Goal: Task Accomplishment & Management: Use online tool/utility

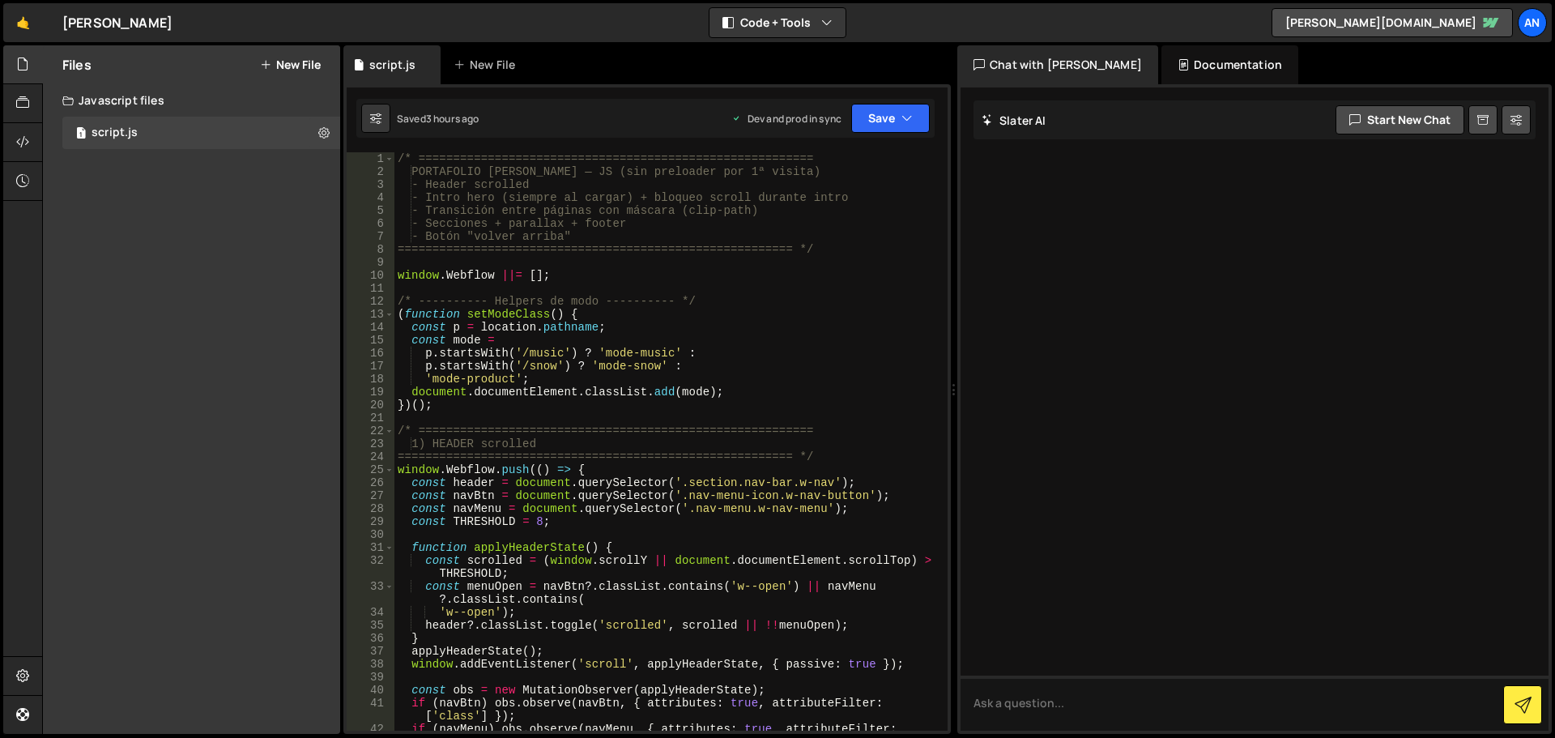
click at [403, 275] on div "/* ========================================================= PORTAFOLIO [PERSON…" at bounding box center [667, 460] width 547 height 617
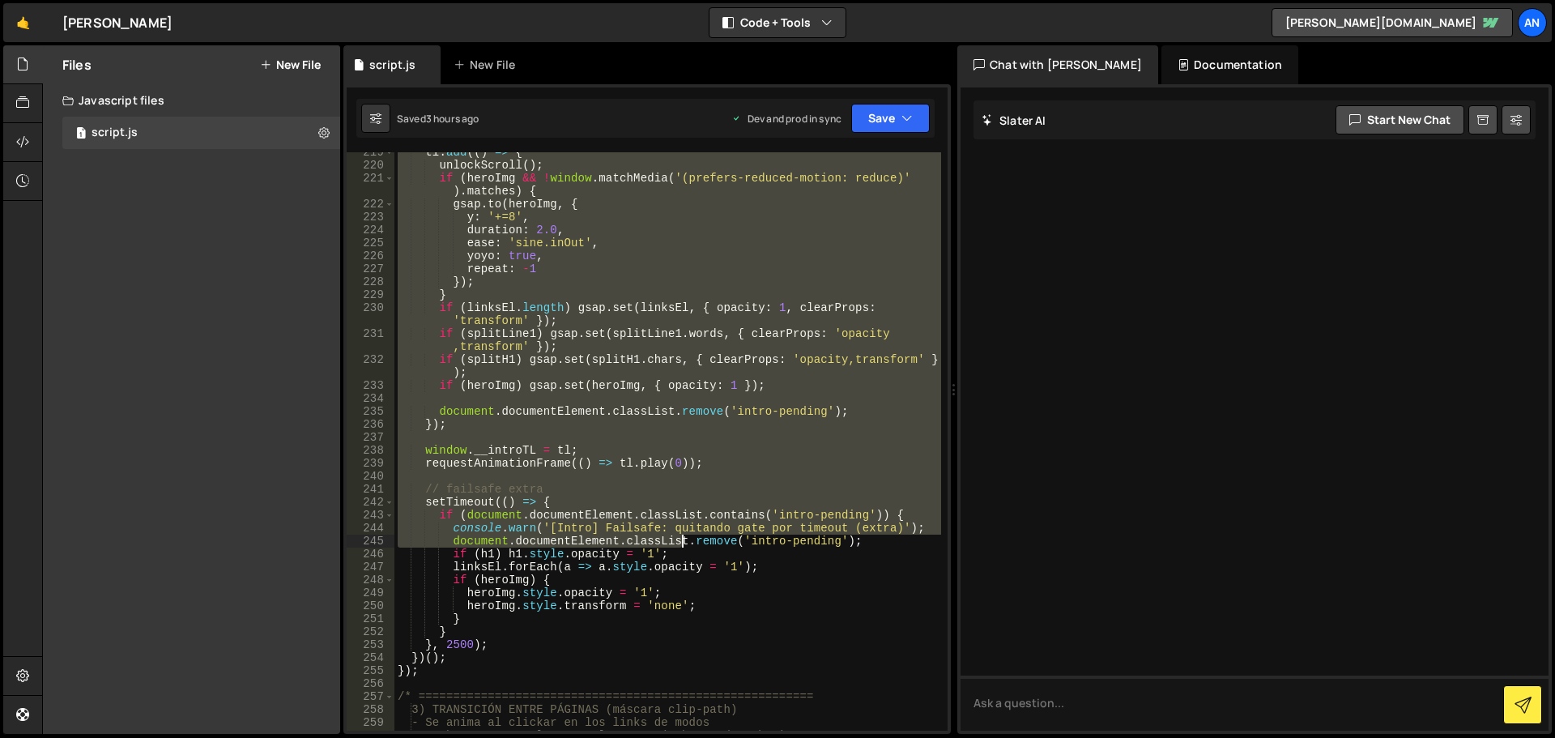
scroll to position [3109, 0]
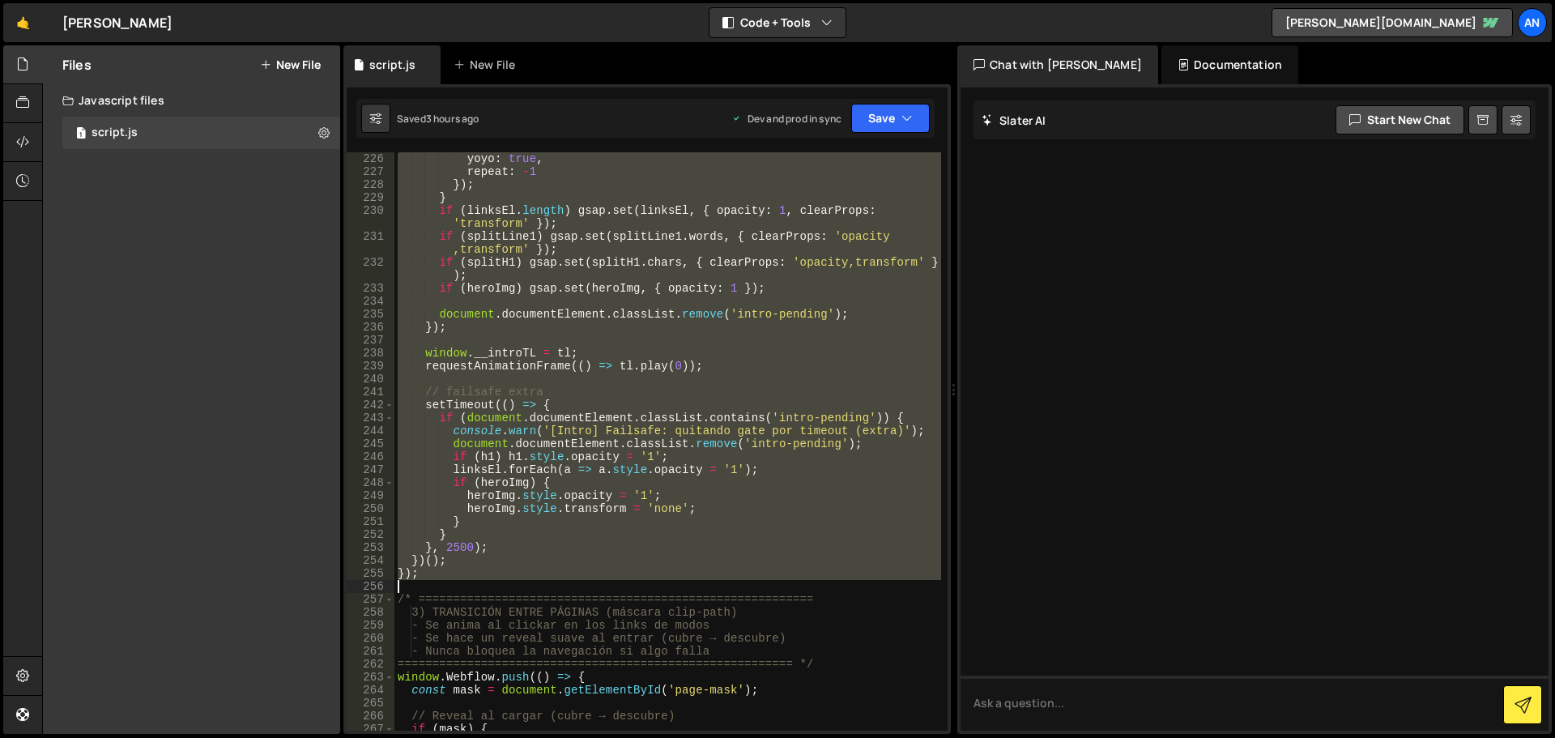
drag, startPoint x: 398, startPoint y: 270, endPoint x: 658, endPoint y: 590, distance: 412.8
click at [658, 590] on div "yoyo : true , repeat : - 1 }) ; } if ( linksEl . length ) gsap . set ( linksEl …" at bounding box center [667, 454] width 547 height 604
paste textarea
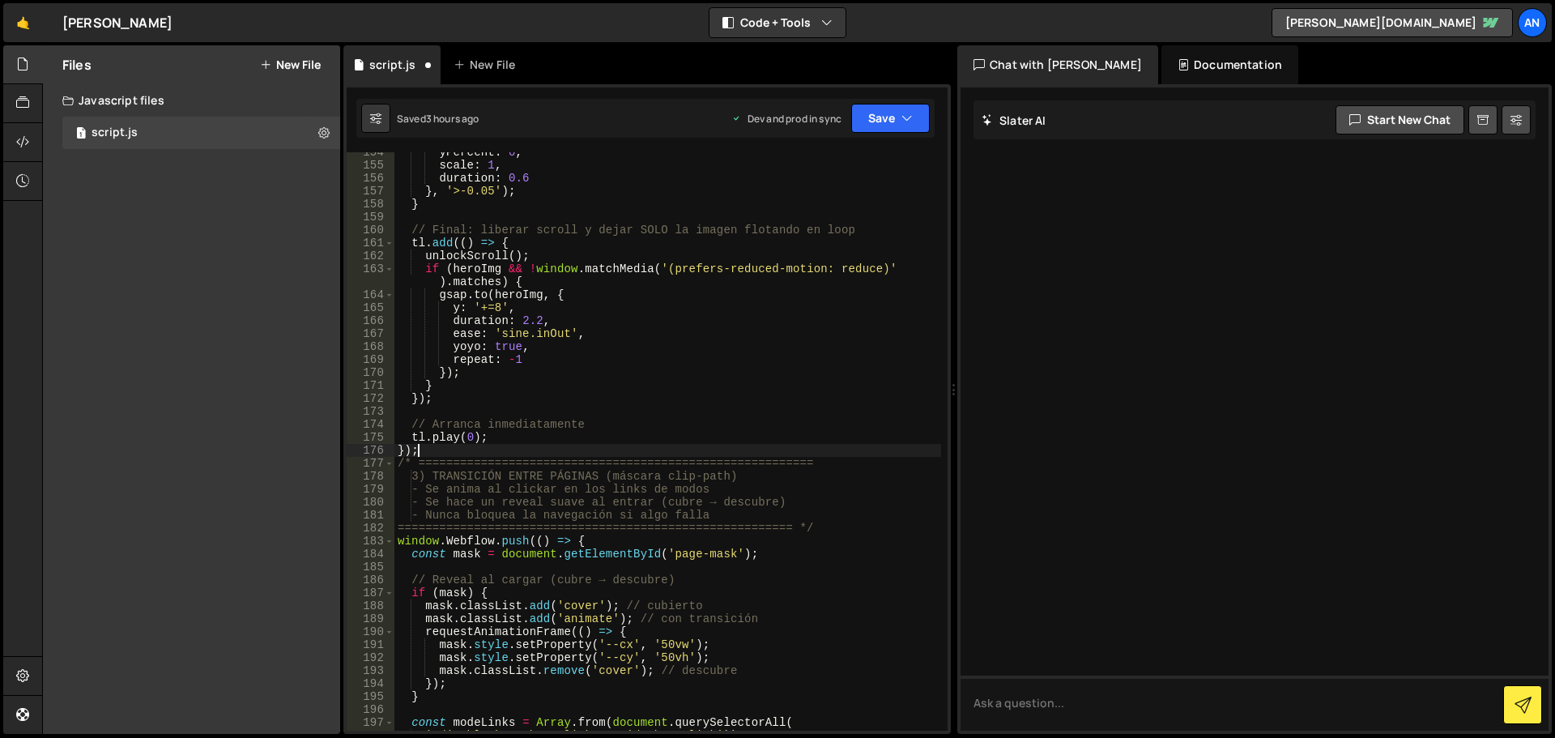
scroll to position [2047, 0]
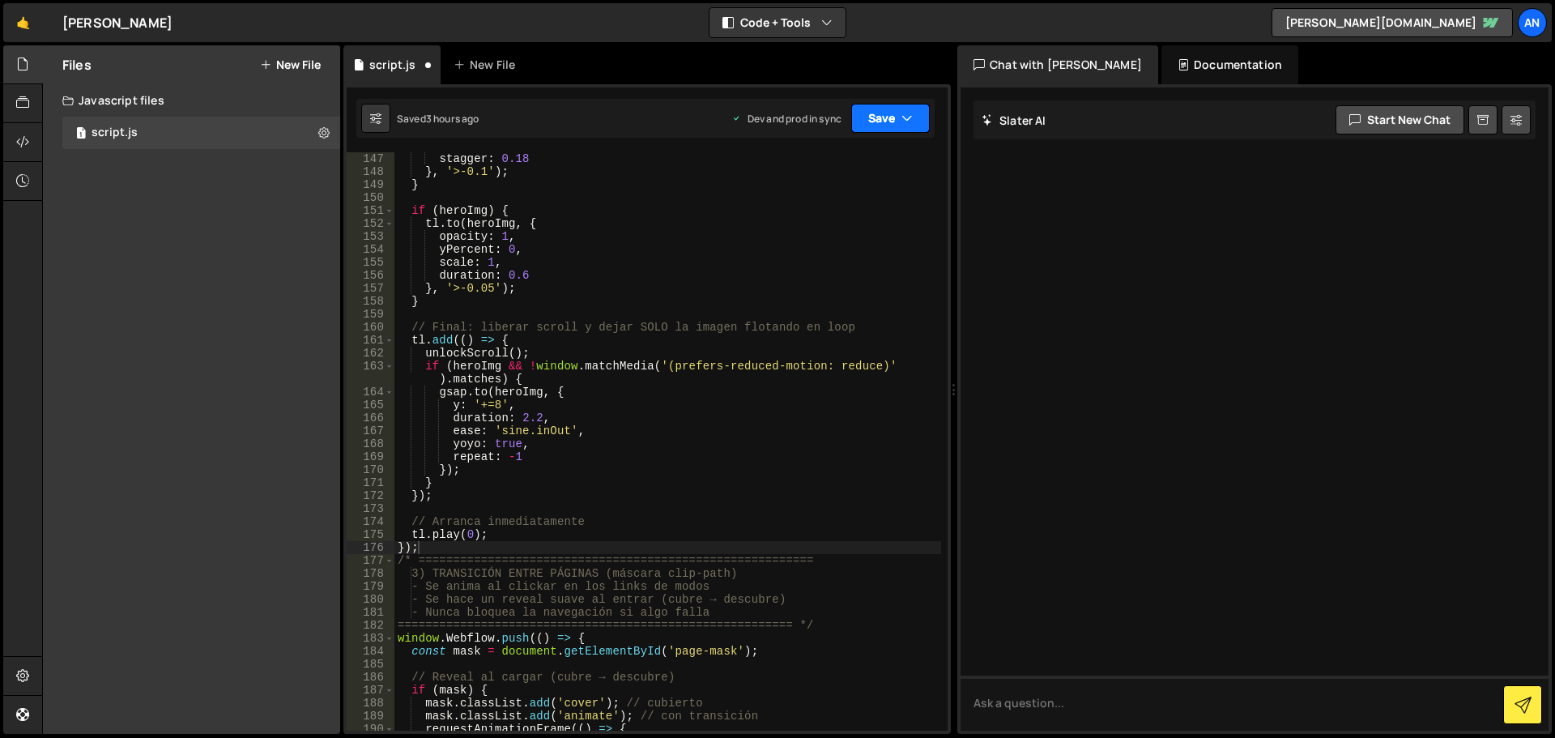
click at [872, 121] on button "Save" at bounding box center [890, 118] width 79 height 29
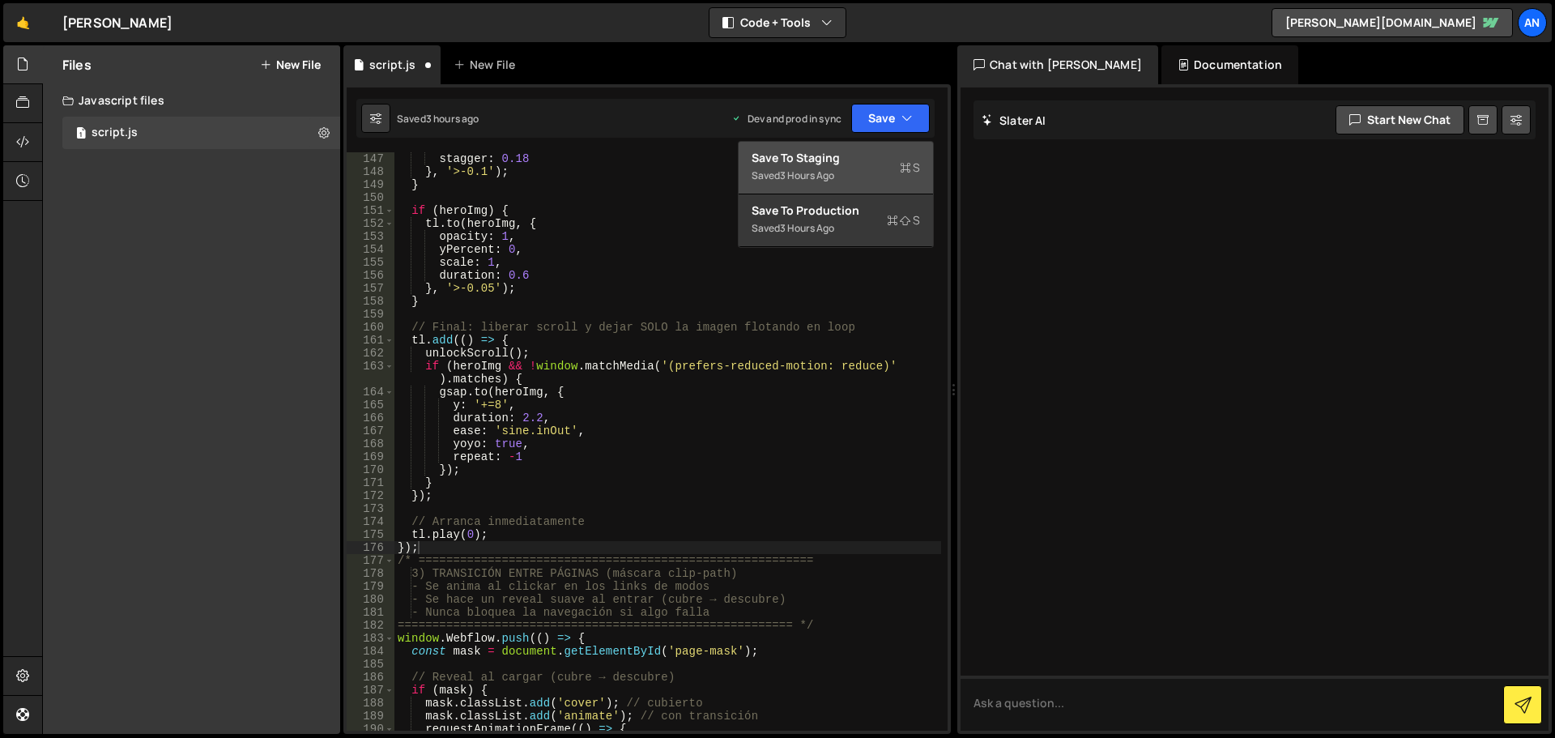
click at [886, 172] on div "Saved 3 hours ago" at bounding box center [835, 175] width 168 height 19
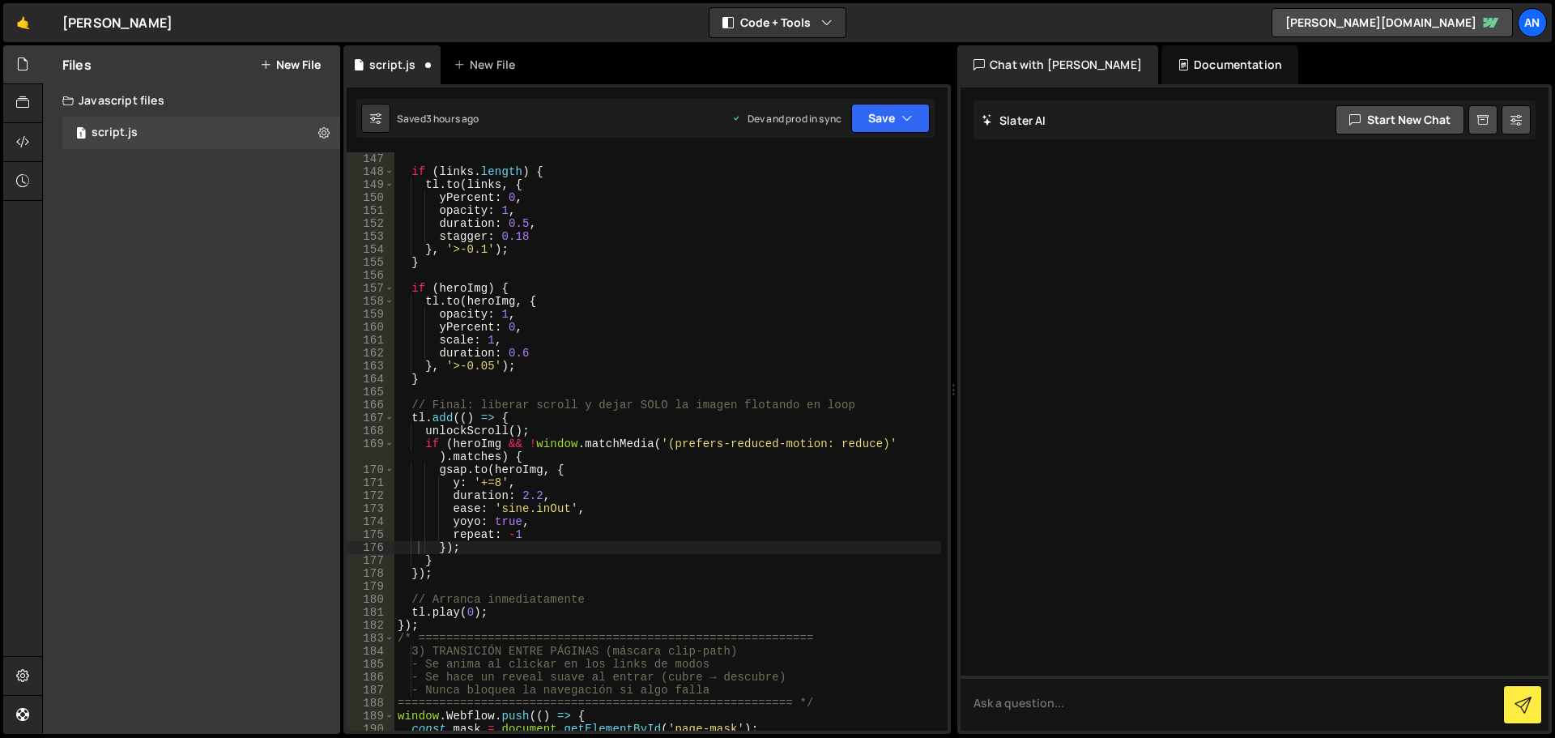
scroll to position [2034, 0]
click at [889, 123] on button "Save" at bounding box center [890, 118] width 79 height 29
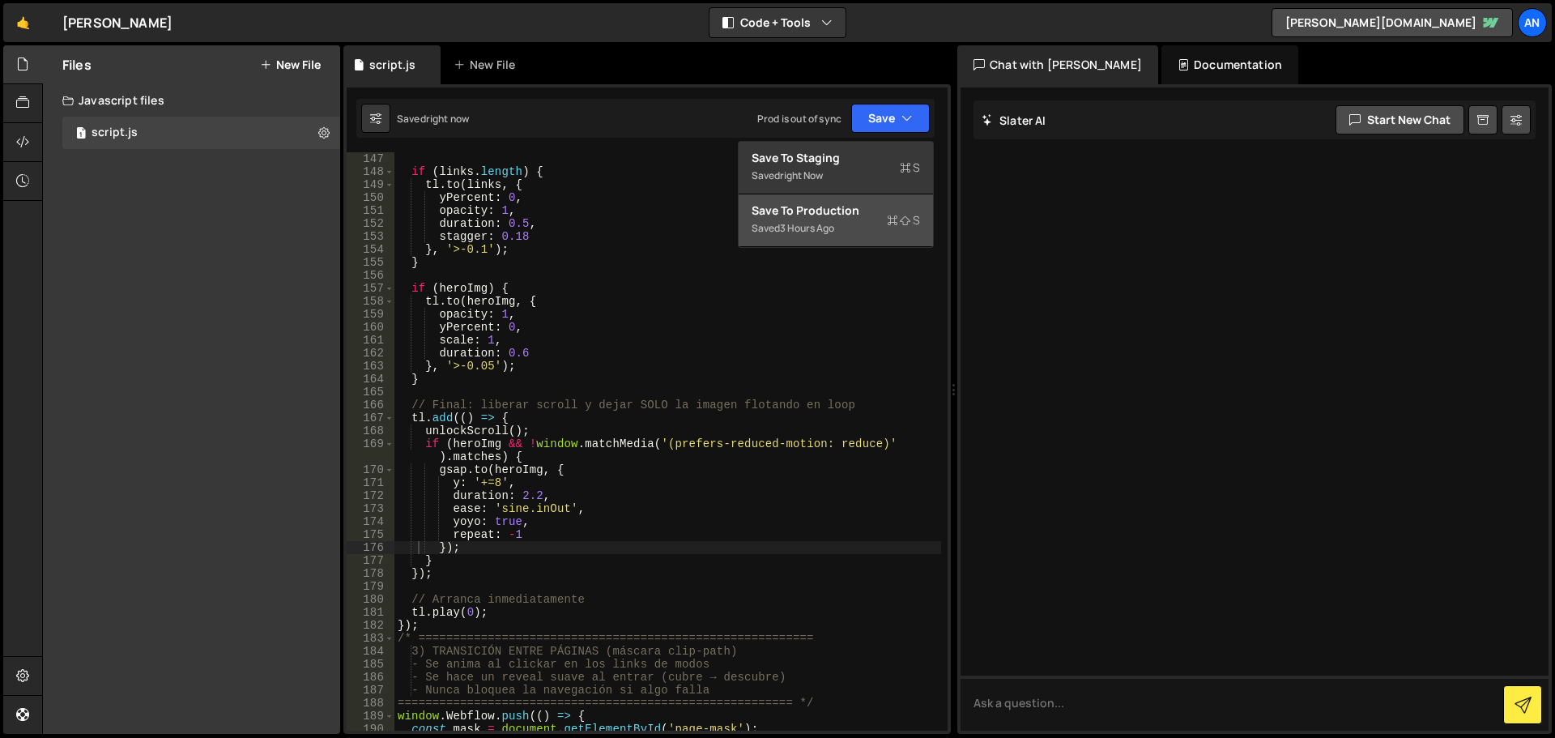
click at [878, 207] on div "Save to Production S" at bounding box center [835, 210] width 168 height 16
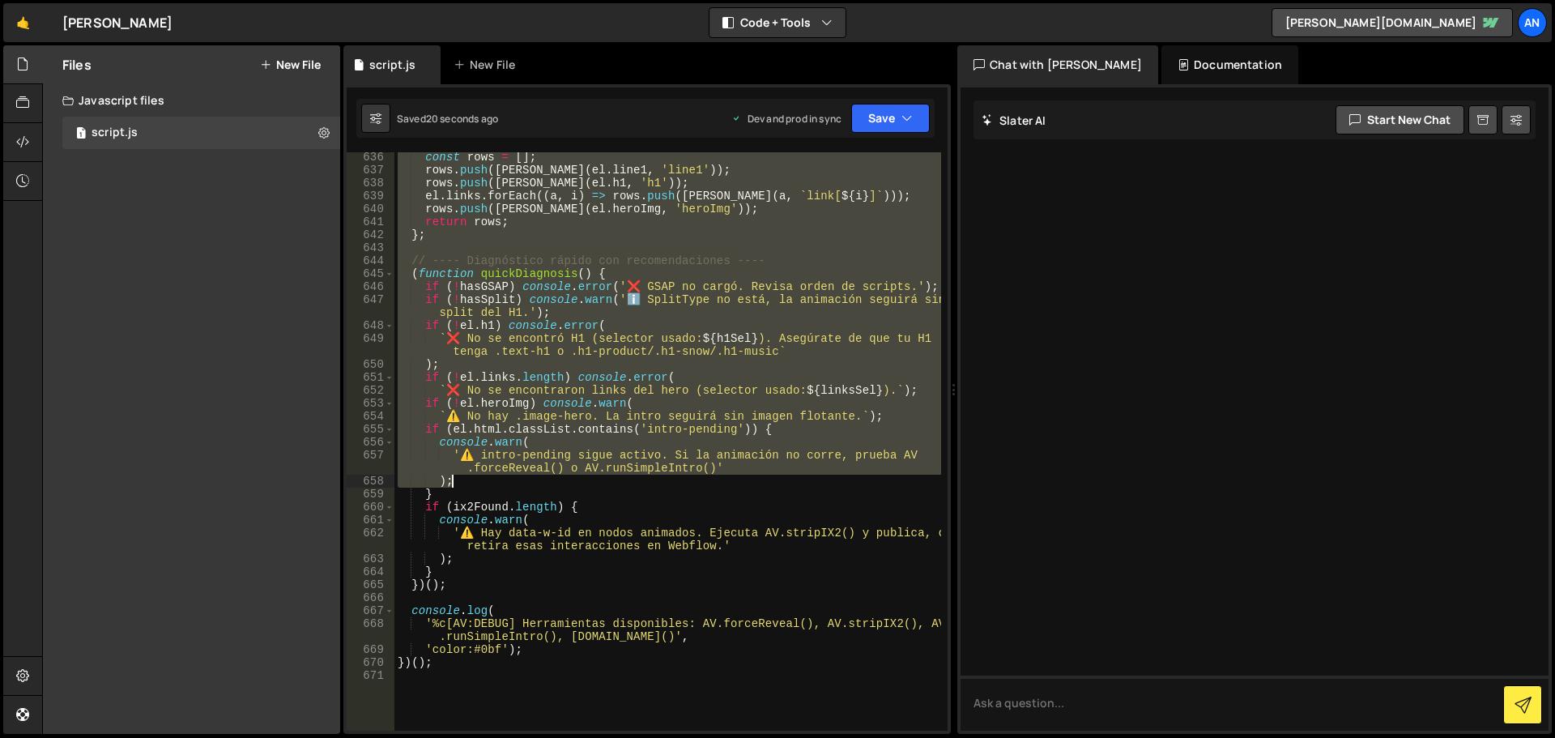
scroll to position [8903, 0]
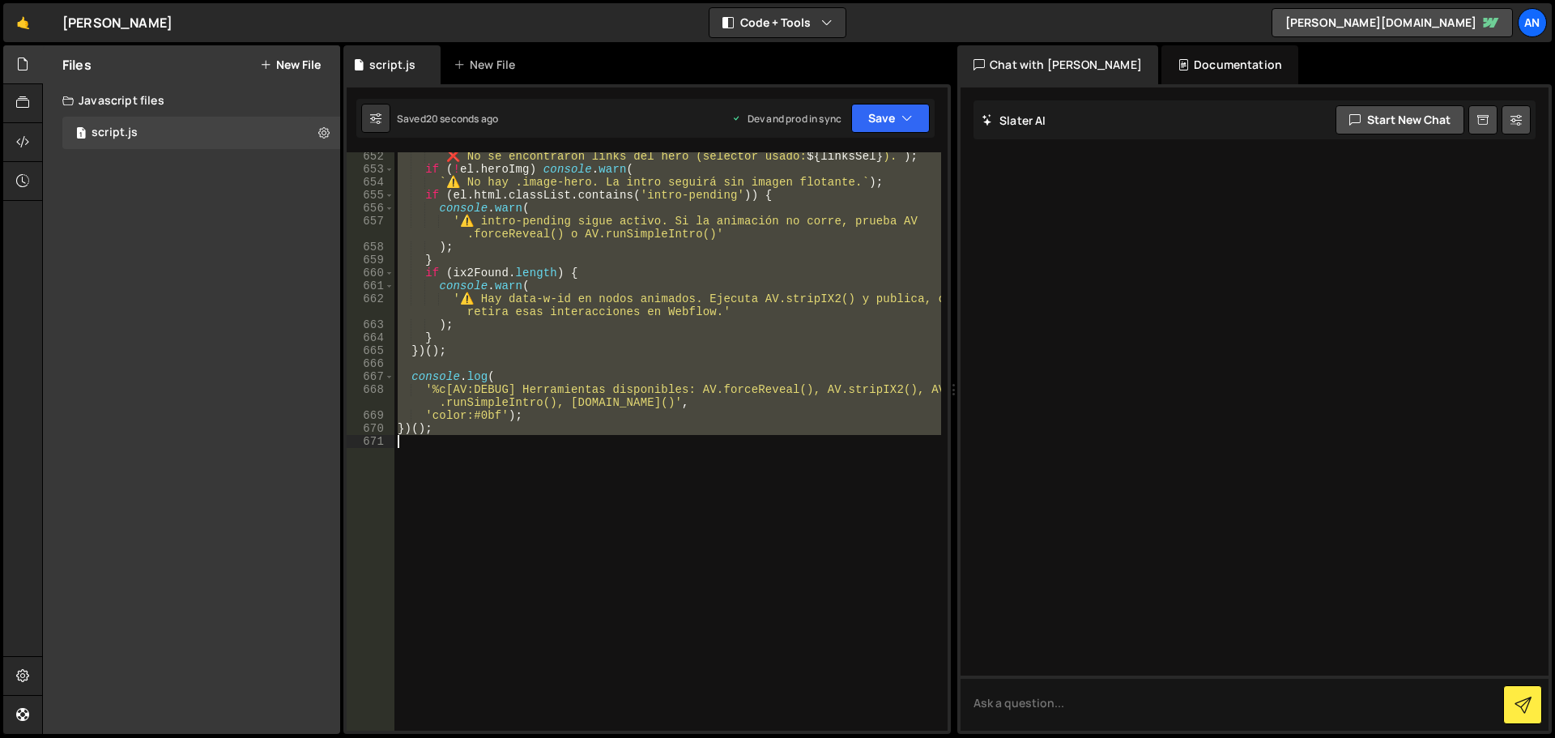
drag, startPoint x: 398, startPoint y: 323, endPoint x: 709, endPoint y: 482, distance: 349.1
click at [709, 482] on div "` ❌ No se encontraron links del hero (selector usado: ${ linksSel } ). ` ) ; if…" at bounding box center [667, 452] width 547 height 604
type textarea "})();"
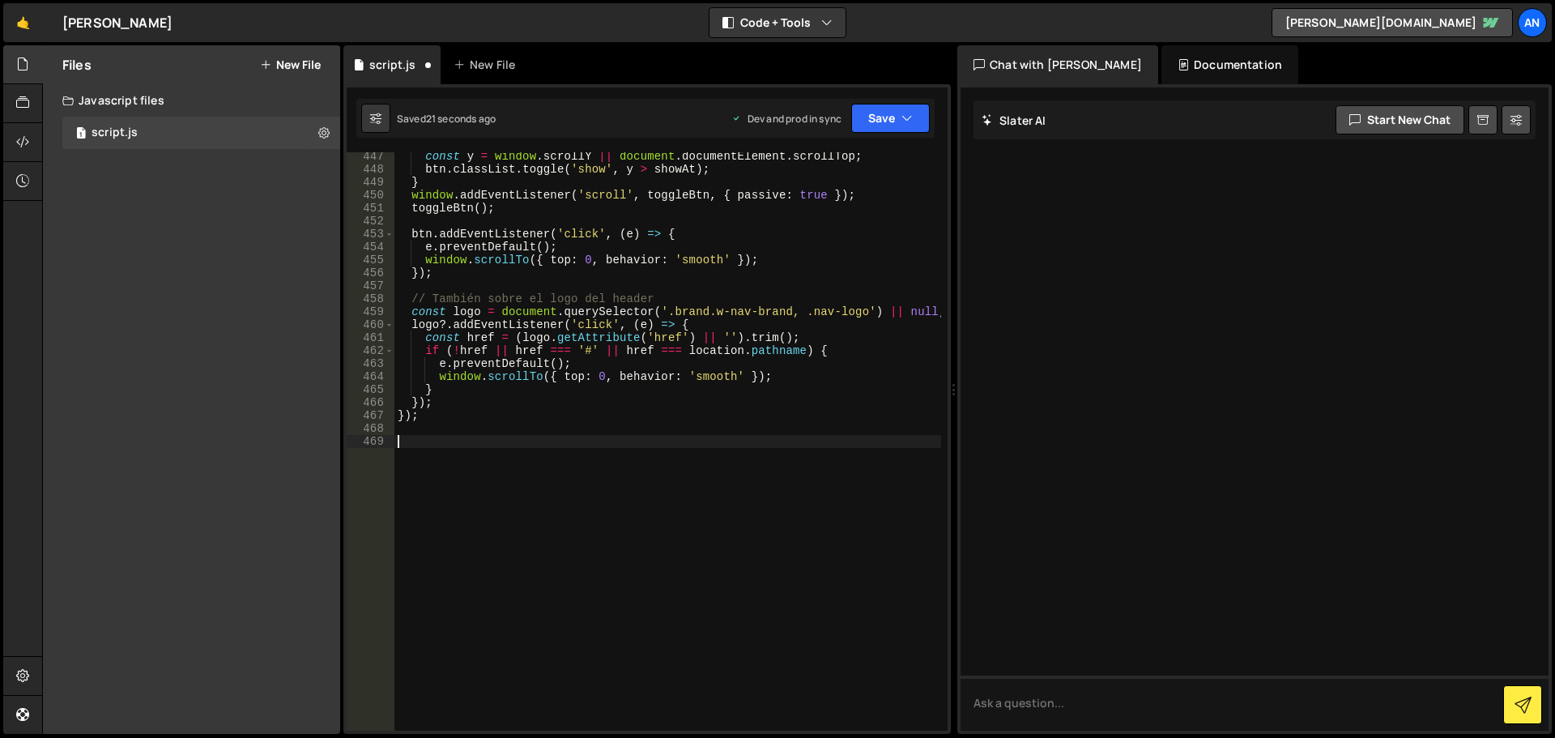
scroll to position [5930, 0]
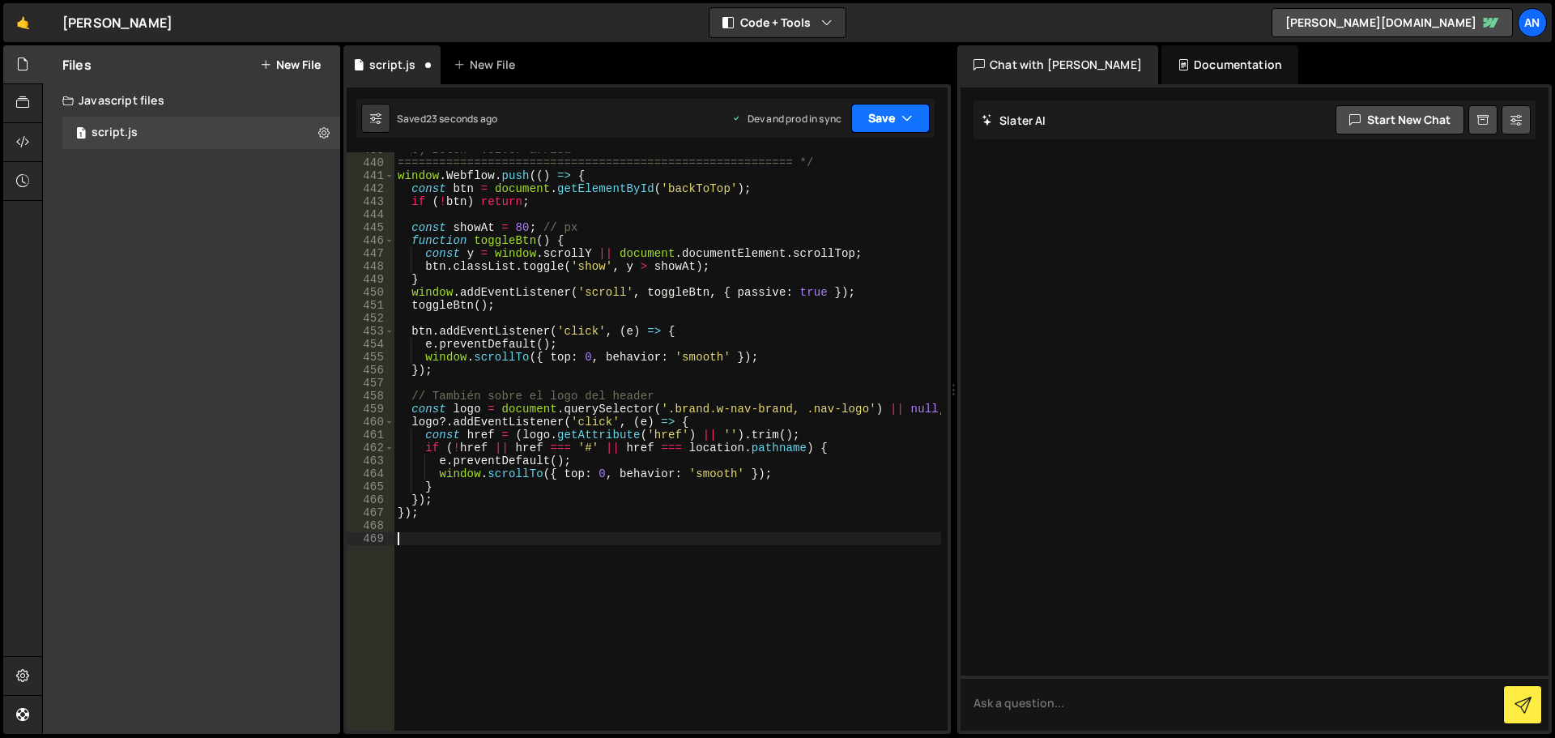
click at [883, 112] on button "Save" at bounding box center [890, 118] width 79 height 29
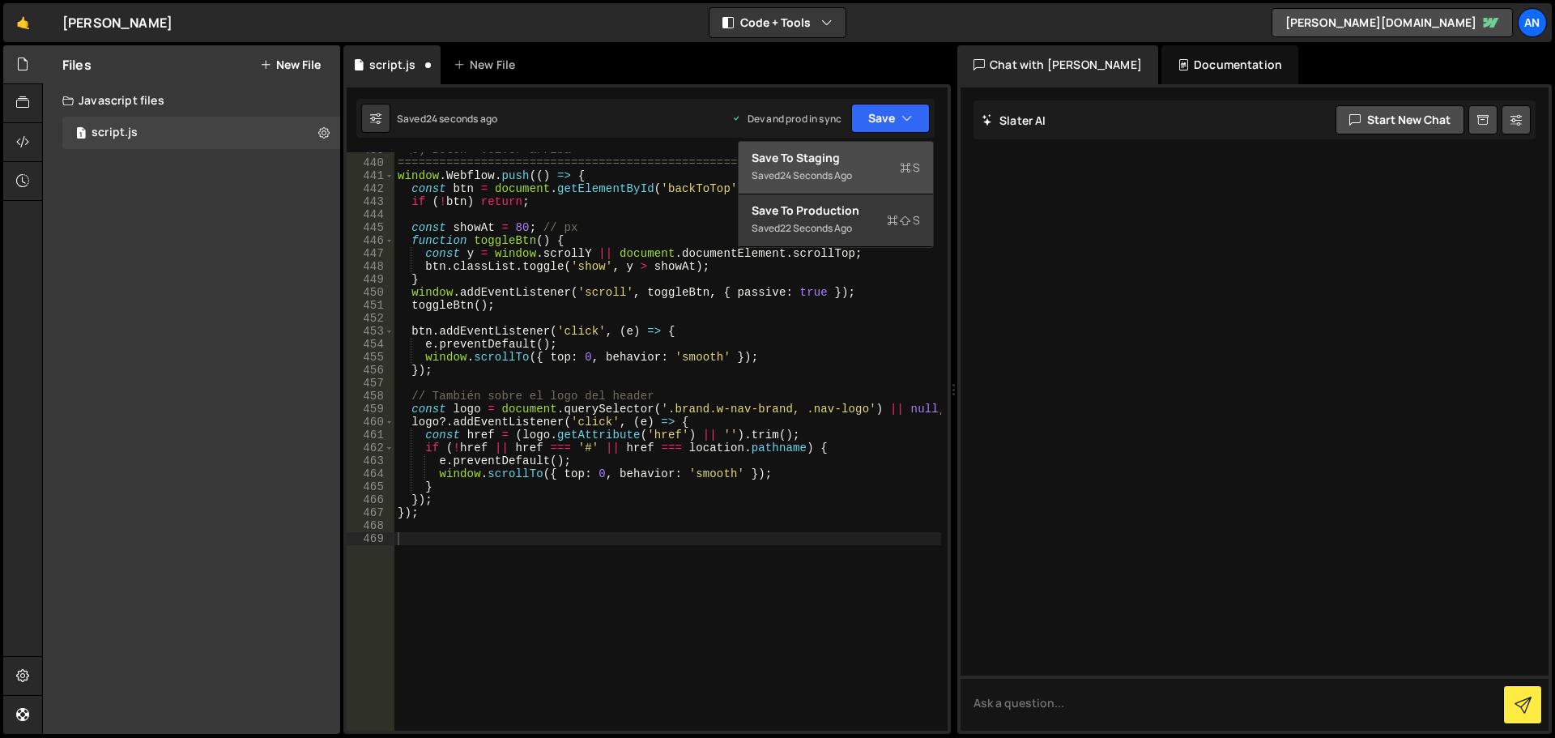
click at [859, 166] on div "Saved 24 seconds ago" at bounding box center [835, 175] width 168 height 19
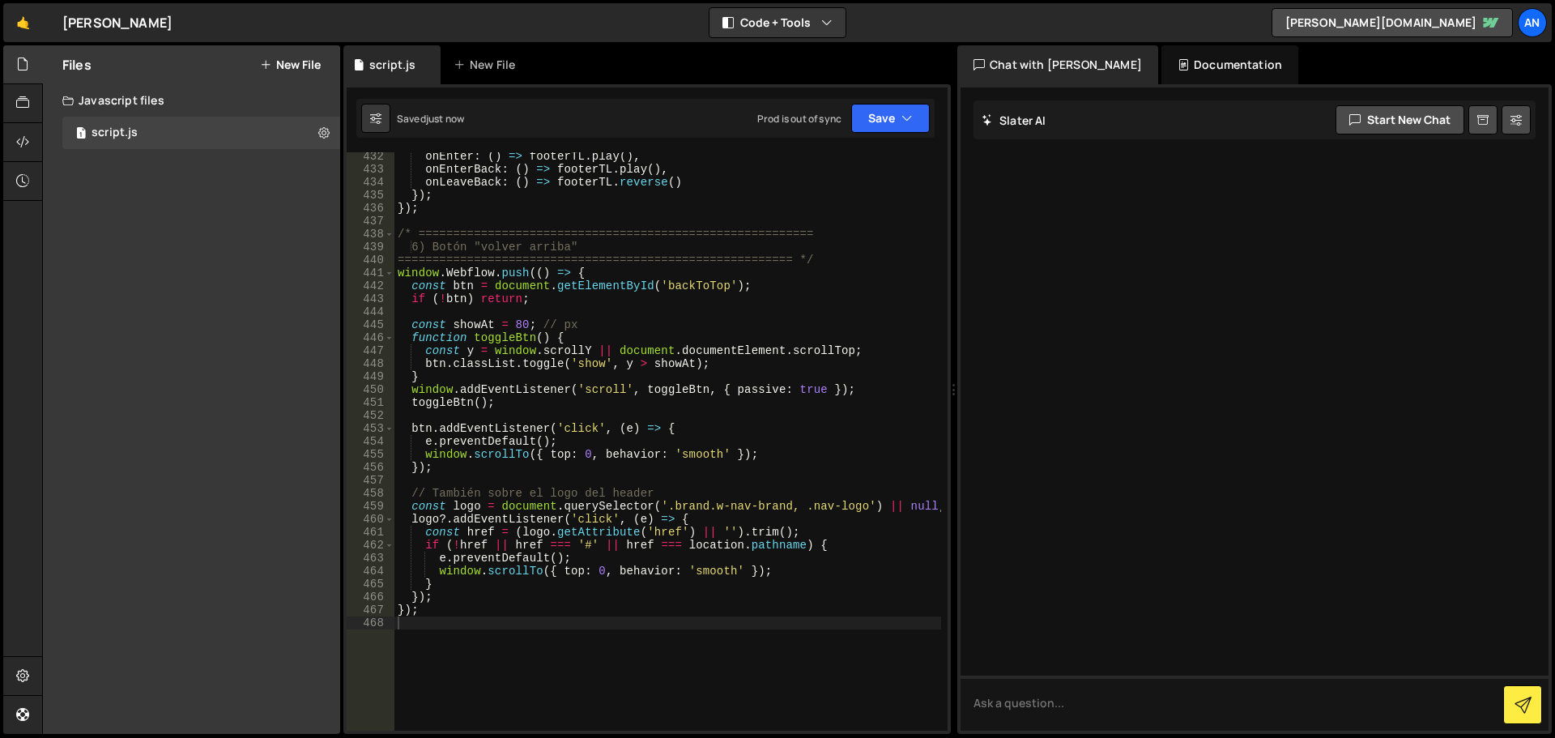
scroll to position [5784, 0]
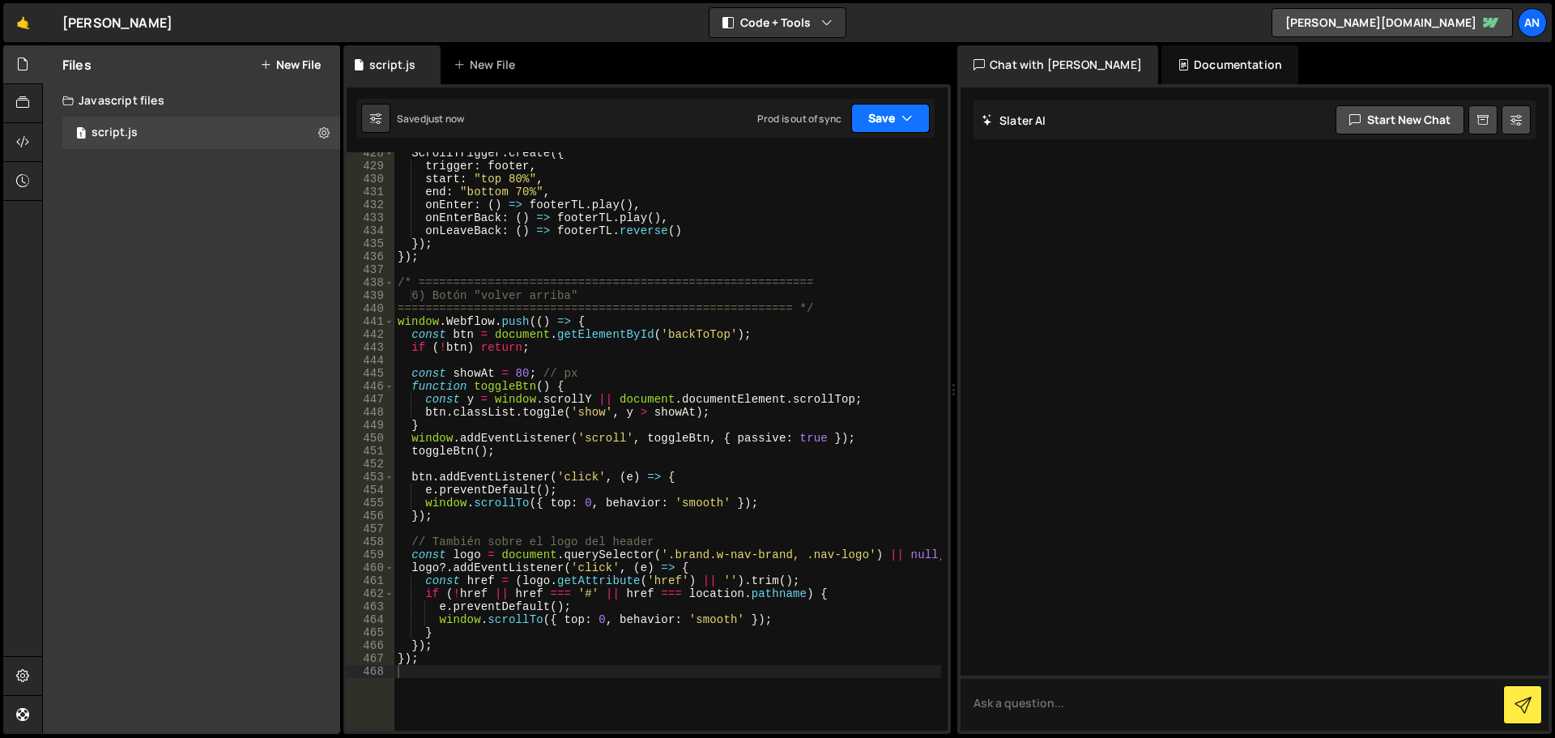
click at [891, 120] on button "Save" at bounding box center [890, 118] width 79 height 29
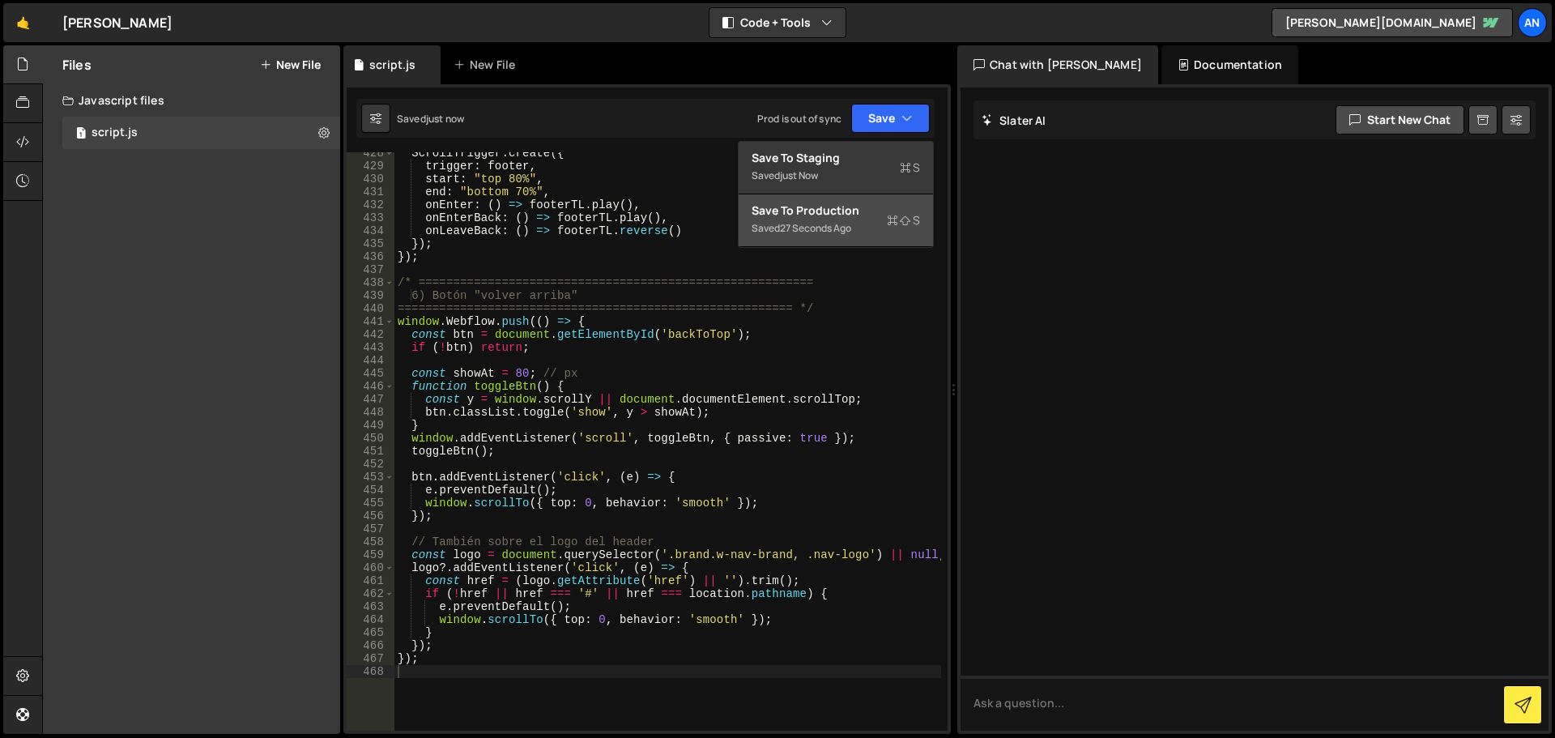
click at [858, 223] on div "Saved 27 seconds ago" at bounding box center [835, 228] width 168 height 19
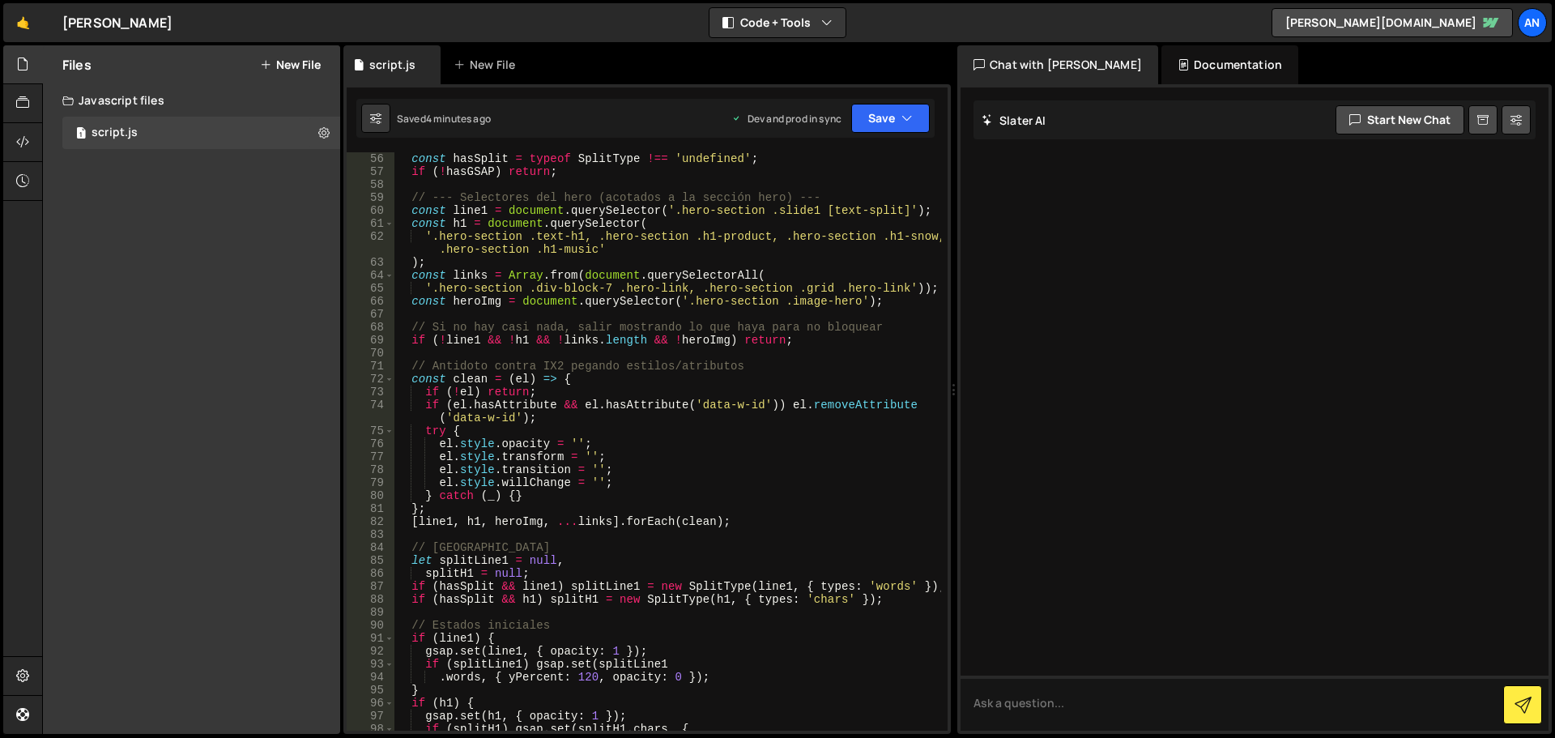
scroll to position [777, 0]
click at [572, 372] on div "const hasSplit = typeof SplitType !== 'undefined' ; if ( ! hasGSAP ) return ; /…" at bounding box center [667, 454] width 547 height 604
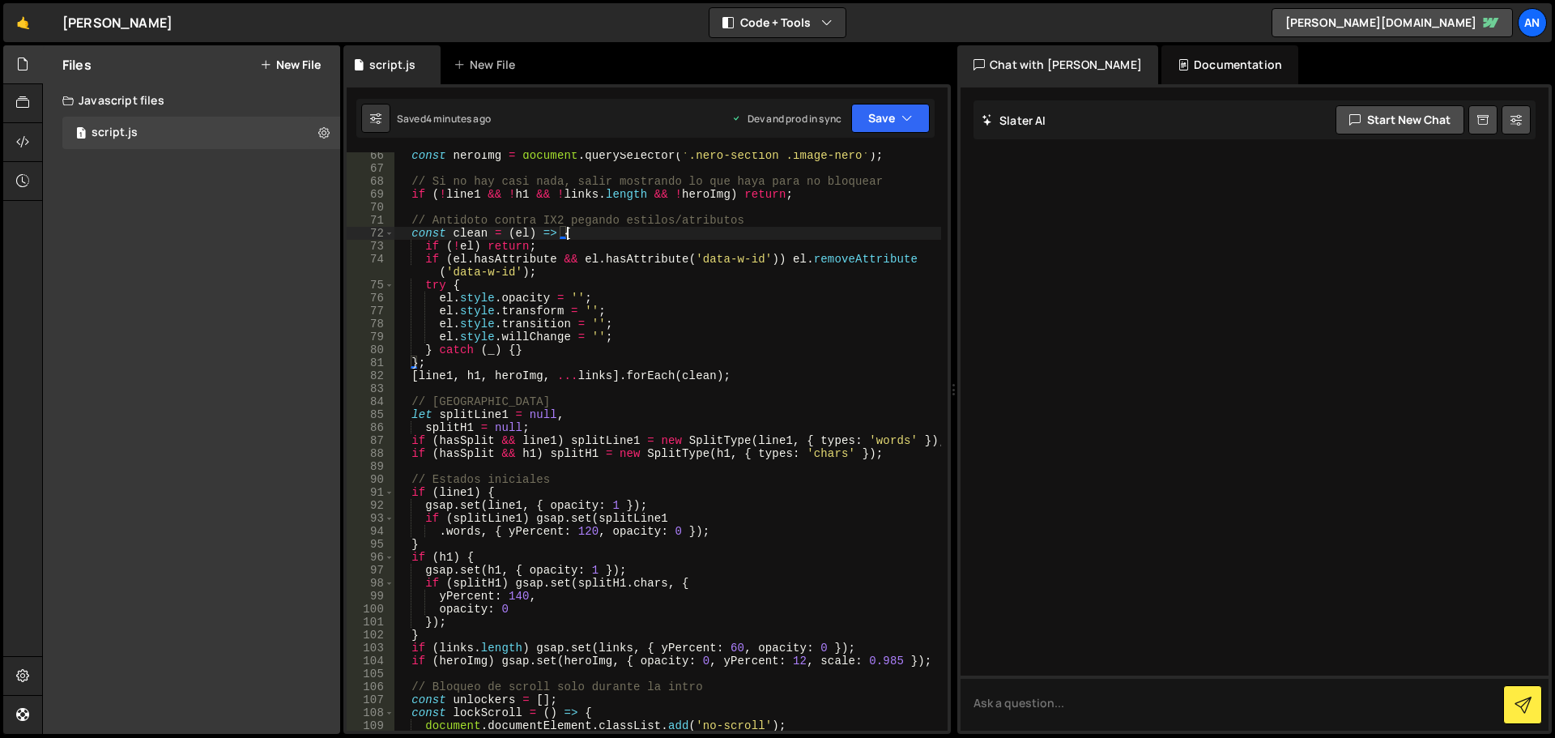
scroll to position [923, 0]
click at [568, 452] on div "const heroImg = document . querySelector ( '.hero-section .image-hero' ) ; // S…" at bounding box center [667, 451] width 547 height 604
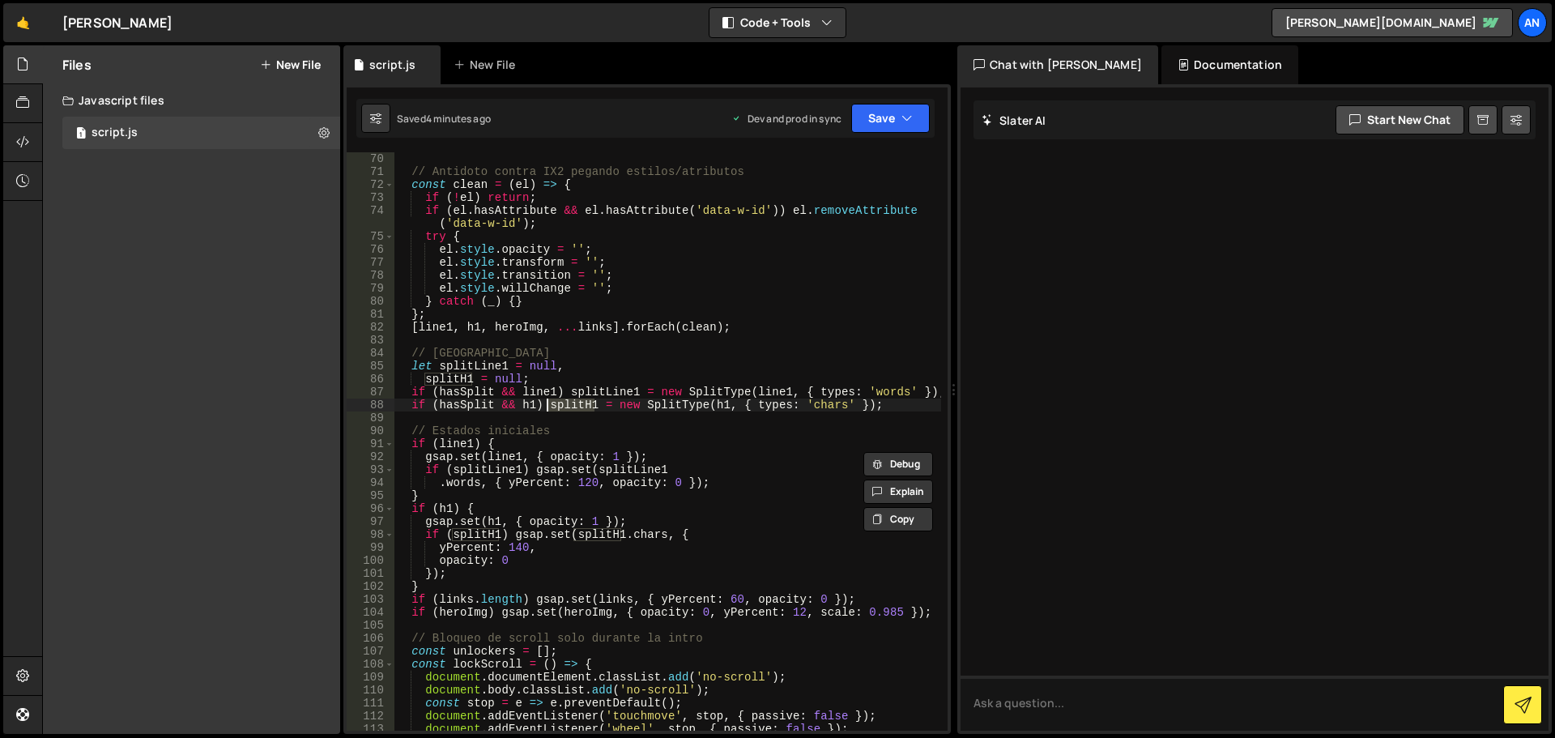
scroll to position [1020, 0]
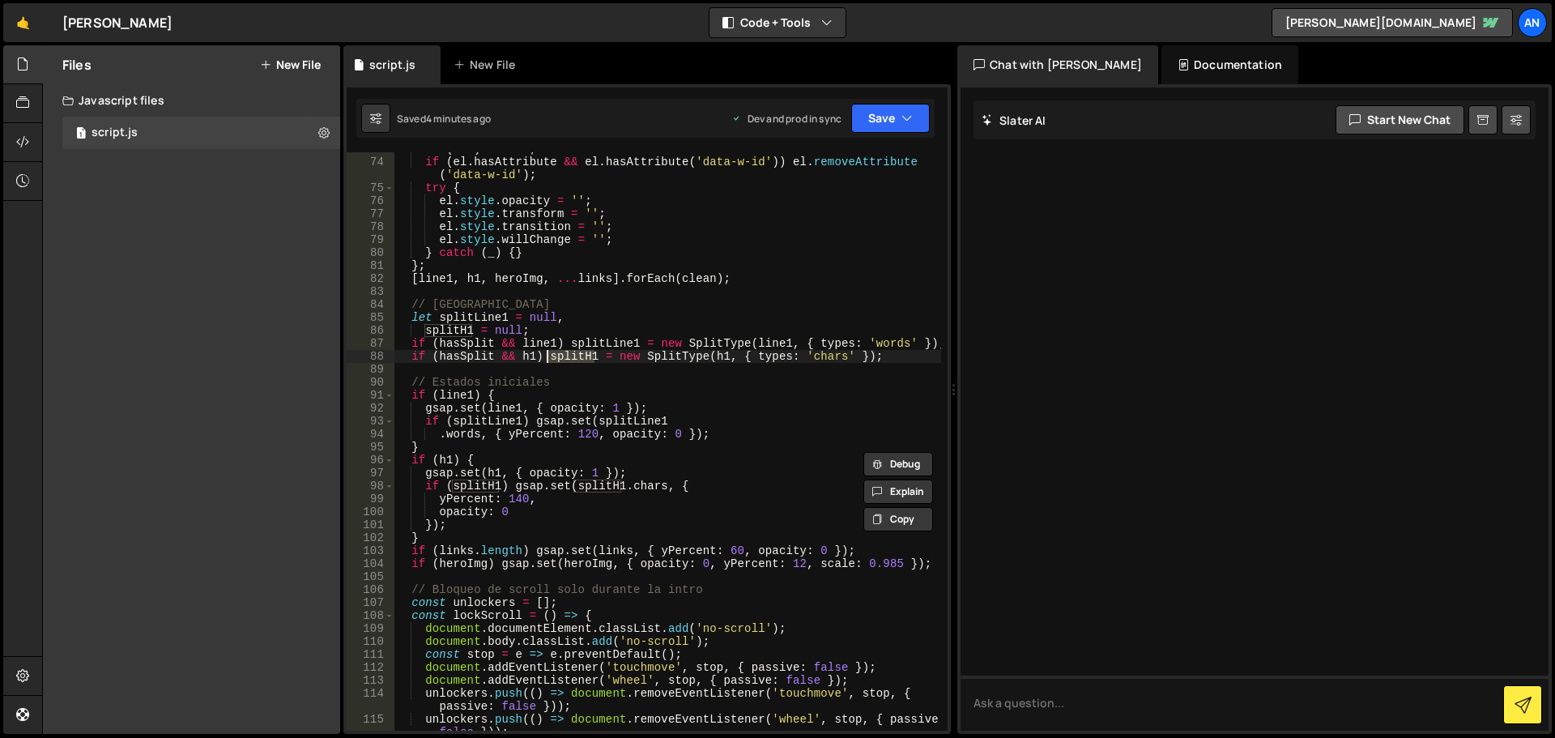
click at [536, 393] on div "if ( ! el ) return ; if ( el . hasAttribute && el . hasAttribute ( 'data-w-id' …" at bounding box center [667, 451] width 547 height 617
click at [460, 397] on div "if ( ! el ) return ; if ( el . hasAttribute && el . hasAttribute ( 'data-w-id' …" at bounding box center [667, 451] width 547 height 617
click at [445, 461] on div "if ( ! el ) return ; if ( el . hasAttribute && el . hasAttribute ( 'data-w-id' …" at bounding box center [667, 451] width 547 height 617
click at [475, 455] on div "if ( ! el ) return ; if ( el . hasAttribute && el . hasAttribute ( 'data-w-id' …" at bounding box center [667, 451] width 547 height 617
click at [693, 485] on div "if ( ! el ) return ; if ( el . hasAttribute && el . hasAttribute ( 'data-w-id' …" at bounding box center [667, 451] width 547 height 617
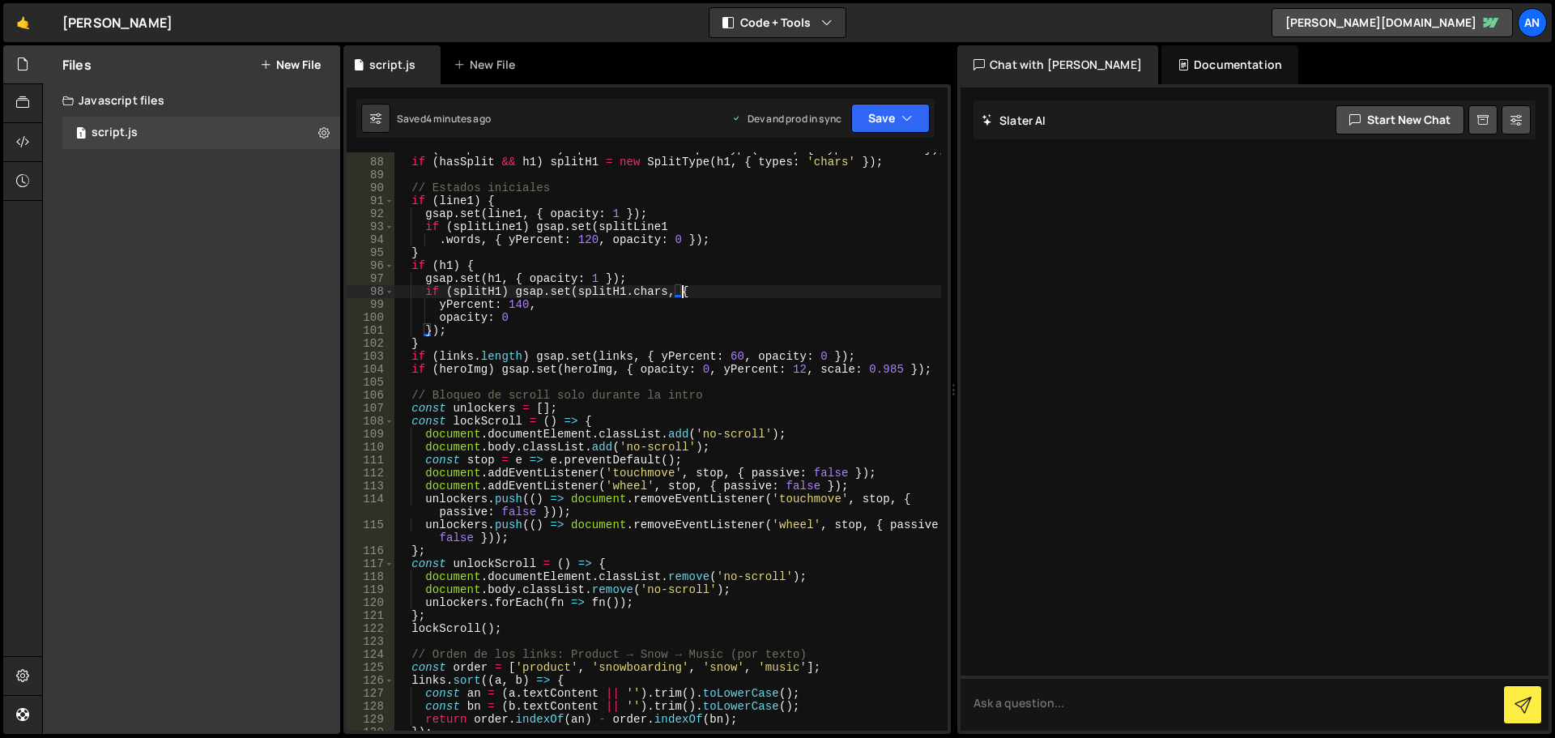
scroll to position [1263, 0]
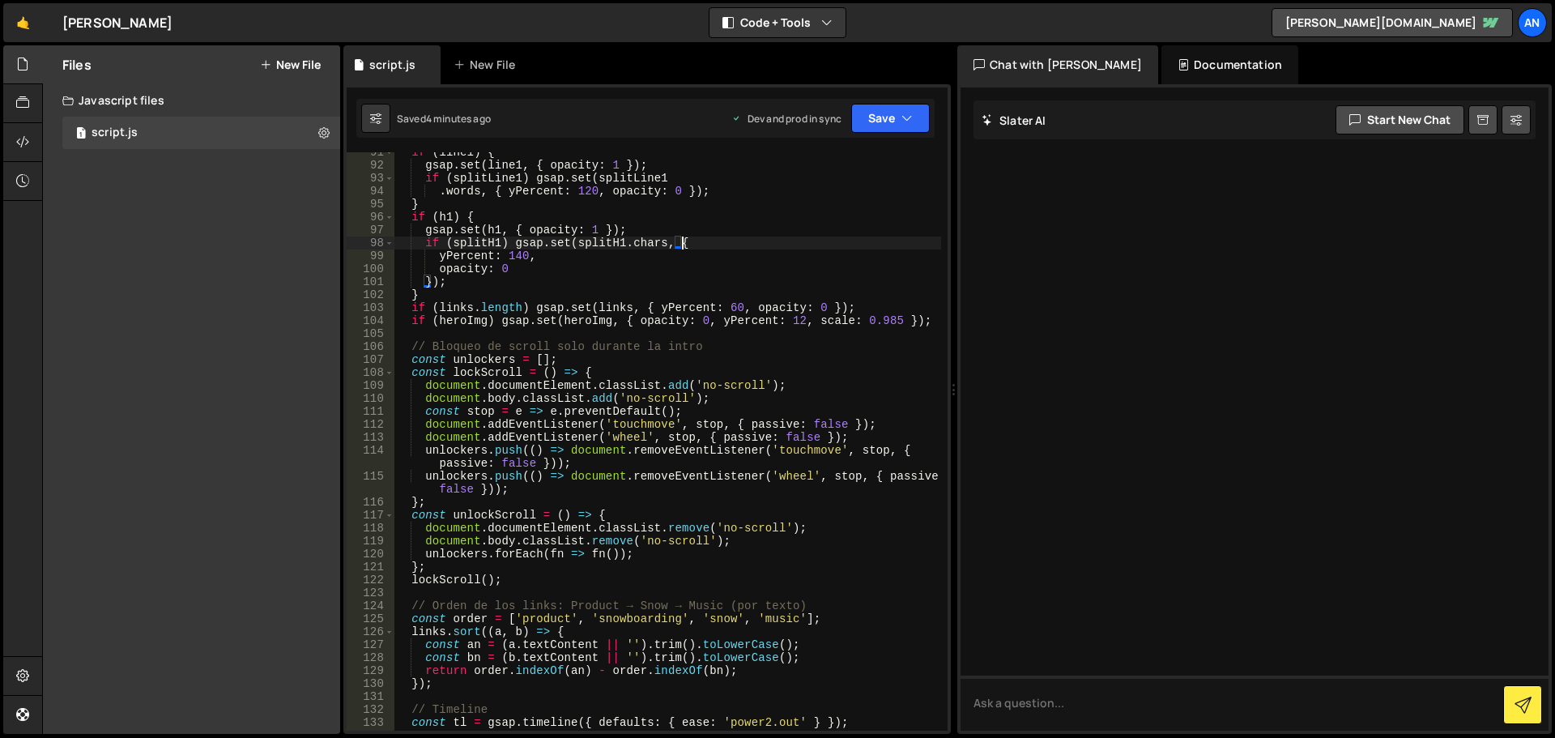
click at [601, 363] on div "if ( line1 ) { gsap . set ( line1 , { opacity : 1 }) ; if ( splitLine1 ) gsap .…" at bounding box center [667, 448] width 547 height 604
click at [596, 366] on div "if ( line1 ) { gsap . set ( line1 , { opacity : 1 }) ; if ( splitLine1 ) gsap .…" at bounding box center [667, 448] width 547 height 604
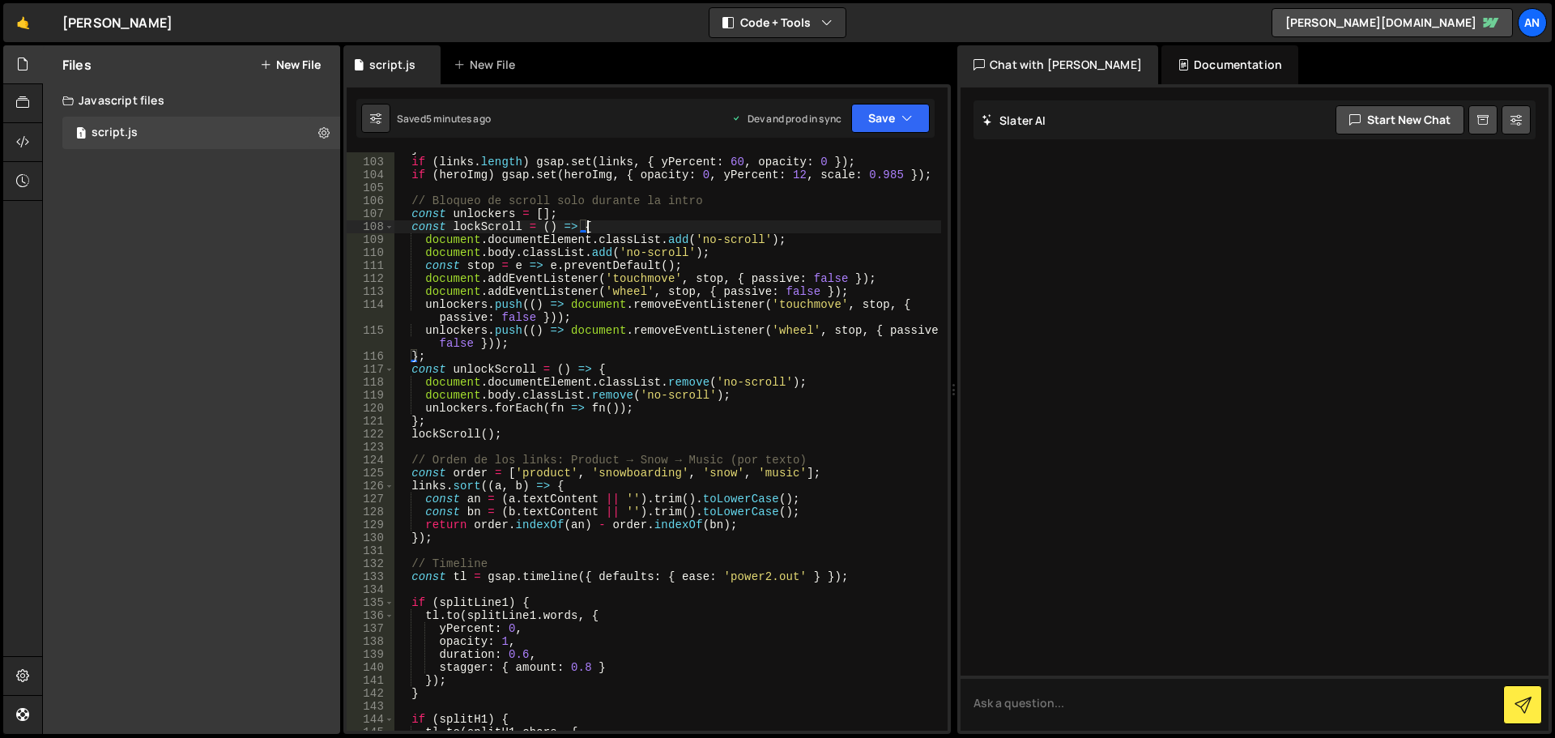
scroll to position [1458, 0]
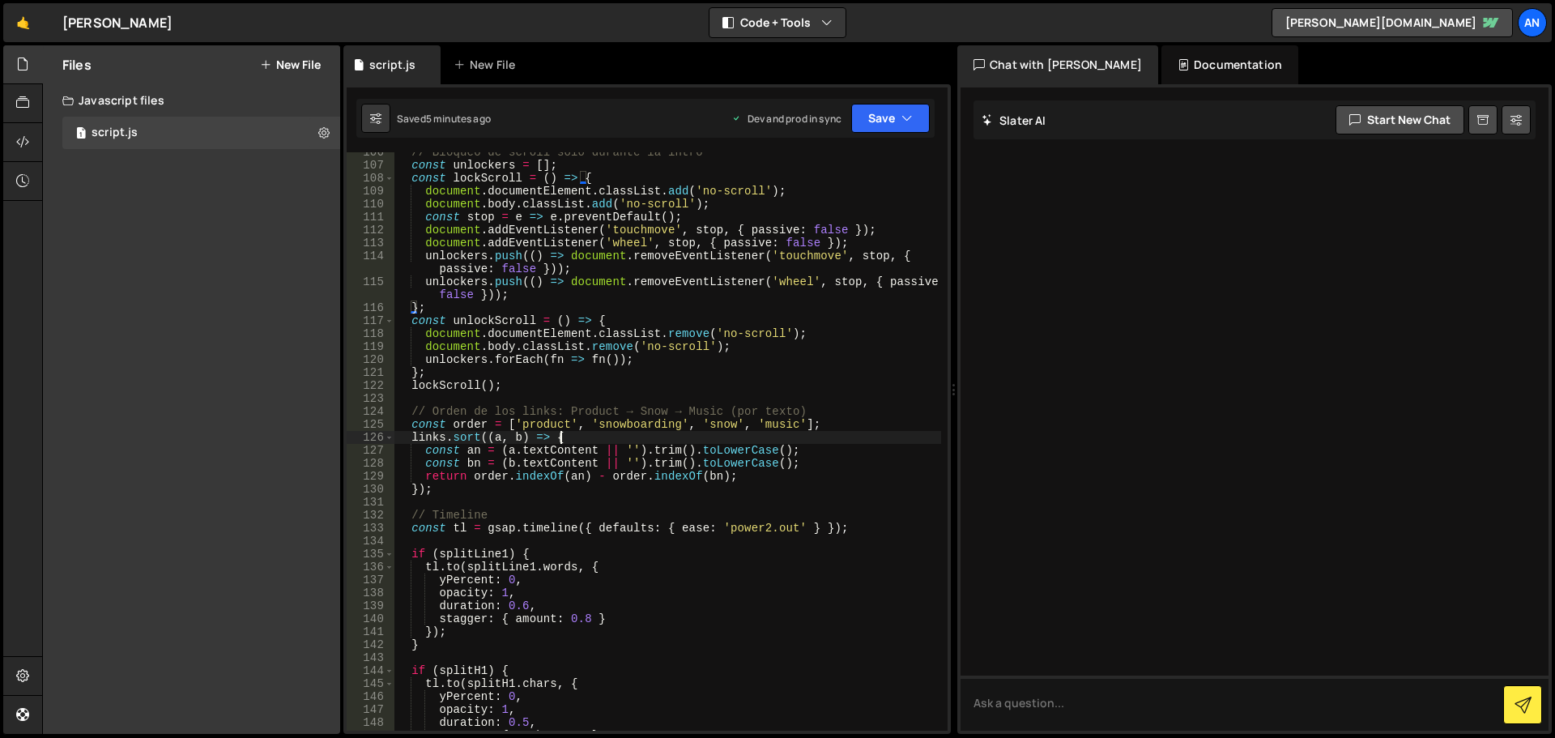
click at [570, 435] on div "// Bloqueo de scroll solo durante la intro const unlockers = [ ] ; const lockSc…" at bounding box center [667, 448] width 547 height 604
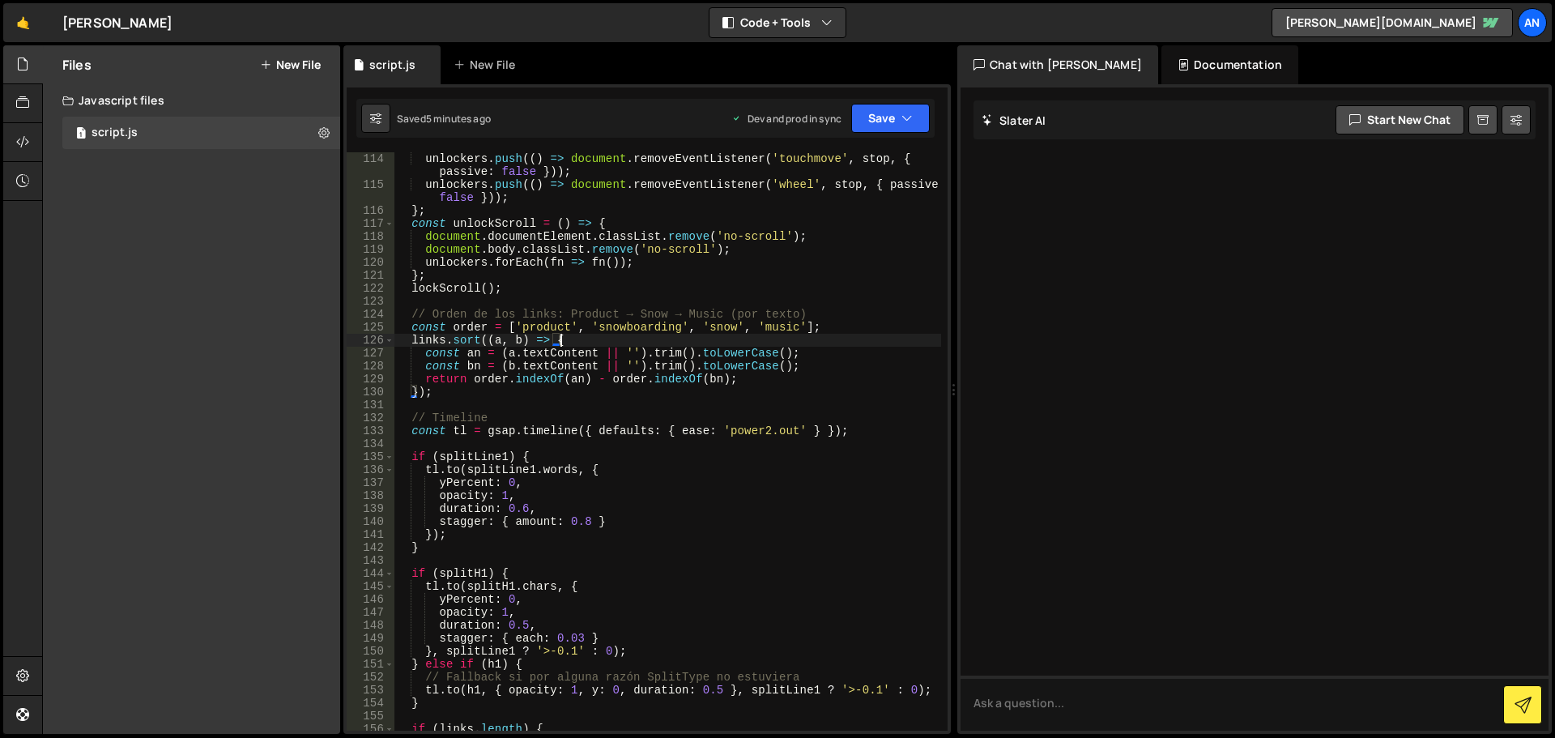
scroll to position [1555, 0]
click at [607, 466] on div "unlockers . push (( ) => document . removeEventListener ( 'touchmove' , stop , …" at bounding box center [667, 460] width 547 height 617
click at [543, 456] on div "unlockers . push (( ) => document . removeEventListener ( 'touchmove' , stop , …" at bounding box center [667, 460] width 547 height 617
click at [594, 472] on div "unlockers . push (( ) => document . removeEventListener ( 'touchmove' , stop , …" at bounding box center [667, 460] width 547 height 617
click at [663, 430] on div "unlockers . push (( ) => document . removeEventListener ( 'touchmove' , stop , …" at bounding box center [667, 460] width 547 height 617
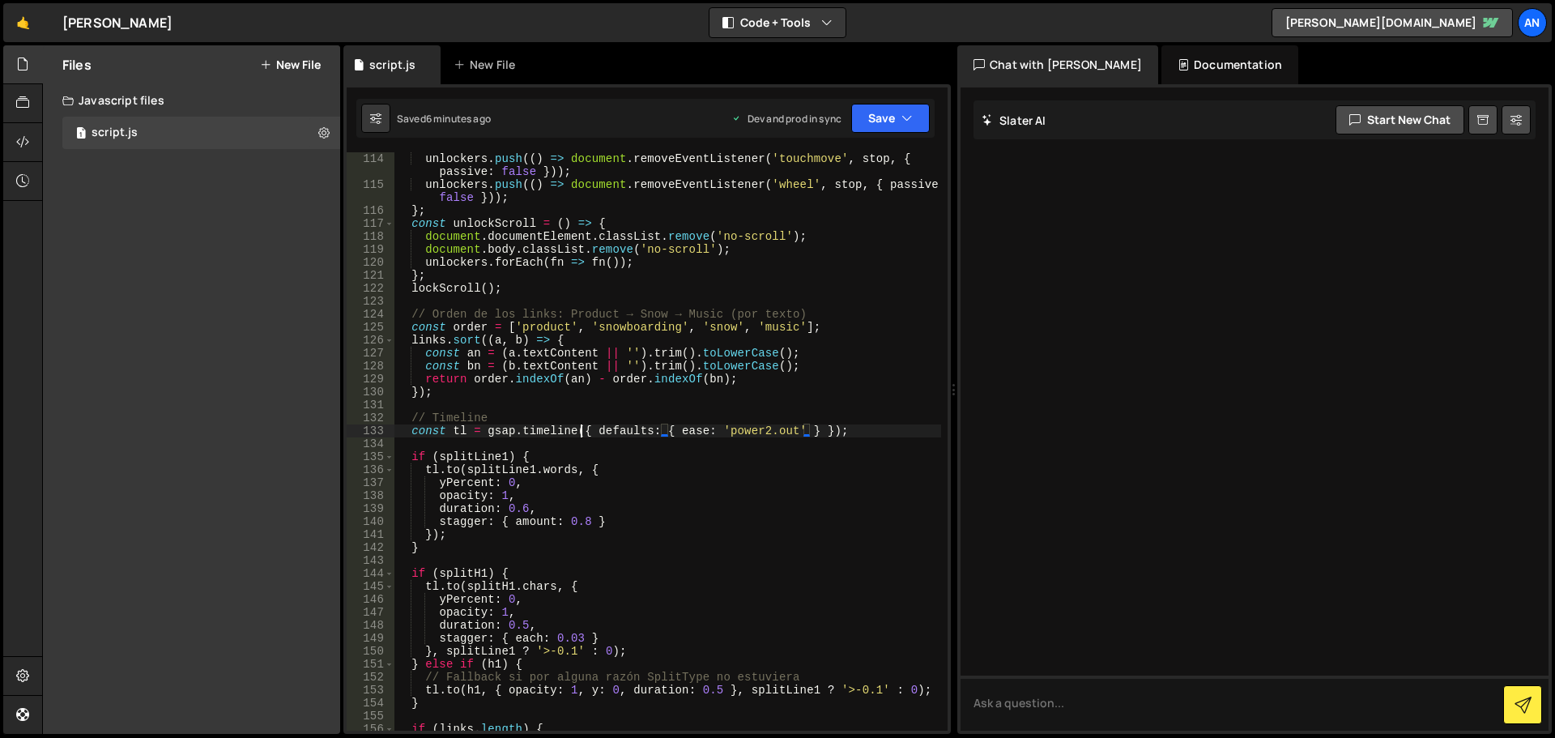
click at [582, 435] on div "unlockers . push (( ) => document . removeEventListener ( 'touchmove' , stop , …" at bounding box center [667, 460] width 547 height 617
click at [827, 436] on div "unlockers . push (( ) => document . removeEventListener ( 'touchmove' , stop , …" at bounding box center [667, 460] width 547 height 617
drag, startPoint x: 580, startPoint y: 432, endPoint x: 809, endPoint y: 432, distance: 229.2
click at [809, 432] on div "unlockers . push (( ) => document . removeEventListener ( 'touchmove' , stop , …" at bounding box center [667, 460] width 547 height 617
click at [594, 425] on div "unlockers . push (( ) => document . removeEventListener ( 'touchmove' , stop , …" at bounding box center [667, 460] width 547 height 617
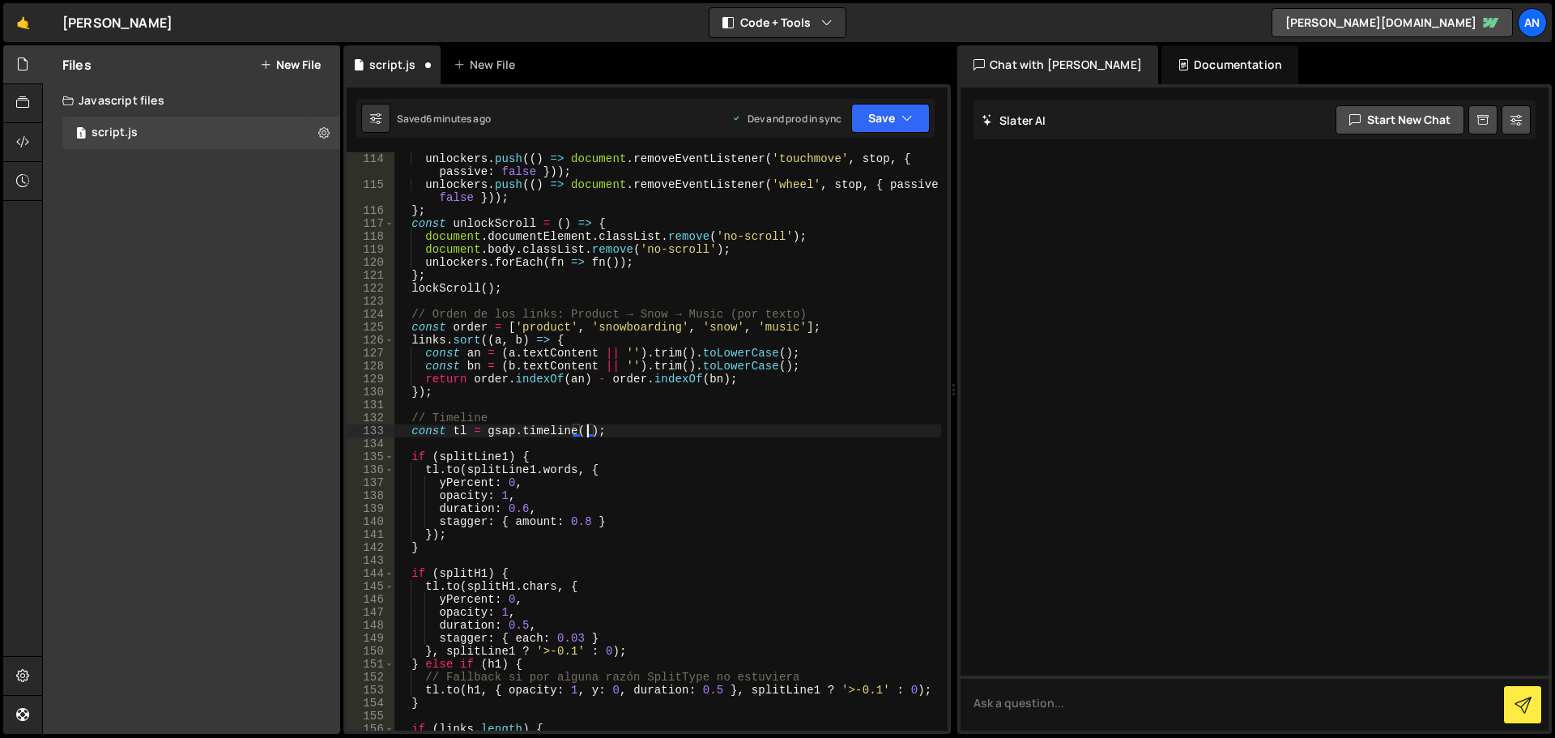
click at [619, 505] on div "unlockers . push (( ) => document . removeEventListener ( 'touchmove' , stop , …" at bounding box center [667, 460] width 547 height 617
drag, startPoint x: 575, startPoint y: 431, endPoint x: 592, endPoint y: 436, distance: 17.7
click at [592, 436] on div "unlockers . push (( ) => document . removeEventListener ( 'touchmove' , stop , …" at bounding box center [667, 460] width 547 height 617
type textarea "const tl = gsap.timeline(;"
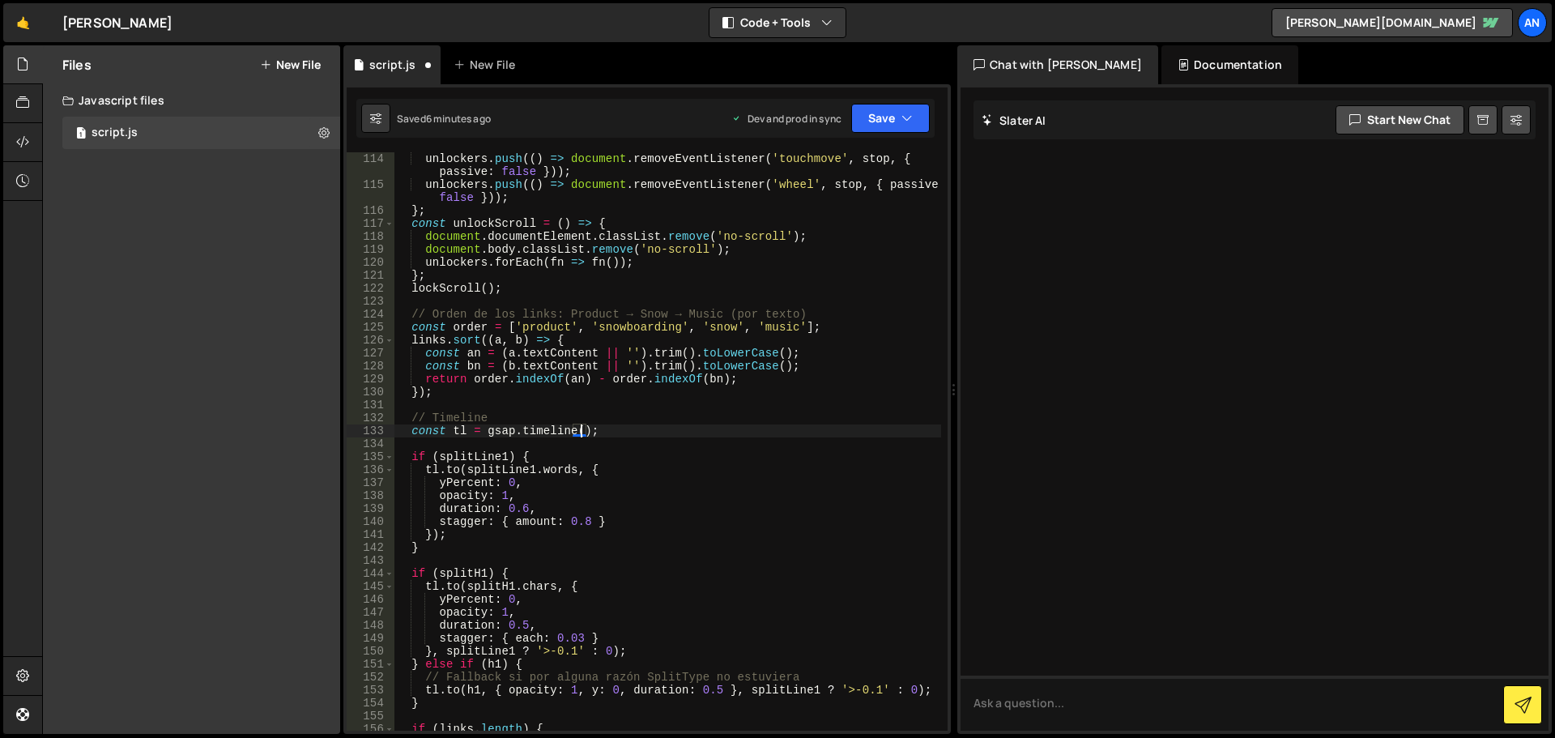
scroll to position [0, 0]
click at [882, 130] on button "Save" at bounding box center [890, 118] width 79 height 29
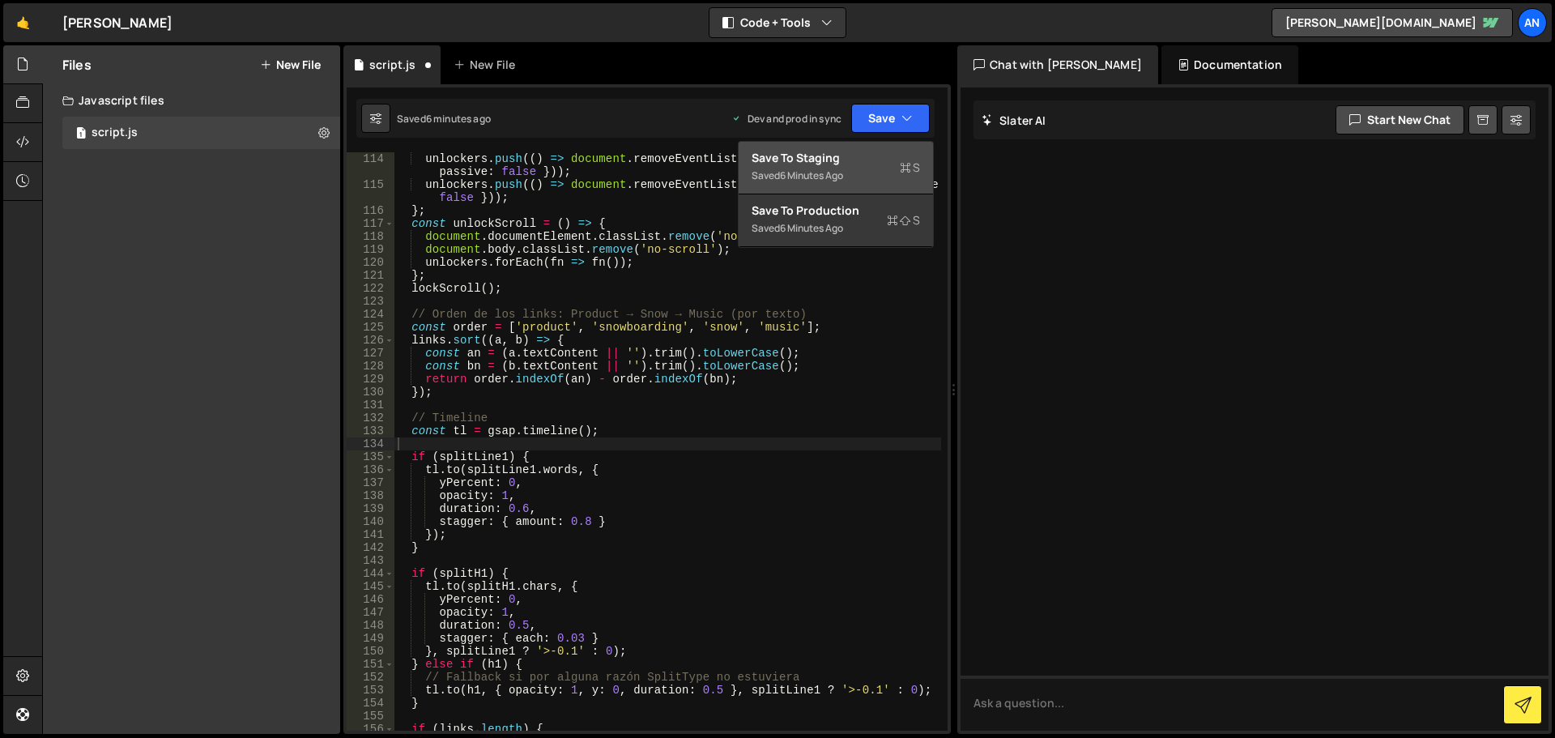
click at [870, 160] on div "Save to Staging S" at bounding box center [835, 158] width 168 height 16
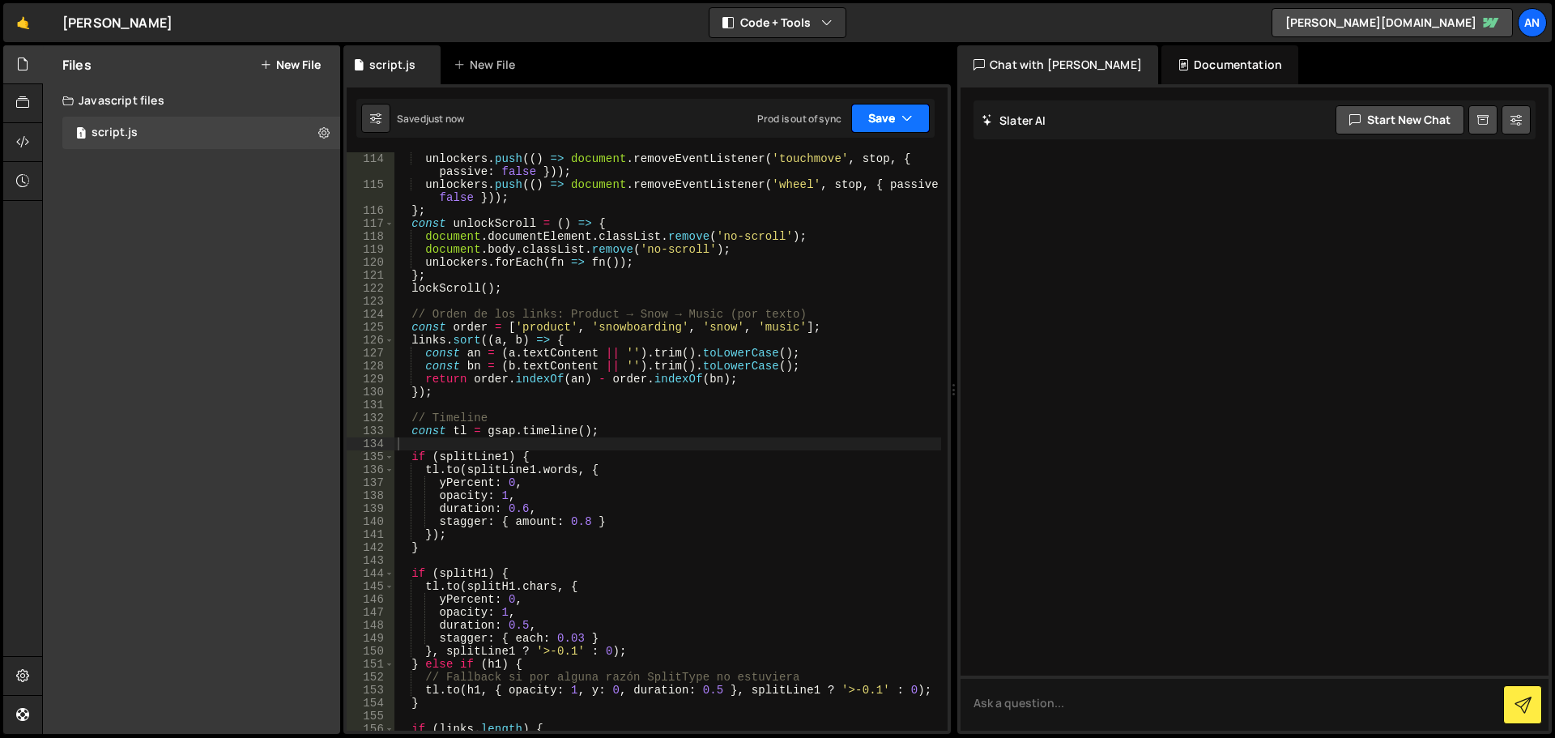
click at [869, 113] on button "Save" at bounding box center [890, 118] width 79 height 29
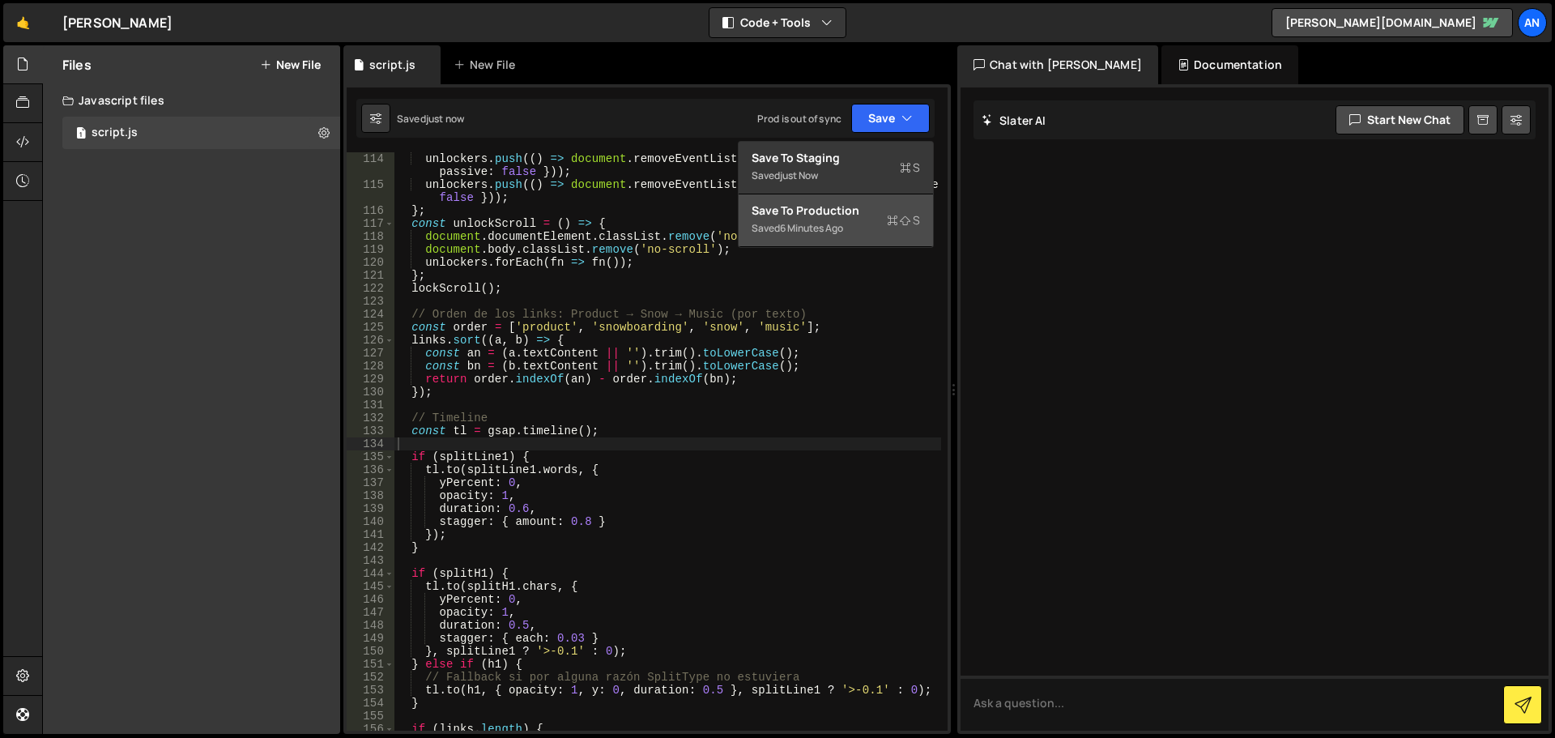
click at [832, 219] on div "Saved 6 minutes ago" at bounding box center [835, 228] width 168 height 19
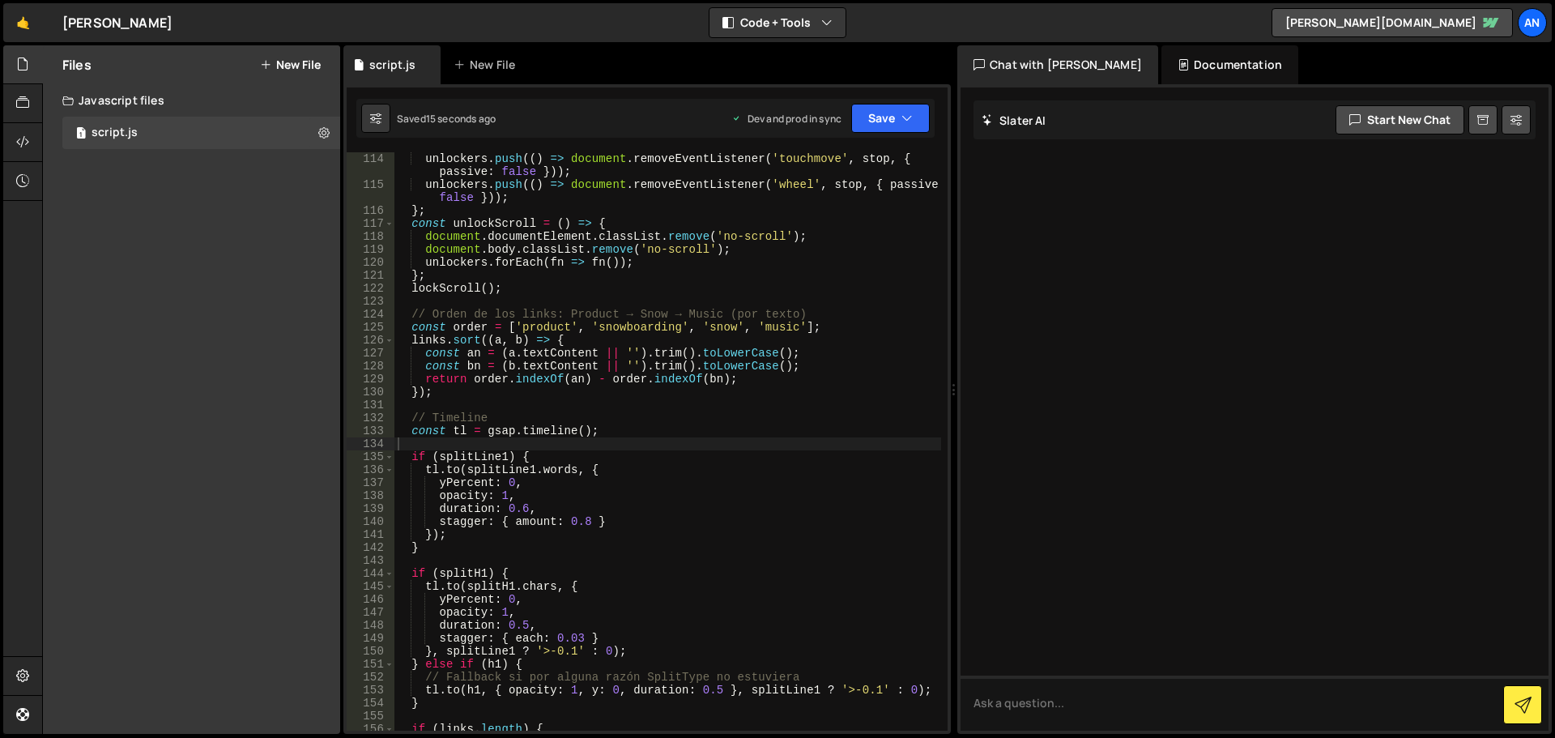
click at [539, 458] on div "unlockers . push (( ) => document . removeEventListener ( 'touchmove' , stop , …" at bounding box center [667, 460] width 547 height 617
click at [603, 428] on div "unlockers . push (( ) => document . removeEventListener ( 'touchmove' , stop , …" at bounding box center [667, 460] width 547 height 617
type textarea "const tl = gsap.timeline();"
click at [541, 449] on div "unlockers . push (( ) => document . removeEventListener ( 'touchmove' , stop , …" at bounding box center [667, 460] width 547 height 617
click at [527, 463] on div "unlockers . push (( ) => document . removeEventListener ( 'touchmove' , stop , …" at bounding box center [667, 460] width 547 height 617
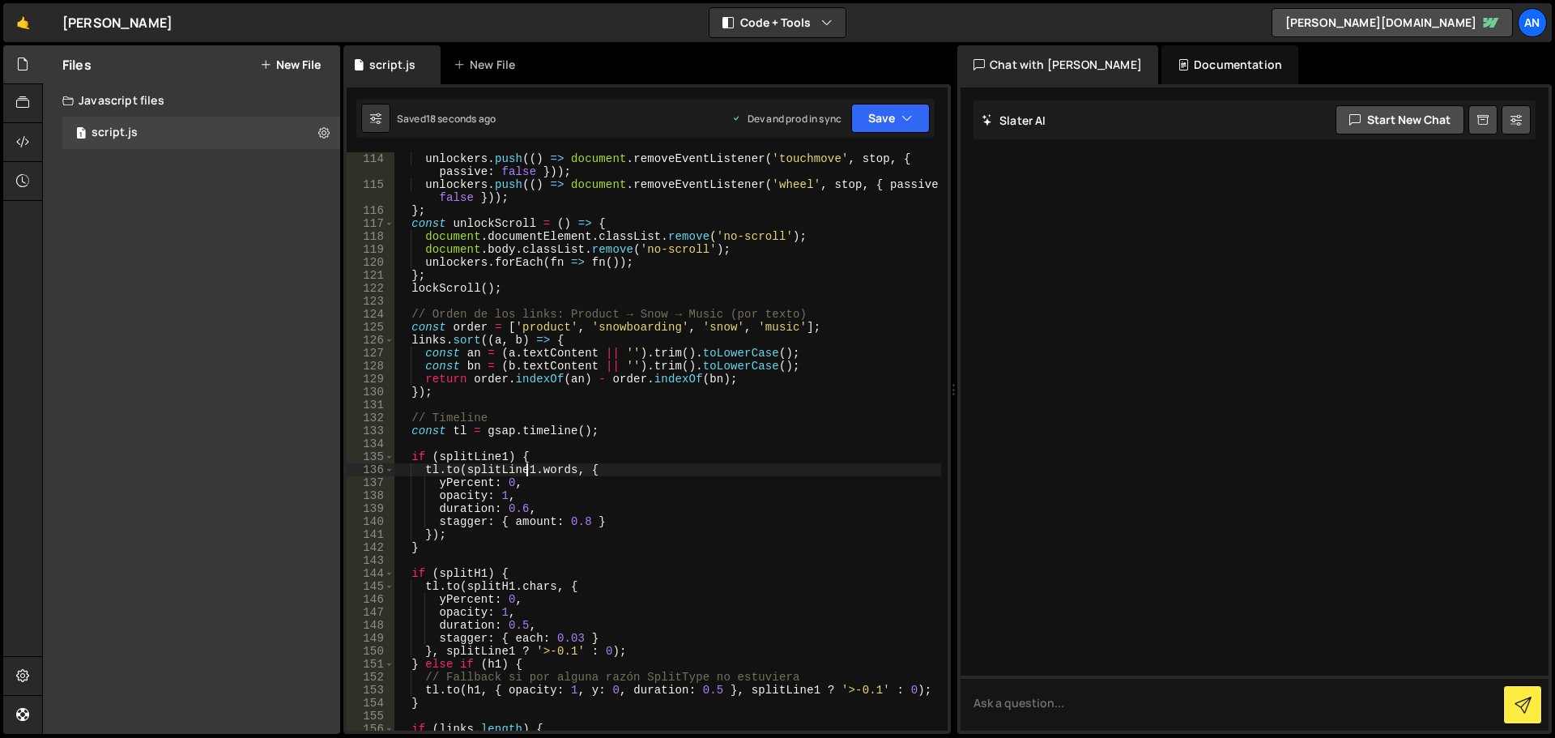
click at [526, 458] on div "unlockers . push (( ) => document . removeEventListener ( 'touchmove' , stop , …" at bounding box center [667, 460] width 547 height 617
click at [450, 453] on div "unlockers . push (( ) => document . removeEventListener ( 'touchmove' , stop , …" at bounding box center [667, 460] width 547 height 617
click at [563, 471] on div "unlockers . push (( ) => document . removeEventListener ( 'touchmove' , stop , …" at bounding box center [667, 460] width 547 height 617
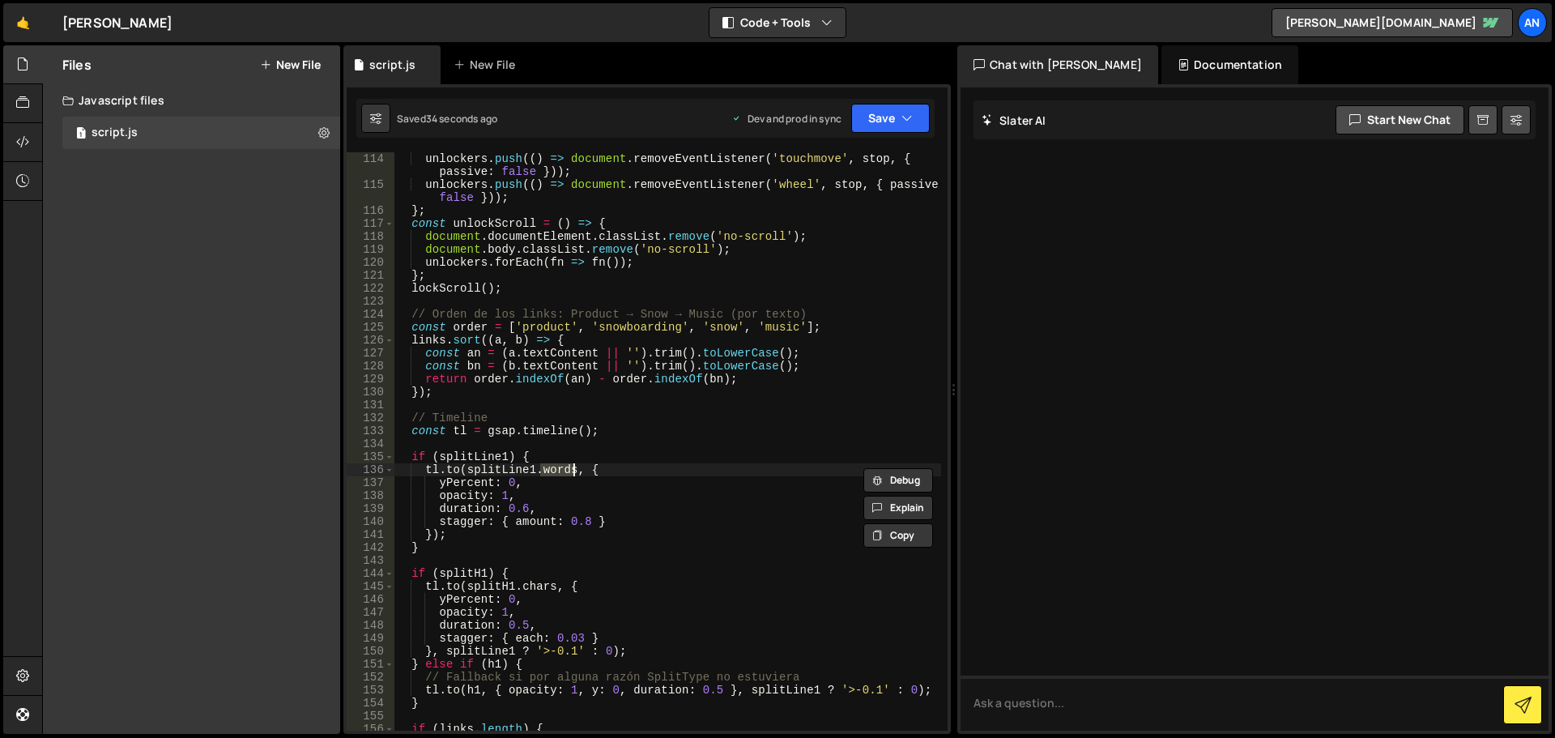
click at [598, 521] on div "unlockers . push (( ) => document . removeEventListener ( 'touchmove' , stop , …" at bounding box center [667, 460] width 547 height 617
click at [598, 464] on div "unlockers . push (( ) => document . removeEventListener ( 'touchmove' , stop , …" at bounding box center [667, 460] width 547 height 617
click at [530, 457] on div "unlockers . push (( ) => document . removeEventListener ( 'touchmove' , stop , …" at bounding box center [667, 460] width 547 height 617
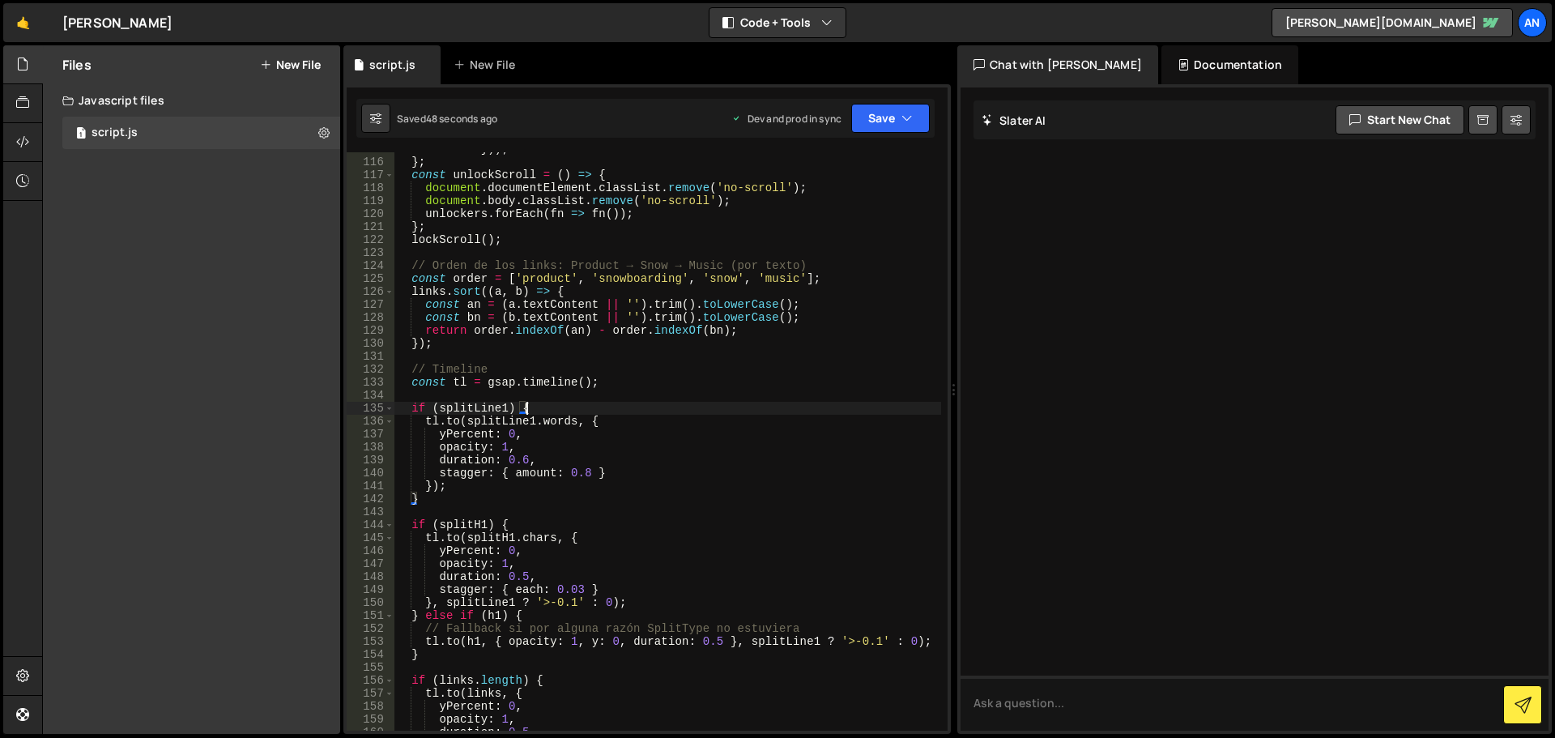
scroll to position [1652, 0]
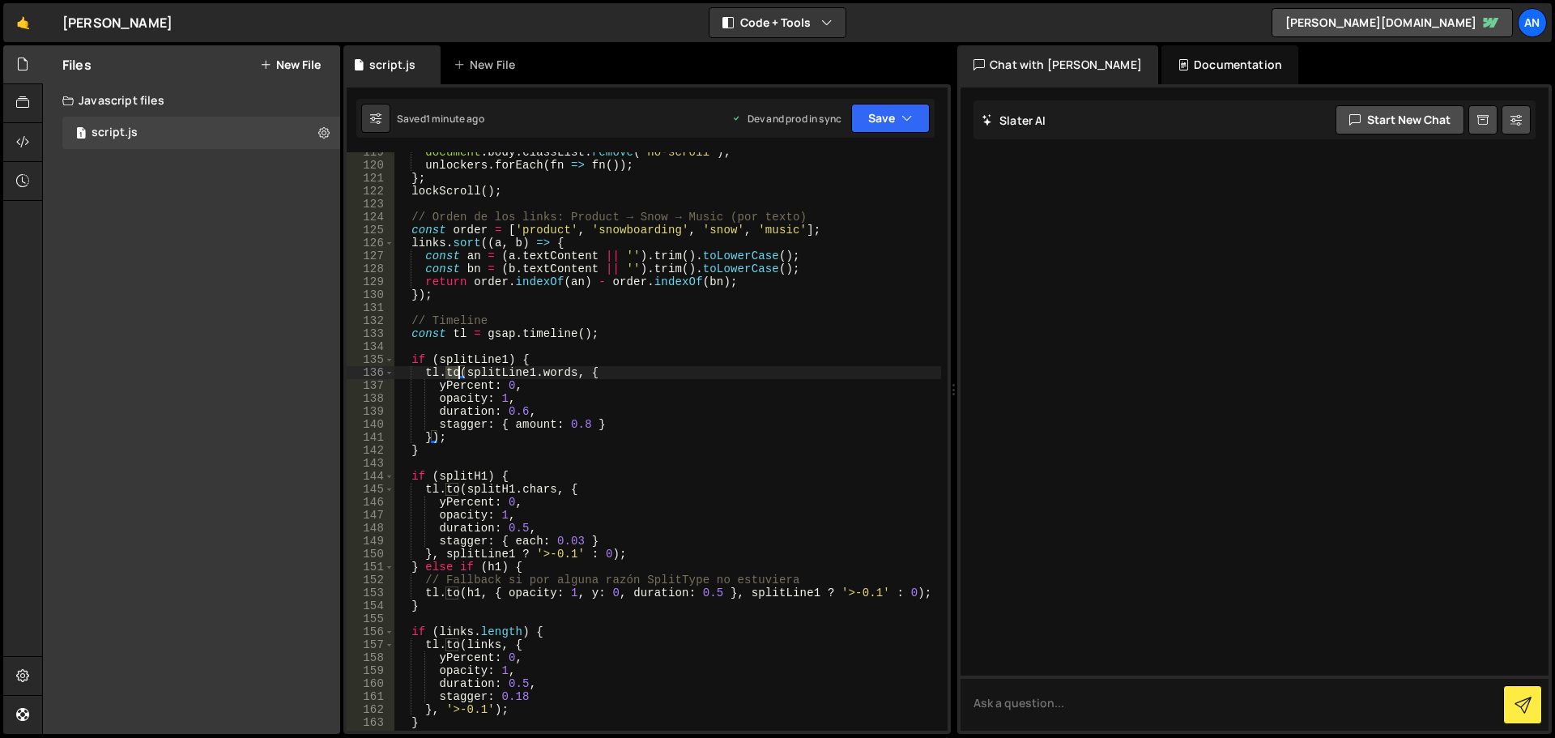
drag, startPoint x: 444, startPoint y: 371, endPoint x: 457, endPoint y: 372, distance: 13.0
click at [457, 372] on div "document . body . classList . remove ( 'no-scroll' ) ; unlockers . forEach ( fn…" at bounding box center [667, 448] width 547 height 604
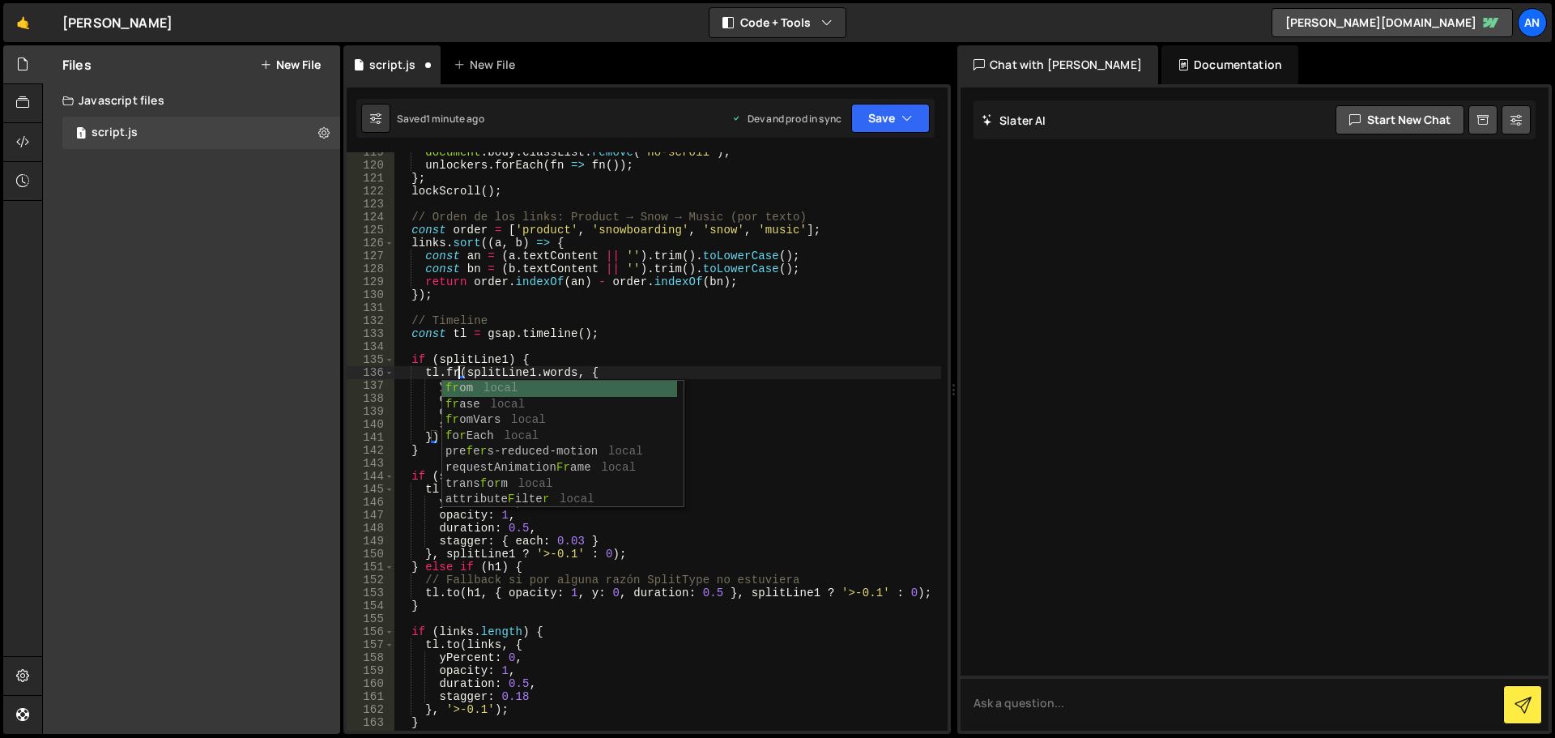
type textarea "tl.from(splitLine1.words, {"
click at [573, 466] on div "document . body . classList . remove ( 'no-scroll' ) ; unlockers . forEach ( fn…" at bounding box center [667, 448] width 547 height 604
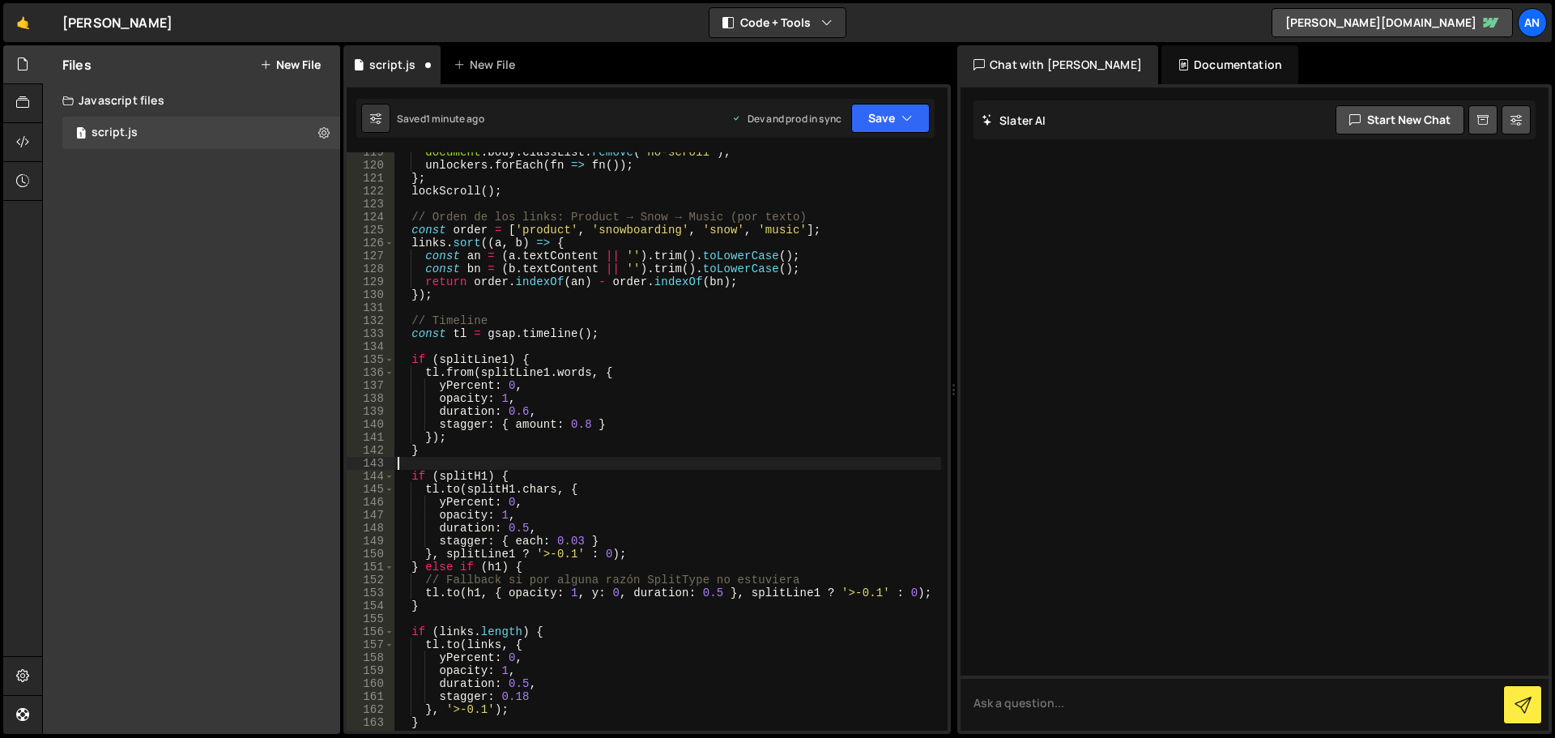
scroll to position [0, 0]
click at [610, 369] on div "document . body . classList . remove ( 'no-scroll' ) ; unlockers . forEach ( fn…" at bounding box center [667, 448] width 547 height 604
click at [511, 386] on div "document . body . classList . remove ( 'no-scroll' ) ; unlockers . forEach ( fn…" at bounding box center [667, 448] width 547 height 604
click at [526, 409] on div "document . body . classList . remove ( 'no-scroll' ) ; unlockers . forEach ( fn…" at bounding box center [667, 448] width 547 height 604
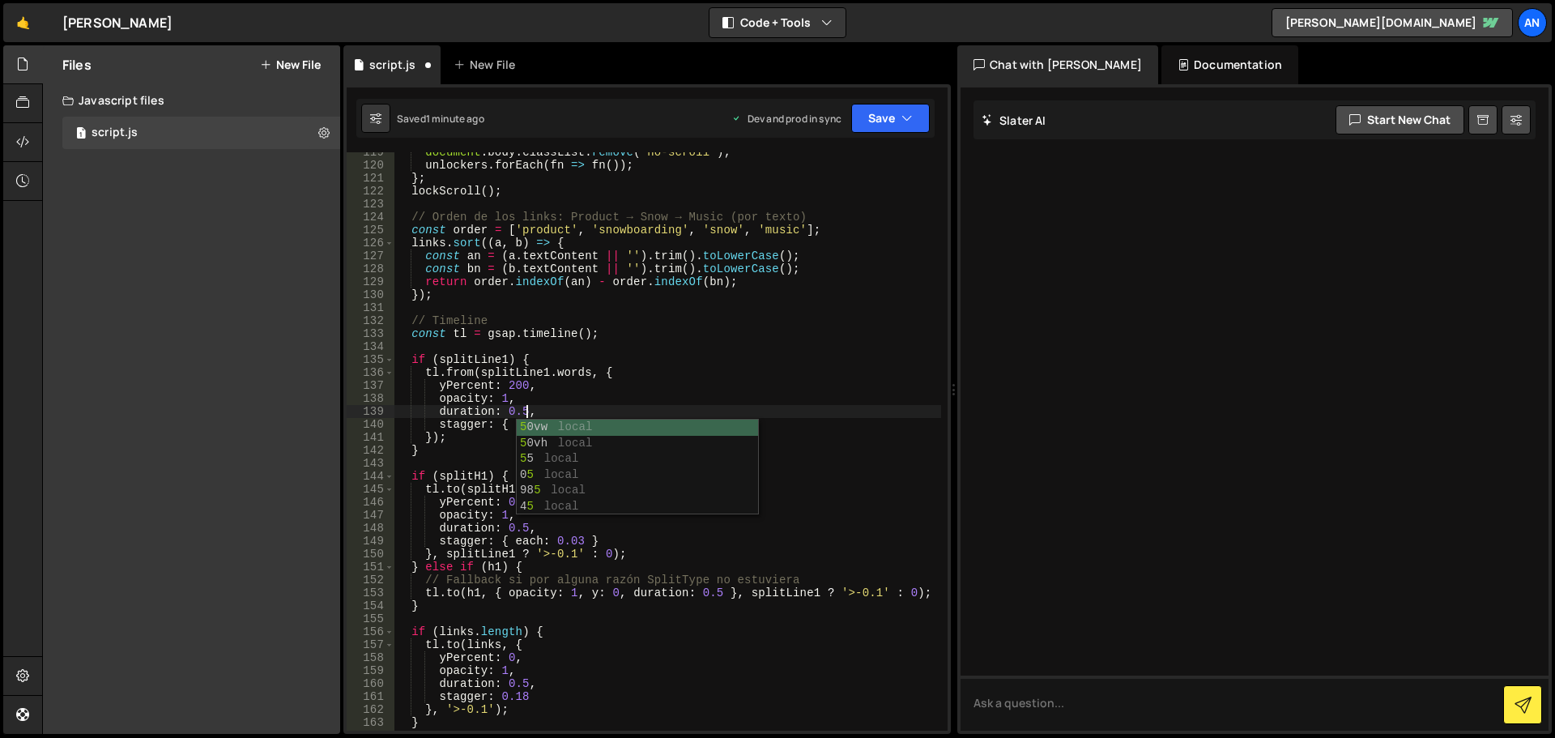
click at [558, 389] on div "document . body . classList . remove ( 'no-scroll' ) ; unlockers . forEach ( fn…" at bounding box center [667, 448] width 547 height 604
click at [530, 411] on div "document . body . classList . remove ( 'no-scroll' ) ; unlockers . forEach ( fn…" at bounding box center [667, 448] width 547 height 604
type textarea "duration: 0.5,"
click at [541, 409] on div "document . body . classList . remove ( 'no-scroll' ) ; unlockers . forEach ( fn…" at bounding box center [667, 448] width 547 height 604
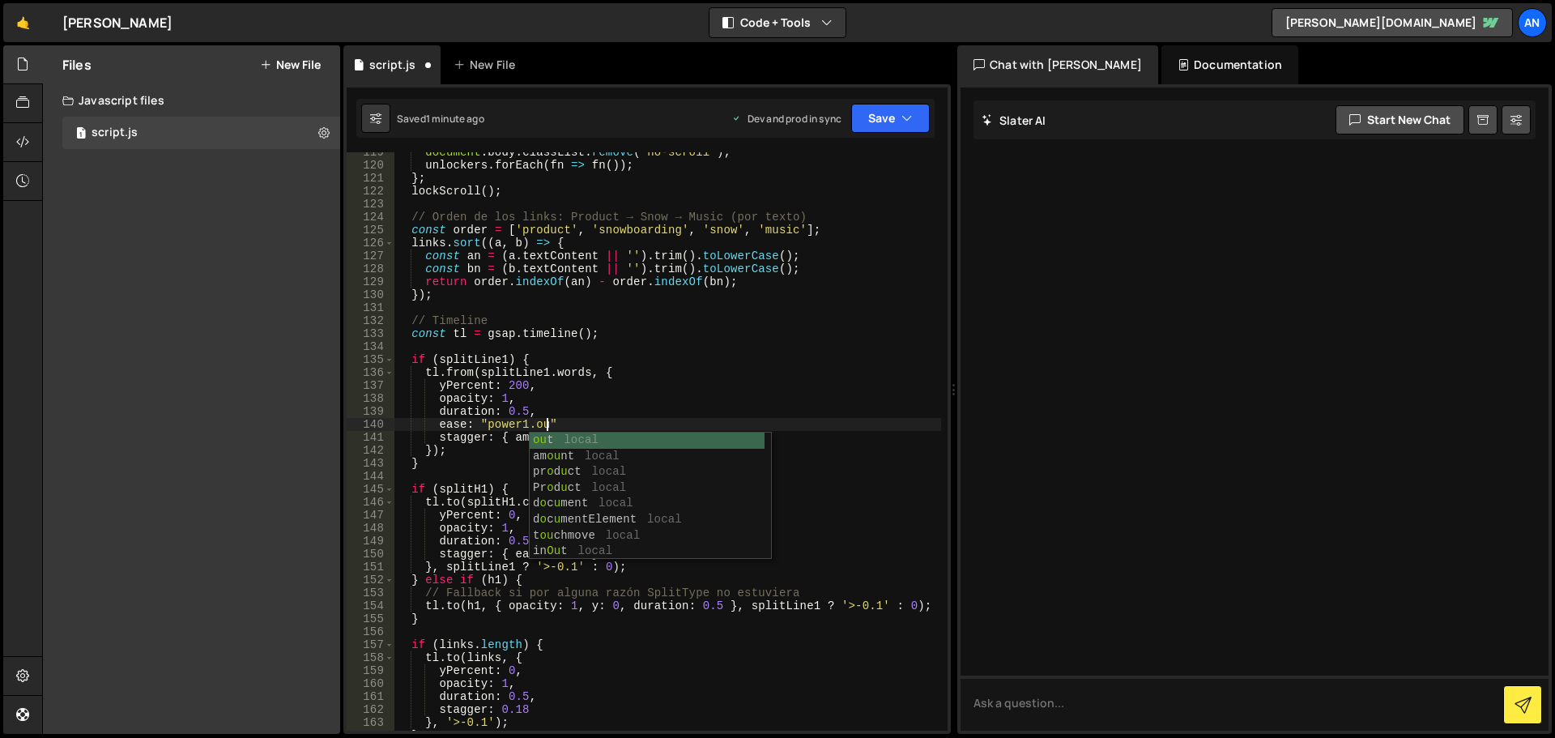
scroll to position [0, 10]
click at [576, 423] on div "document . body . classList . remove ( 'no-scroll' ) ; unlockers . forEach ( fn…" at bounding box center [667, 448] width 547 height 604
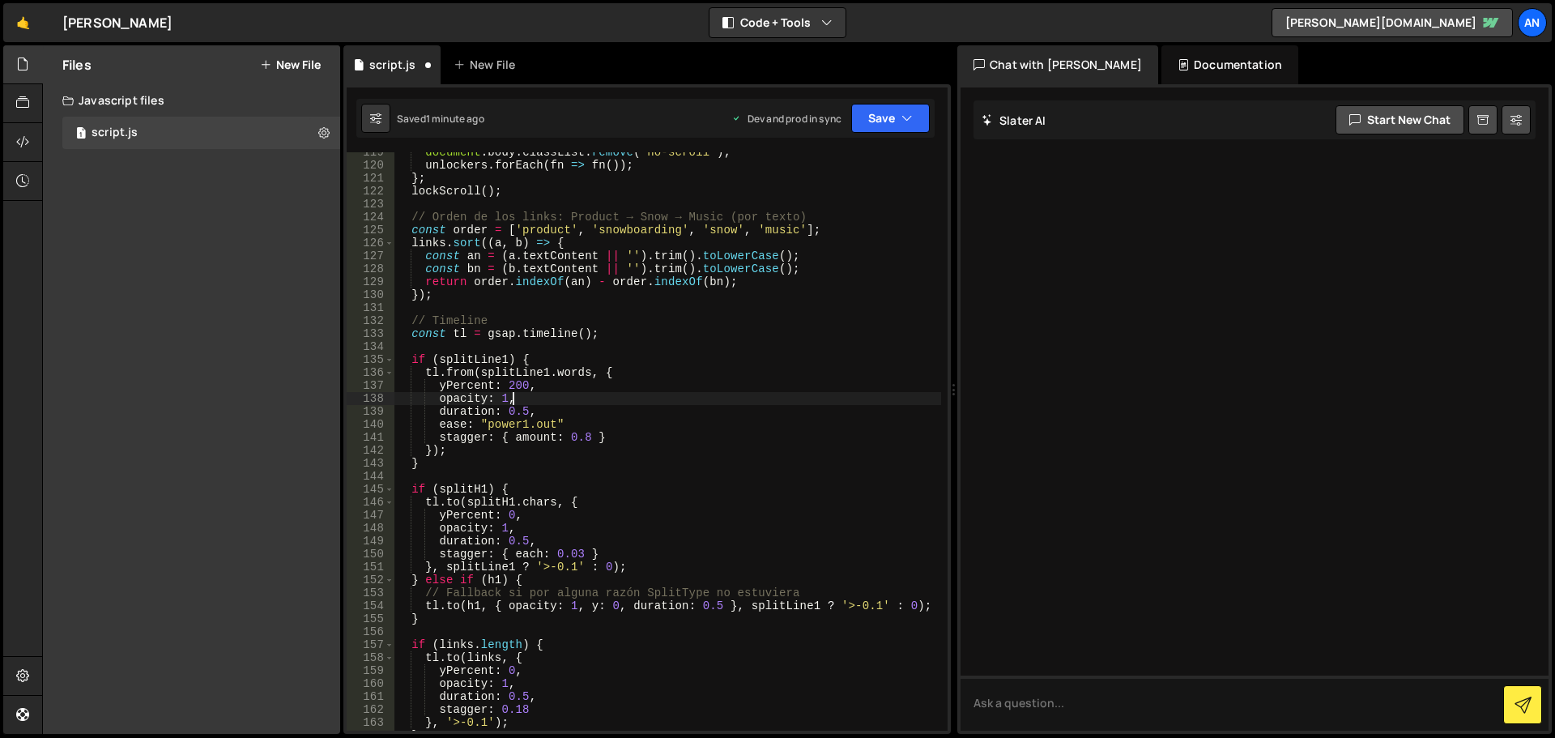
click at [520, 396] on div "document . body . classList . remove ( 'no-scroll' ) ; unlockers . forEach ( fn…" at bounding box center [667, 448] width 547 height 604
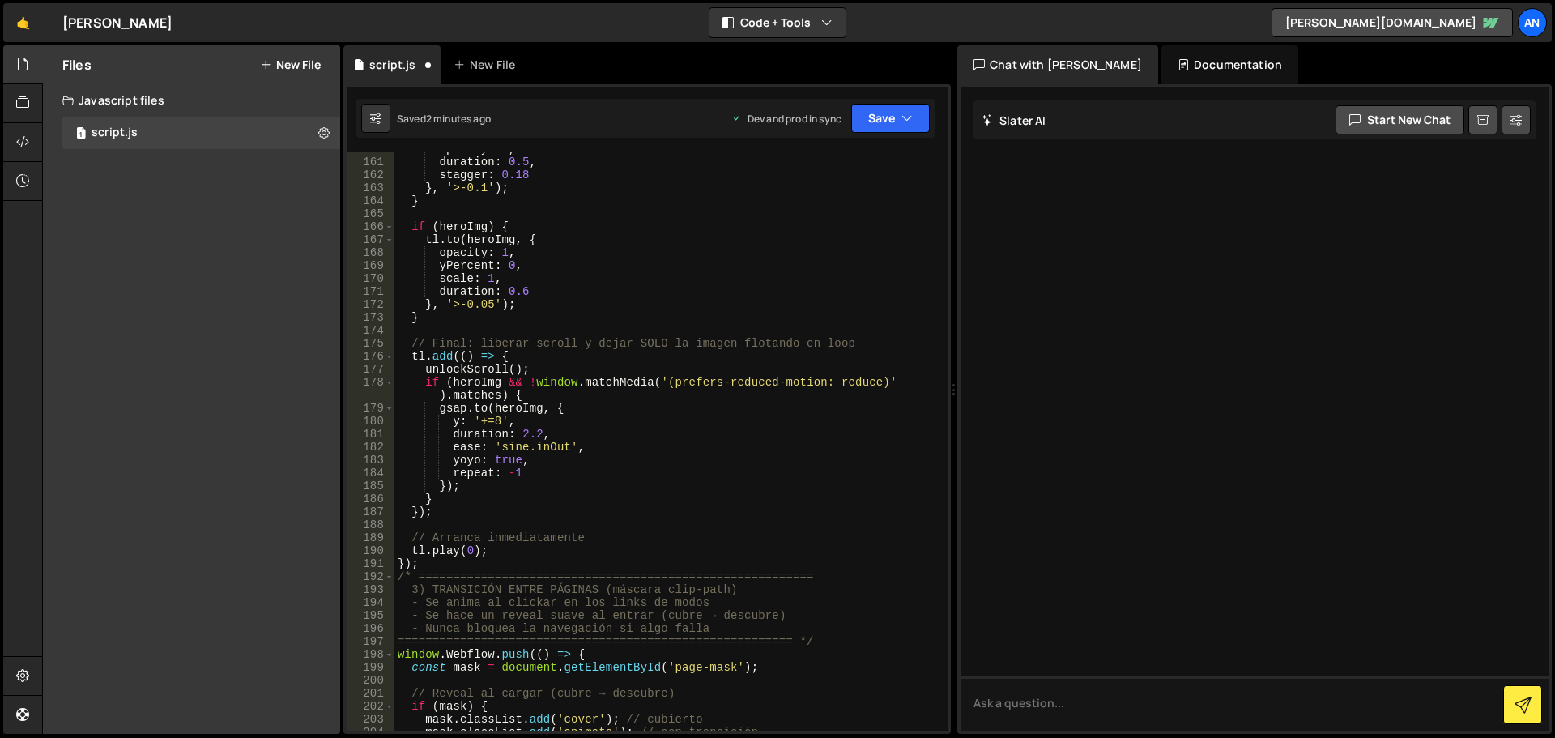
scroll to position [2138, 0]
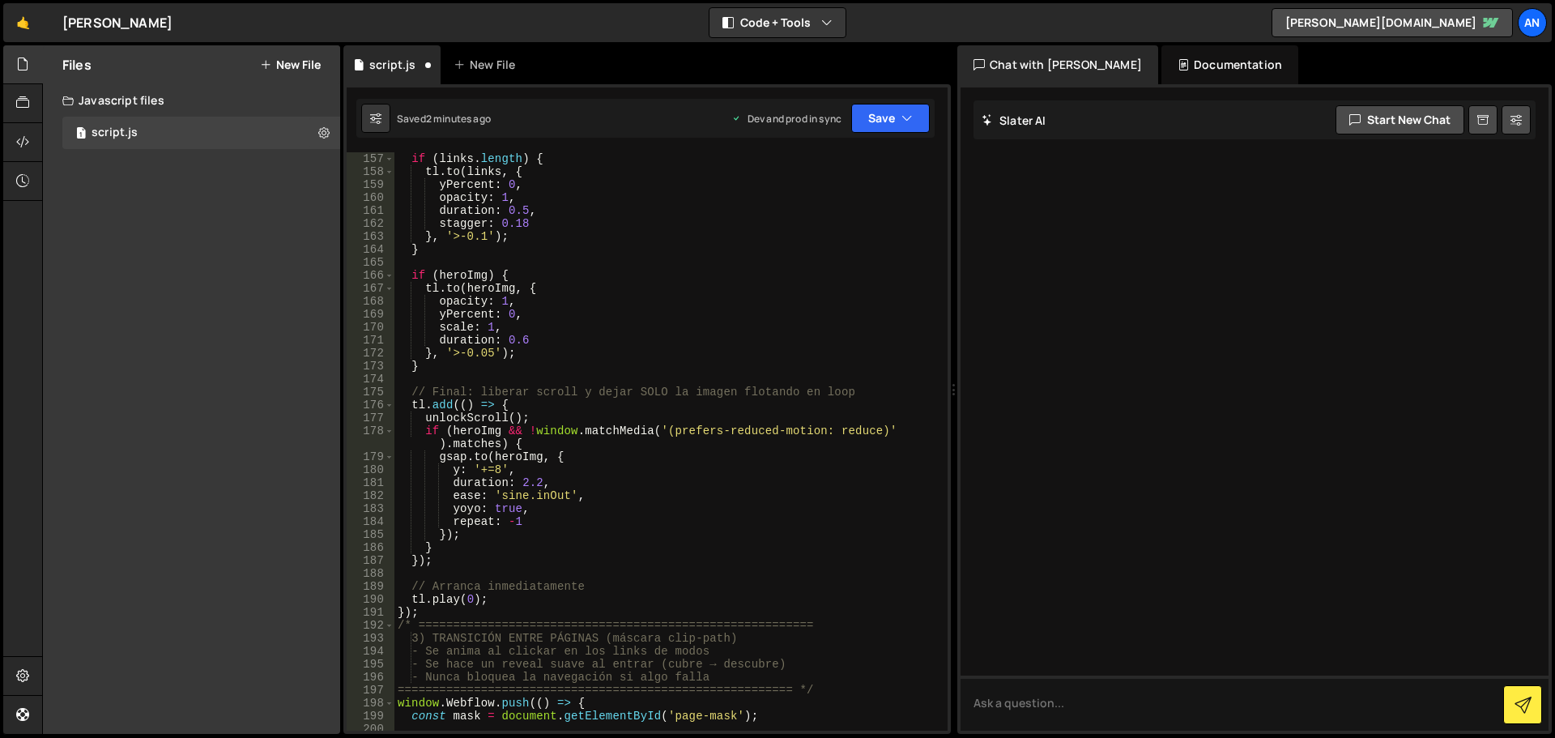
click at [528, 411] on div "if ( links . length ) { tl . to ( links , { yPercent : 0 , opacity : 1 , durati…" at bounding box center [667, 454] width 547 height 604
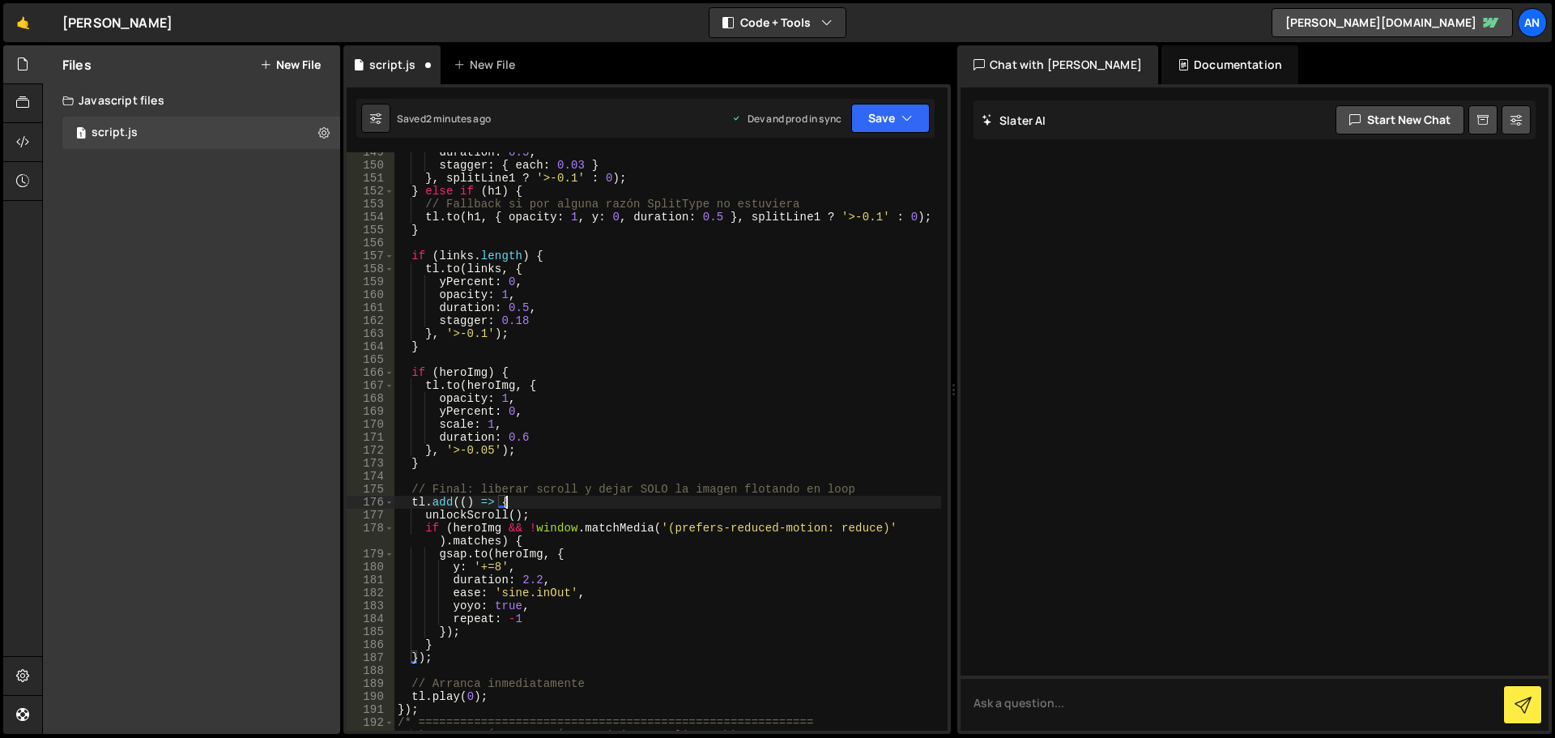
scroll to position [1992, 0]
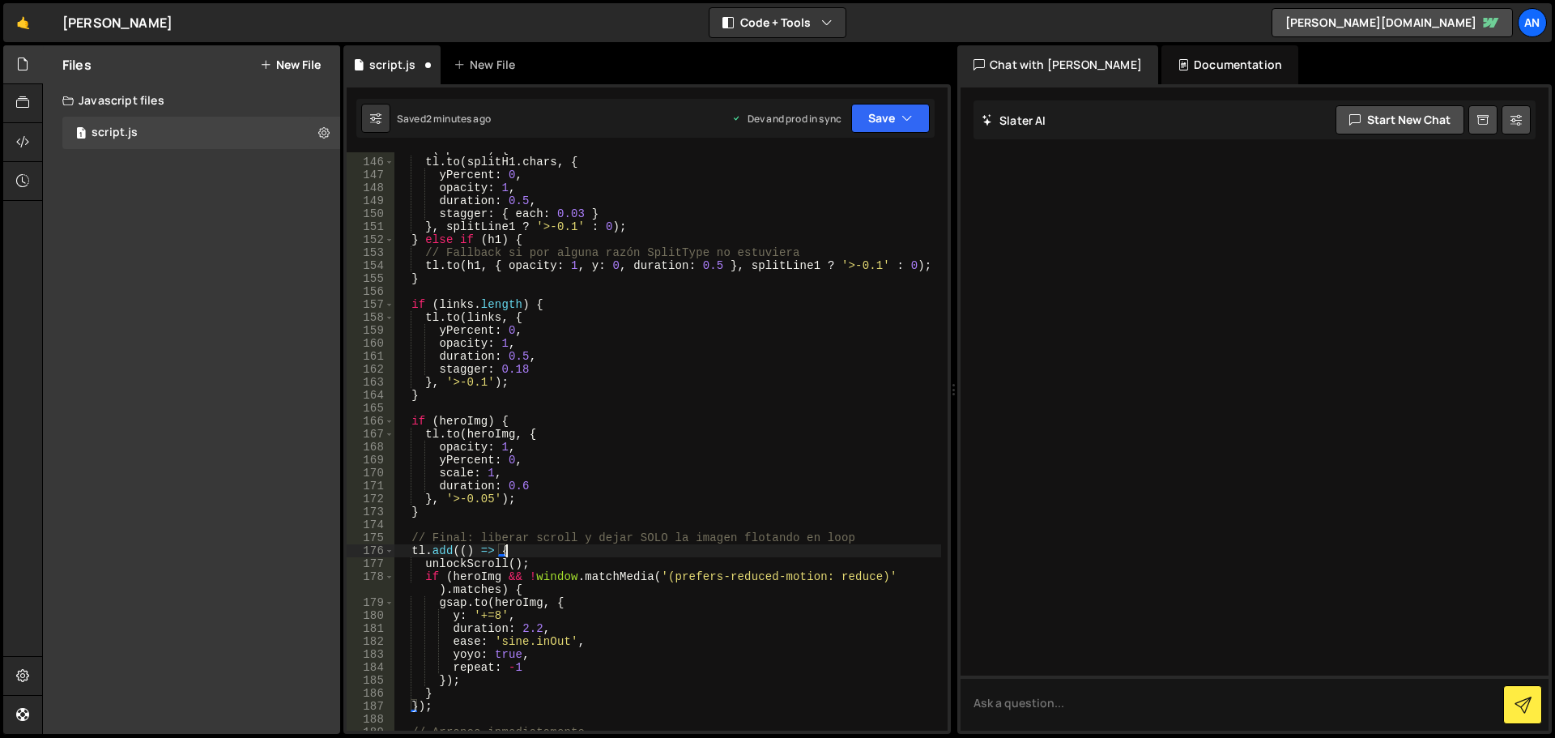
click at [519, 418] on div "if ( splitH1 ) { tl . to ( splitH1 . chars , { yPercent : 0 , opacity : 1 , dur…" at bounding box center [667, 445] width 547 height 604
click at [535, 432] on div "if ( splitH1 ) { tl . to ( splitH1 . chars , { yPercent : 0 , opacity : 1 , dur…" at bounding box center [667, 445] width 547 height 604
click at [434, 431] on div "if ( splitH1 ) { tl . to ( splitH1 . chars , { yPercent : 0 , opacity : 1 , dur…" at bounding box center [667, 445] width 547 height 604
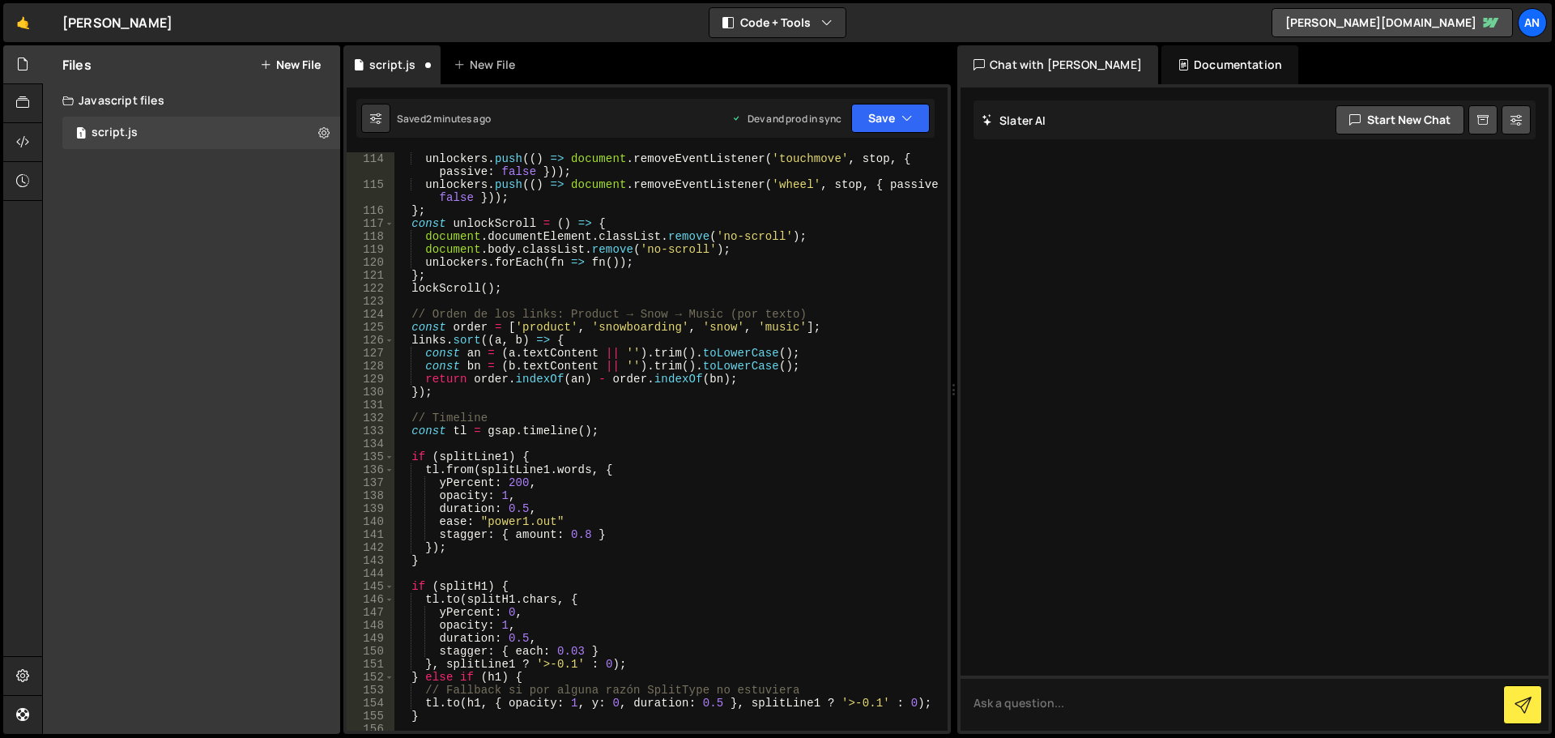
scroll to position [1555, 0]
drag, startPoint x: 509, startPoint y: 495, endPoint x: 432, endPoint y: 494, distance: 76.9
click at [432, 494] on div "unlockers . push (( ) => document . removeEventListener ( 'touchmove' , stop , …" at bounding box center [667, 460] width 547 height 617
type textarea "opacity: 1,"
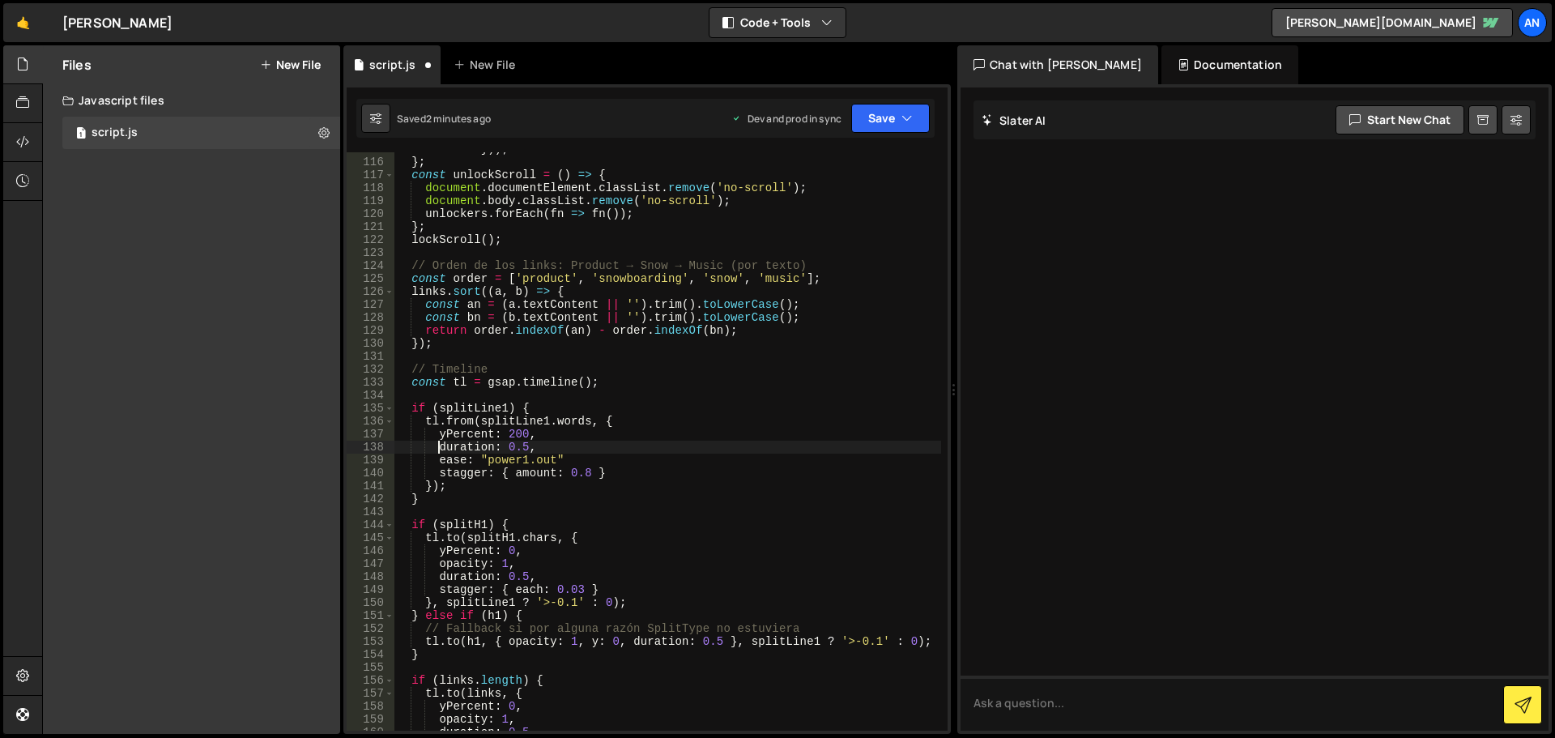
scroll to position [1603, 0]
click at [879, 121] on button "Save" at bounding box center [890, 118] width 79 height 29
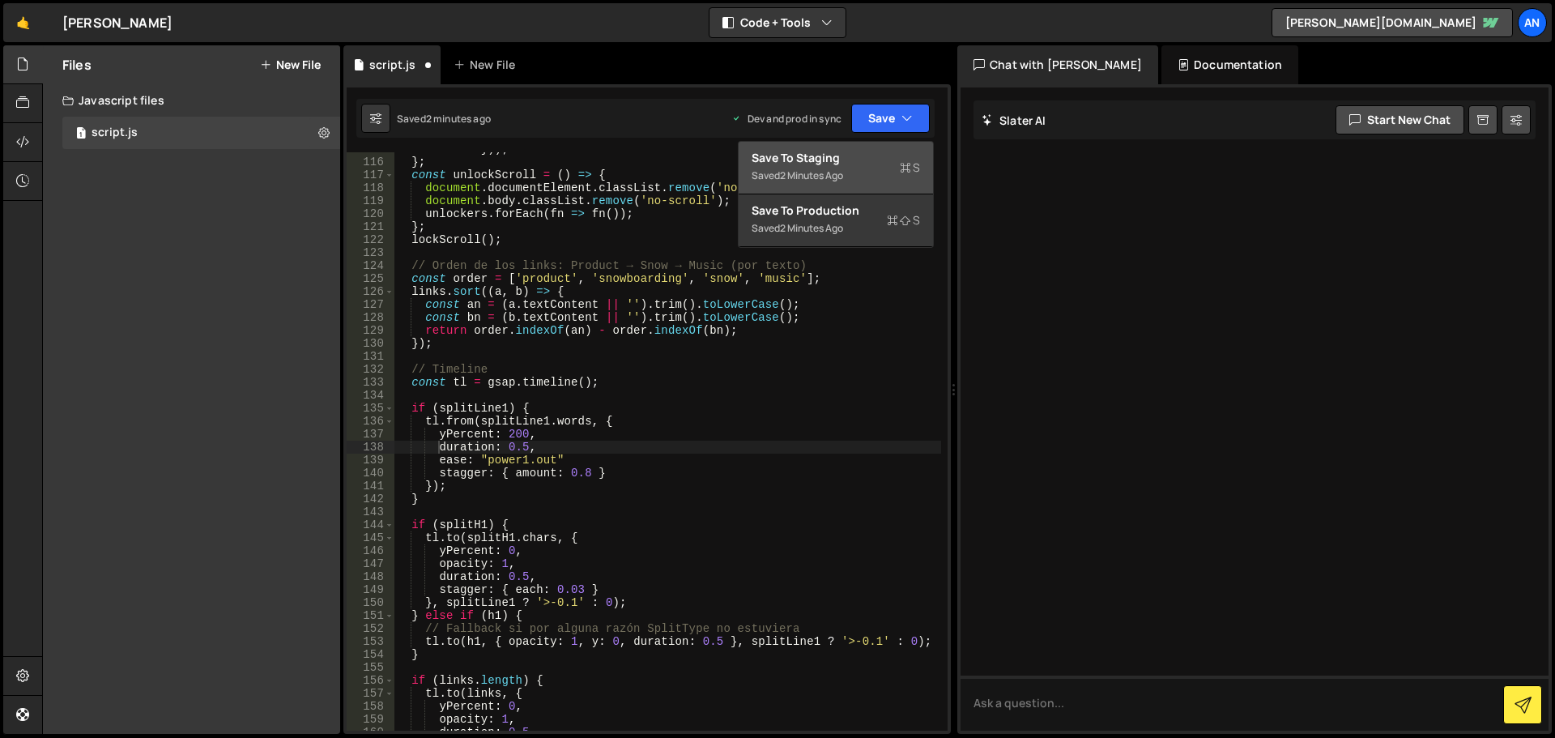
click at [863, 164] on div "Save to Staging S" at bounding box center [835, 158] width 168 height 16
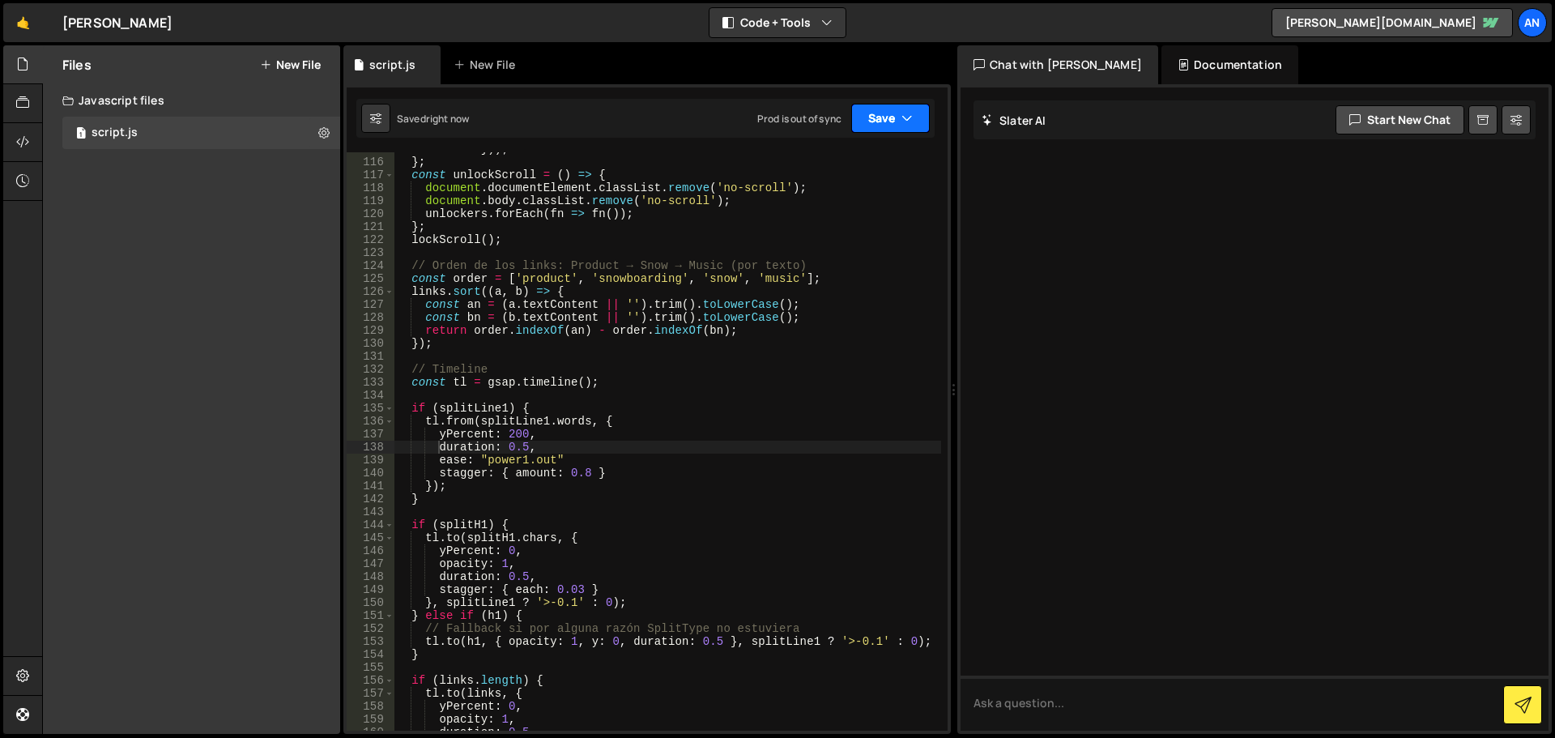
click at [879, 111] on button "Save" at bounding box center [890, 118] width 79 height 29
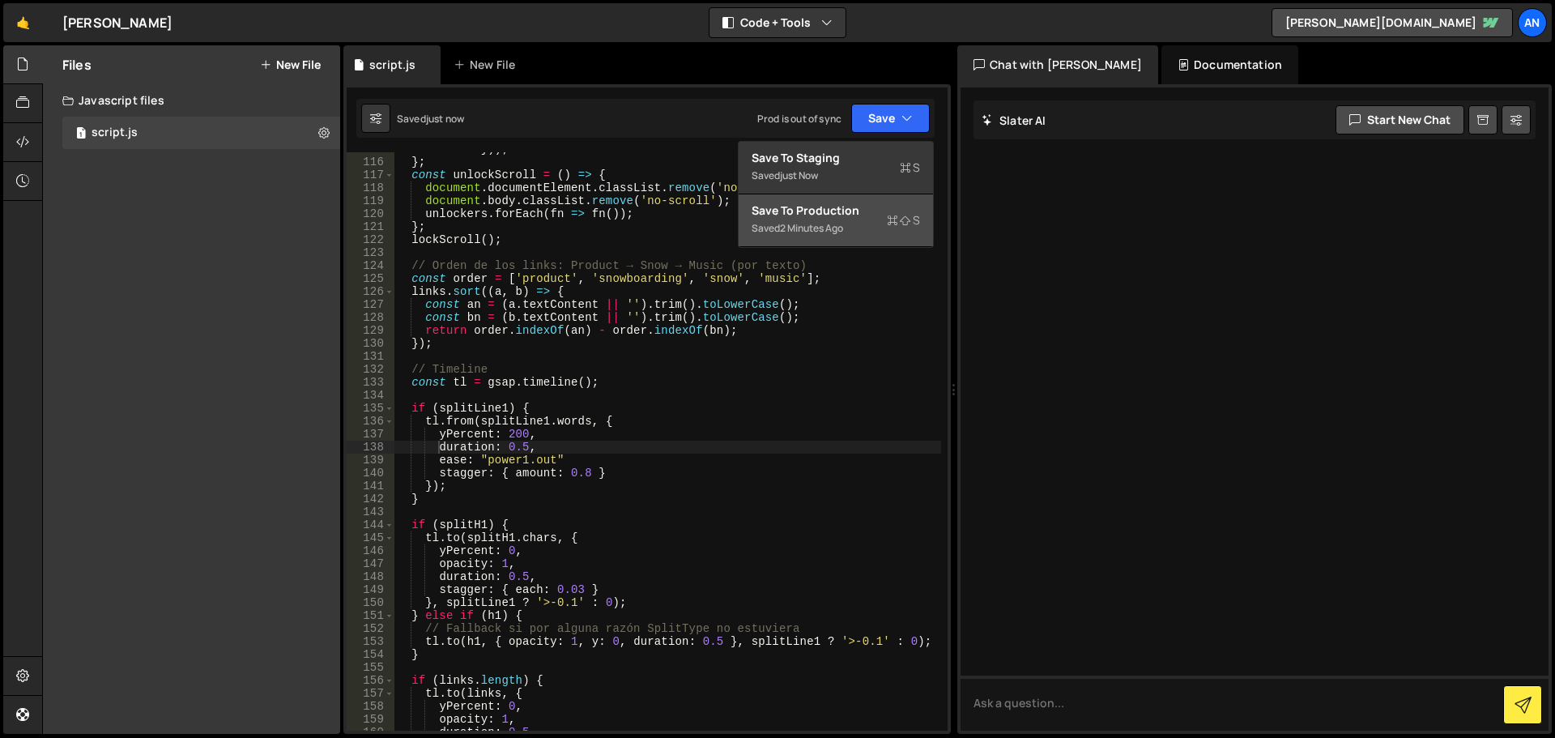
click at [849, 204] on div "Save to Production S" at bounding box center [835, 210] width 168 height 16
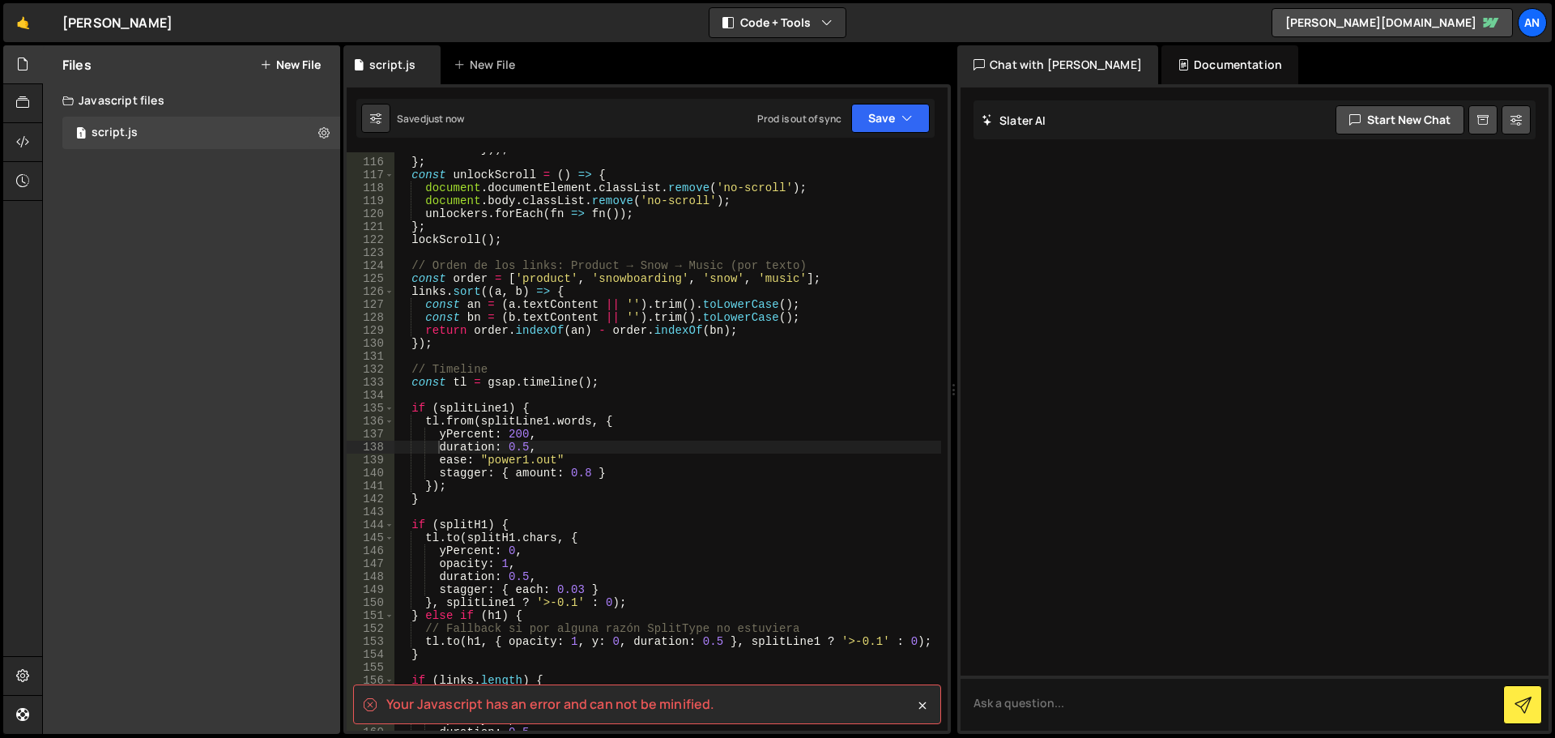
click at [475, 409] on div "unlockers . push (( ) => document . removeEventListener ( 'wheel' , stop , { pa…" at bounding box center [667, 438] width 547 height 617
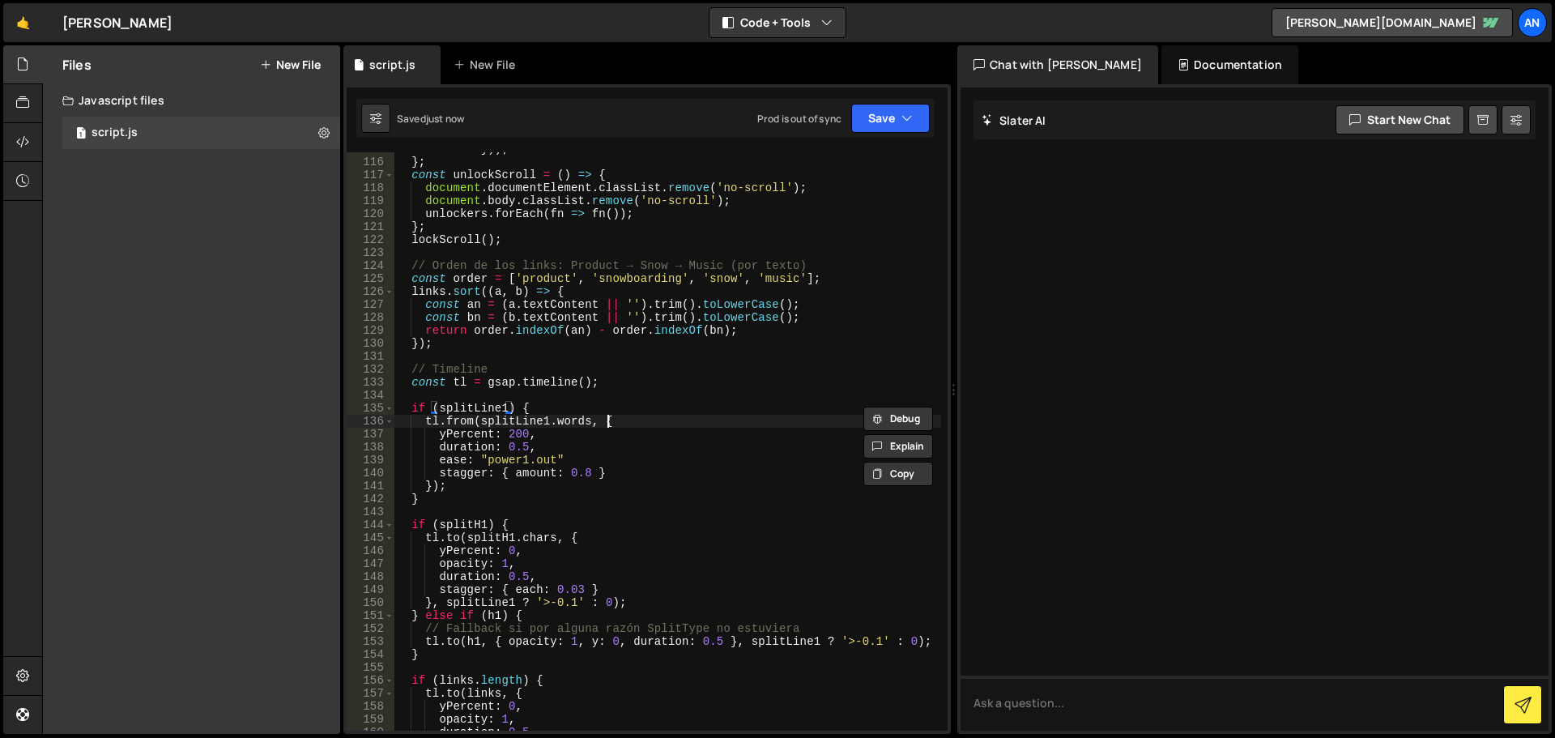
click at [609, 415] on div "unlockers . push (( ) => document . removeEventListener ( 'wheel' , stop , { pa…" at bounding box center [667, 438] width 547 height 617
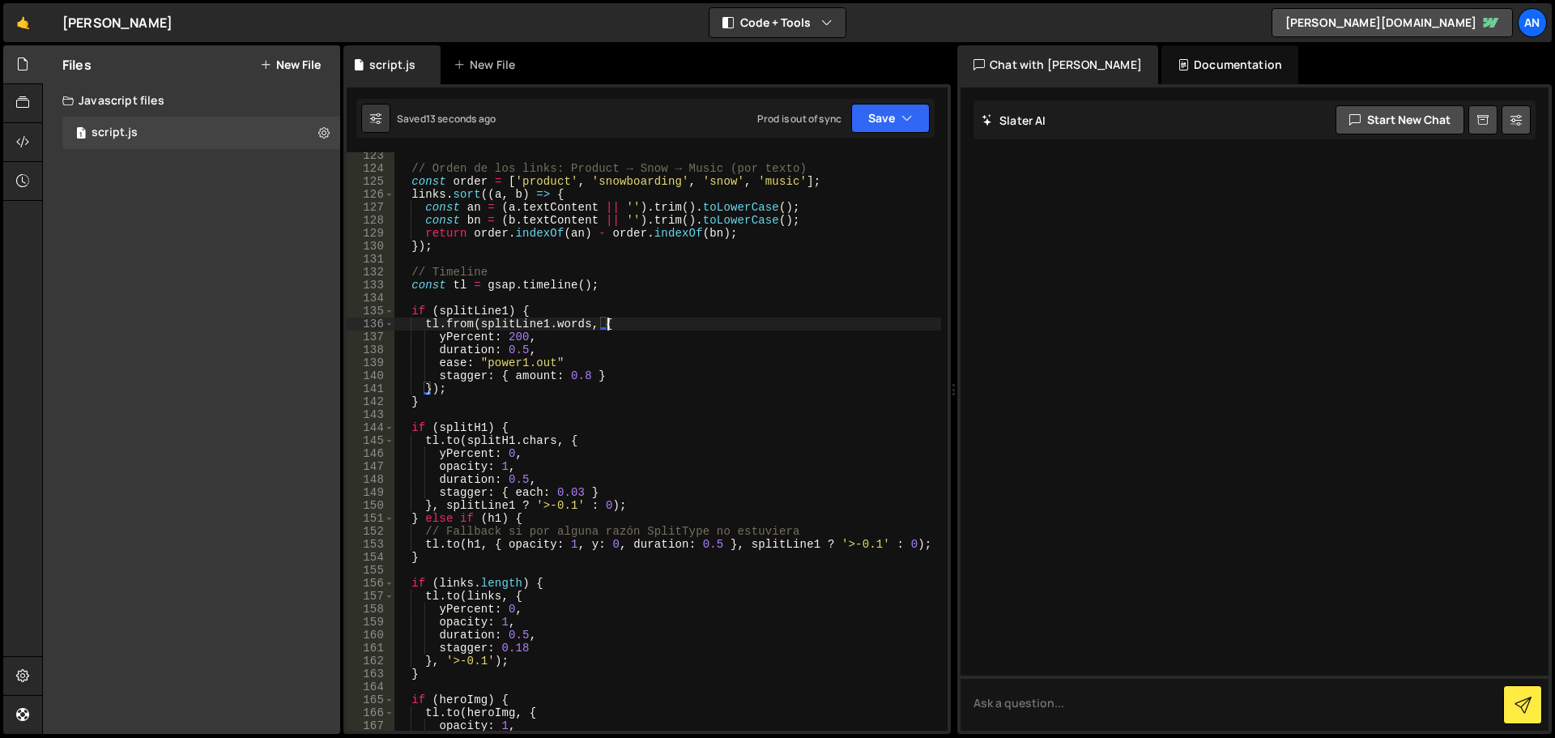
scroll to position [1700, 0]
click at [891, 124] on button "Save" at bounding box center [890, 118] width 79 height 29
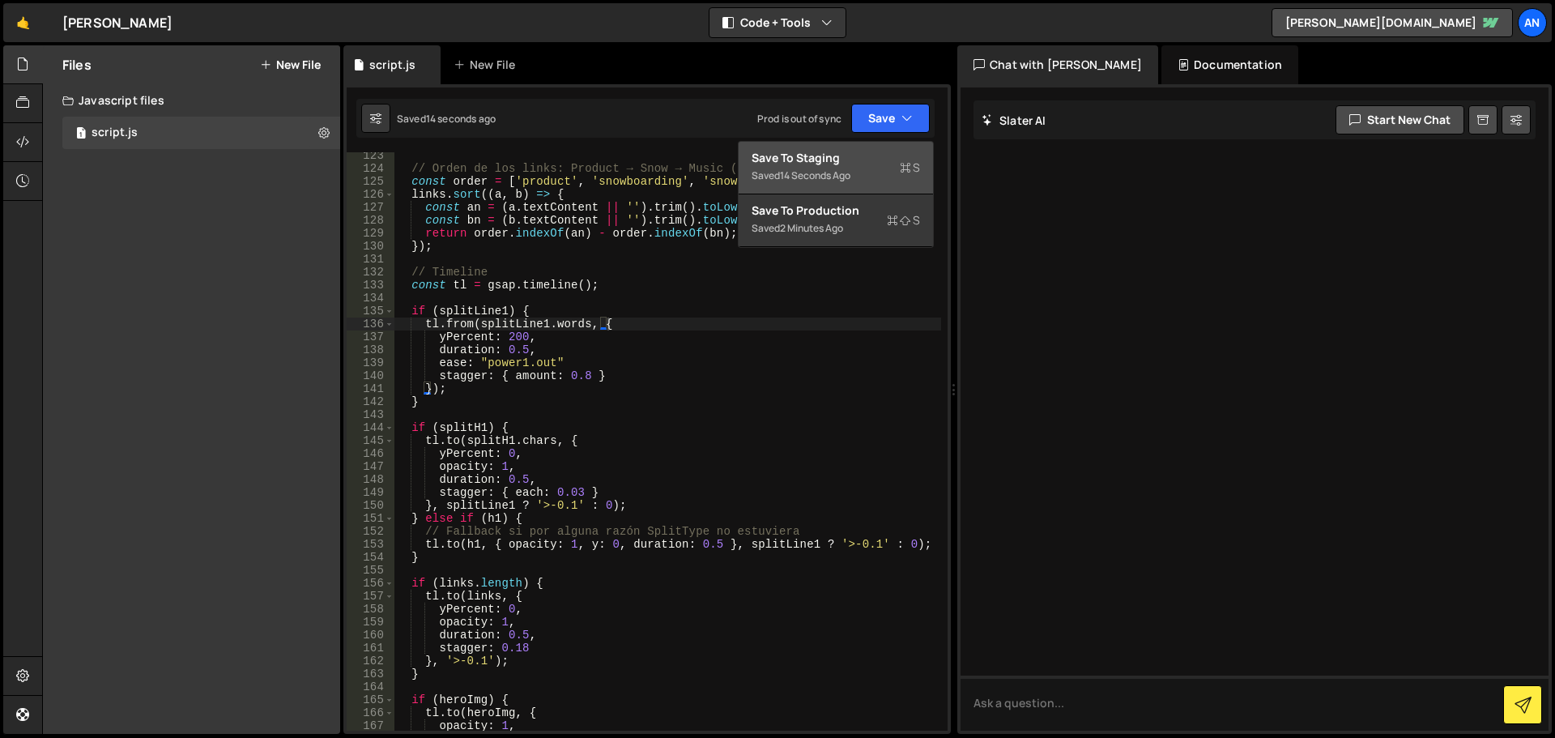
click at [872, 167] on div "Saved 14 seconds ago" at bounding box center [835, 175] width 168 height 19
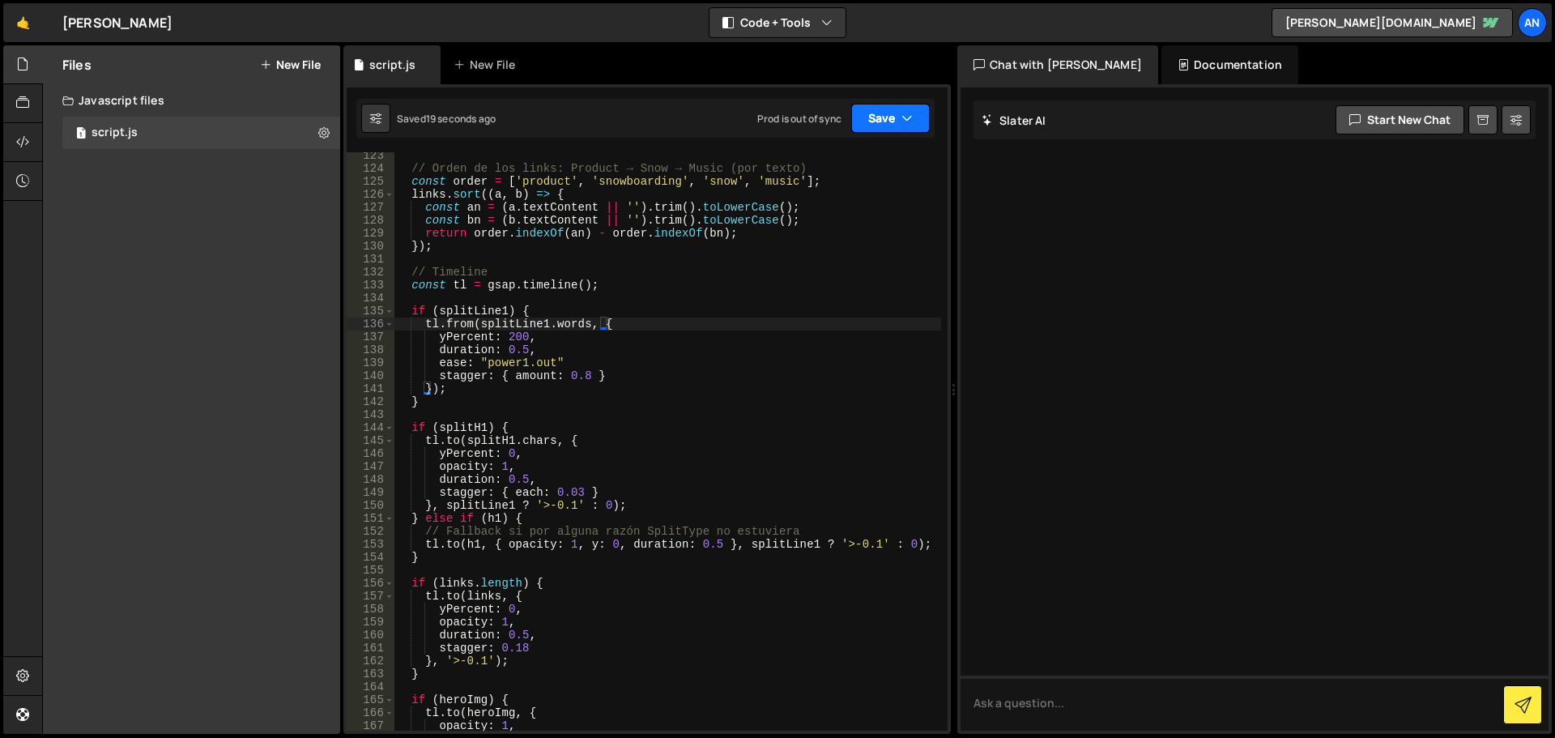
click at [884, 121] on button "Save" at bounding box center [890, 118] width 79 height 29
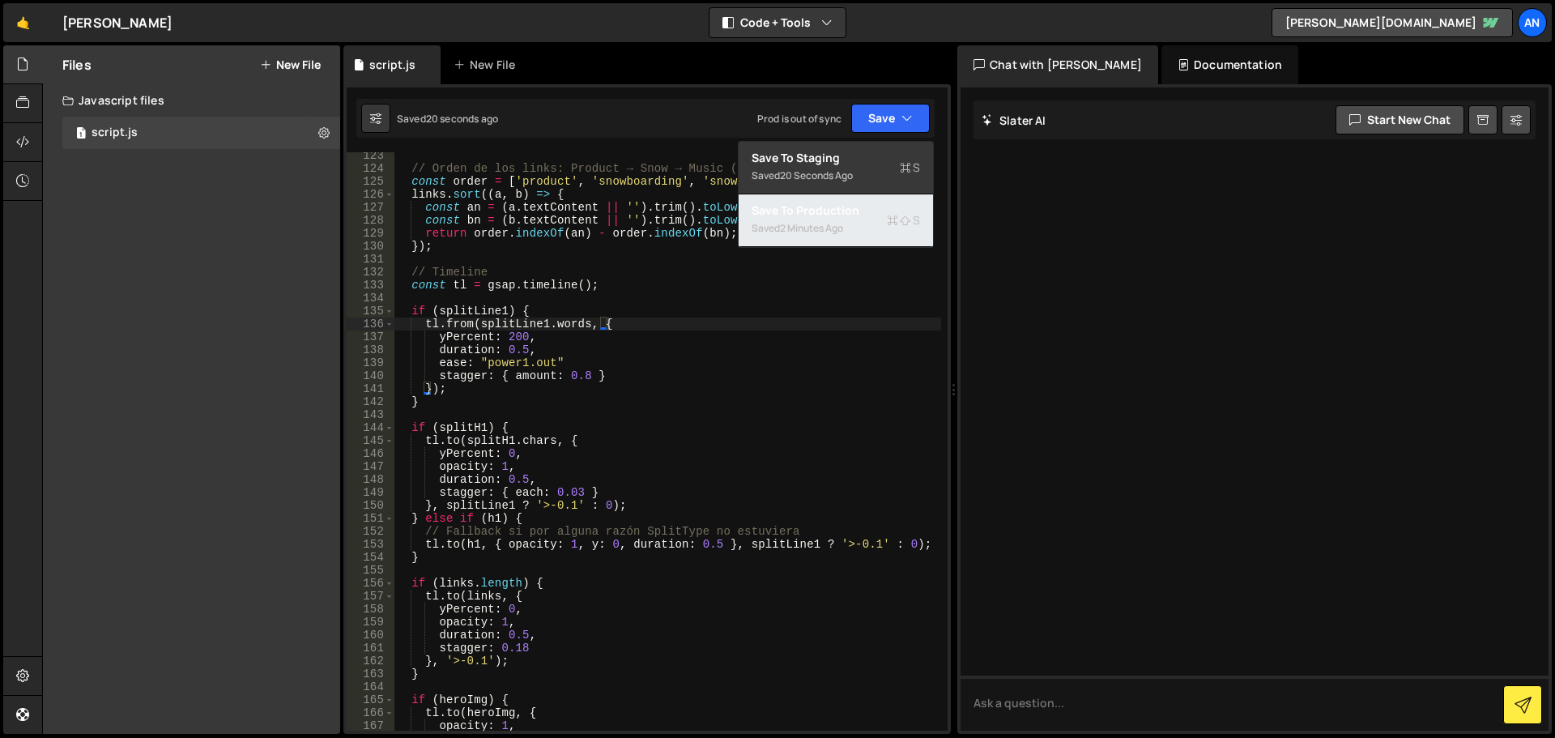
click at [835, 229] on div "2 minutes ago" at bounding box center [811, 228] width 63 height 14
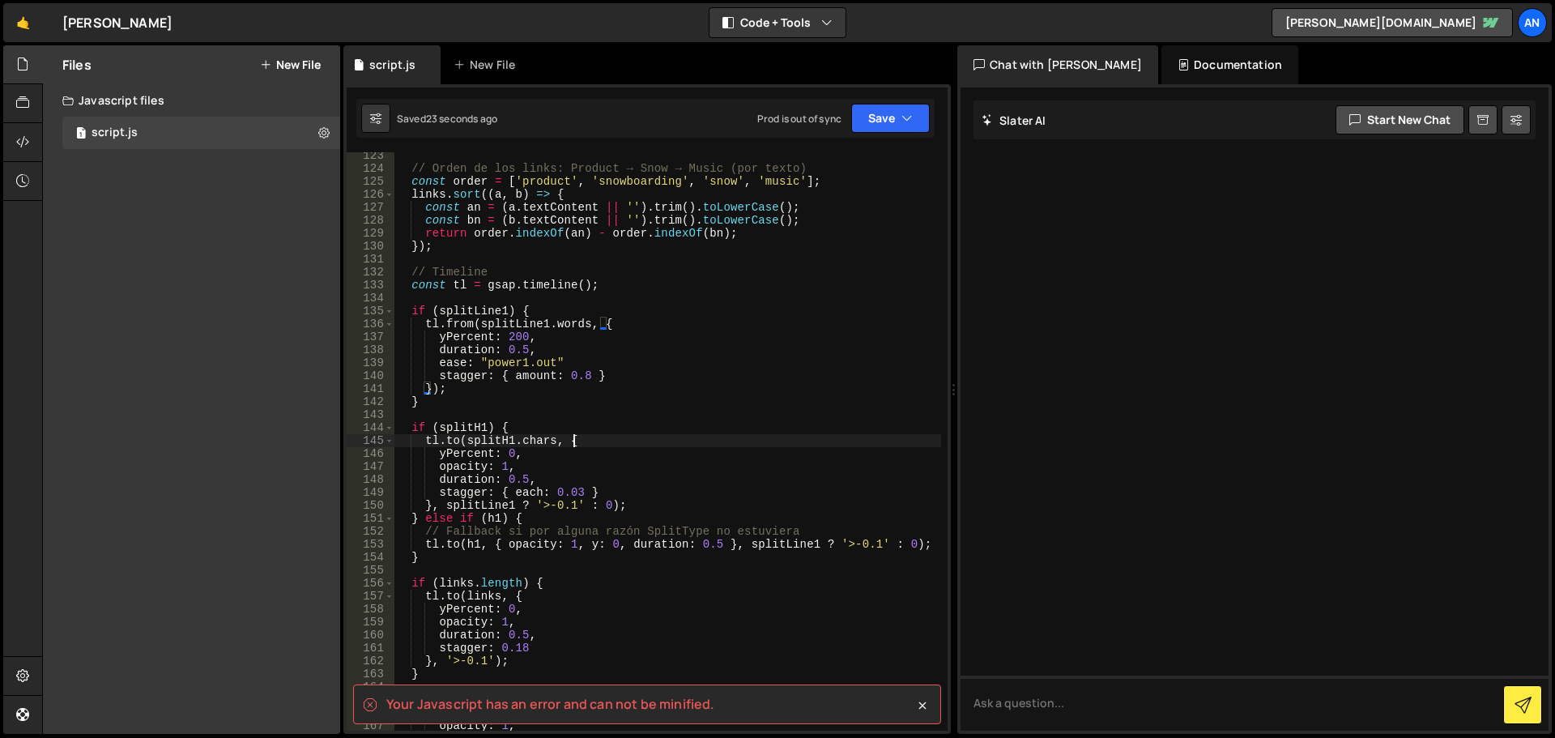
click at [650, 445] on div "// Orden de los links: Product → Snow → Music (por texto) const order = [ 'prod…" at bounding box center [667, 451] width 547 height 604
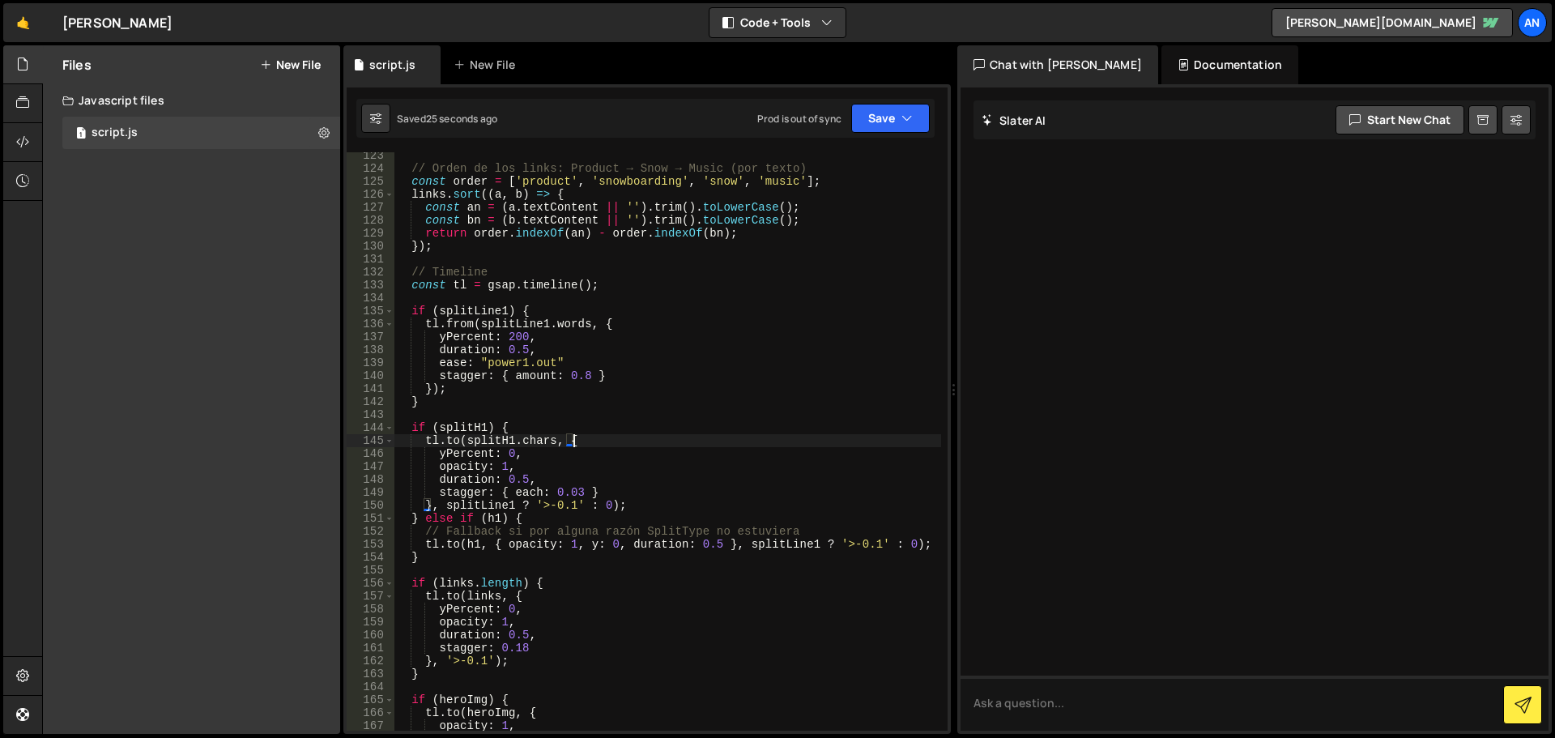
type textarea "});"
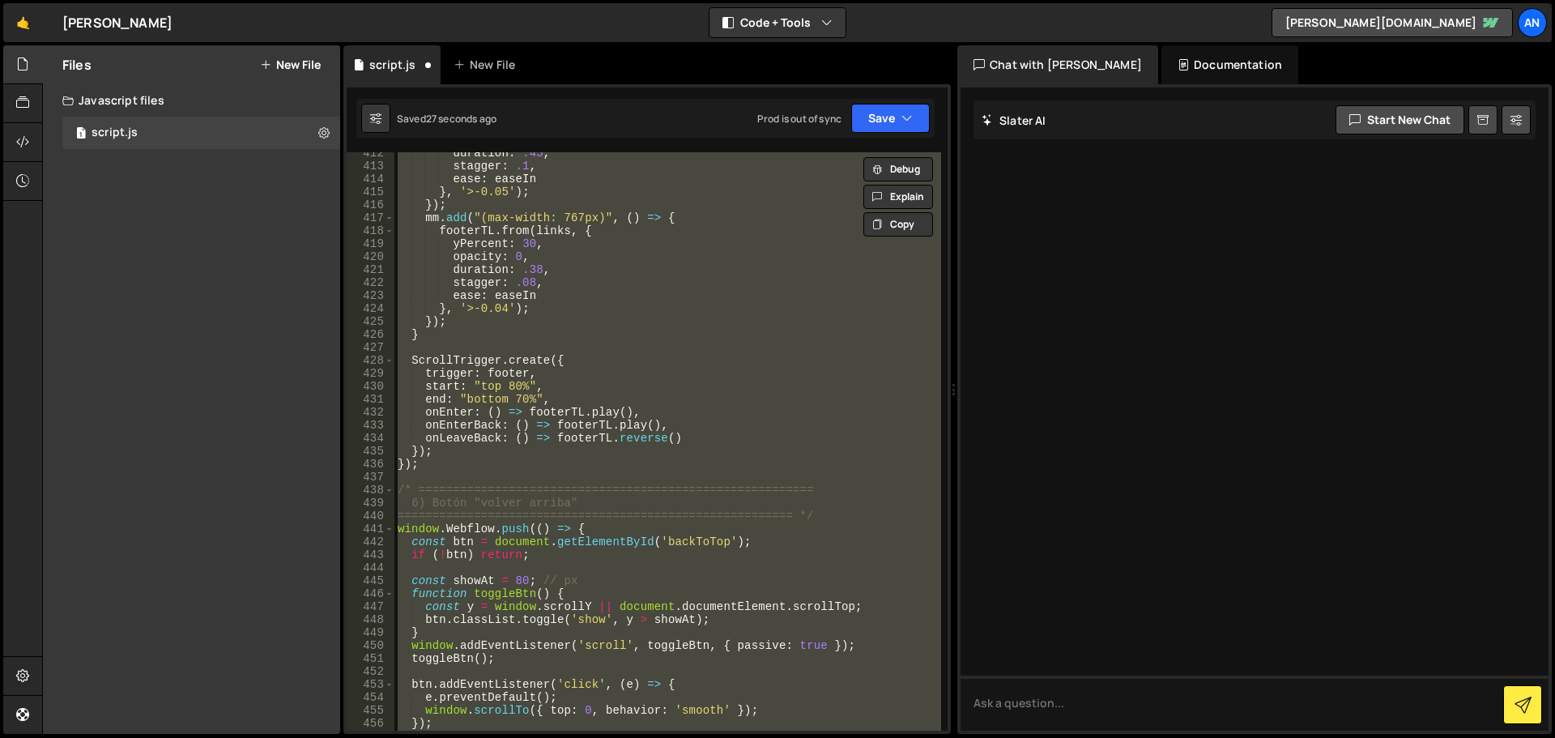
scroll to position [5528, 0]
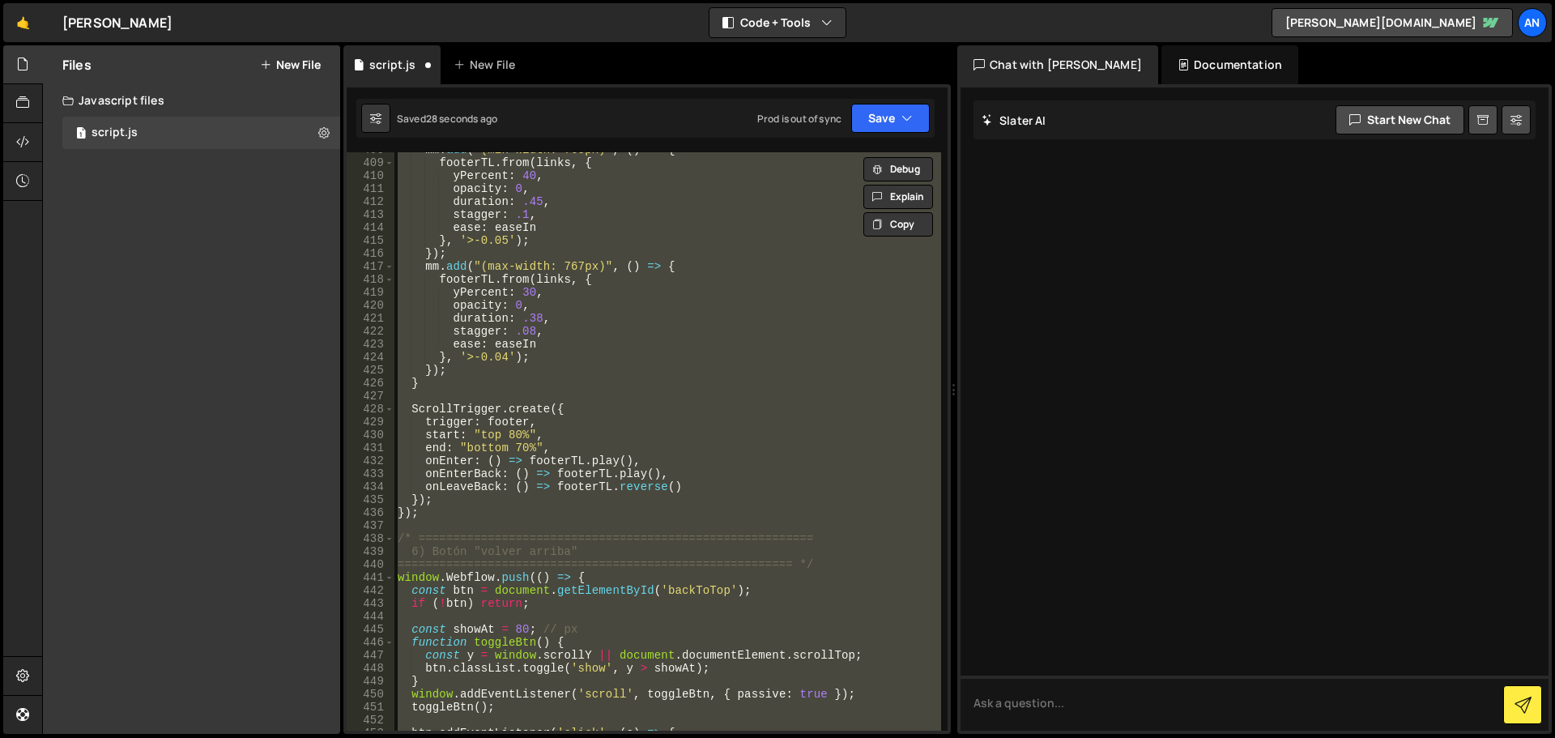
click at [620, 528] on div "mm . add ( "(min-width: 768px)" , ( ) => { footerTL . from ( links , { yPercent…" at bounding box center [667, 441] width 547 height 578
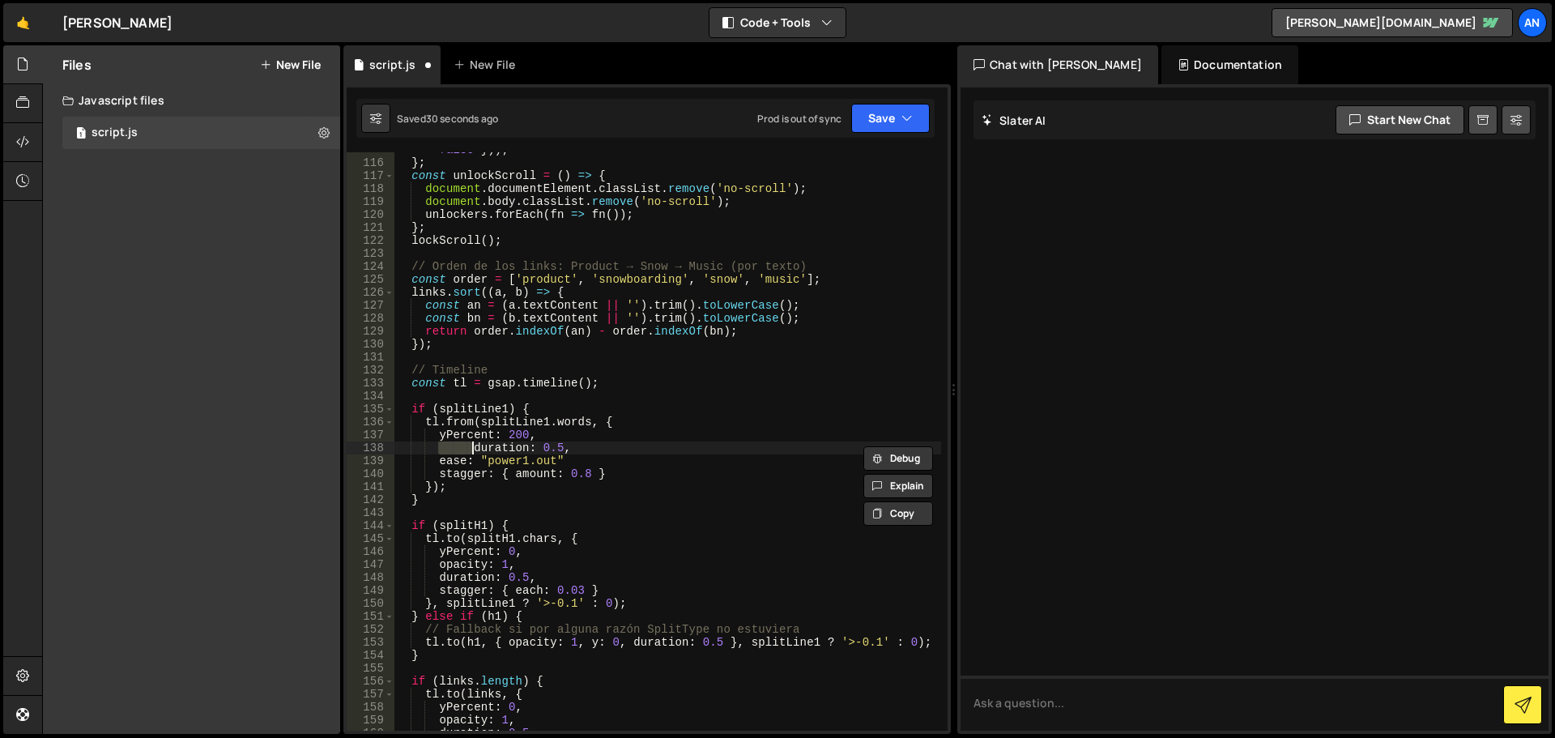
scroll to position [1603, 0]
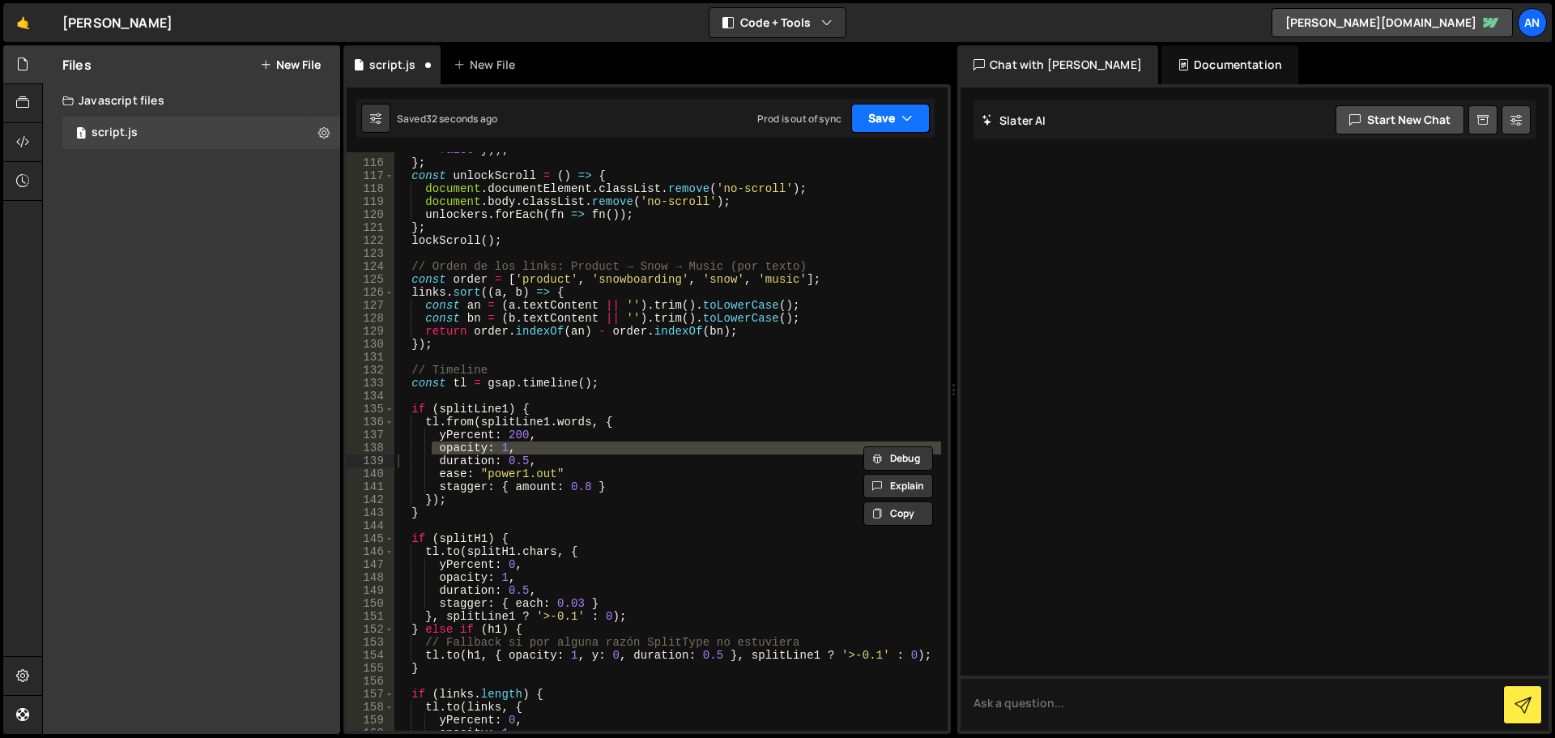
click at [866, 129] on button "Save" at bounding box center [890, 118] width 79 height 29
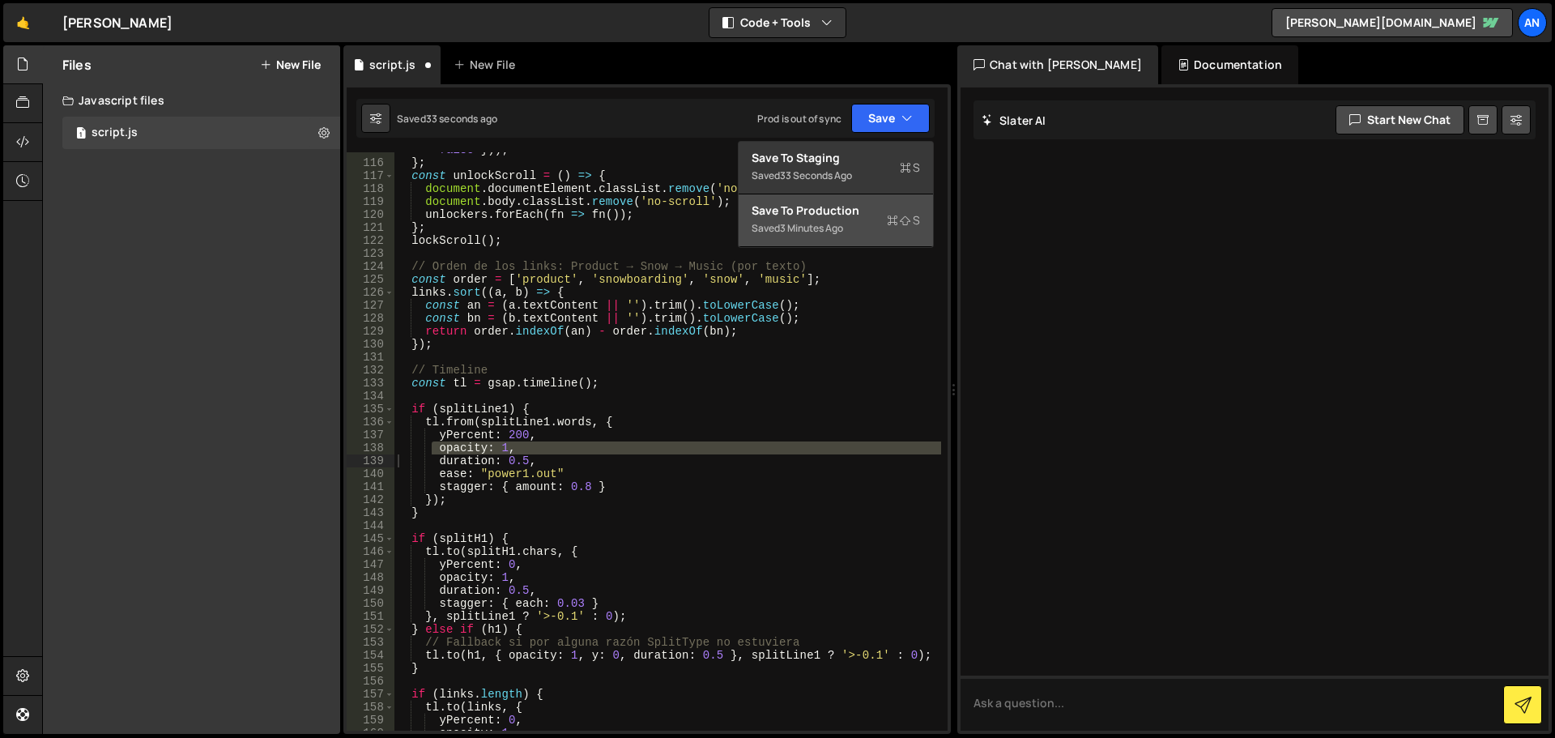
click at [833, 219] on div "Saved 3 minutes ago" at bounding box center [835, 228] width 168 height 19
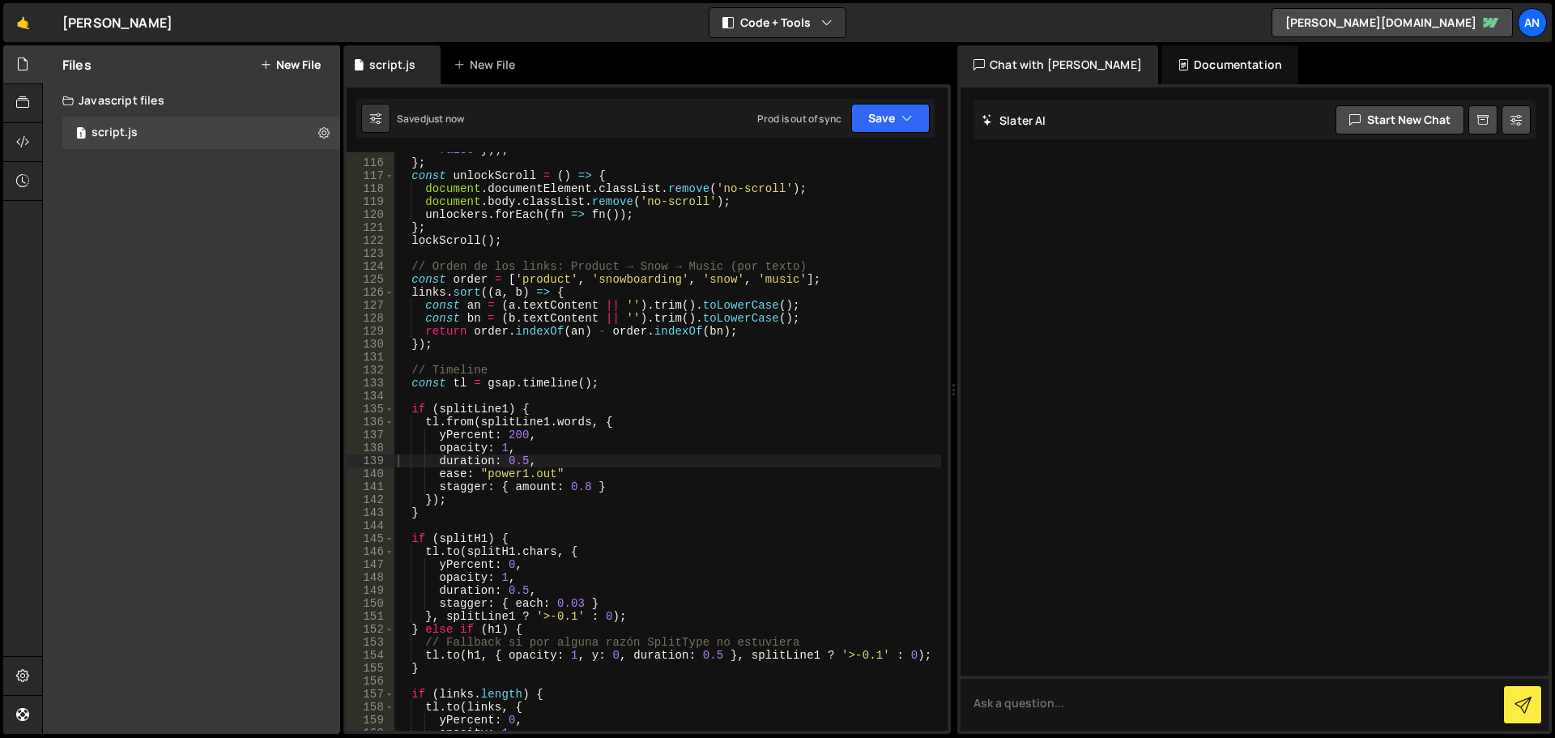
click at [573, 449] on div "unlockers . push (( ) => document . removeEventListener ( 'wheel' , stop , { pa…" at bounding box center [667, 438] width 547 height 617
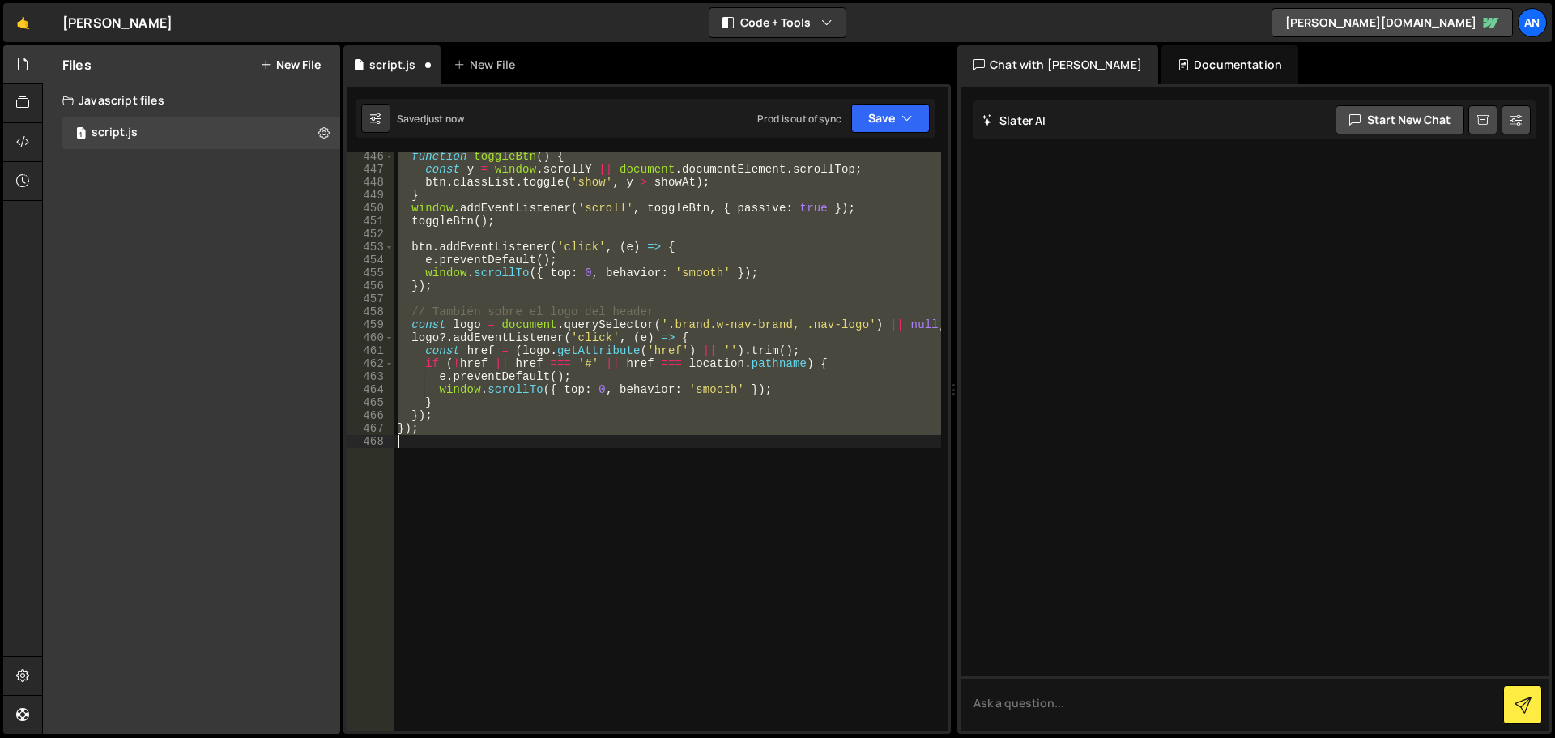
scroll to position [1538, 0]
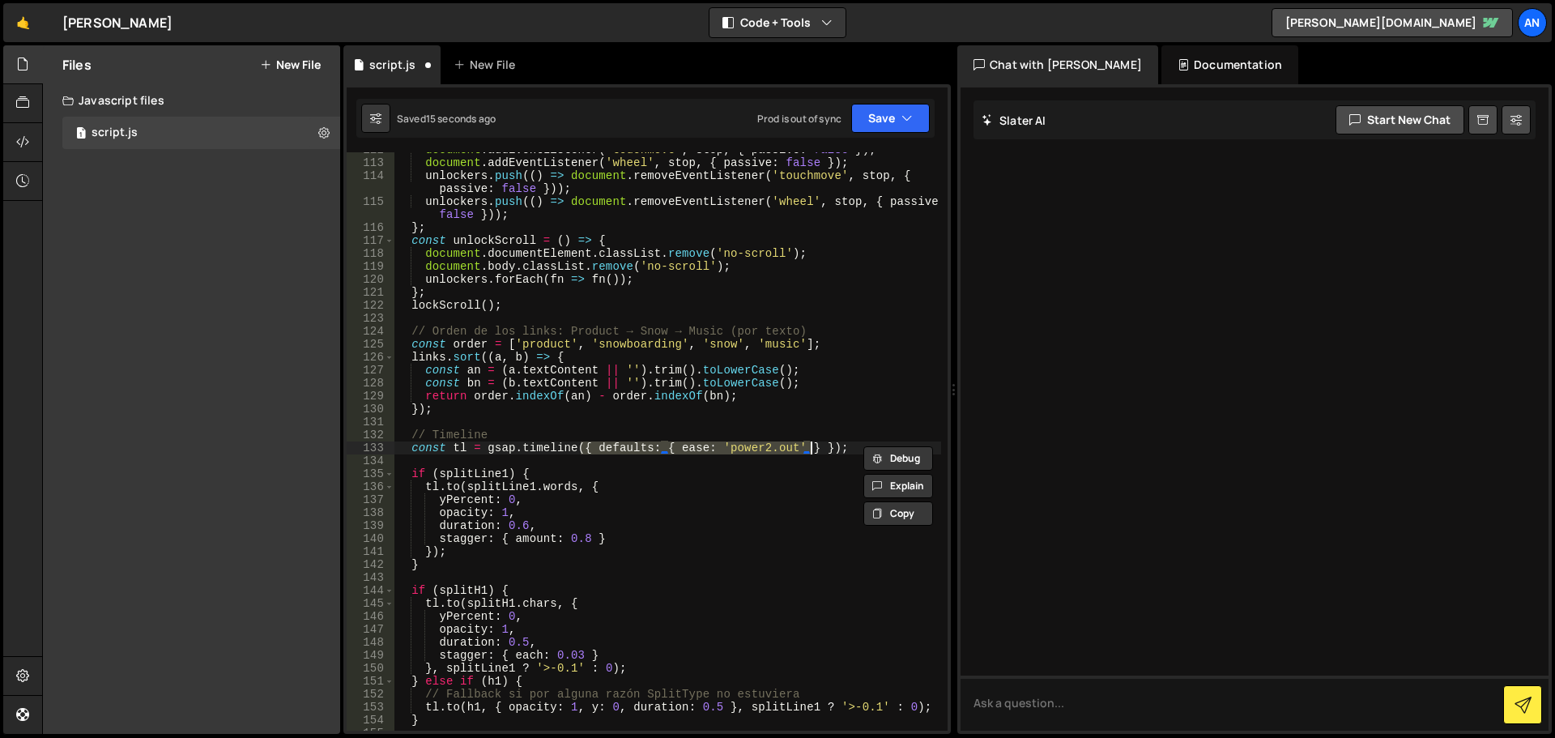
click at [573, 521] on div "document . addEventListener ( 'touchmove' , stop , { passive : false }) ; docum…" at bounding box center [667, 445] width 547 height 604
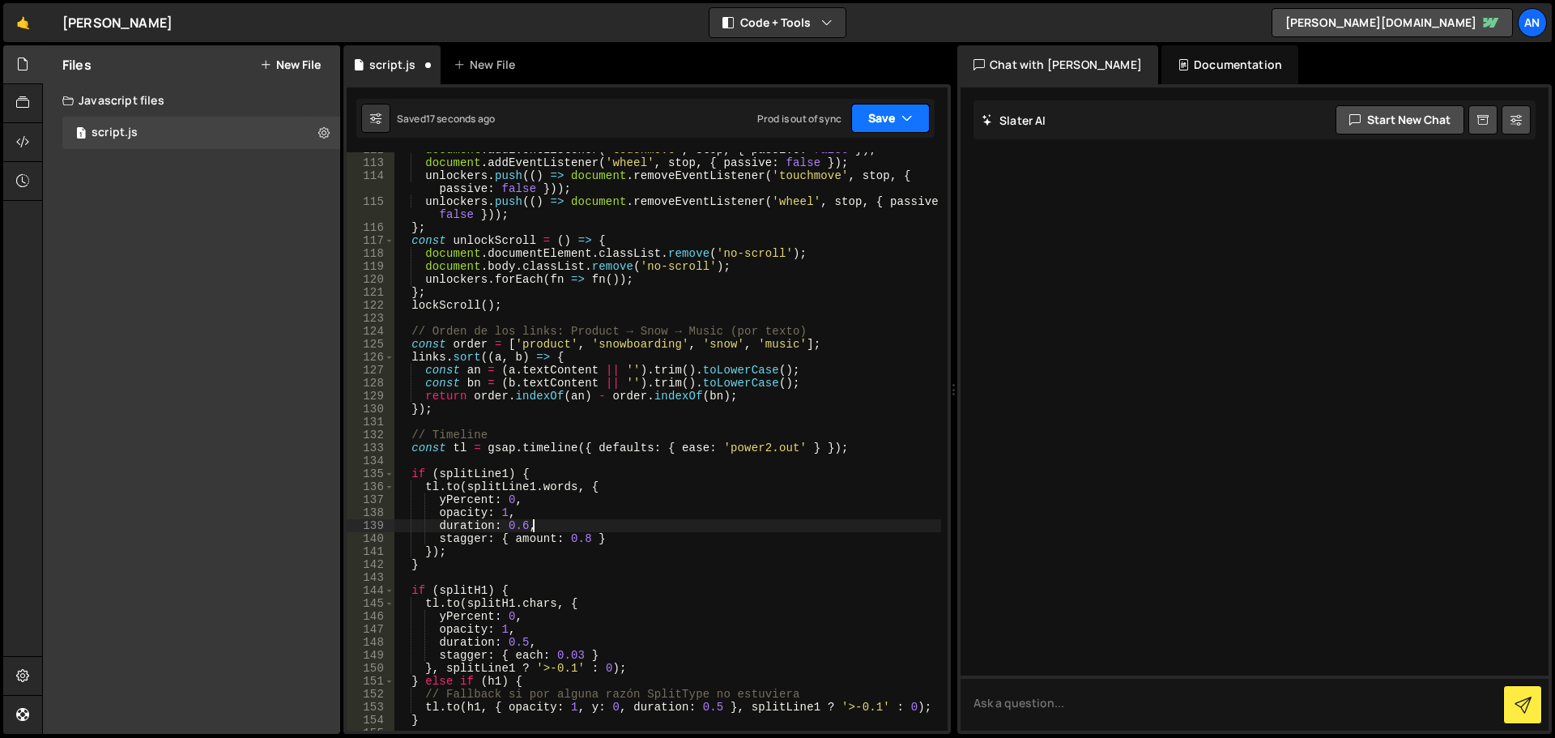
click at [888, 128] on button "Save" at bounding box center [890, 118] width 79 height 29
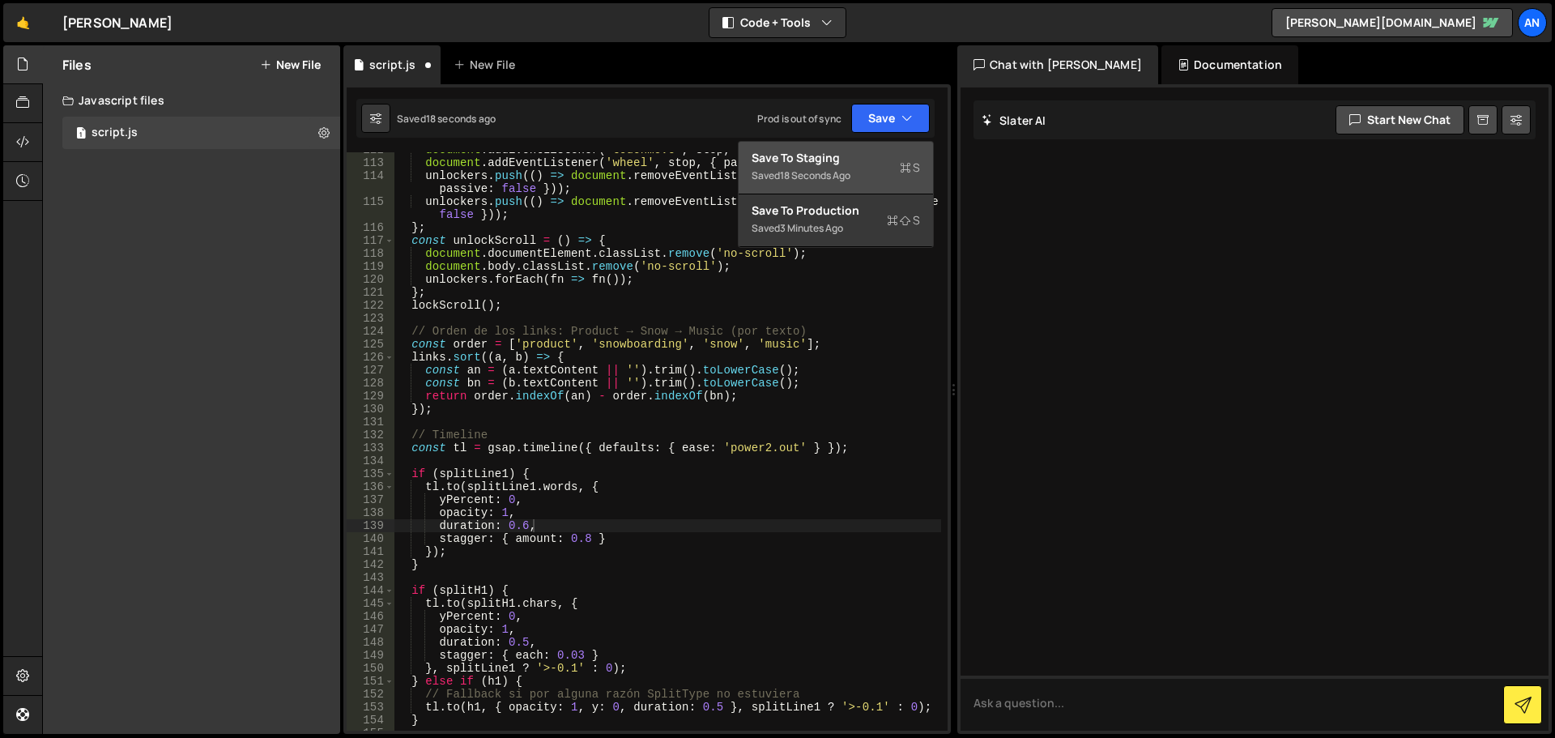
click at [872, 170] on div "Saved 18 seconds ago" at bounding box center [835, 175] width 168 height 19
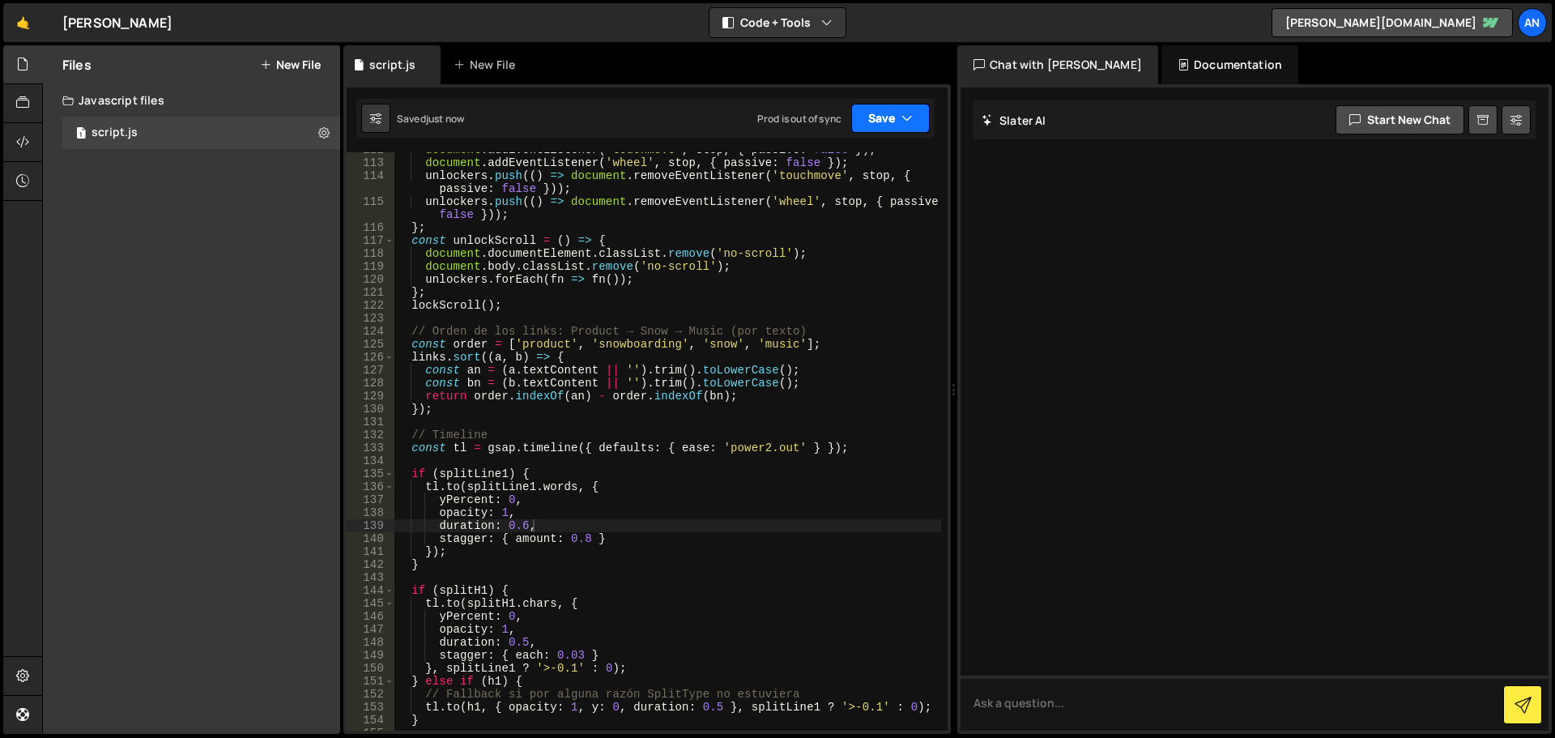
click at [855, 124] on button "Save" at bounding box center [890, 118] width 79 height 29
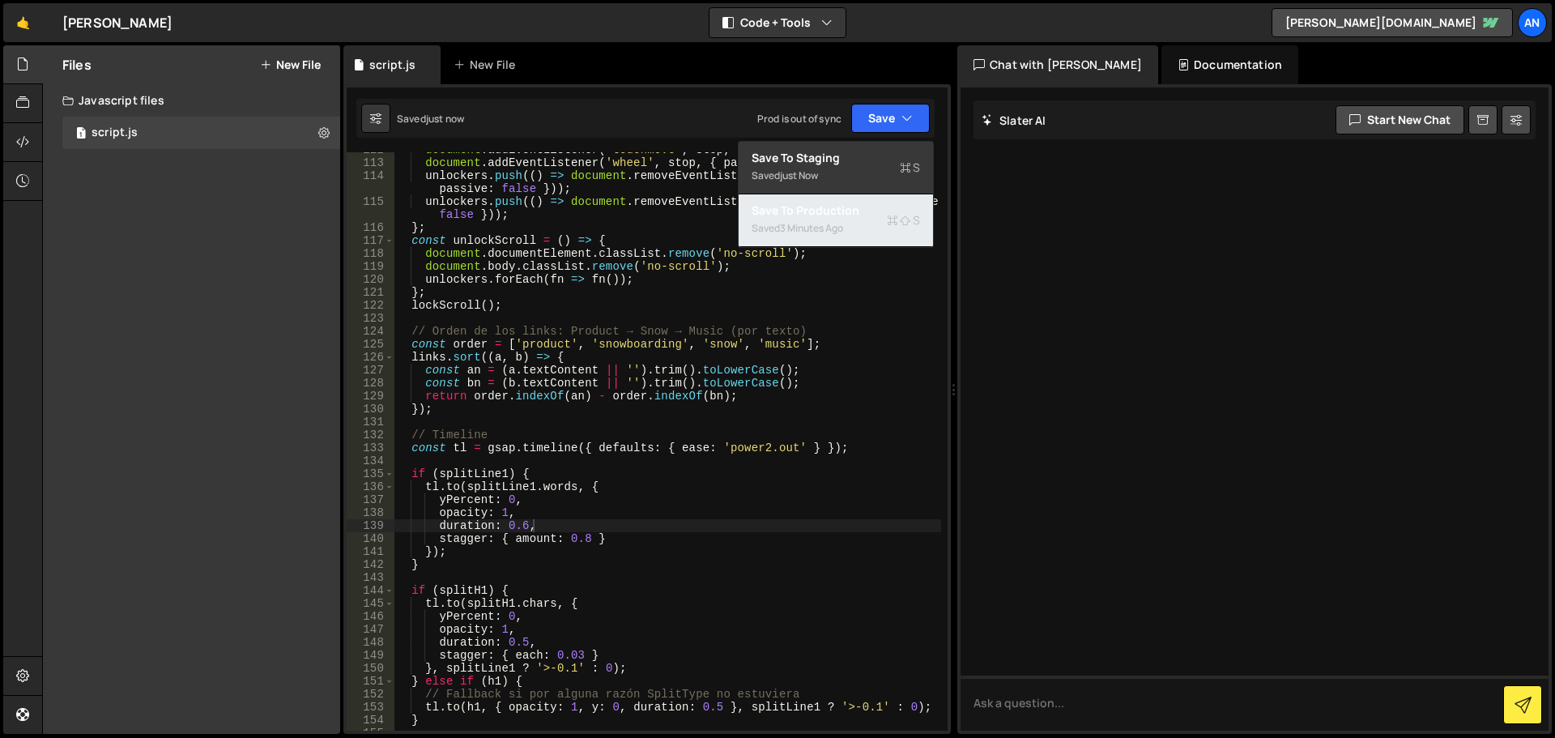
click at [849, 220] on div "Saved 3 minutes ago" at bounding box center [835, 228] width 168 height 19
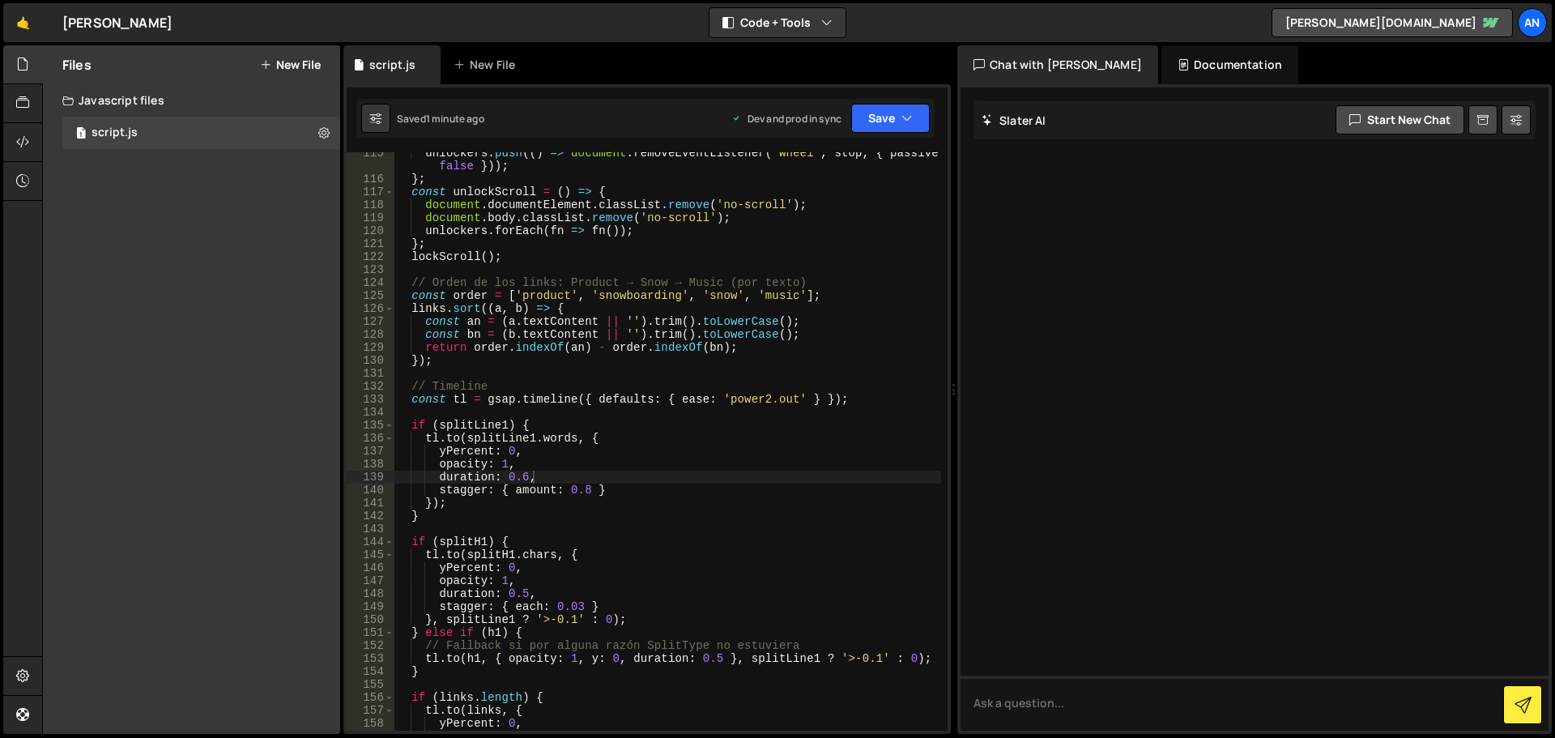
scroll to position [1683, 0]
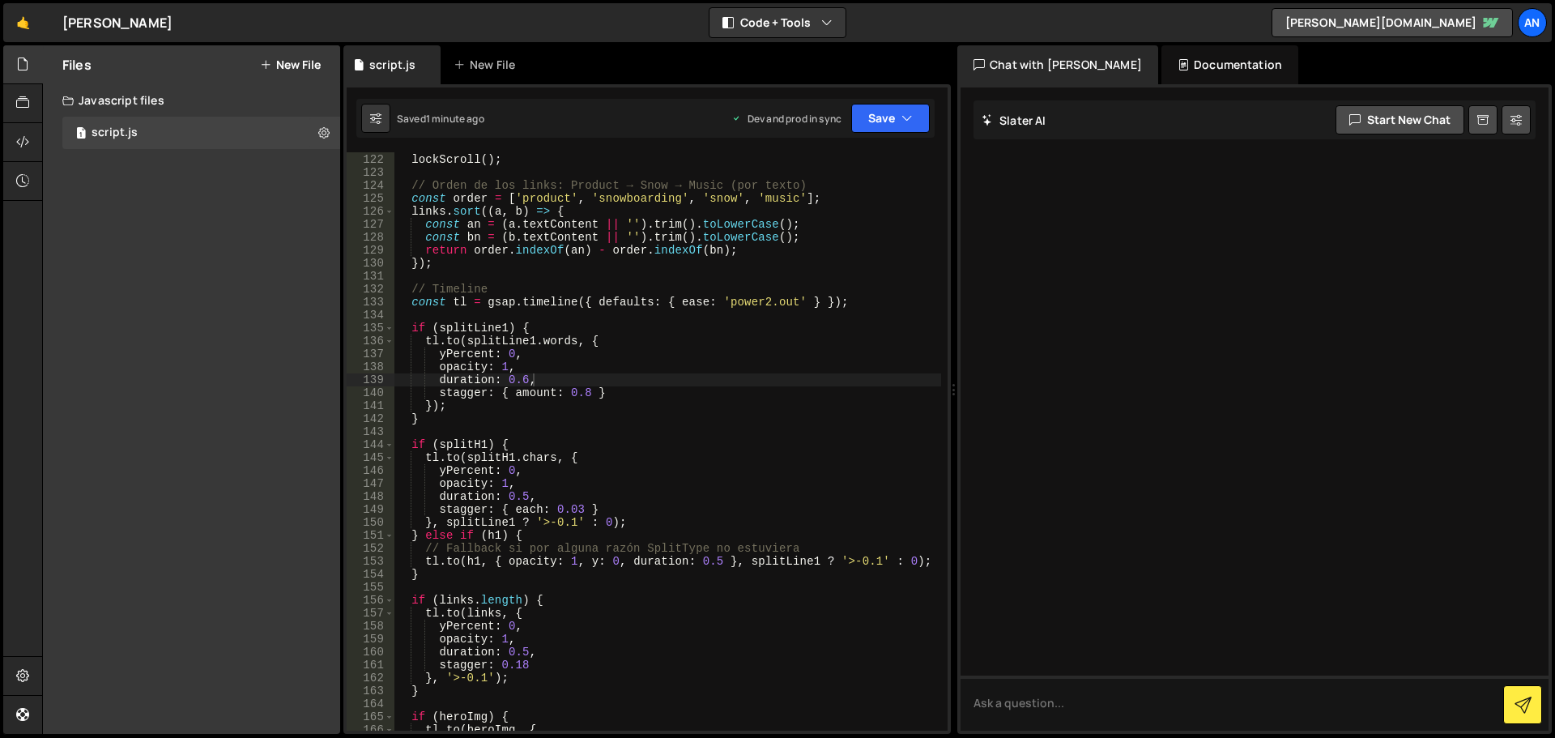
click at [541, 443] on div "} ; lockScroll ( ) ; // Orden de los links: Product → Snow → Music (por texto) …" at bounding box center [667, 442] width 547 height 604
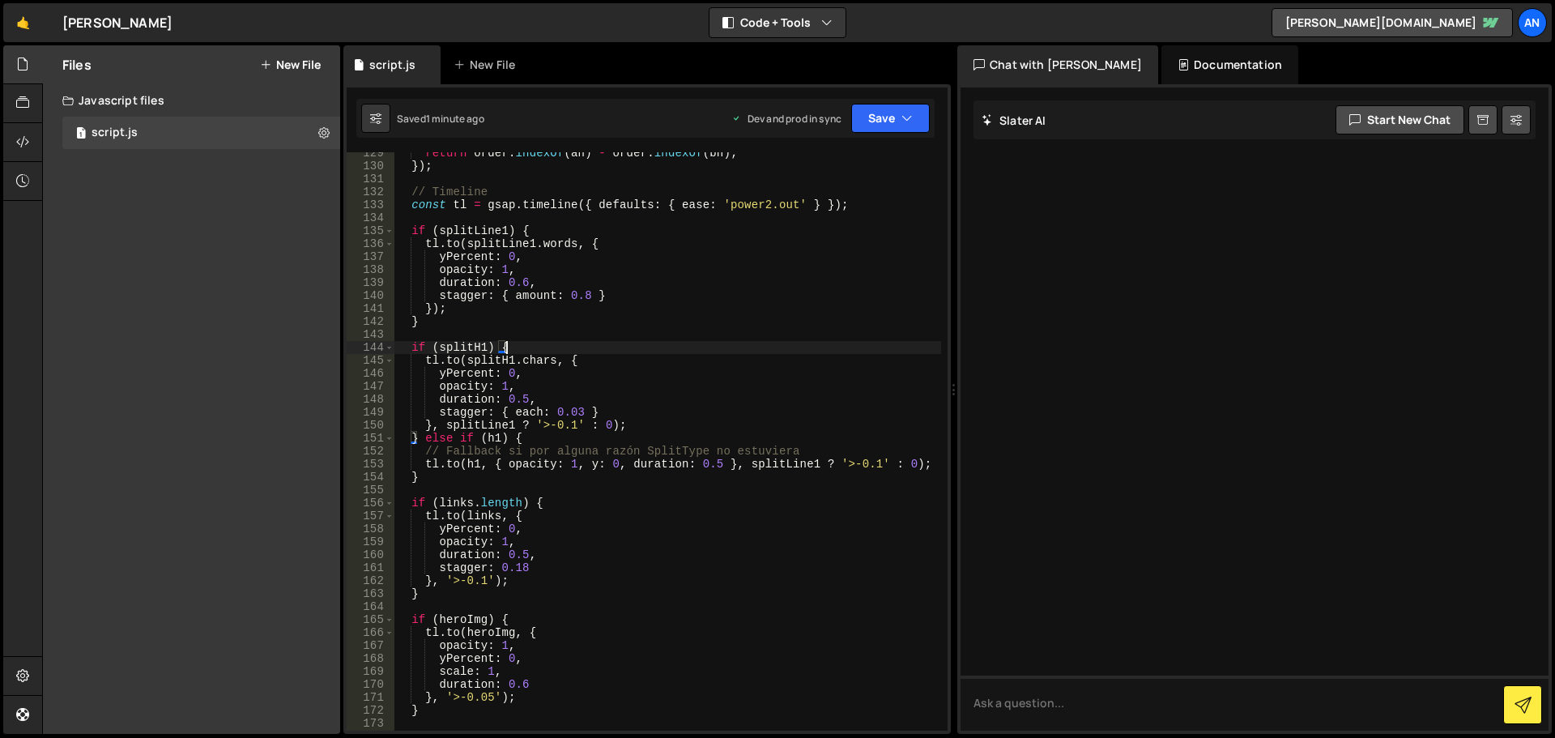
scroll to position [1781, 0]
click at [568, 500] on div "return order . indexOf ( an ) - order . indexOf ( bn ) ; }) ; // Timeline const…" at bounding box center [667, 449] width 547 height 604
type textarea "if (links.length) {"
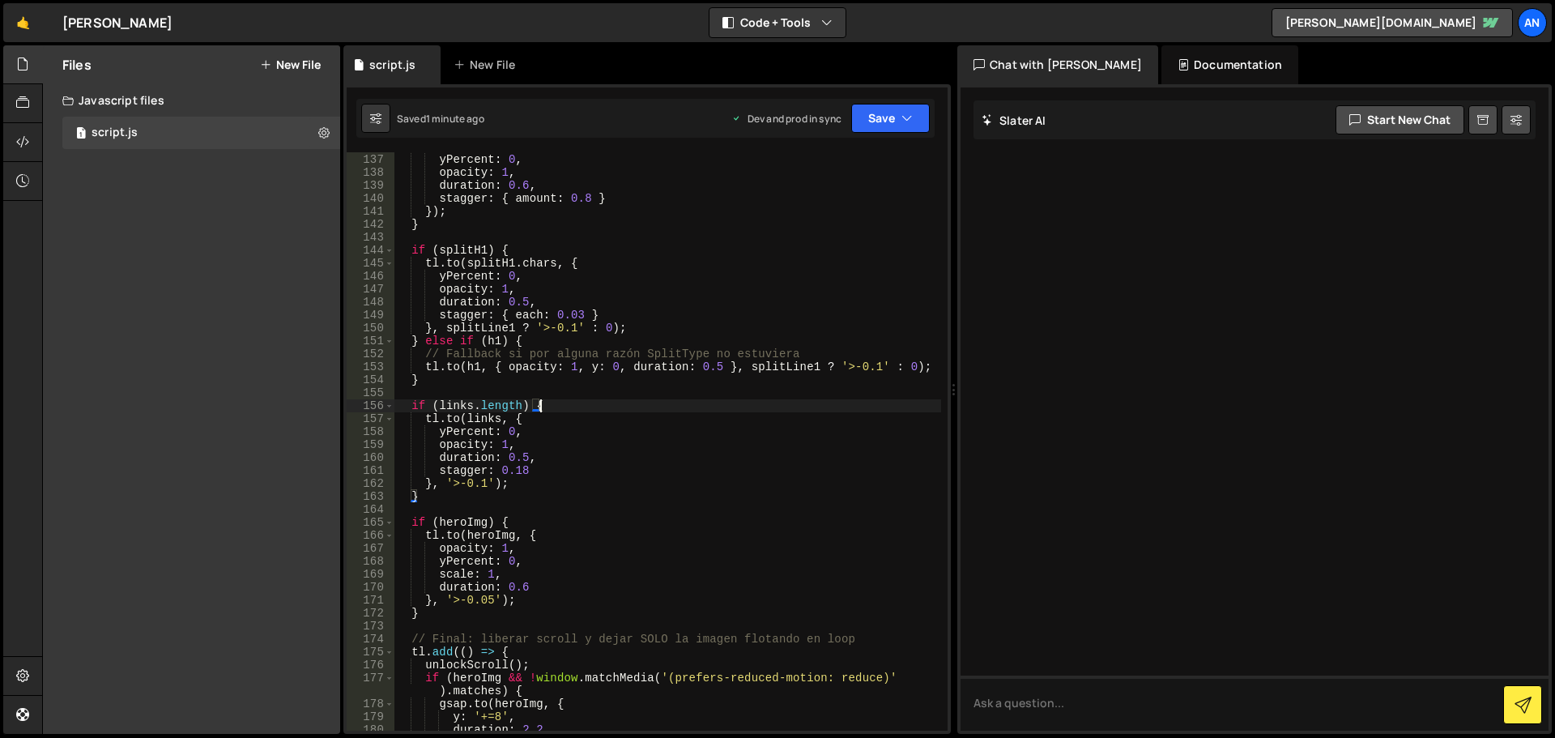
scroll to position [1878, 0]
click at [511, 513] on div "tl . to ( splitLine1 . words , { yPercent : 0 , opacity : 1 , duration : 0.6 , …" at bounding box center [667, 442] width 547 height 604
click at [517, 529] on div "tl . to ( splitLine1 . words , { yPercent : 0 , opacity : 1 , duration : 0.6 , …" at bounding box center [667, 442] width 547 height 604
click at [513, 524] on div "tl . to ( splitLine1 . words , { yPercent : 0 , opacity : 1 , duration : 0.6 , …" at bounding box center [667, 442] width 547 height 604
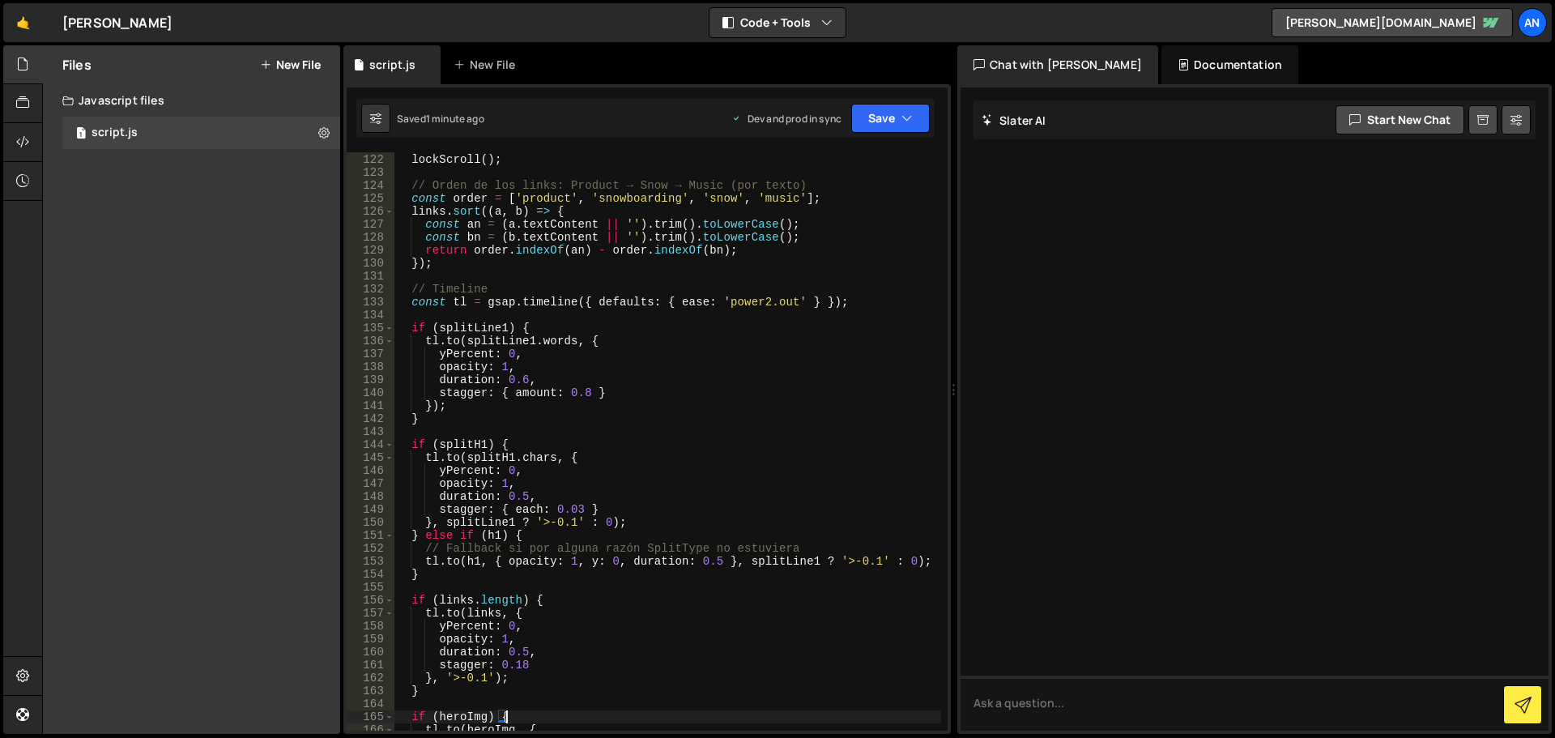
scroll to position [1683, 0]
click at [763, 303] on div "} ; lockScroll ( ) ; // Orden de los links: Product → Snow → Music (por texto) …" at bounding box center [667, 442] width 547 height 604
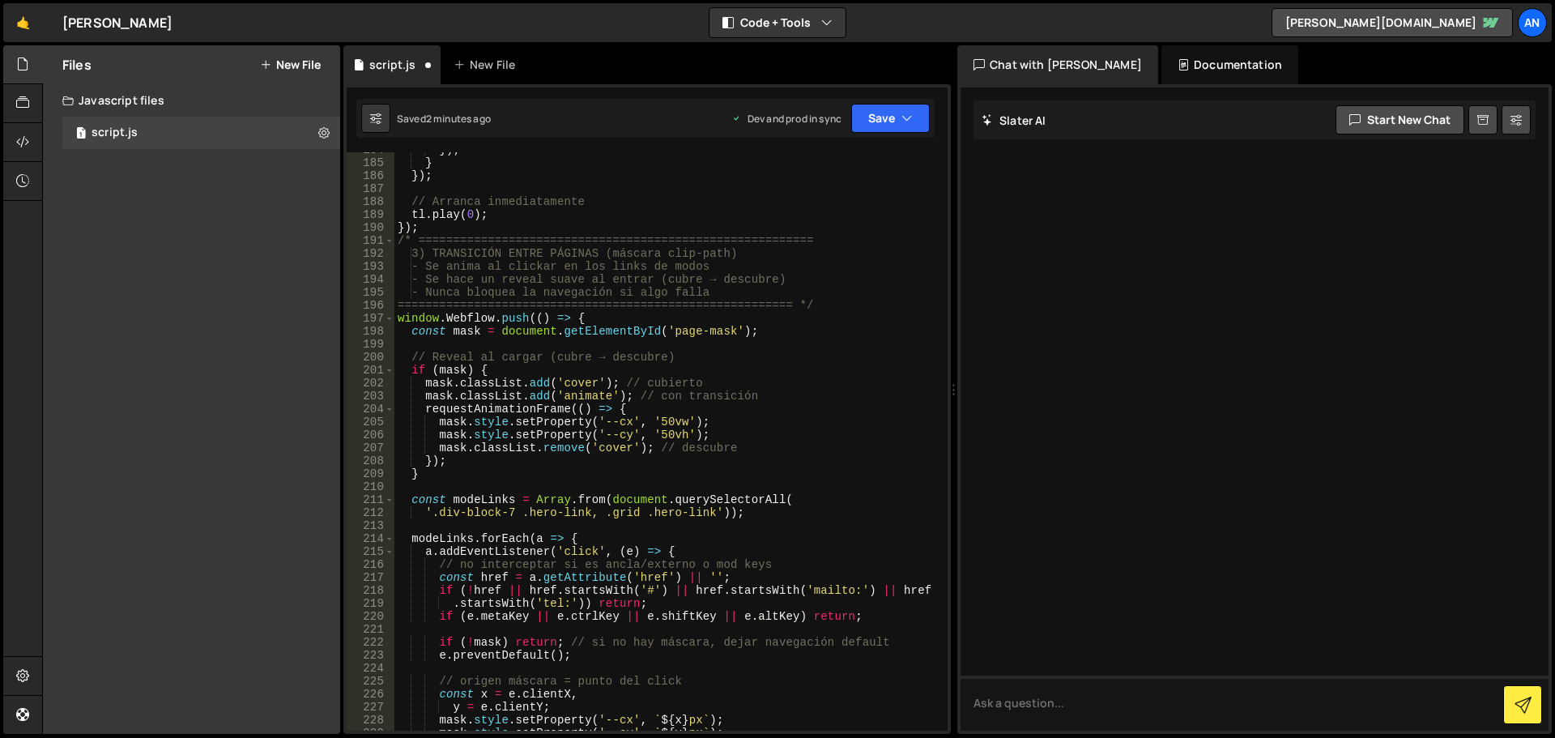
scroll to position [2509, 0]
click at [581, 315] on div "}) ; } }) ; // Arranca inmediatamente tl . play ( 0 ) ; }) ; /* ===============…" at bounding box center [667, 445] width 547 height 604
click at [480, 368] on div "}) ; } }) ; // Arranca inmediatamente tl . play ( 0 ) ; }) ; /* ===============…" at bounding box center [667, 445] width 547 height 604
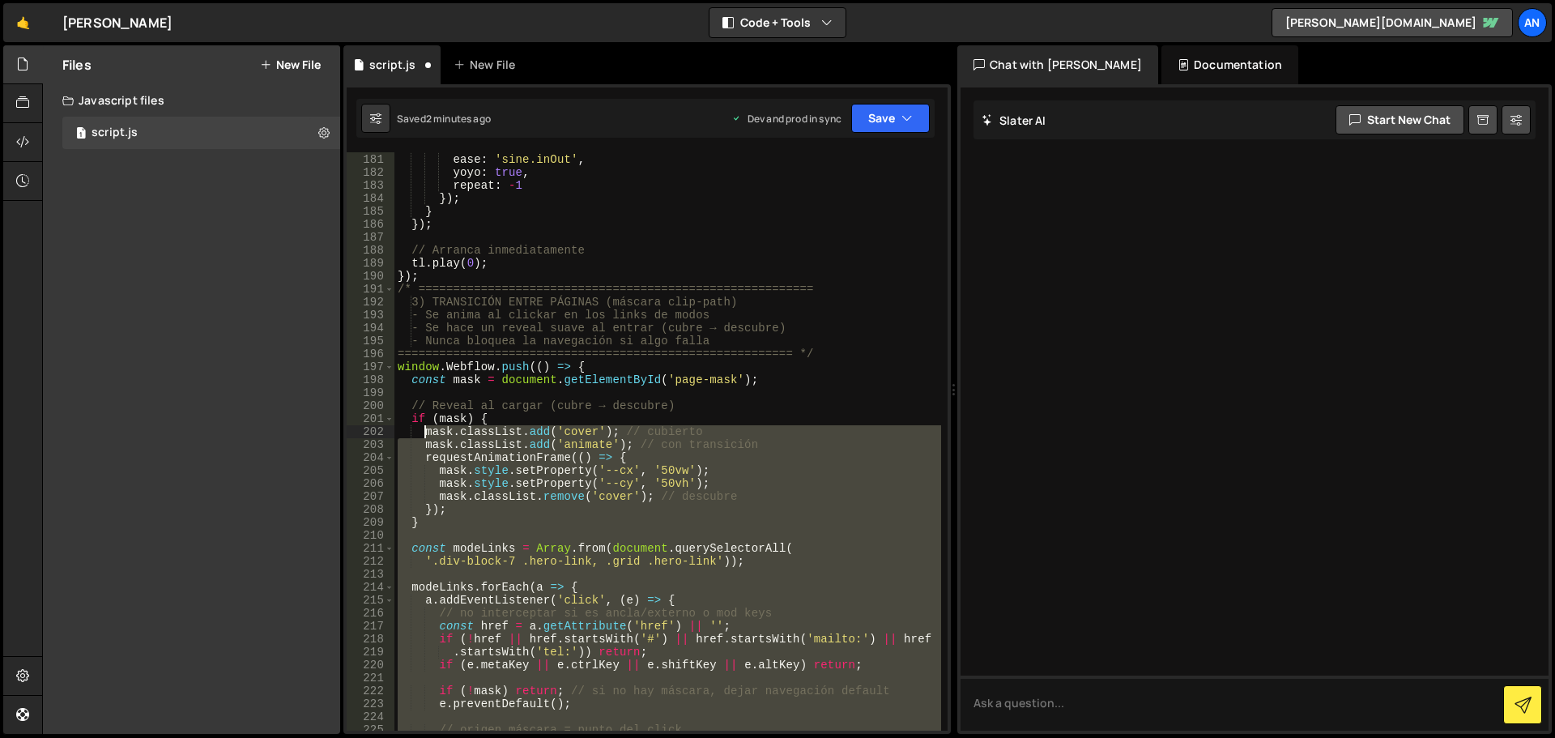
scroll to position [2461, 0]
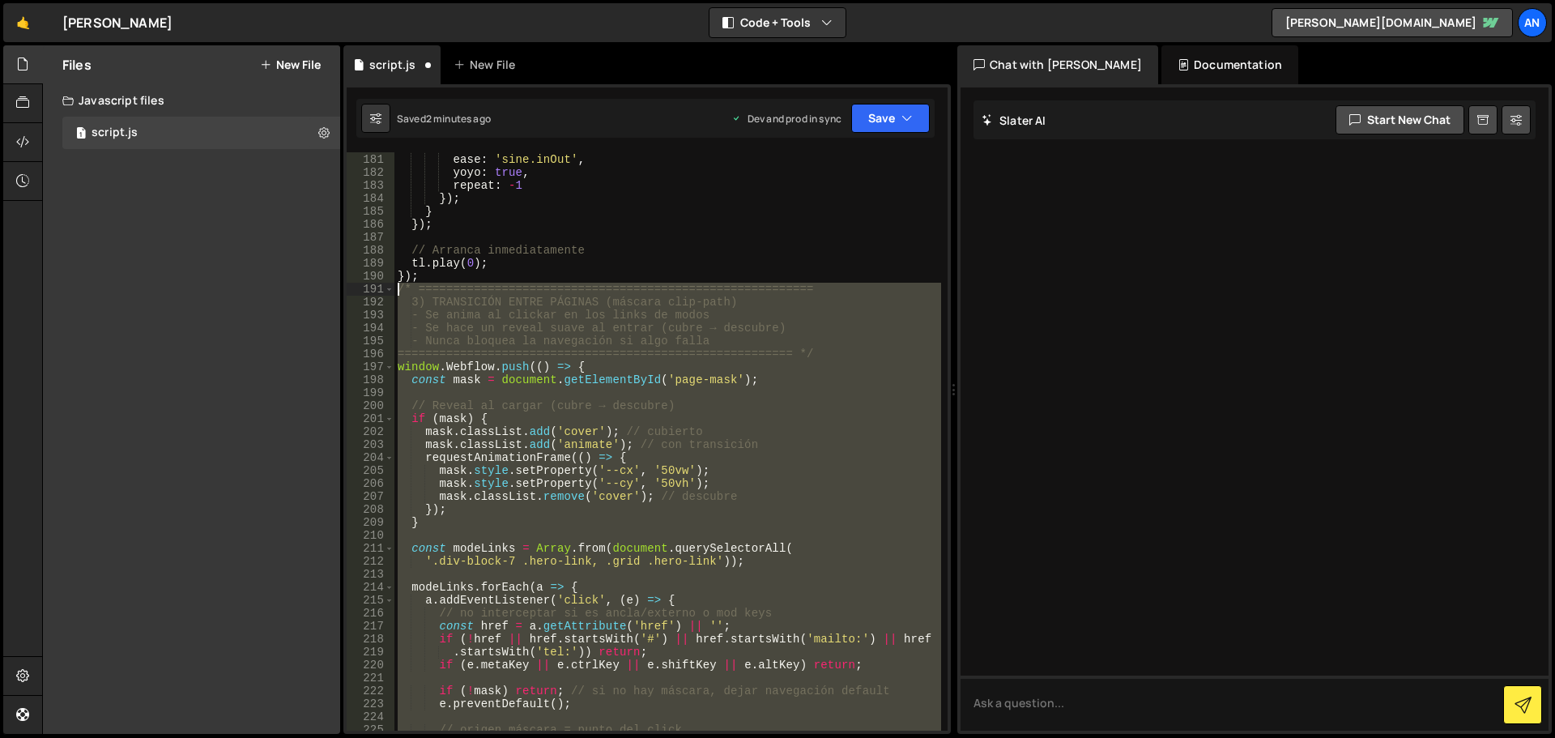
drag, startPoint x: 424, startPoint y: 502, endPoint x: 398, endPoint y: 293, distance: 210.5
click at [398, 293] on div "duration : 2.2 , ease : 'sine.inOut' , yoyo : true , repeat : - 1 }) ; } }) ; /…" at bounding box center [667, 442] width 547 height 604
click at [405, 290] on div "duration : 2.2 , ease : 'sine.inOut' , yoyo : true , repeat : - 1 }) ; } }) ; /…" at bounding box center [667, 441] width 547 height 578
type textarea "/* ========================================================="
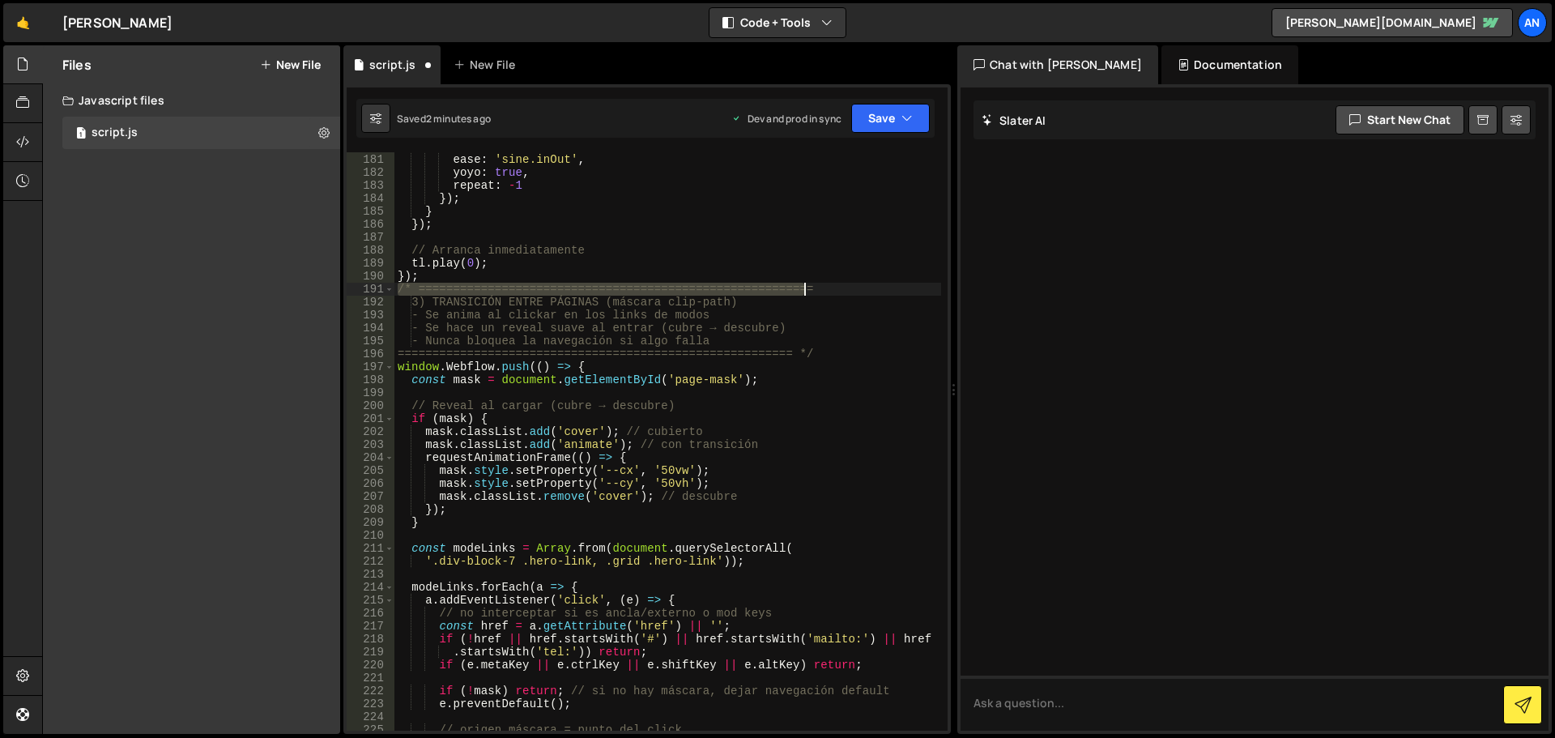
drag, startPoint x: 394, startPoint y: 294, endPoint x: 848, endPoint y: 283, distance: 453.6
click at [848, 283] on div "duration : 2.2 , ease : 'sine.inOut' , yoyo : true , repeat : - 1 }) ; } }) ; /…" at bounding box center [667, 442] width 547 height 604
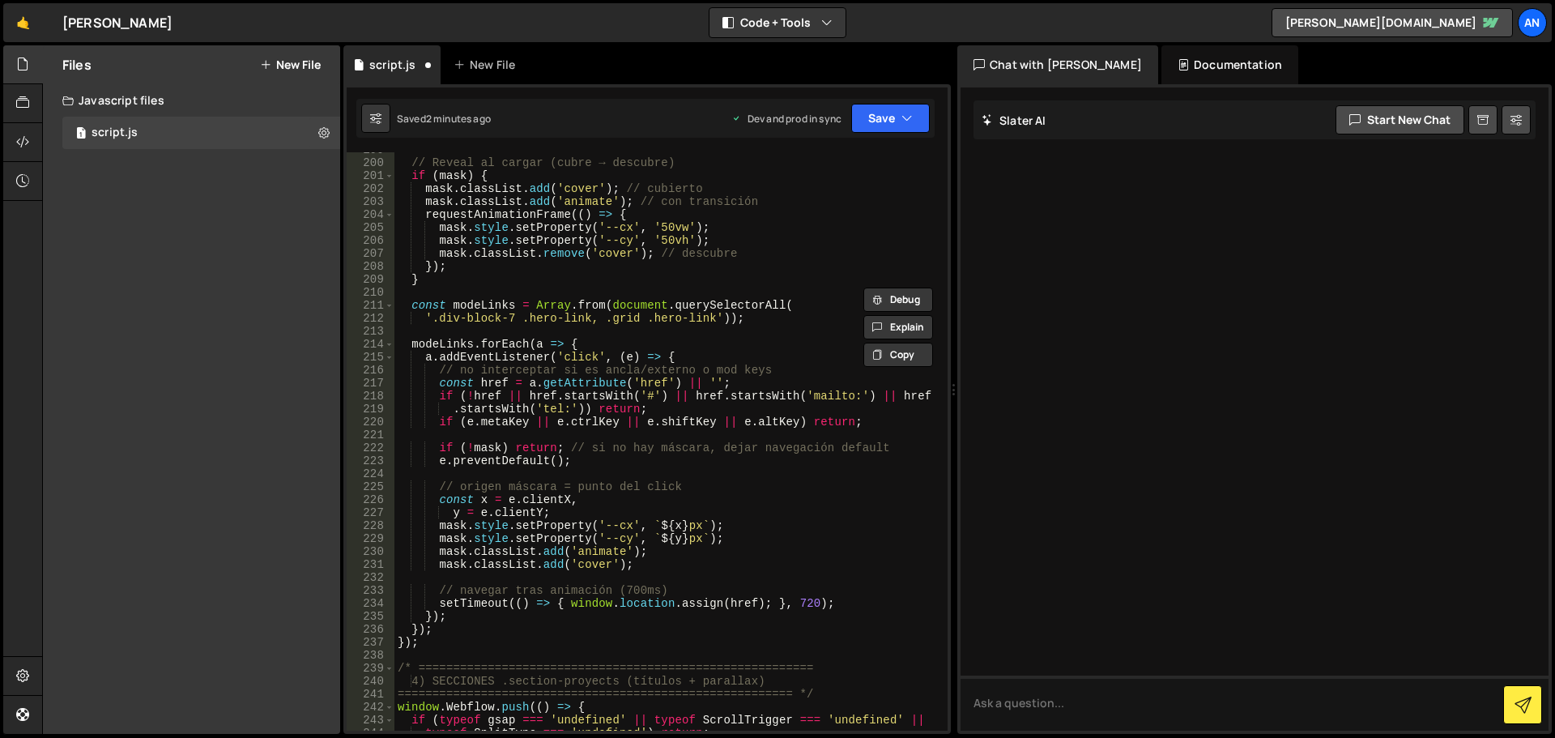
scroll to position [2947, 0]
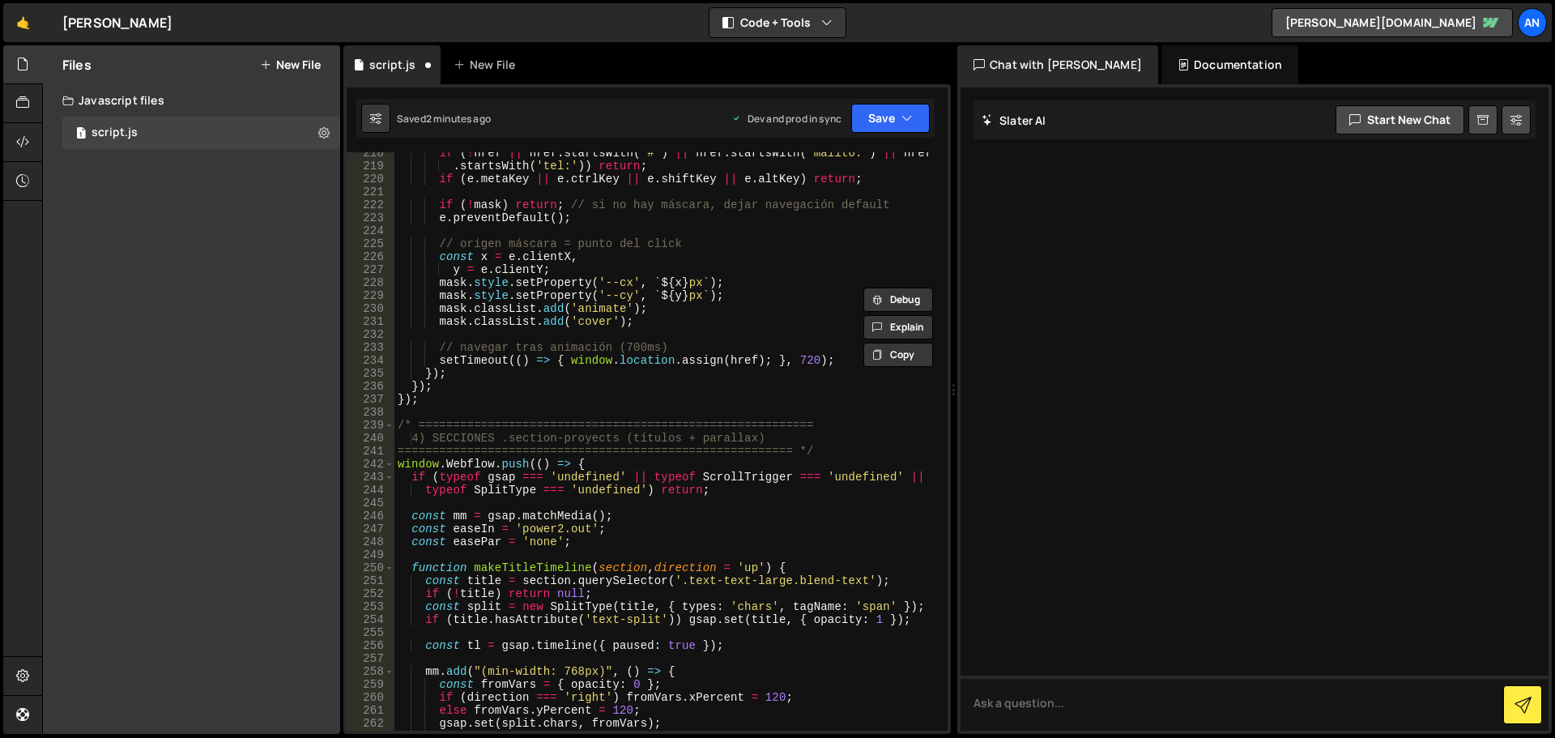
click at [496, 417] on div "if ( ! href || href . startsWith ( '#' ) || href . startsWith ( 'mailto:' ) || …" at bounding box center [667, 455] width 547 height 617
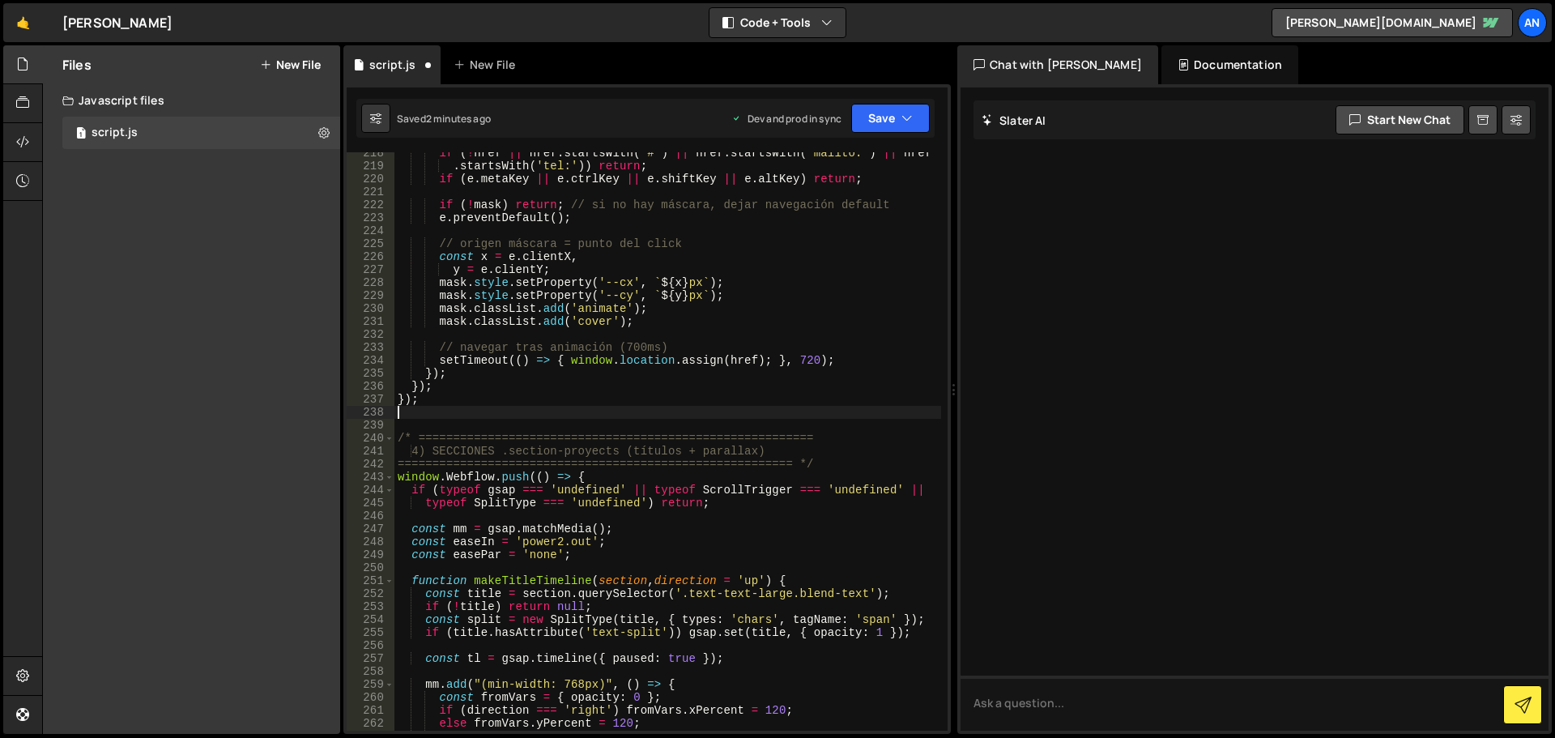
paste textarea "/* ========================================================="
click at [519, 406] on div "if ( ! href || href . startsWith ( '#' ) || href . startsWith ( 'mailto:' ) || …" at bounding box center [667, 449] width 547 height 604
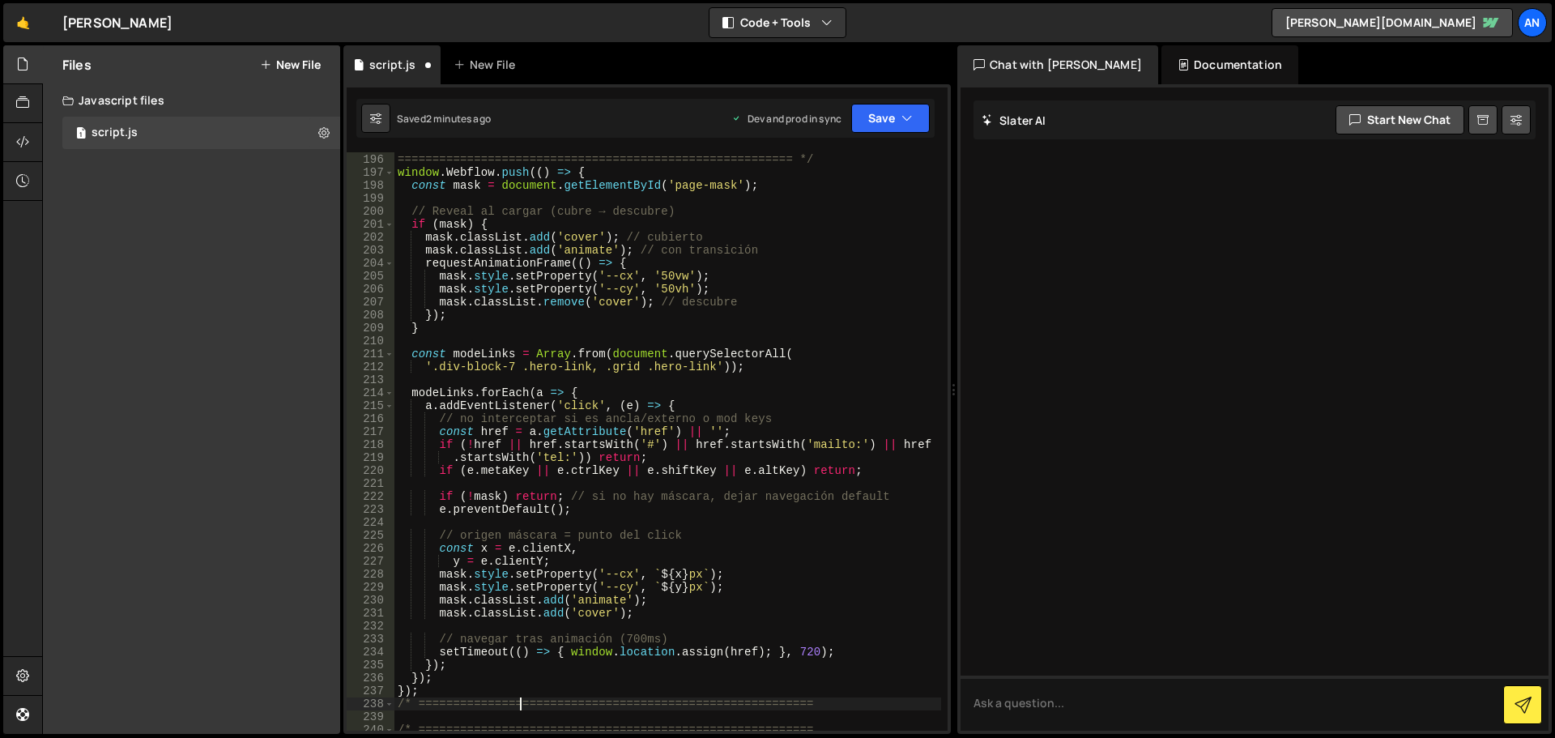
scroll to position [2461, 0]
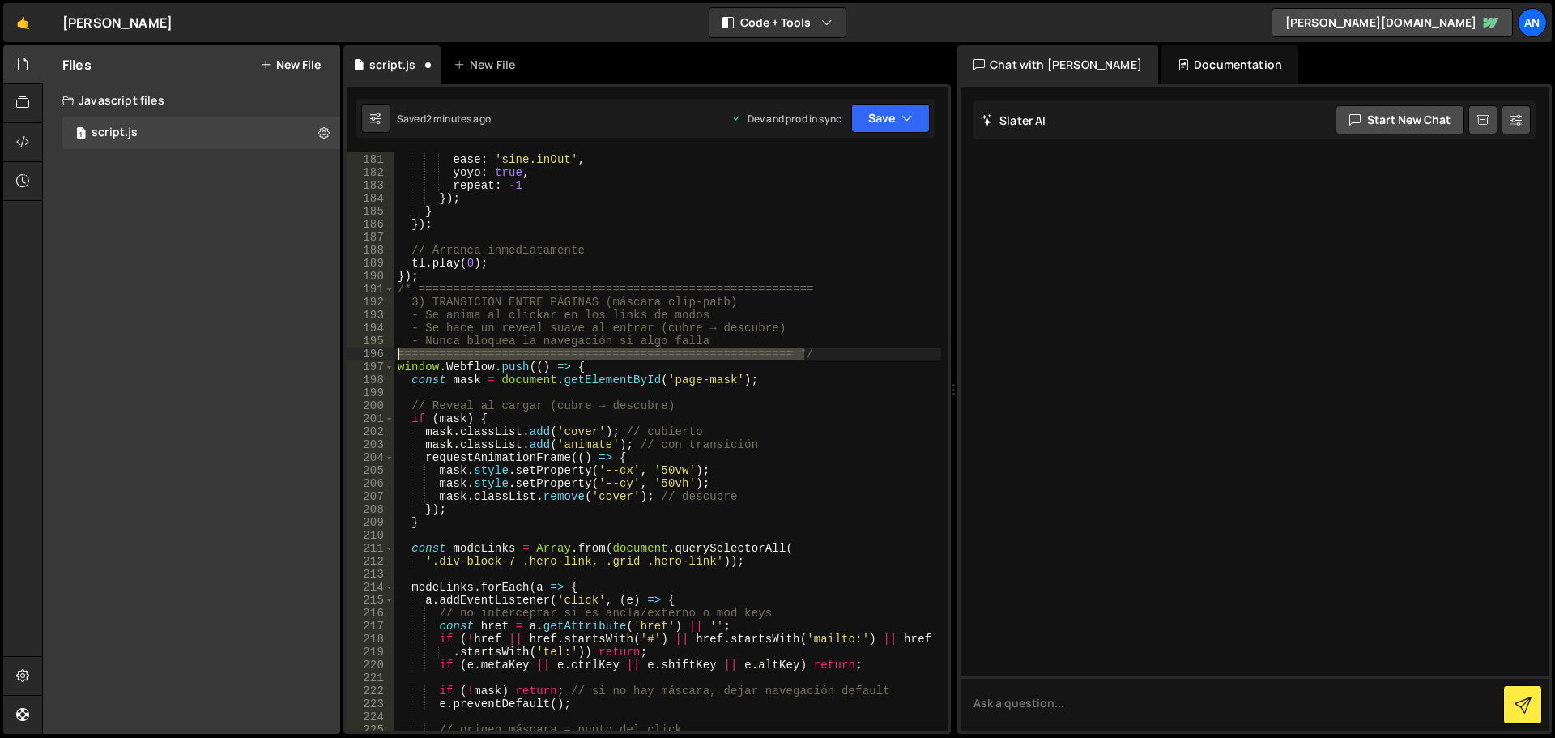
drag, startPoint x: 815, startPoint y: 352, endPoint x: 378, endPoint y: 353, distance: 436.5
click at [378, 353] on div "/* ========================================================= 180 181 182 183 18…" at bounding box center [647, 441] width 601 height 578
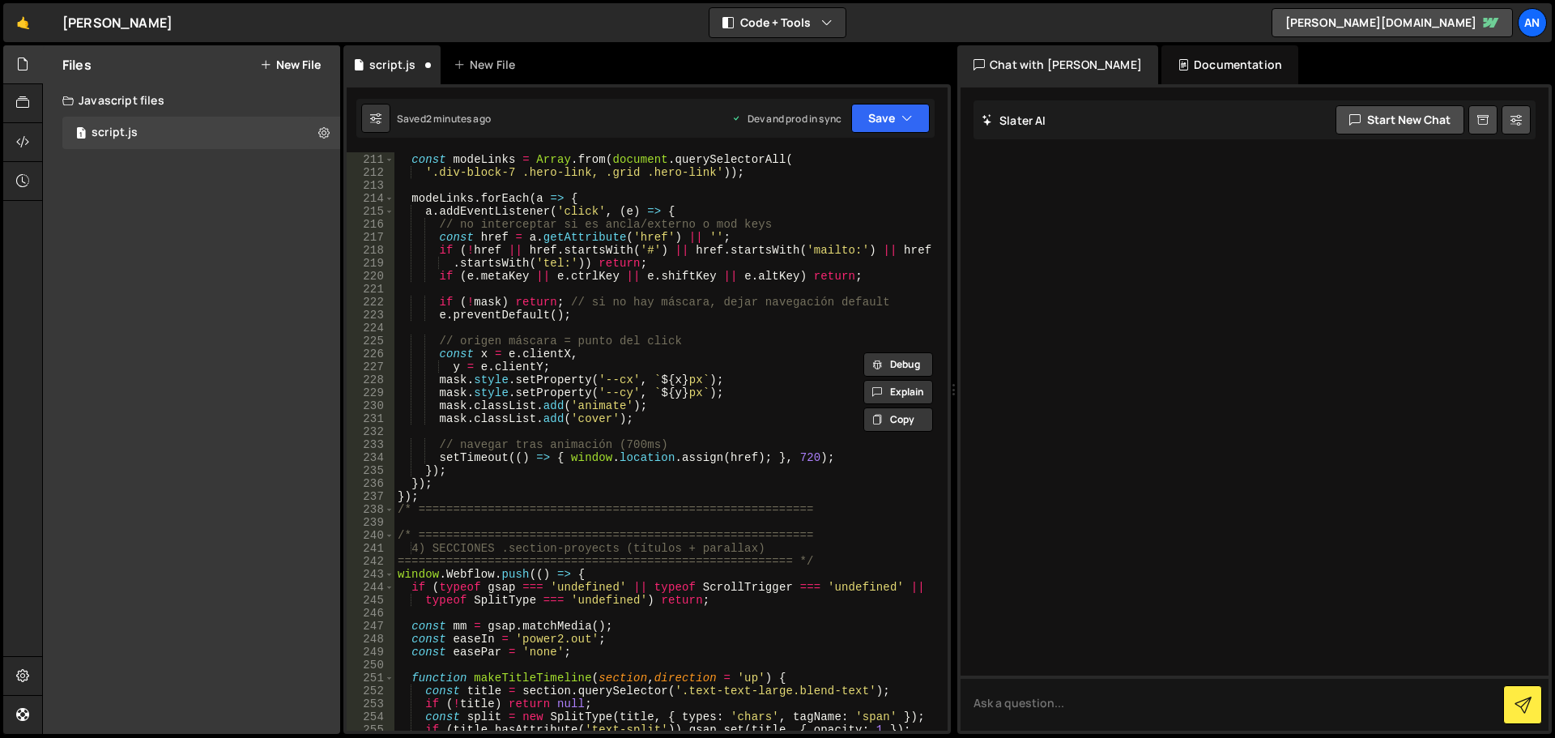
scroll to position [2898, 0]
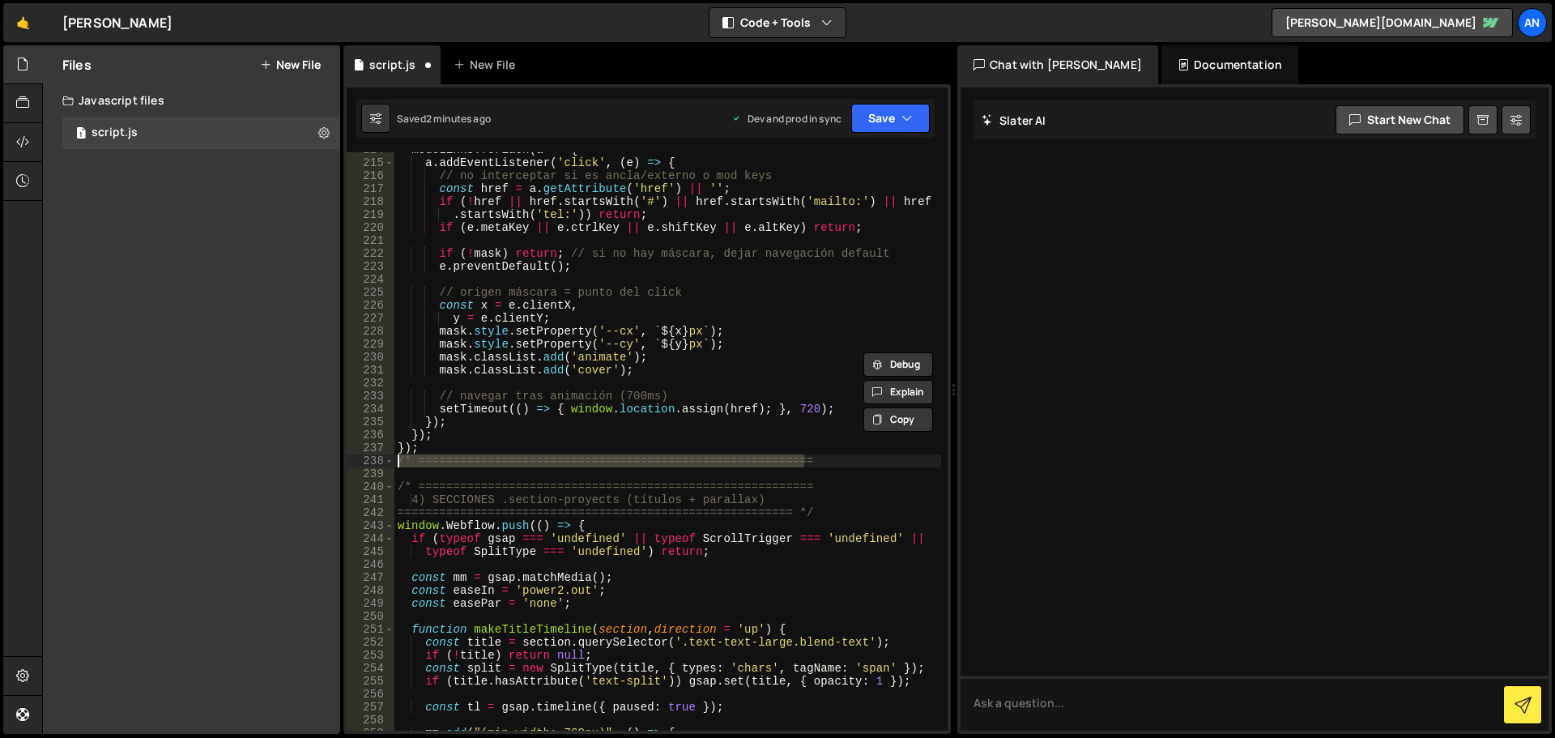
drag, startPoint x: 808, startPoint y: 457, endPoint x: 338, endPoint y: 455, distance: 470.5
click at [338, 455] on div "Files New File Javascript files 1 script.js 0 CSS files Copy share link Edit Fi…" at bounding box center [798, 389] width 1513 height 689
paste textarea "========================================================= */"
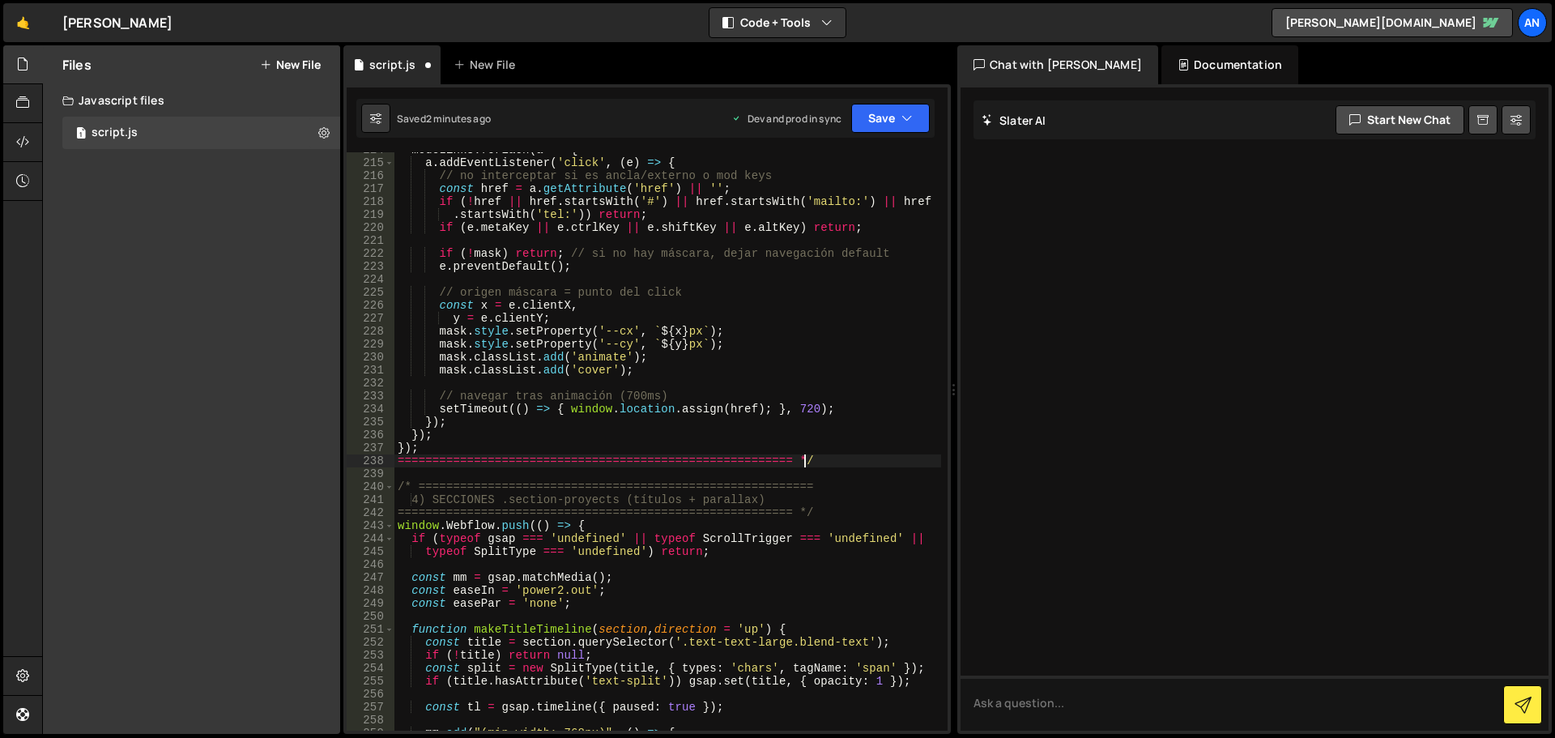
click at [539, 525] on div "modeLinks . forEach ( a => { a . addEventListener ( 'click' , ( e ) => { // no …" at bounding box center [667, 445] width 547 height 604
drag, startPoint x: 805, startPoint y: 462, endPoint x: 387, endPoint y: 462, distance: 417.8
click at [387, 462] on div "window.Webflow.push(() => { 214 215 216 217 218 219 220 221 222 223 224 225 226…" at bounding box center [647, 441] width 601 height 578
type textarea "========================================================= */"
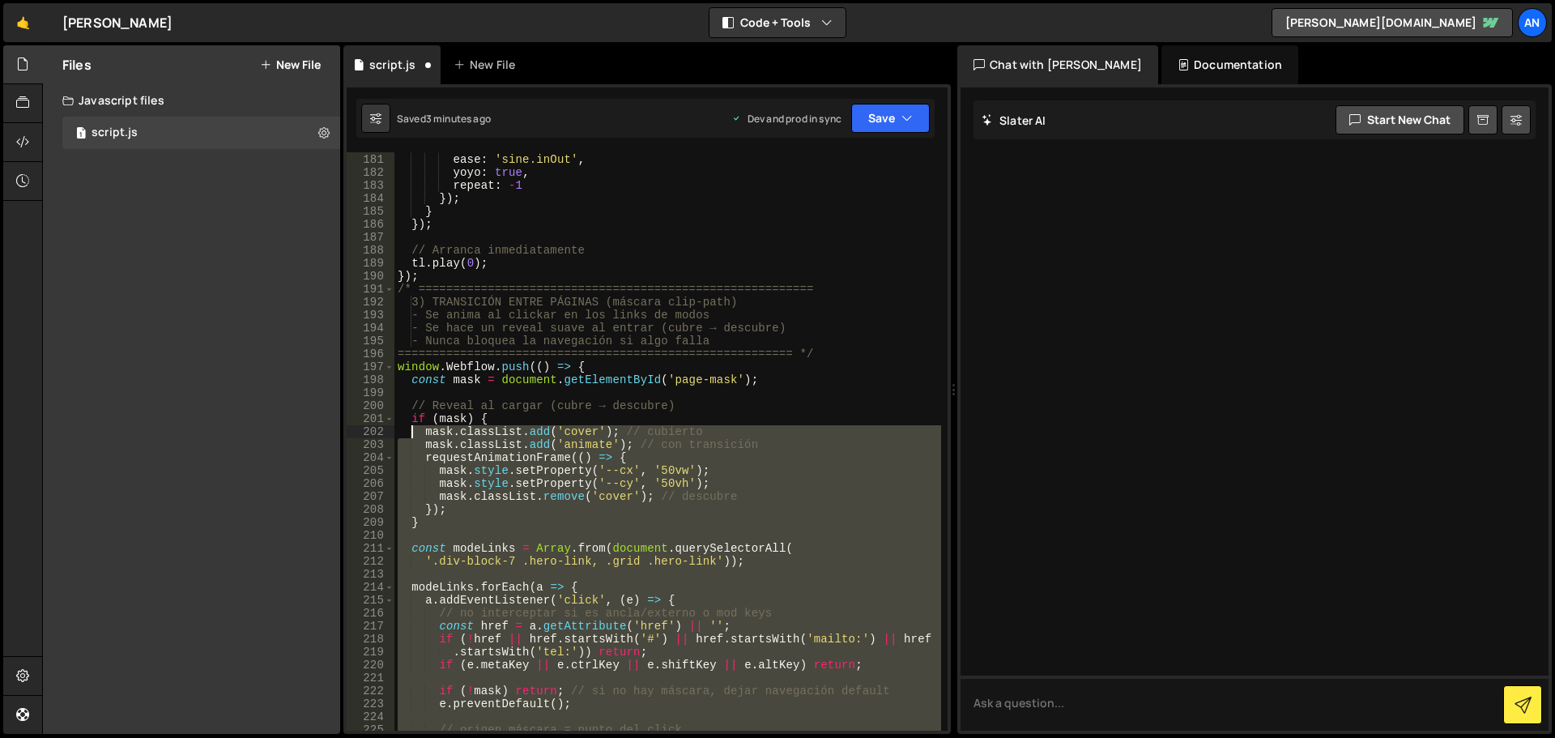
scroll to position [2461, 0]
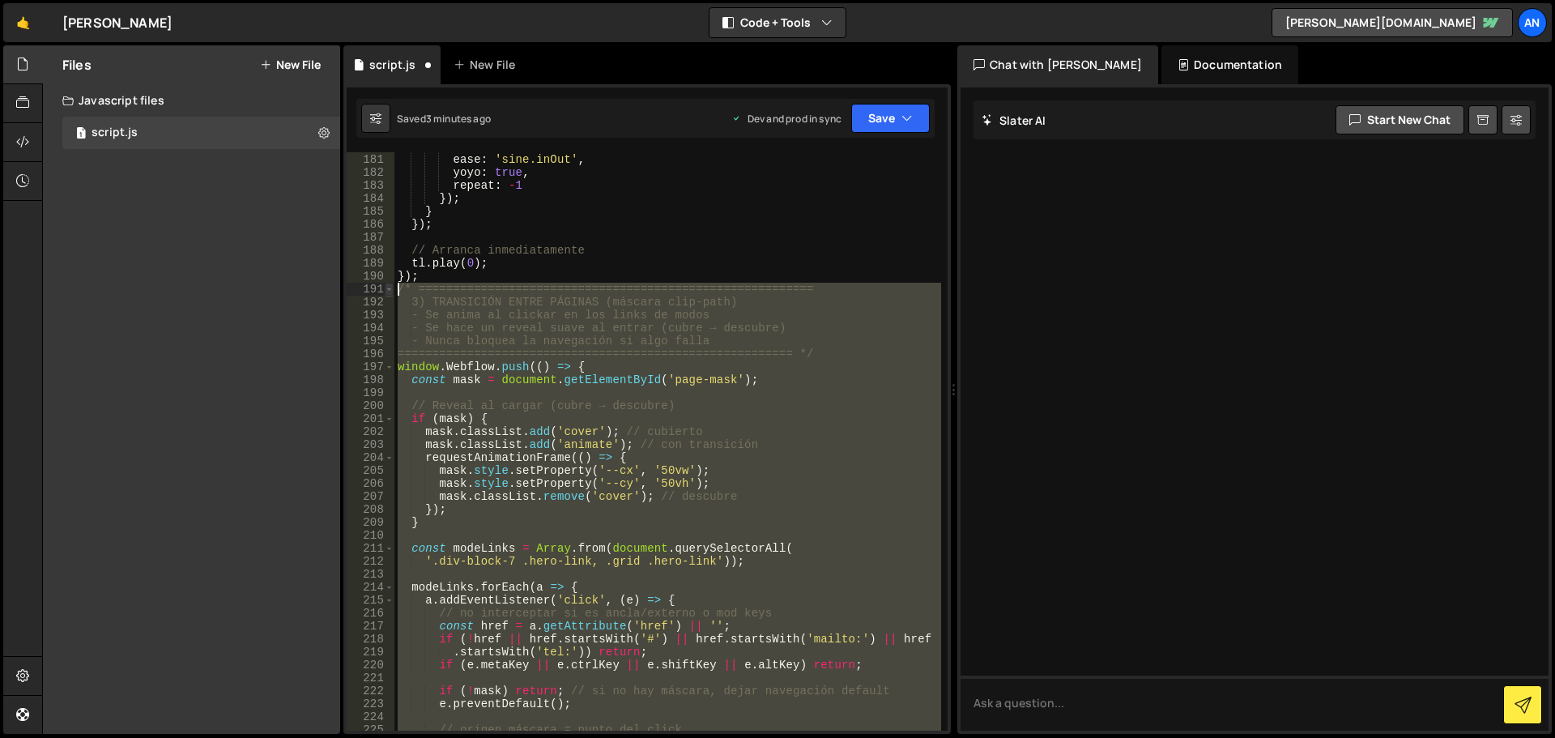
drag, startPoint x: 427, startPoint y: 449, endPoint x: 393, endPoint y: 287, distance: 165.5
click at [393, 287] on div "180 181 182 183 184 185 186 187 188 189 190 191 192 193 194 195 196 197 198 199…" at bounding box center [647, 441] width 601 height 578
drag, startPoint x: 490, startPoint y: 365, endPoint x: 488, endPoint y: 405, distance: 39.7
click at [488, 405] on div "duration : 2.2 , ease : 'sine.inOut' , yoyo : true , repeat : - 1 }) ; } }) ; /…" at bounding box center [667, 441] width 547 height 578
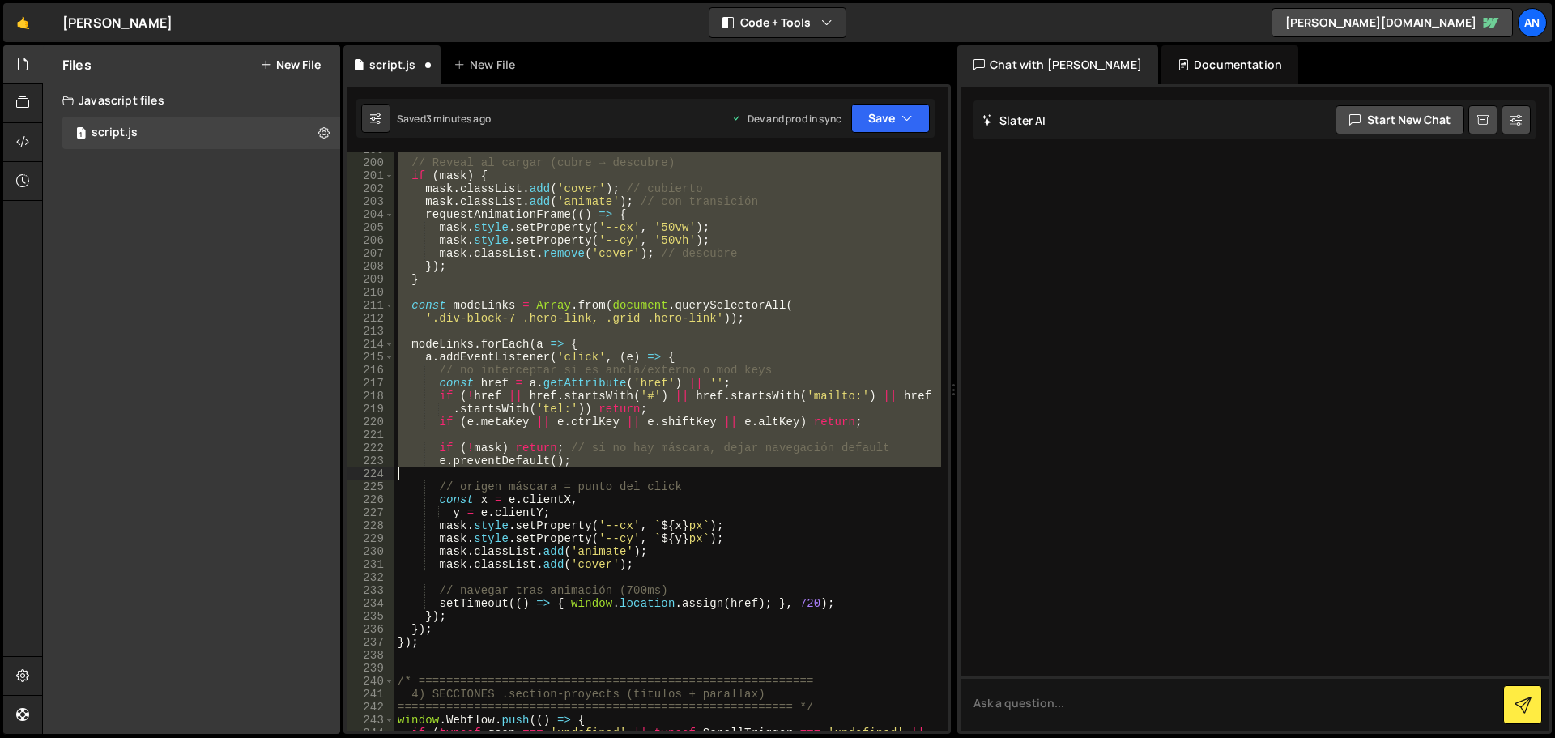
scroll to position [2801, 0]
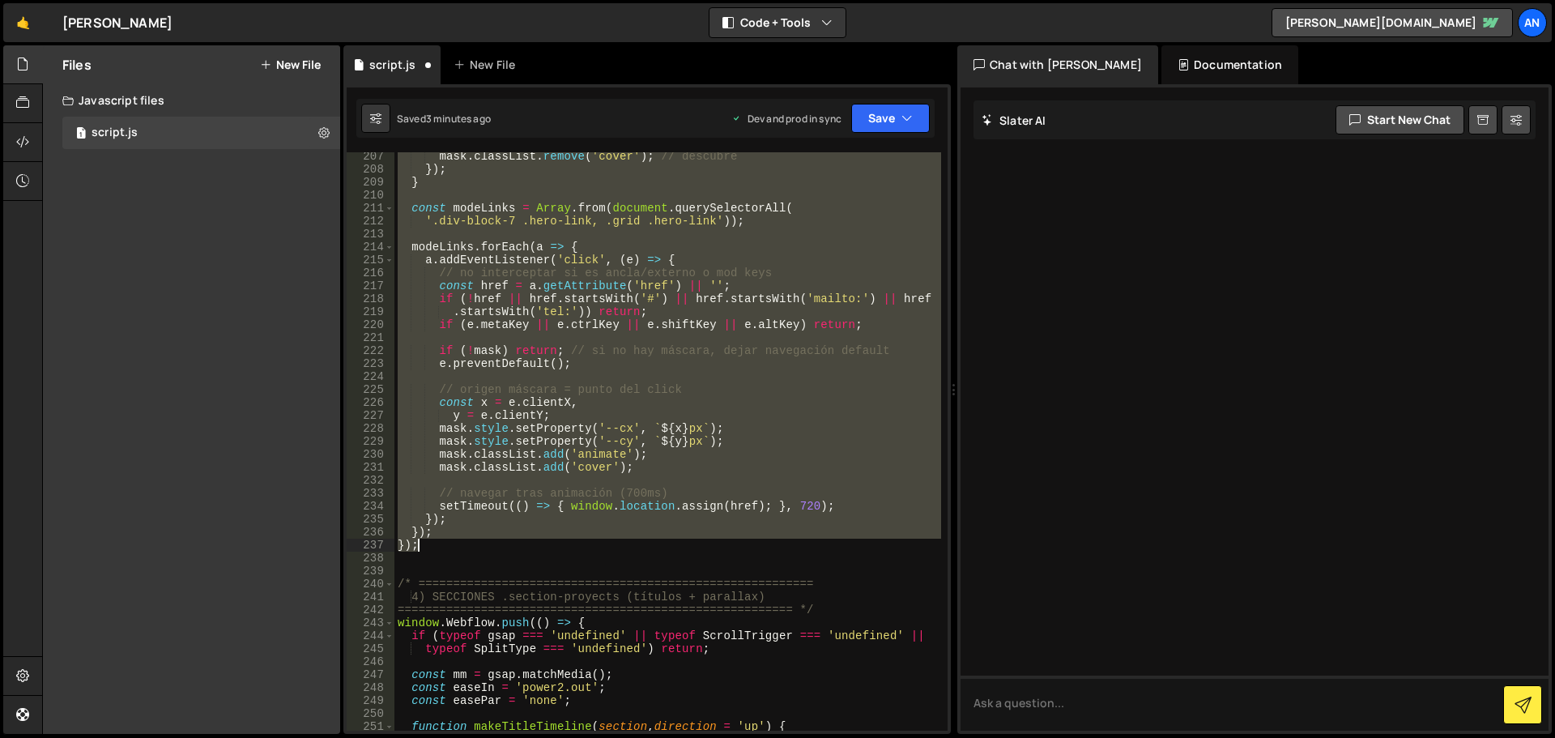
drag, startPoint x: 398, startPoint y: 287, endPoint x: 676, endPoint y: 548, distance: 381.0
click at [676, 548] on div "mask . classList . remove ( 'cover' ) ; // descubre }) ; } const modeLinks = Ar…" at bounding box center [667, 452] width 547 height 604
type textarea "}); });"
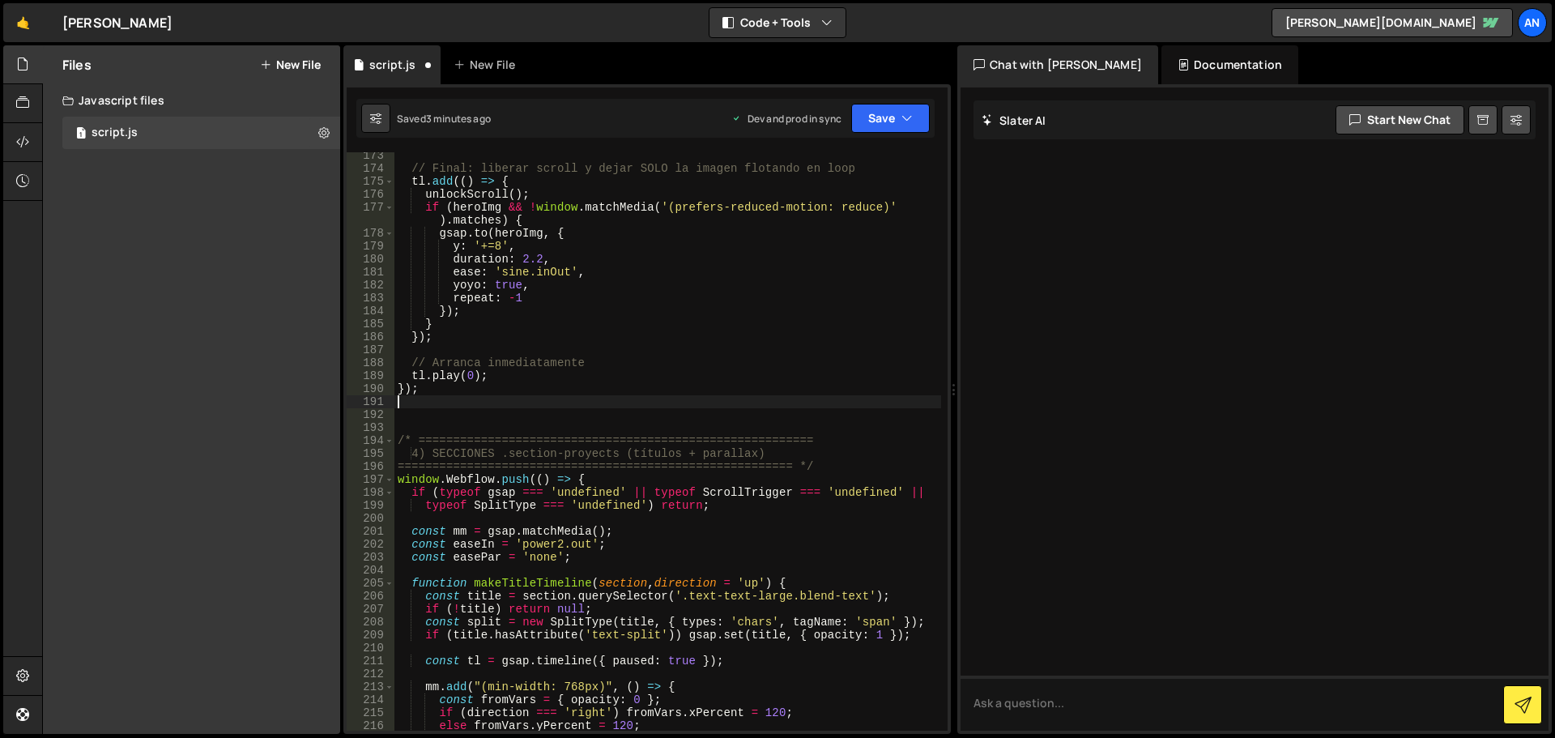
scroll to position [2300, 0]
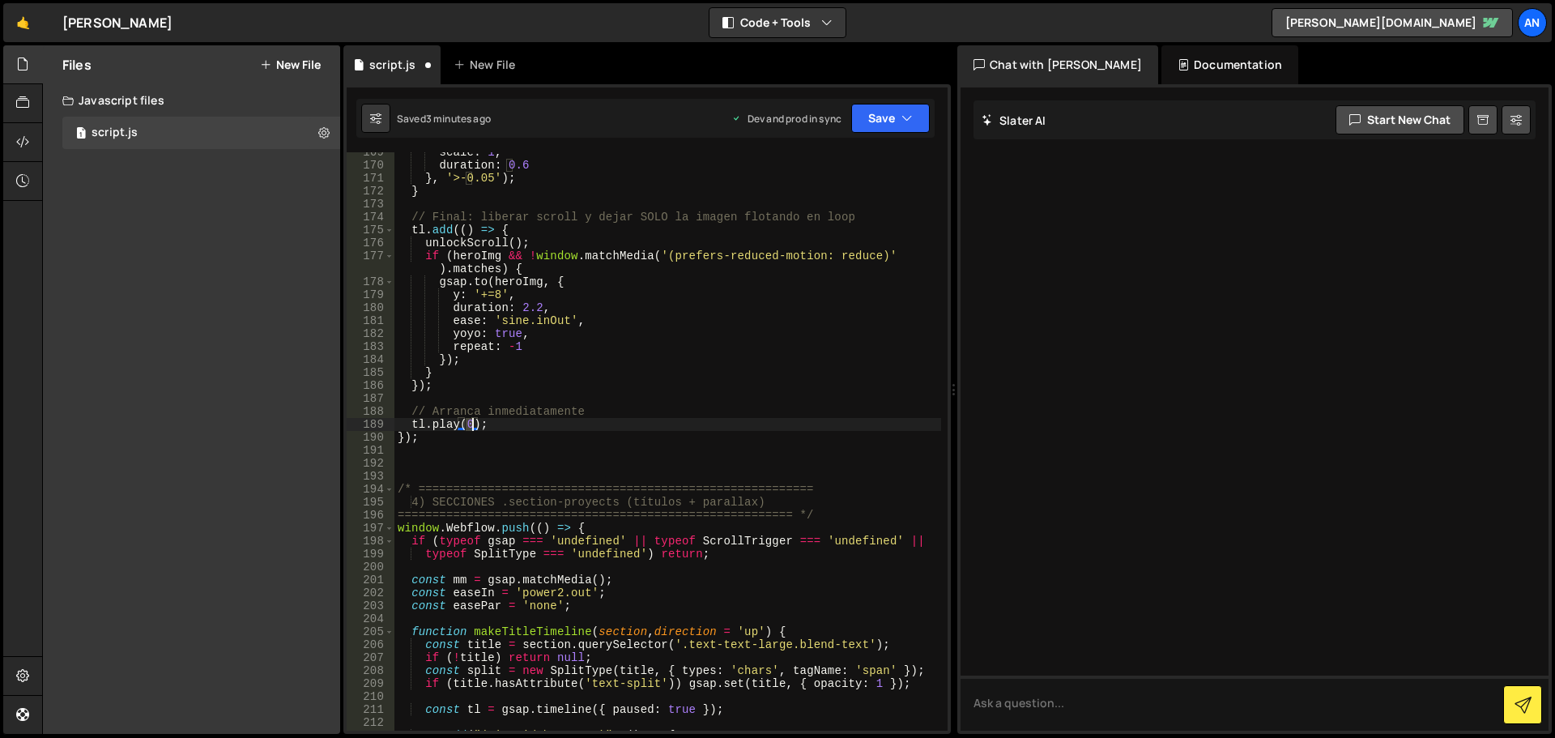
click at [472, 424] on div "scale : 1 , duration : 0.6 } , '>-0.05' ) ; } // Final: liberar scroll y dejar …" at bounding box center [667, 448] width 547 height 604
click at [547, 435] on div "scale : 1 , duration : 0.6 } , '>-0.05' ) ; } // Final: liberar scroll y dejar …" at bounding box center [667, 448] width 547 height 604
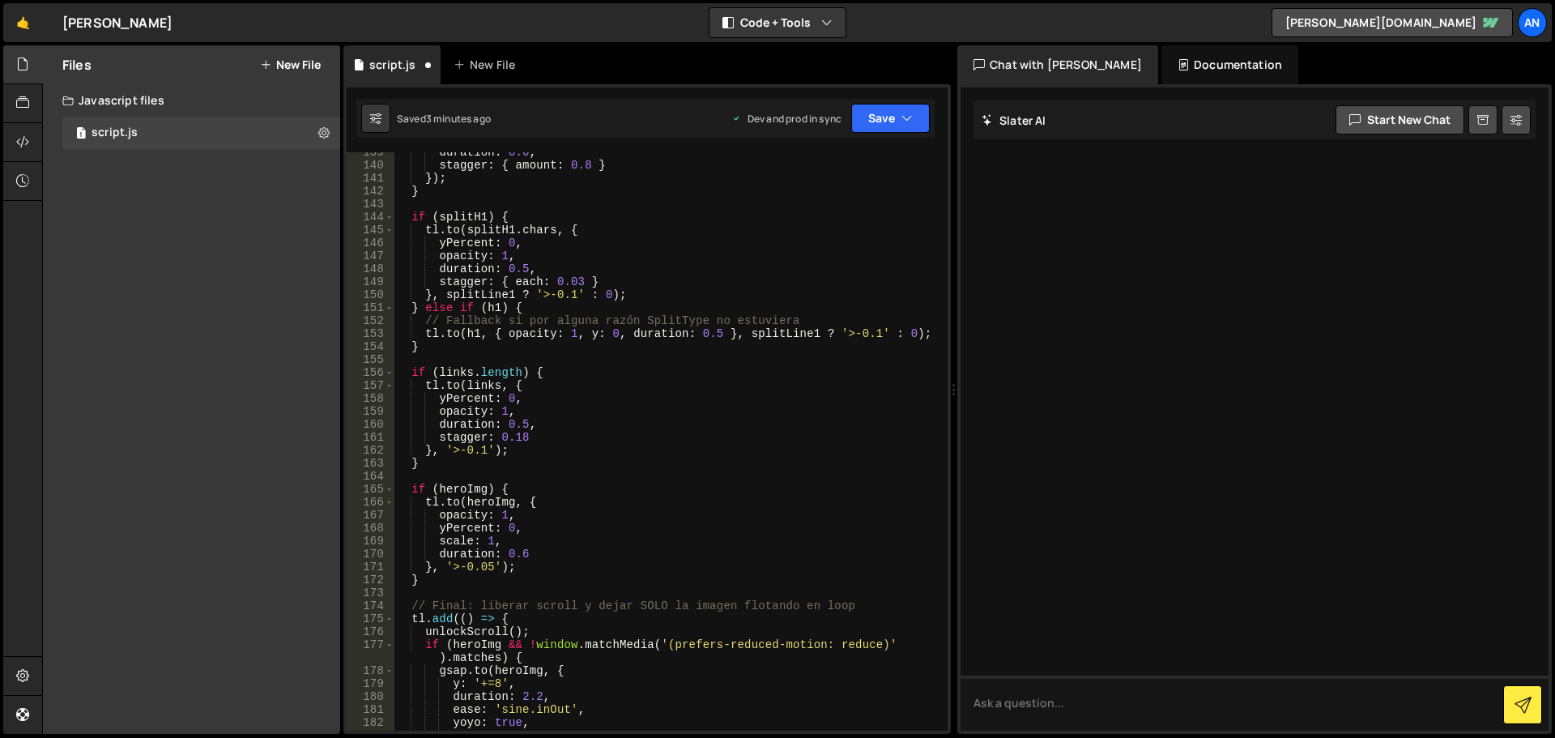
scroll to position [1862, 0]
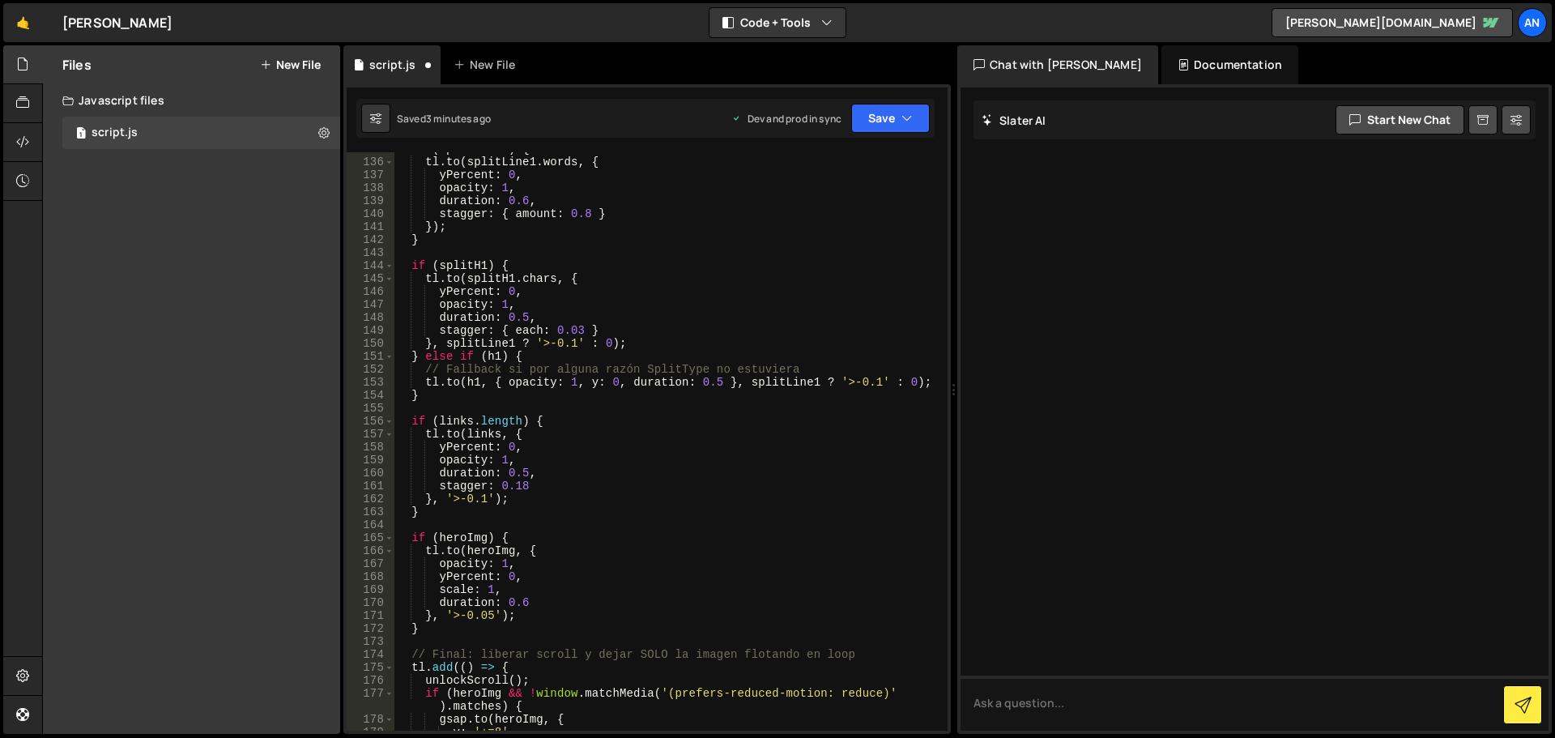
click at [572, 276] on div "if ( splitLine1 ) { tl . to ( splitLine1 . words , { yPercent : 0 , opacity : 1…" at bounding box center [667, 445] width 547 height 604
click at [537, 267] on div "if ( splitLine1 ) { tl . to ( splitLine1 . words , { yPercent : 0 , opacity : 1…" at bounding box center [667, 445] width 547 height 604
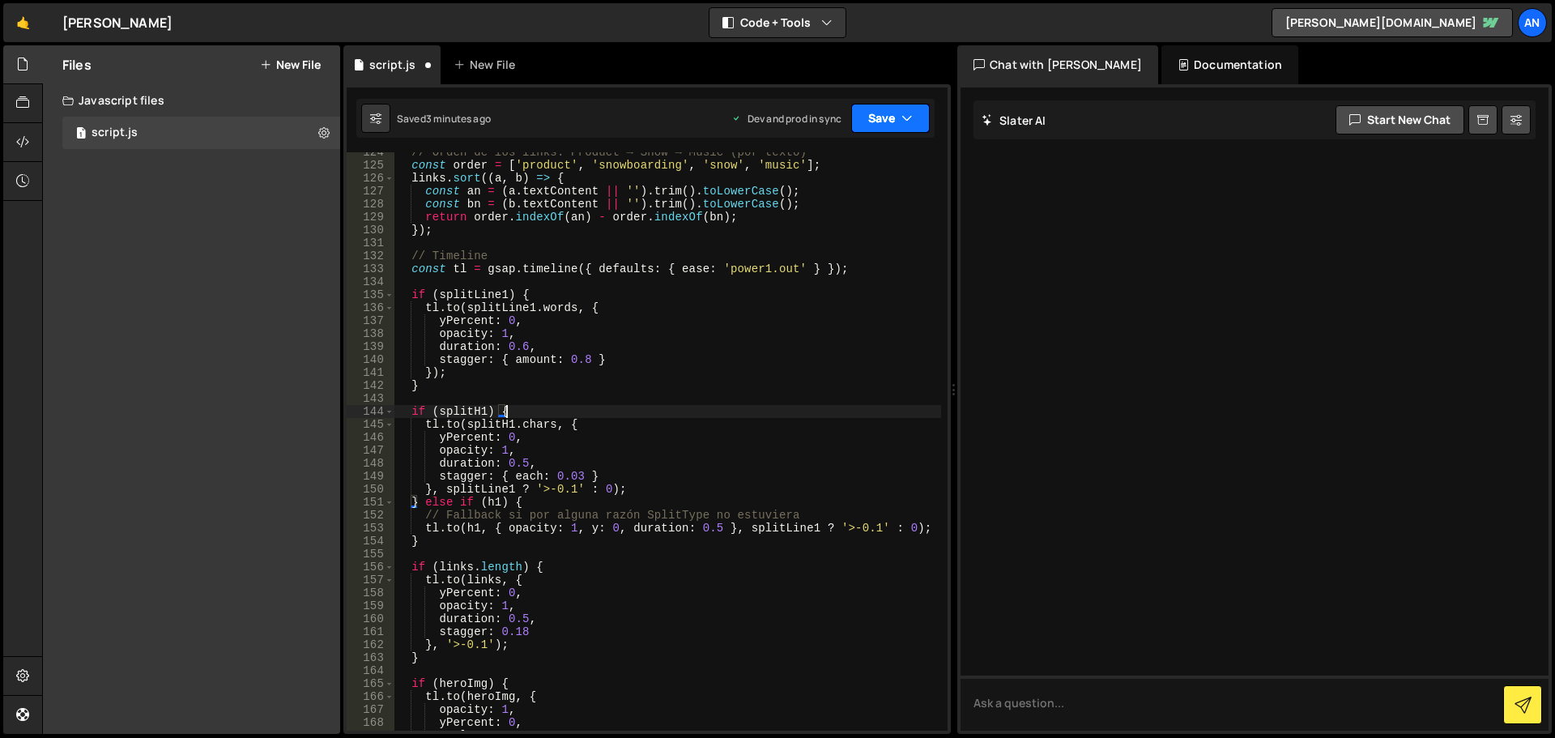
click at [857, 124] on button "Save" at bounding box center [890, 118] width 79 height 29
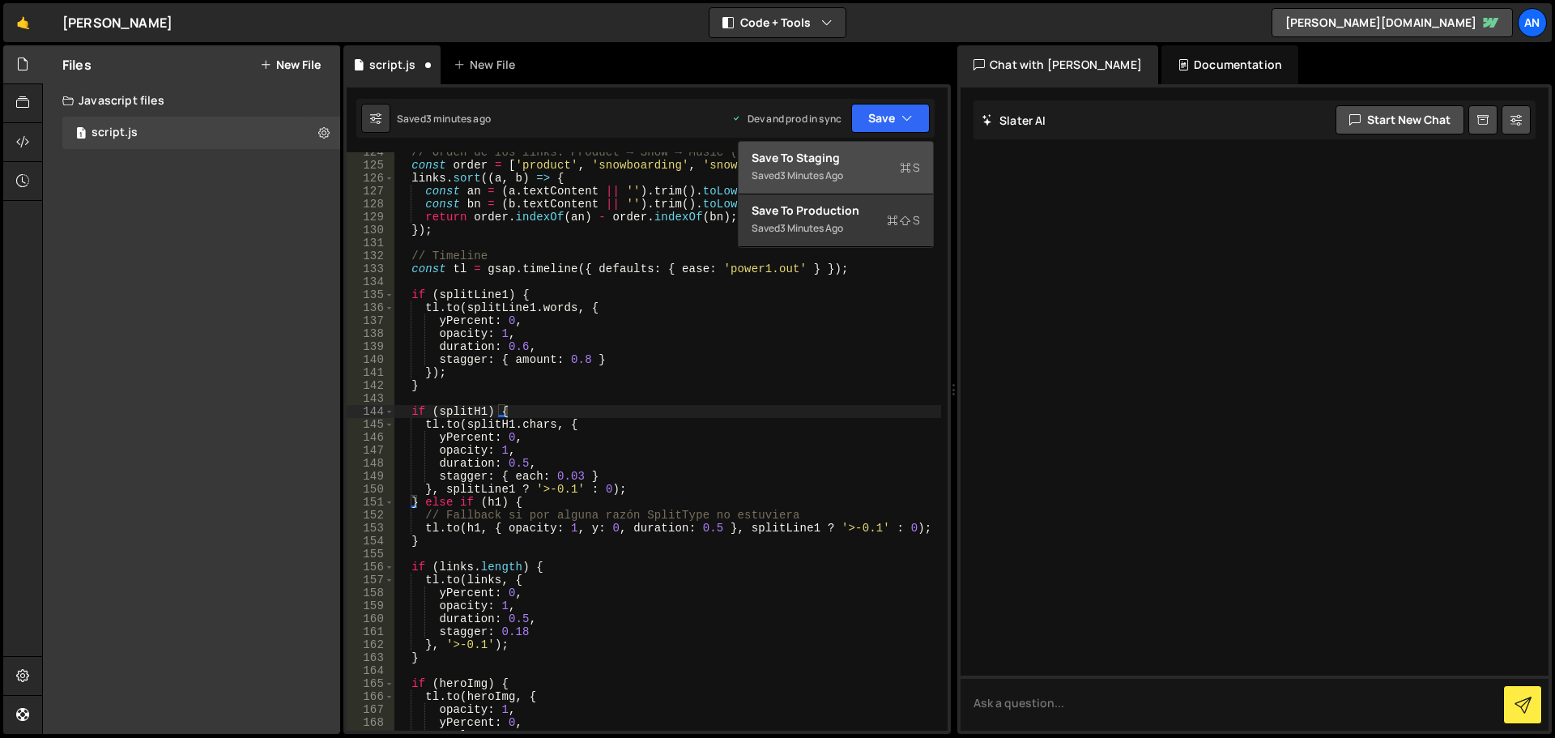
click at [858, 183] on div "Saved 3 minutes ago" at bounding box center [835, 175] width 168 height 19
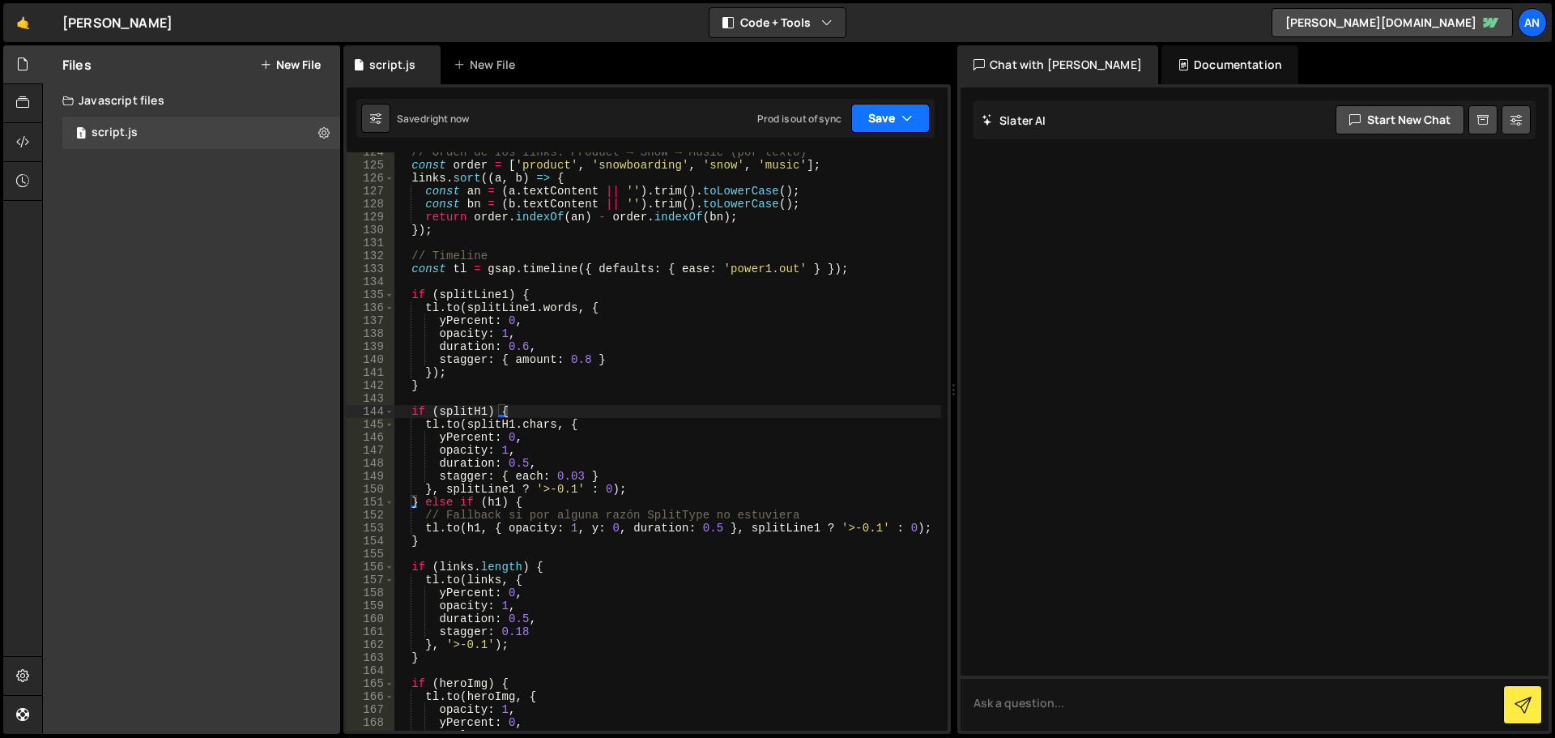
click at [879, 125] on button "Save" at bounding box center [890, 118] width 79 height 29
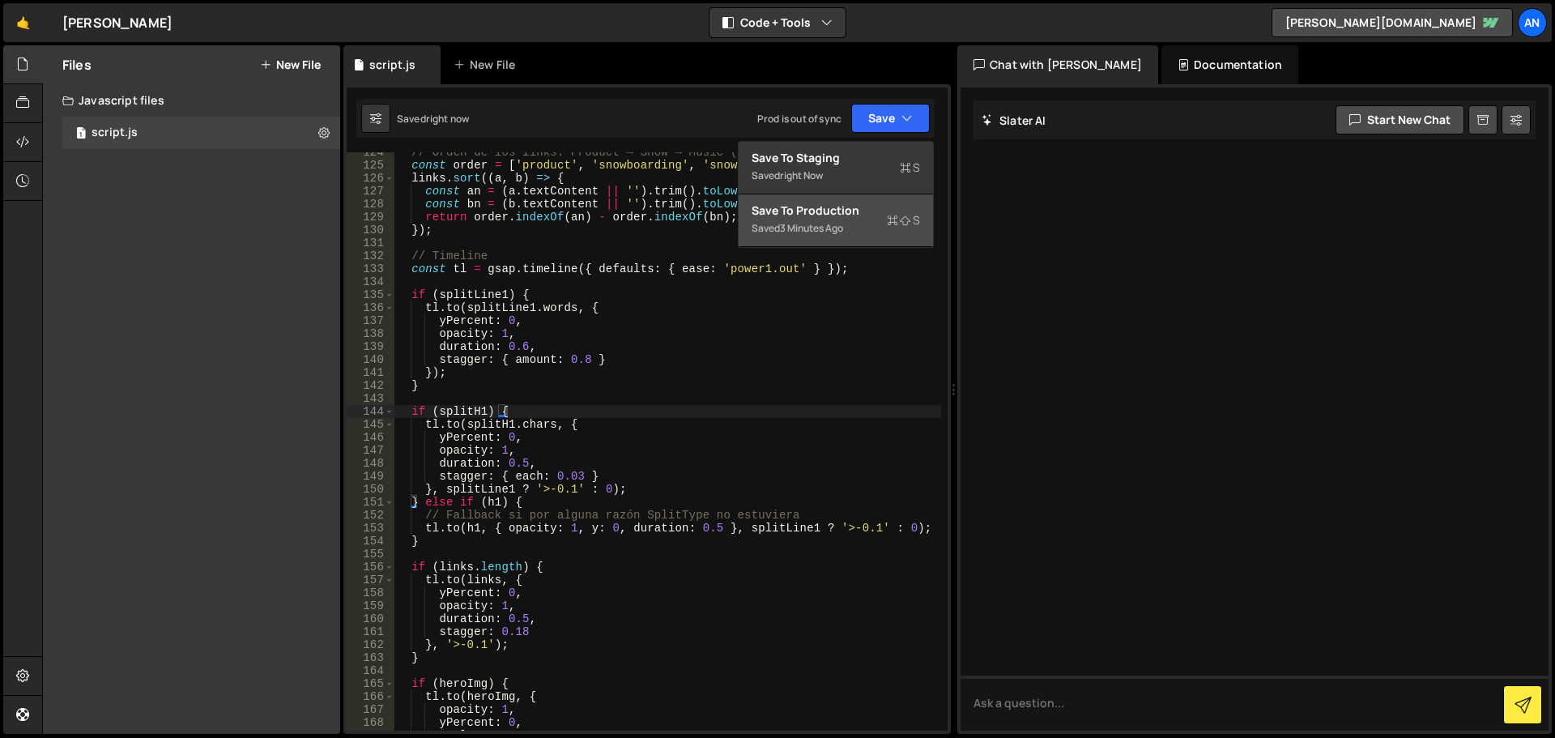
click at [846, 210] on div "Save to Production S" at bounding box center [835, 210] width 168 height 16
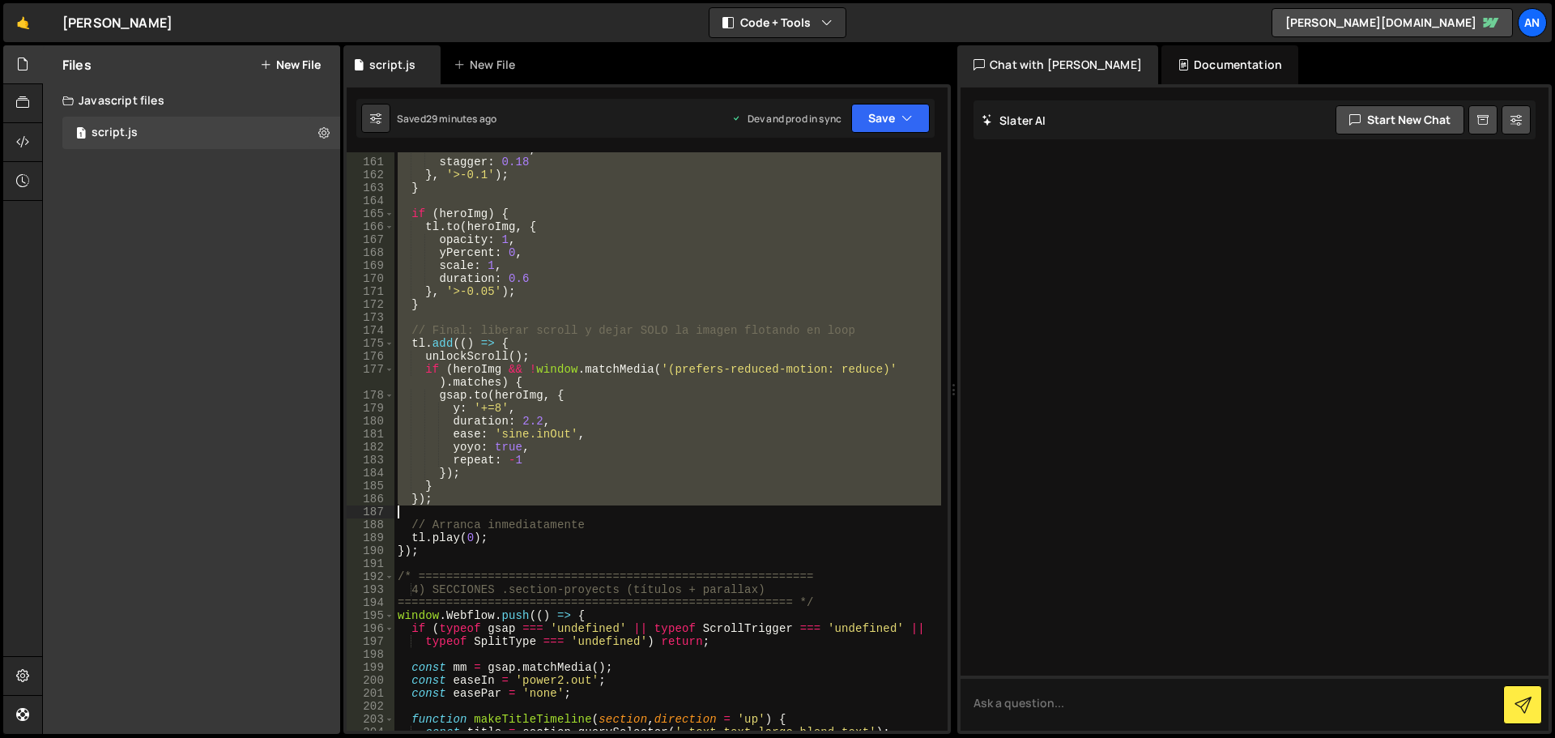
scroll to position [2235, 0]
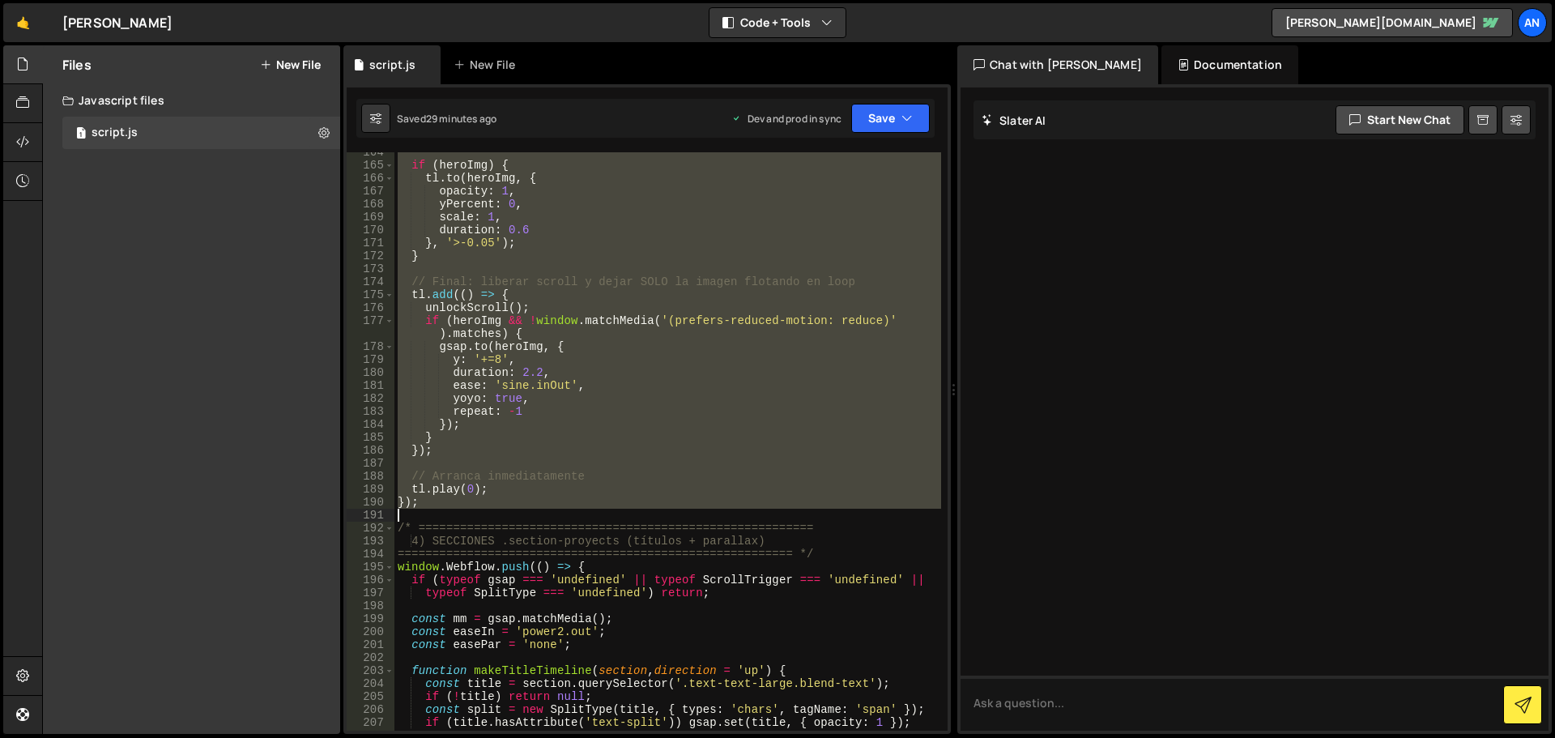
drag, startPoint x: 395, startPoint y: 394, endPoint x: 579, endPoint y: 510, distance: 217.7
click at [579, 510] on div "if ( heroImg ) { tl . to ( [PERSON_NAME] , { opacity : 1 , yPercent : 0 , scale…" at bounding box center [667, 448] width 547 height 604
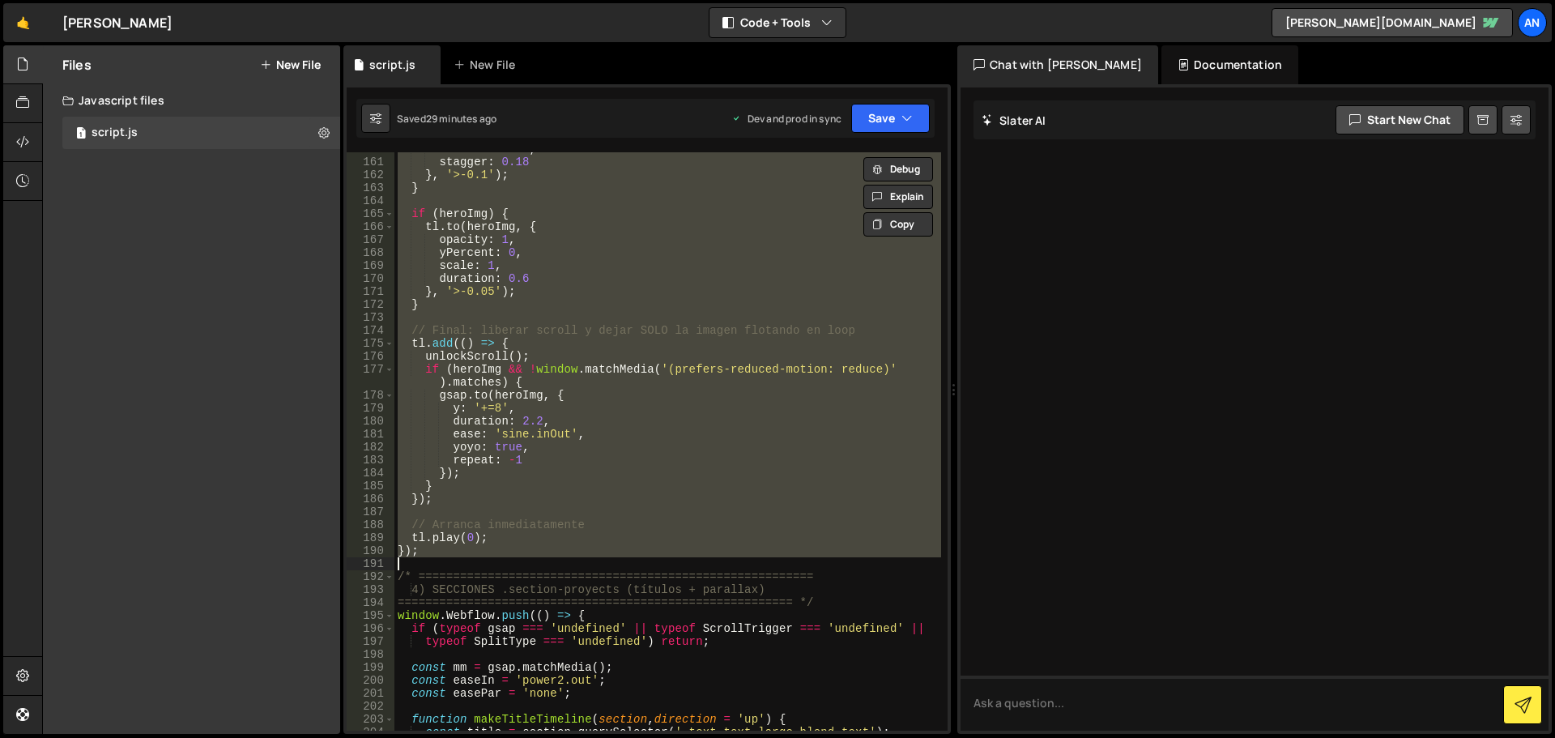
paste textarea
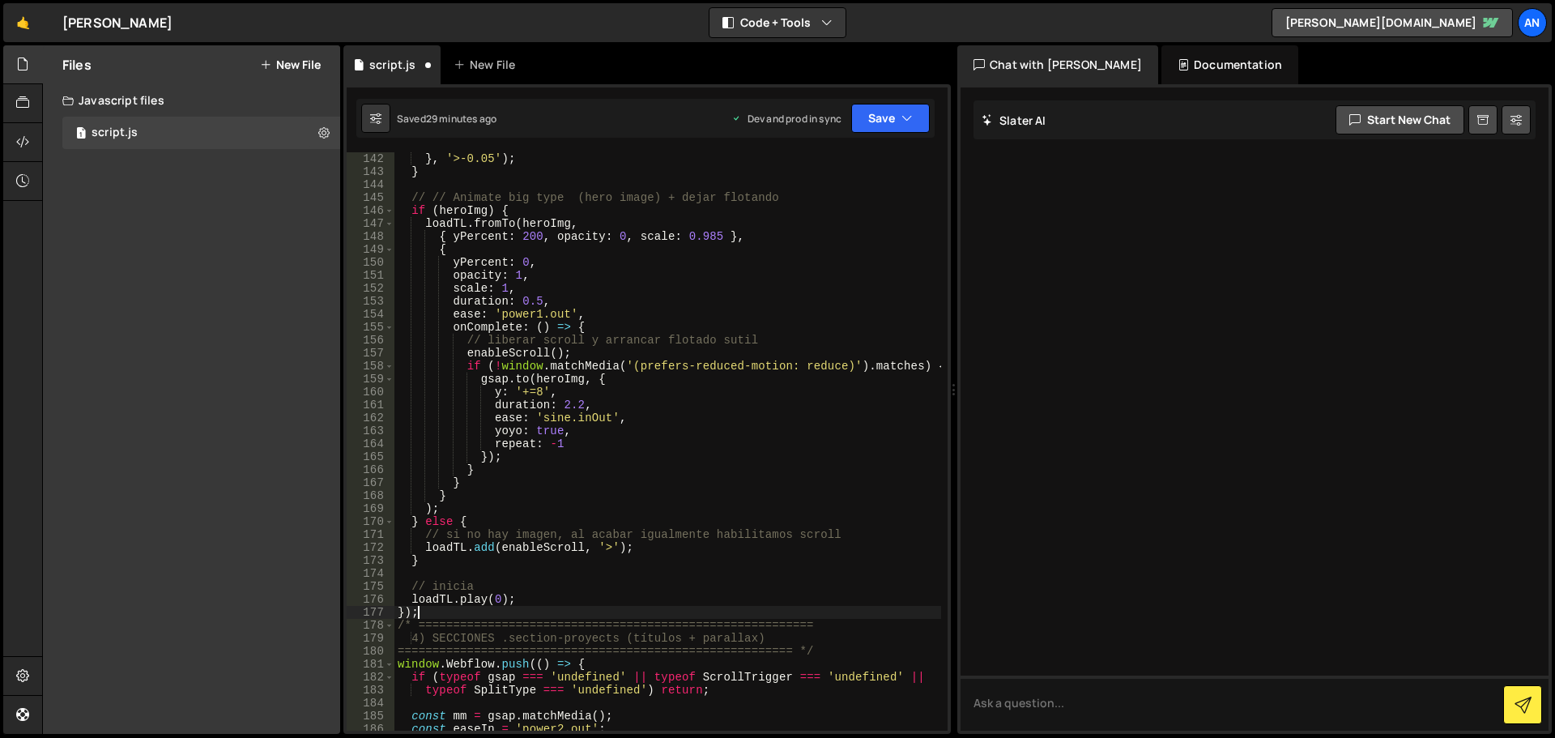
scroll to position [2008, 0]
click at [447, 559] on div "} , '>-0.05' ) ; } // // Animate big type (hero image) + dejar flotando if ( he…" at bounding box center [667, 454] width 547 height 604
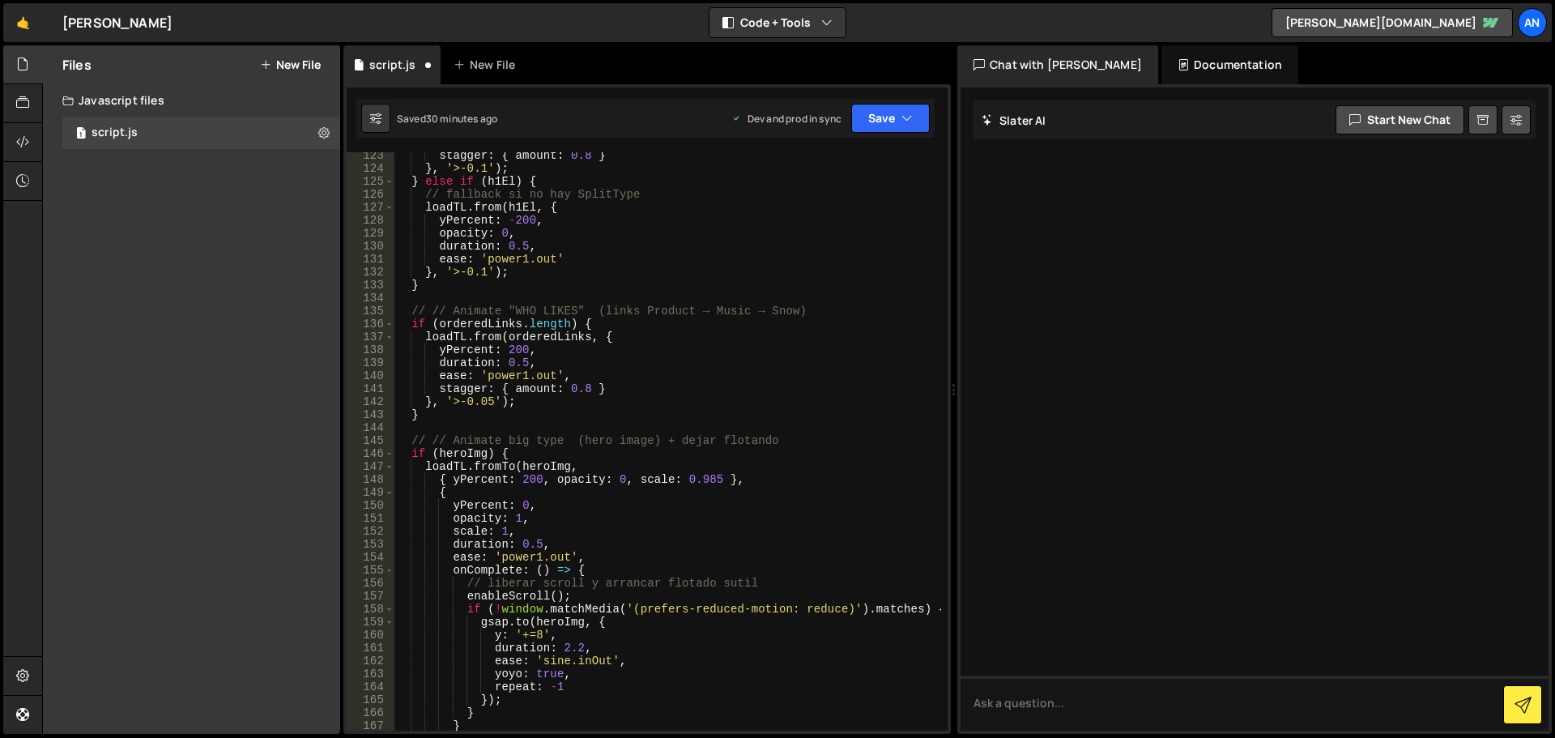
scroll to position [1571, 0]
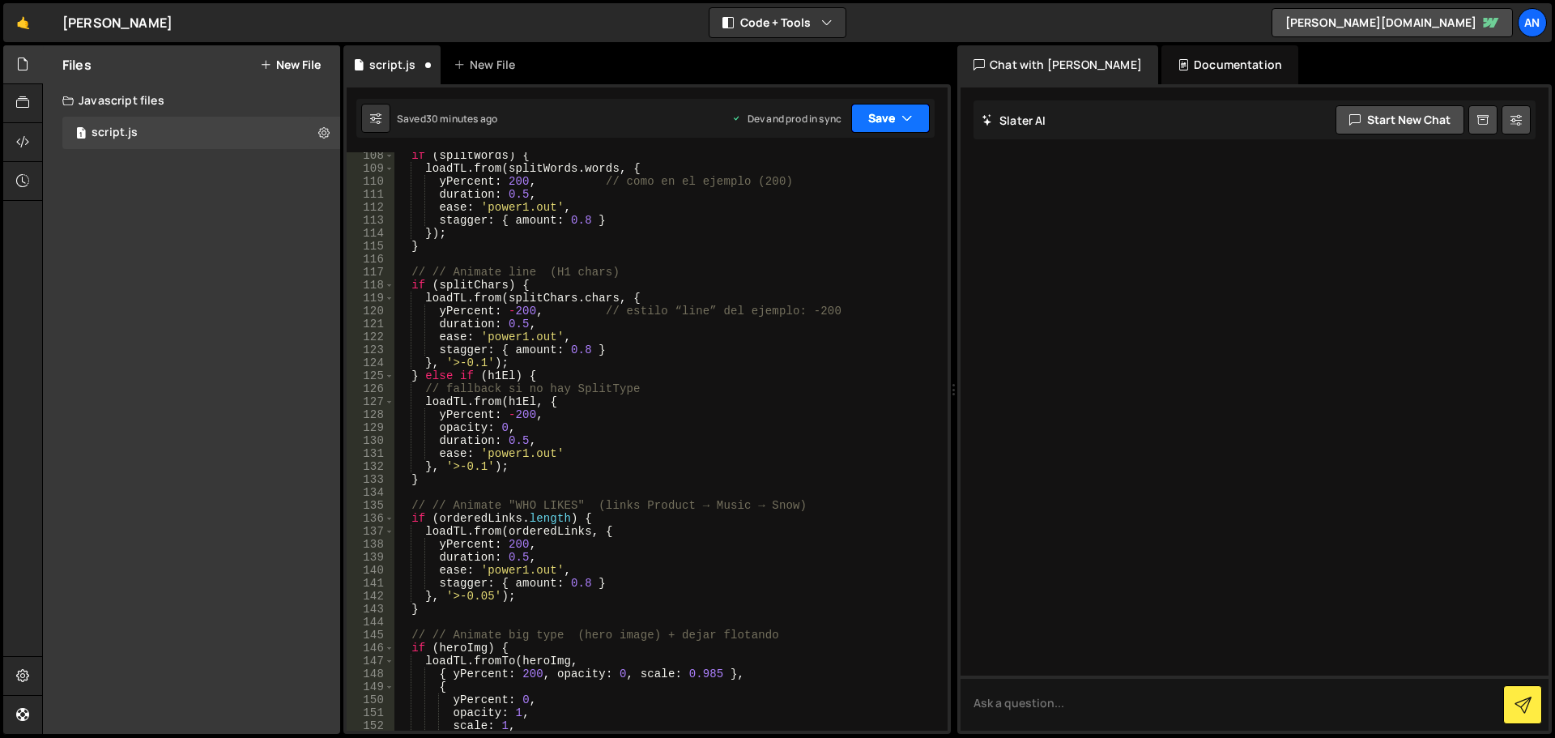
click at [870, 123] on button "Save" at bounding box center [890, 118] width 79 height 29
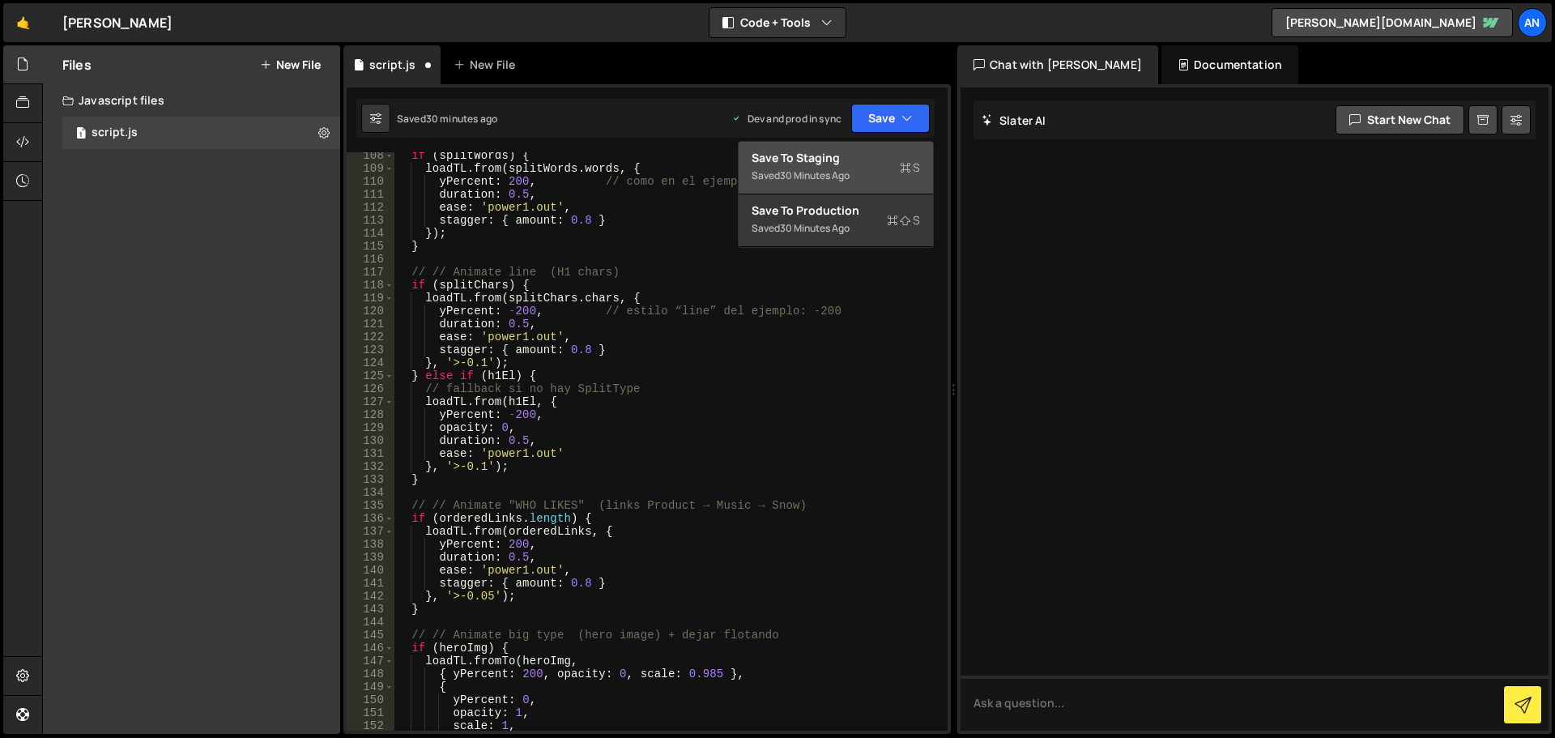
click at [863, 176] on div "Saved 30 minutes ago" at bounding box center [835, 175] width 168 height 19
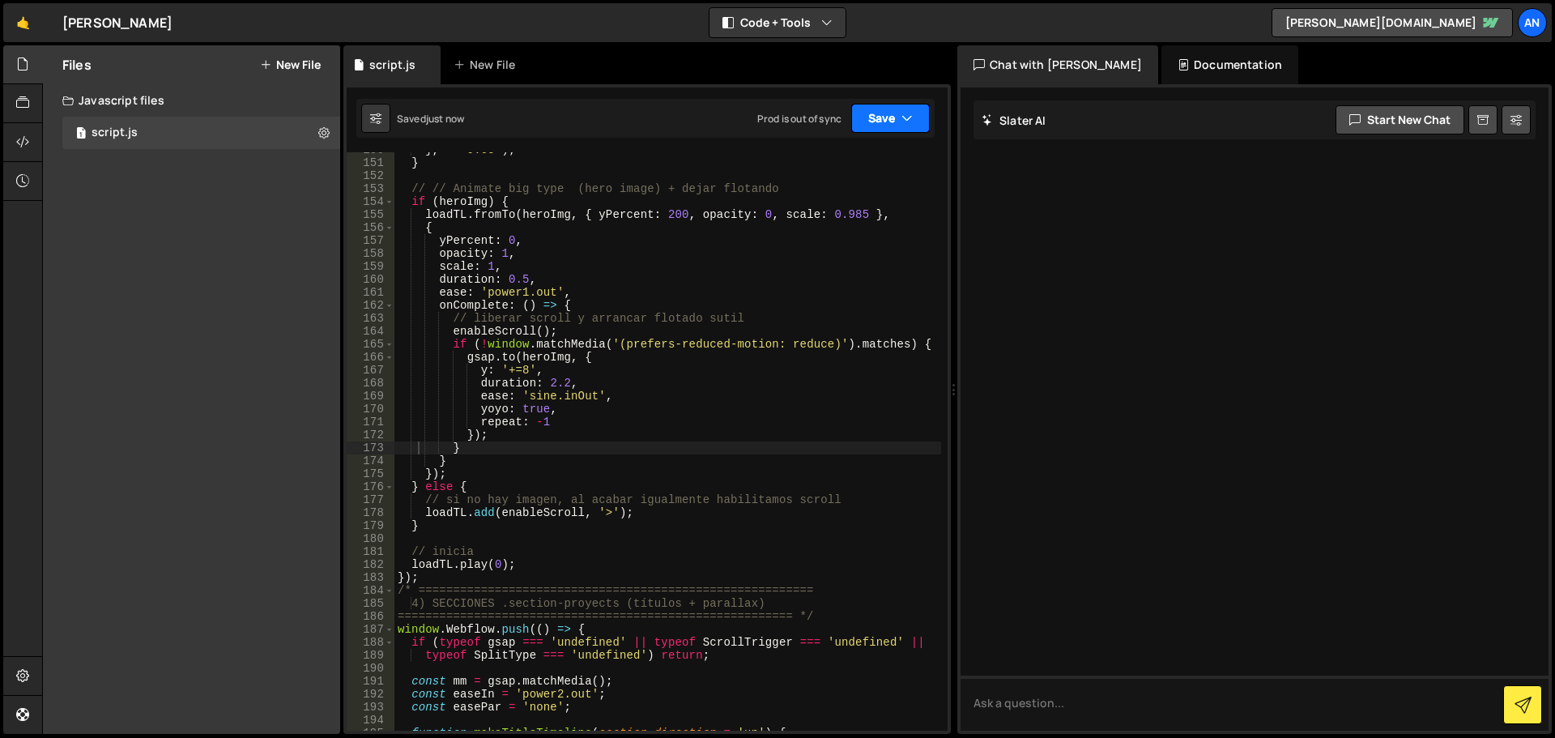
click at [877, 120] on button "Save" at bounding box center [890, 118] width 79 height 29
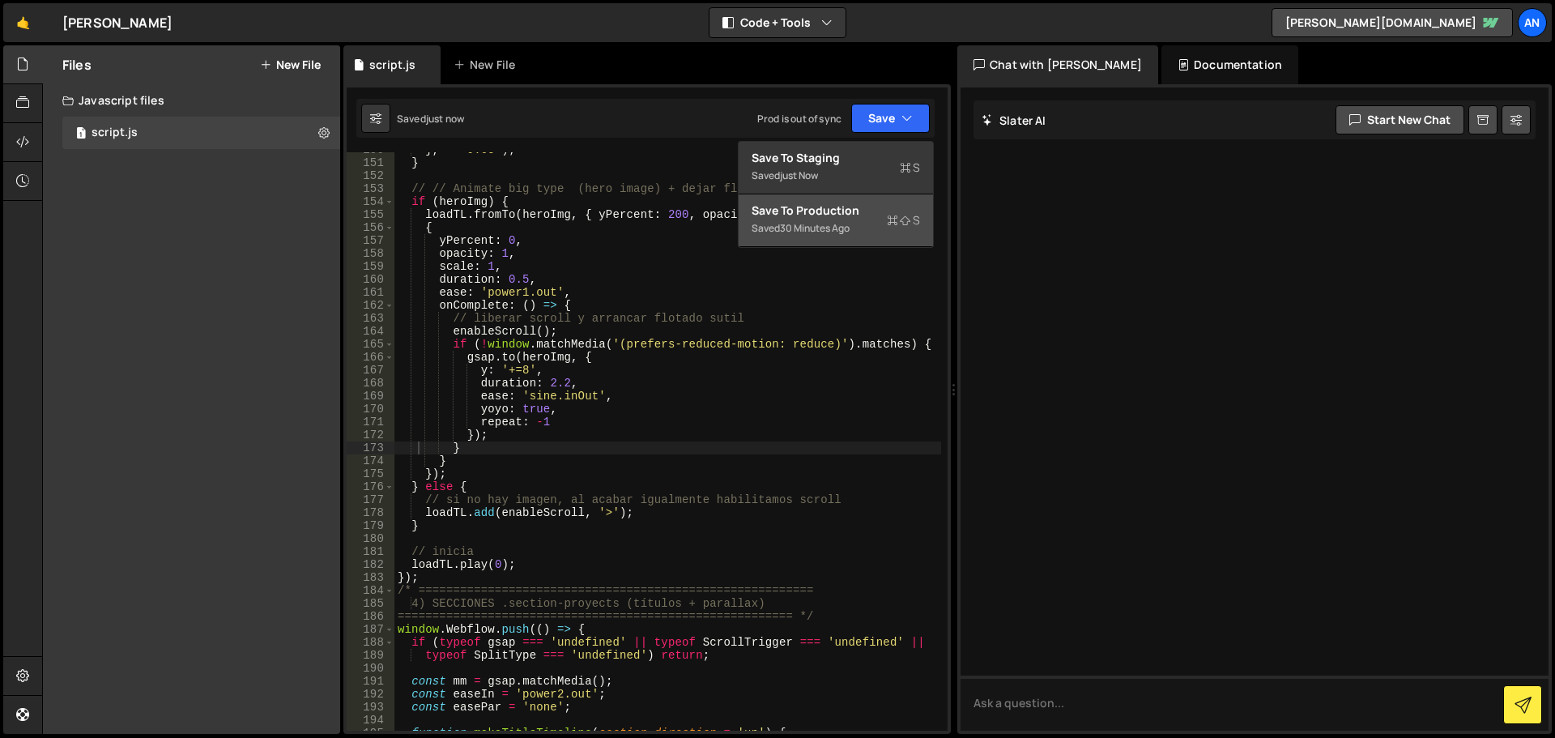
click at [835, 223] on div "30 minutes ago" at bounding box center [815, 228] width 70 height 14
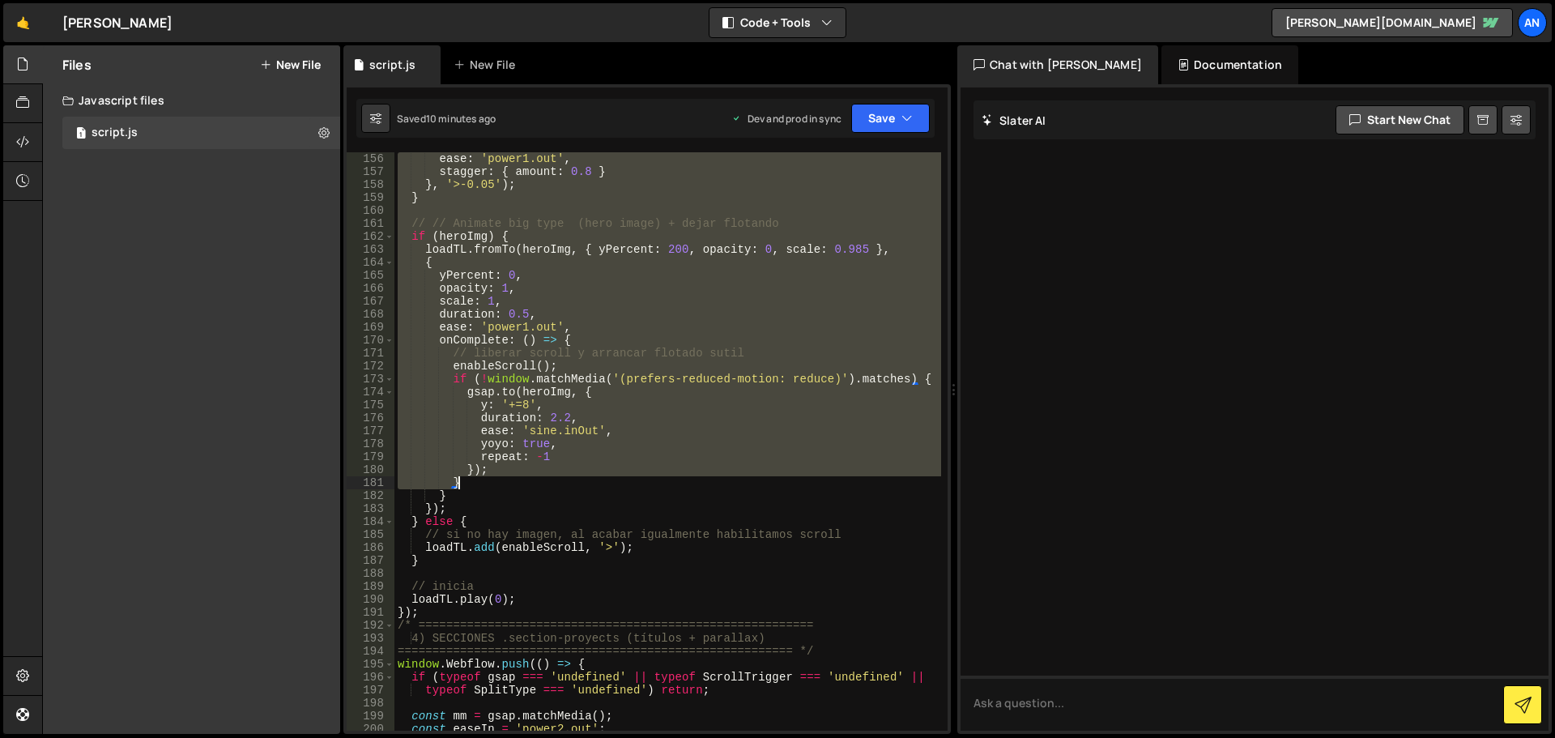
scroll to position [2235, 0]
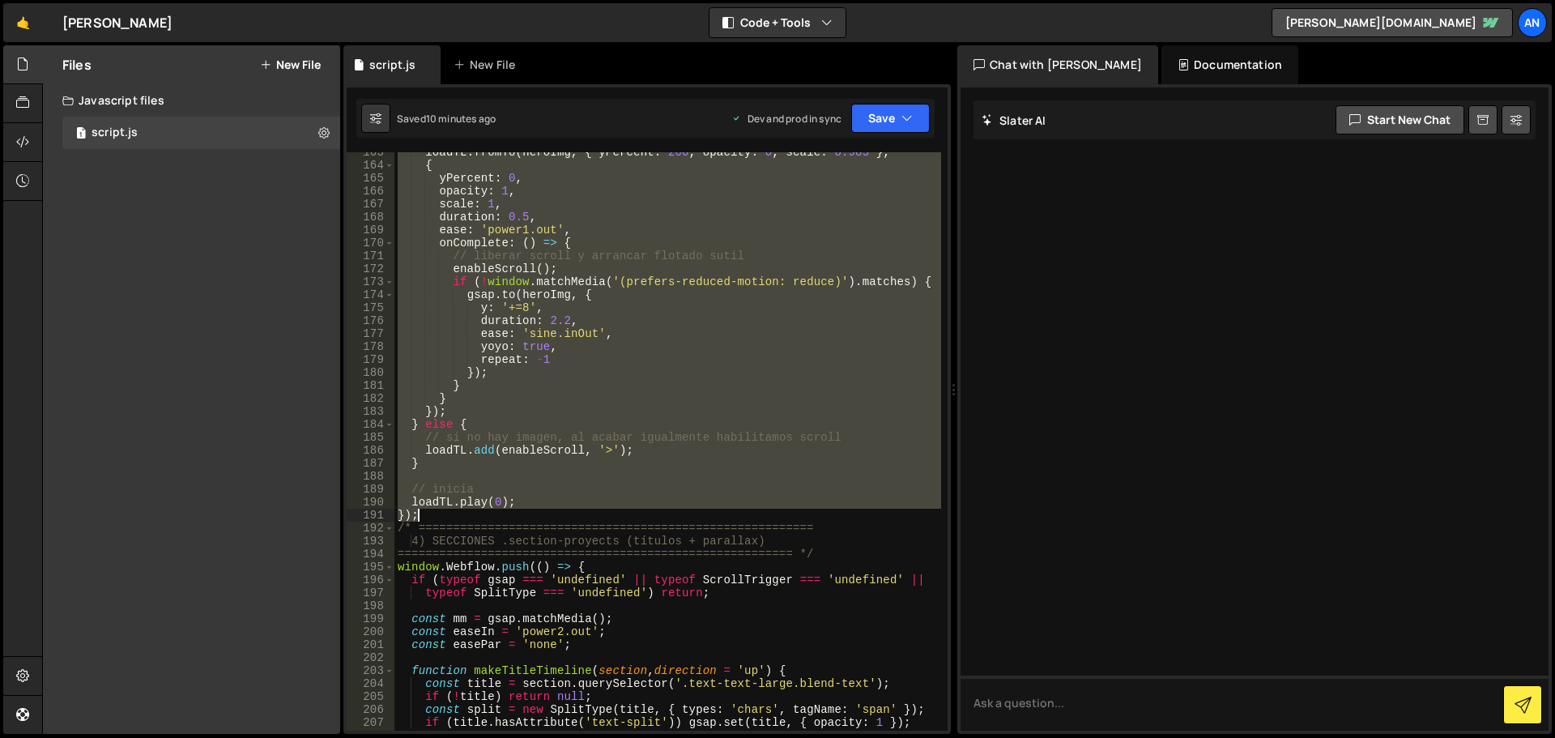
drag, startPoint x: 397, startPoint y: 368, endPoint x: 806, endPoint y: 515, distance: 434.4
click at [806, 515] on div "loadTL . fromTo ( heroImg , { yPercent : 200 , opacity : 0 , scale : 0.985 } , …" at bounding box center [667, 448] width 547 height 604
paste textarea
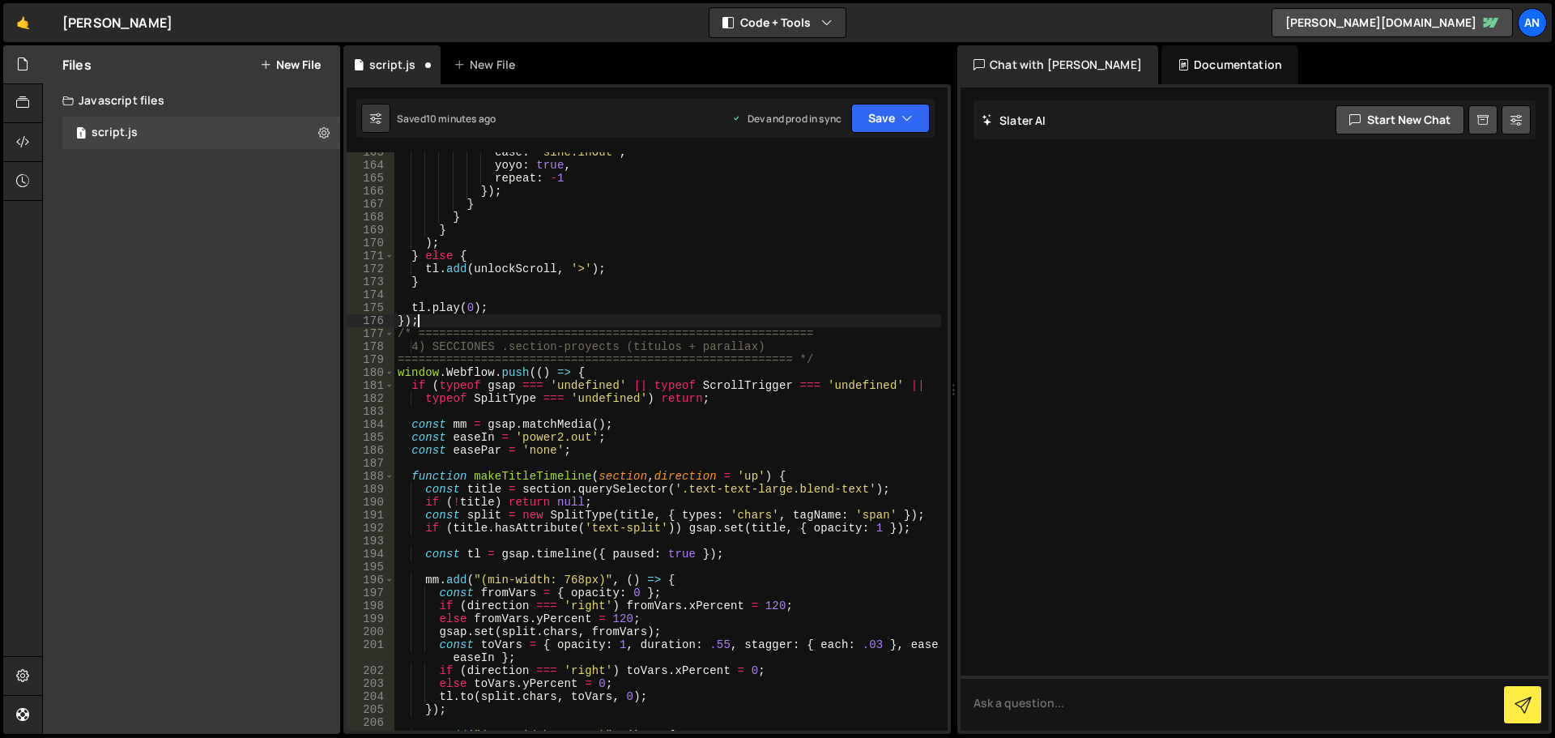
scroll to position [2274, 0]
click at [869, 109] on button "Save" at bounding box center [890, 118] width 79 height 29
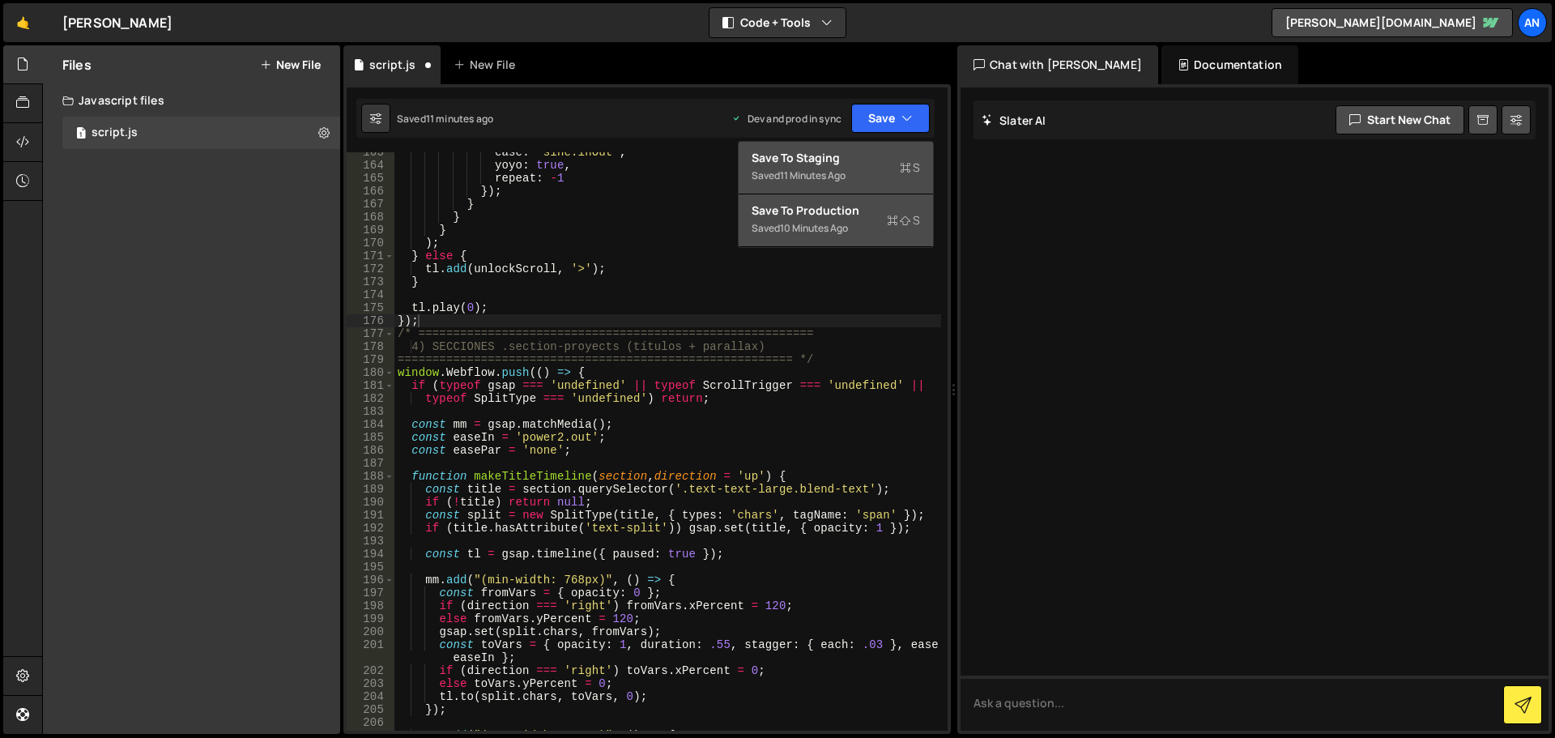
click at [880, 181] on div "Saved 11 minutes ago" at bounding box center [835, 175] width 168 height 19
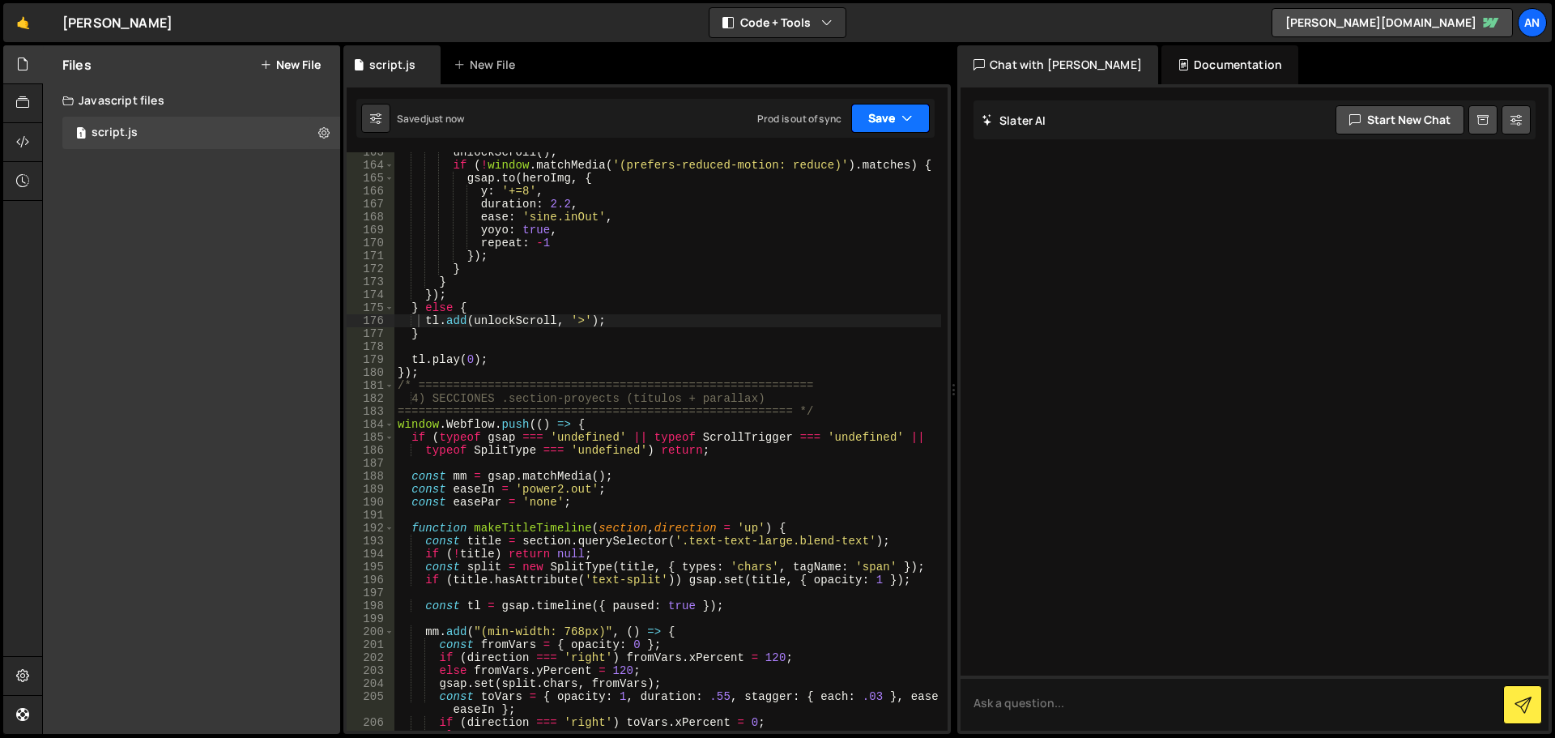
click at [875, 113] on button "Save" at bounding box center [890, 118] width 79 height 29
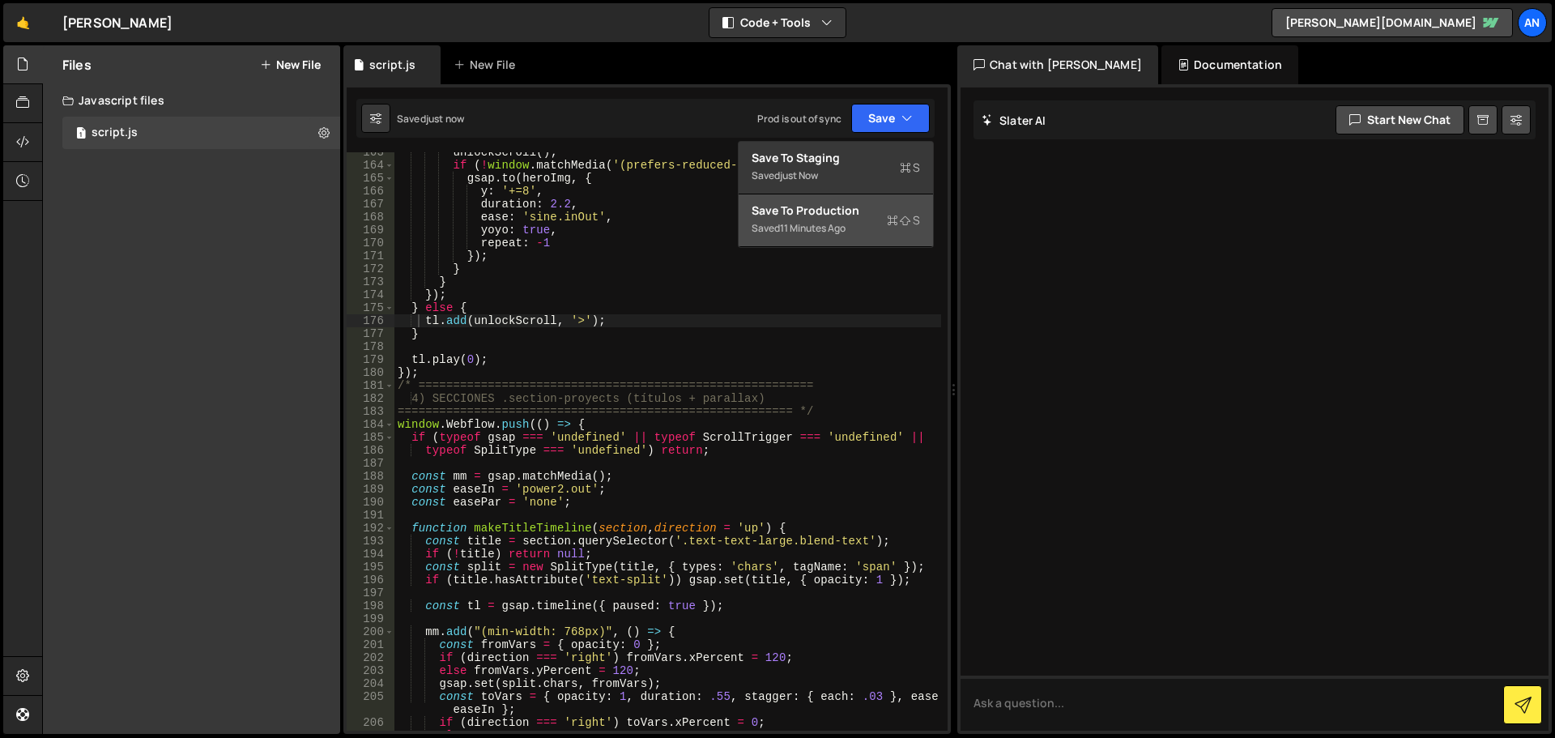
click at [868, 222] on div "Saved 11 minutes ago" at bounding box center [835, 228] width 168 height 19
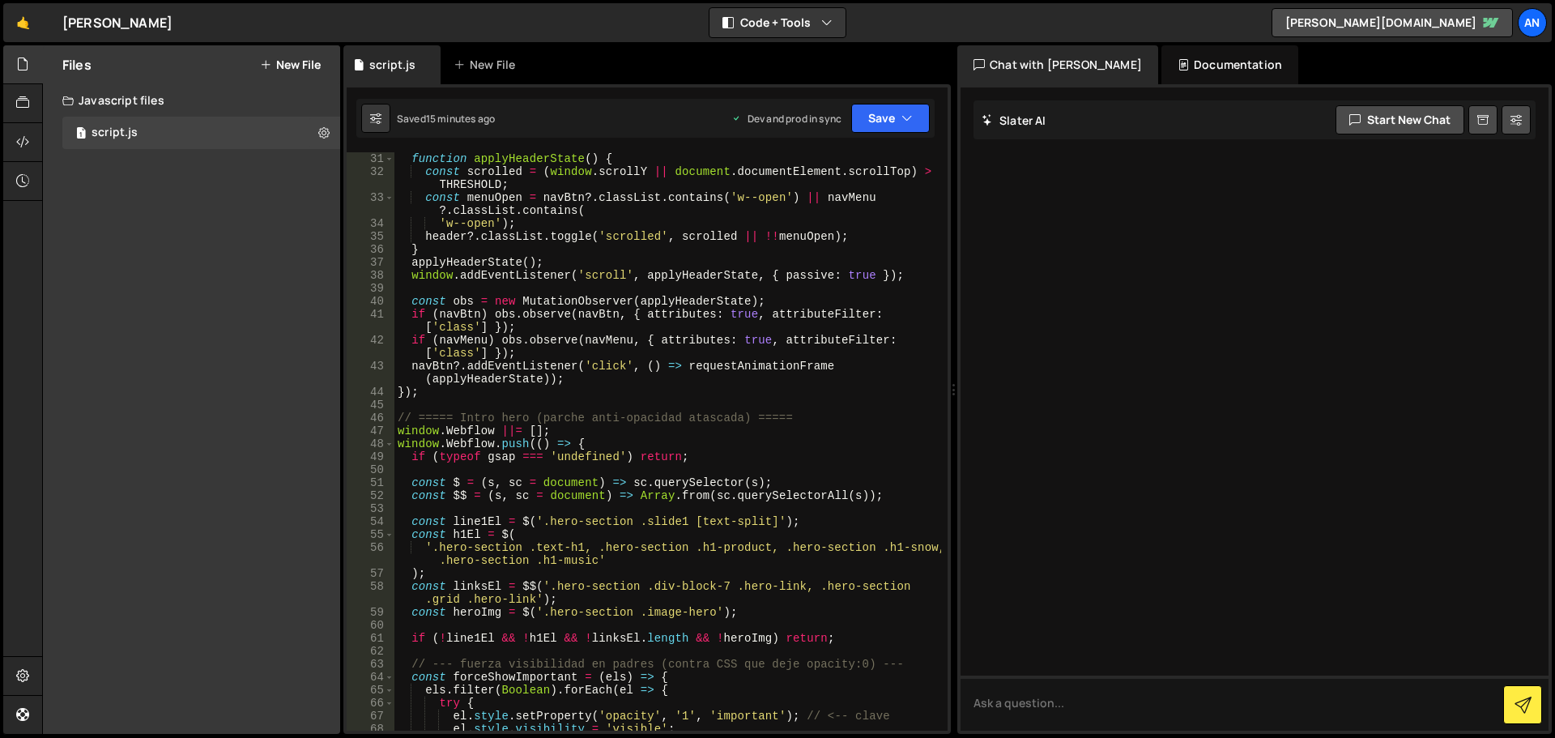
scroll to position [437, 0]
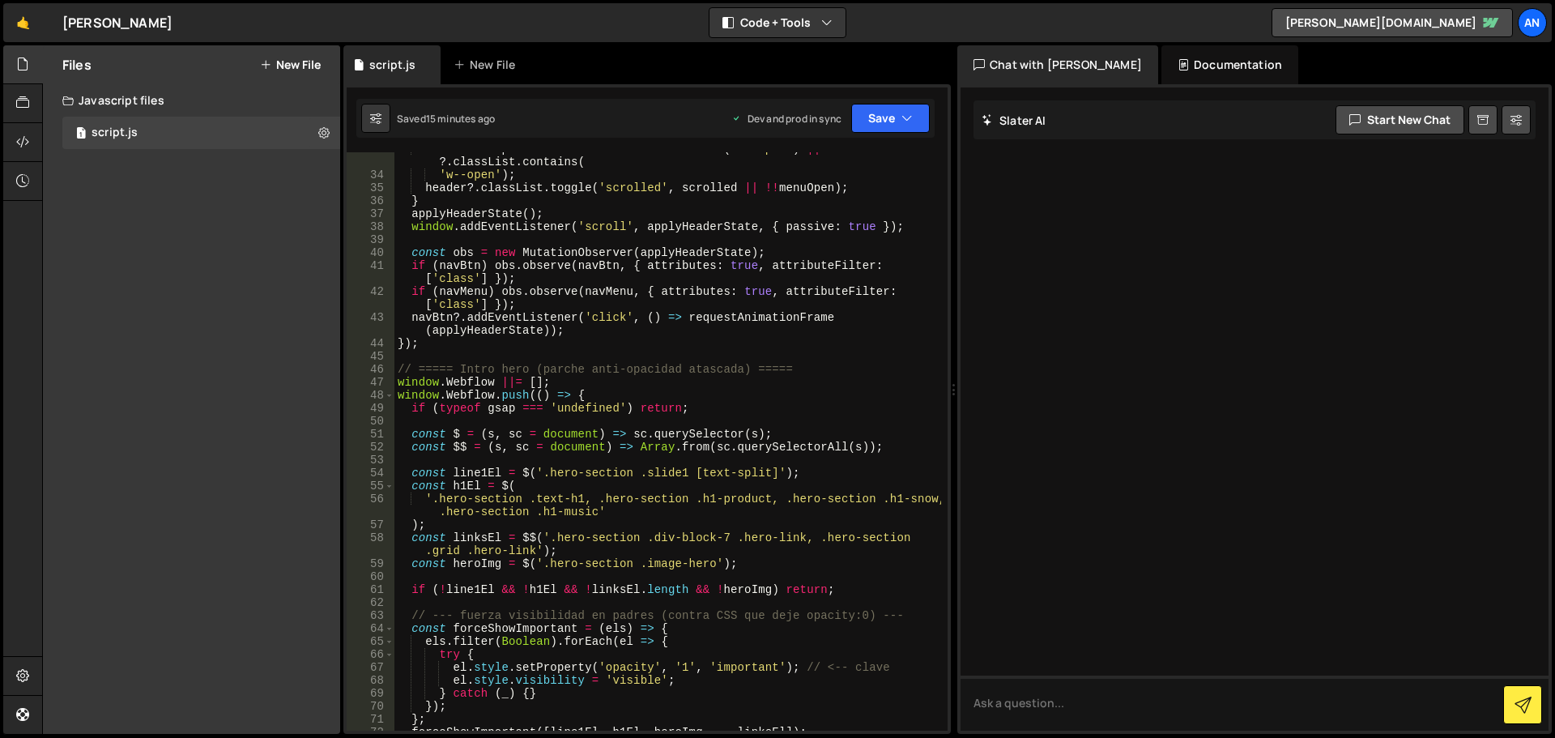
click at [606, 391] on div "const menuOpen = navBtn ?. classList . contains ( 'w--open' ) || navMenu ?. cla…" at bounding box center [667, 451] width 547 height 617
click at [529, 467] on div "const menuOpen = navBtn ?. classList . contains ( 'w--open' ) || navMenu ?. cla…" at bounding box center [667, 451] width 547 height 617
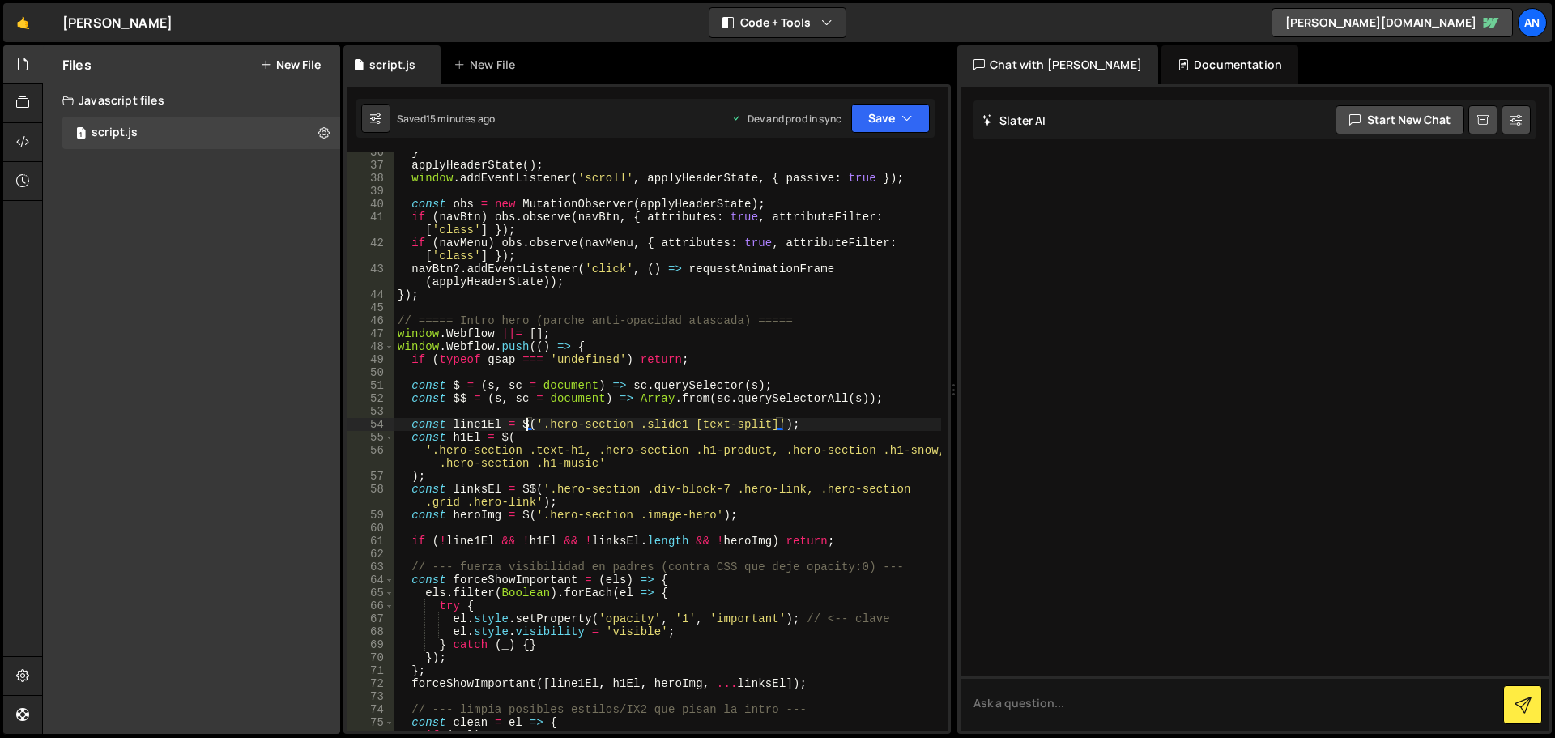
click at [515, 433] on div "} applyHeaderState ( ) ; window . addEventListener ( 'scroll' , applyHeaderStat…" at bounding box center [667, 448] width 547 height 604
click at [543, 487] on div "} applyHeaderState ( ) ; window . addEventListener ( 'scroll' , applyHeaderStat…" at bounding box center [667, 448] width 547 height 604
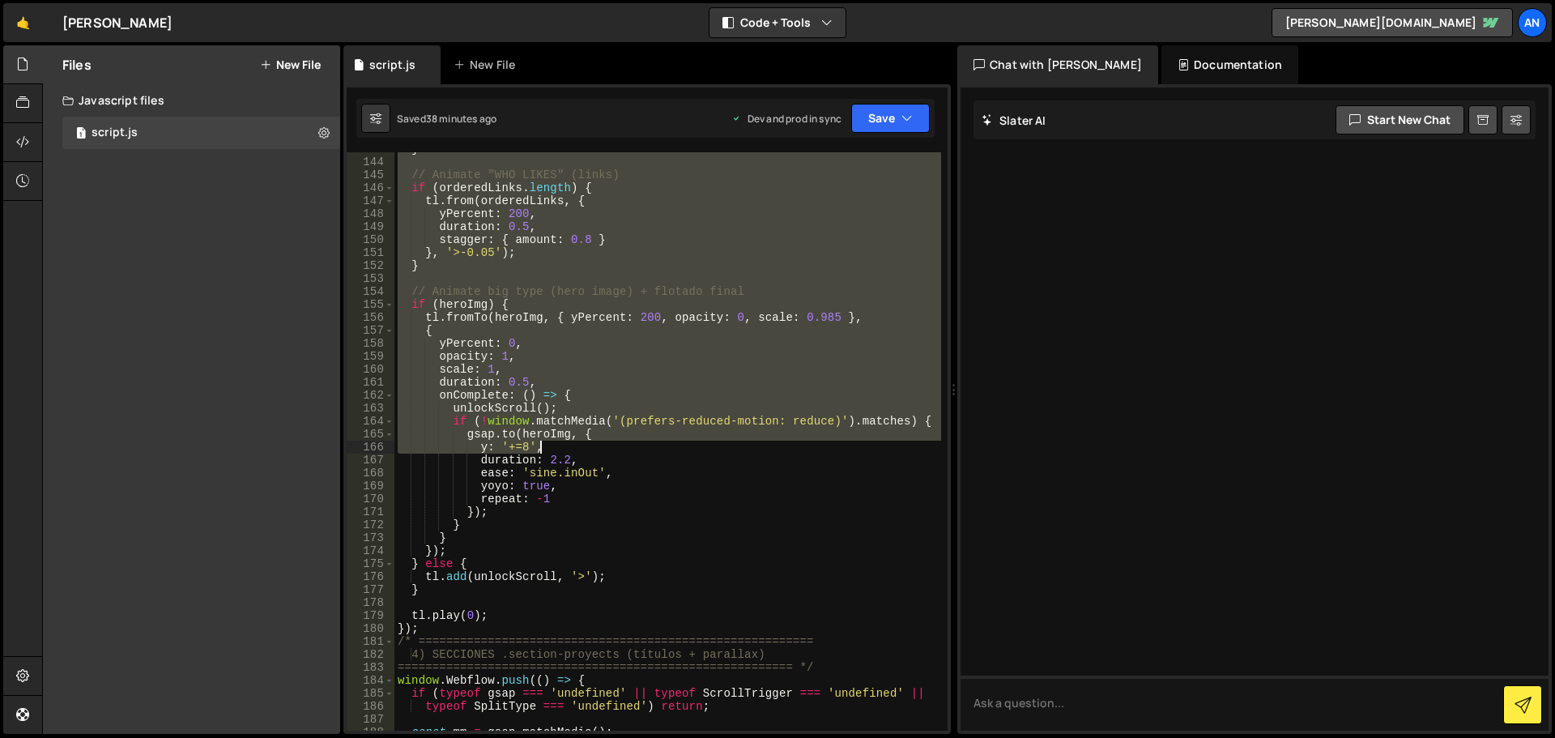
scroll to position [2138, 0]
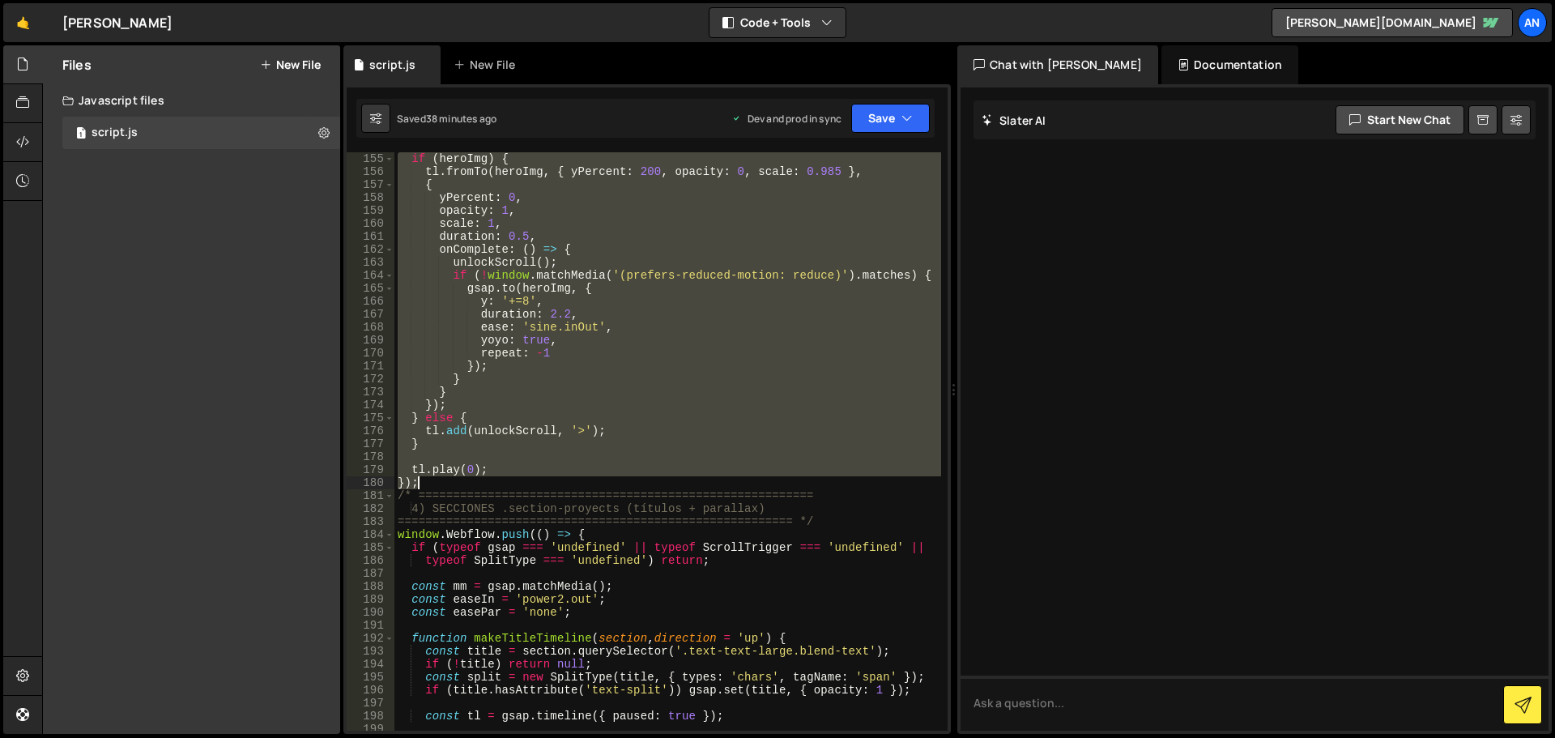
drag, startPoint x: 396, startPoint y: 284, endPoint x: 688, endPoint y: 484, distance: 354.2
click at [688, 484] on div "if ( heroImg ) { tl . fromTo ( heroImg , { yPercent : 200 , opacity : 0 , scale…" at bounding box center [667, 454] width 547 height 604
paste textarea "}"
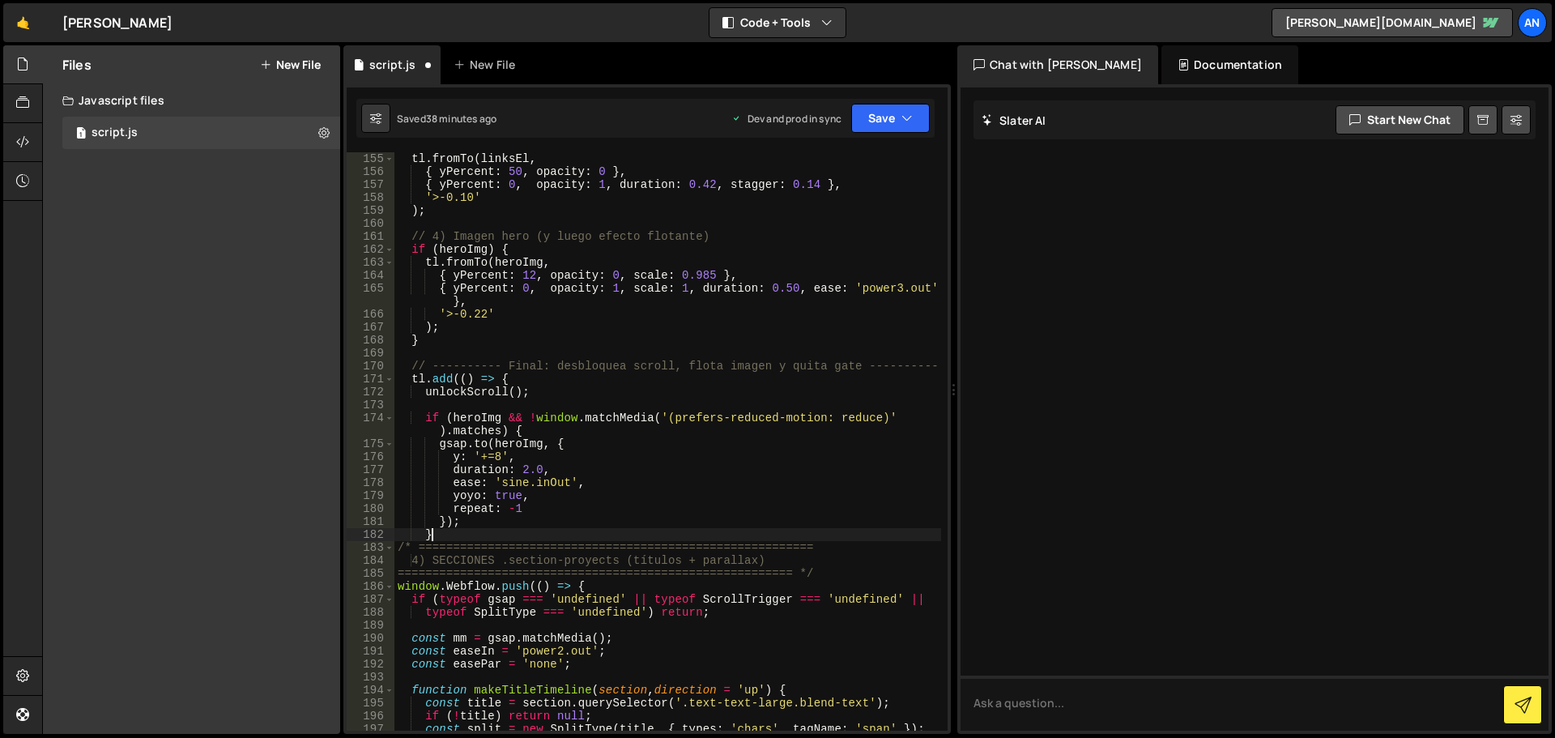
scroll to position [2254, 0]
click at [869, 110] on button "Save" at bounding box center [890, 118] width 79 height 29
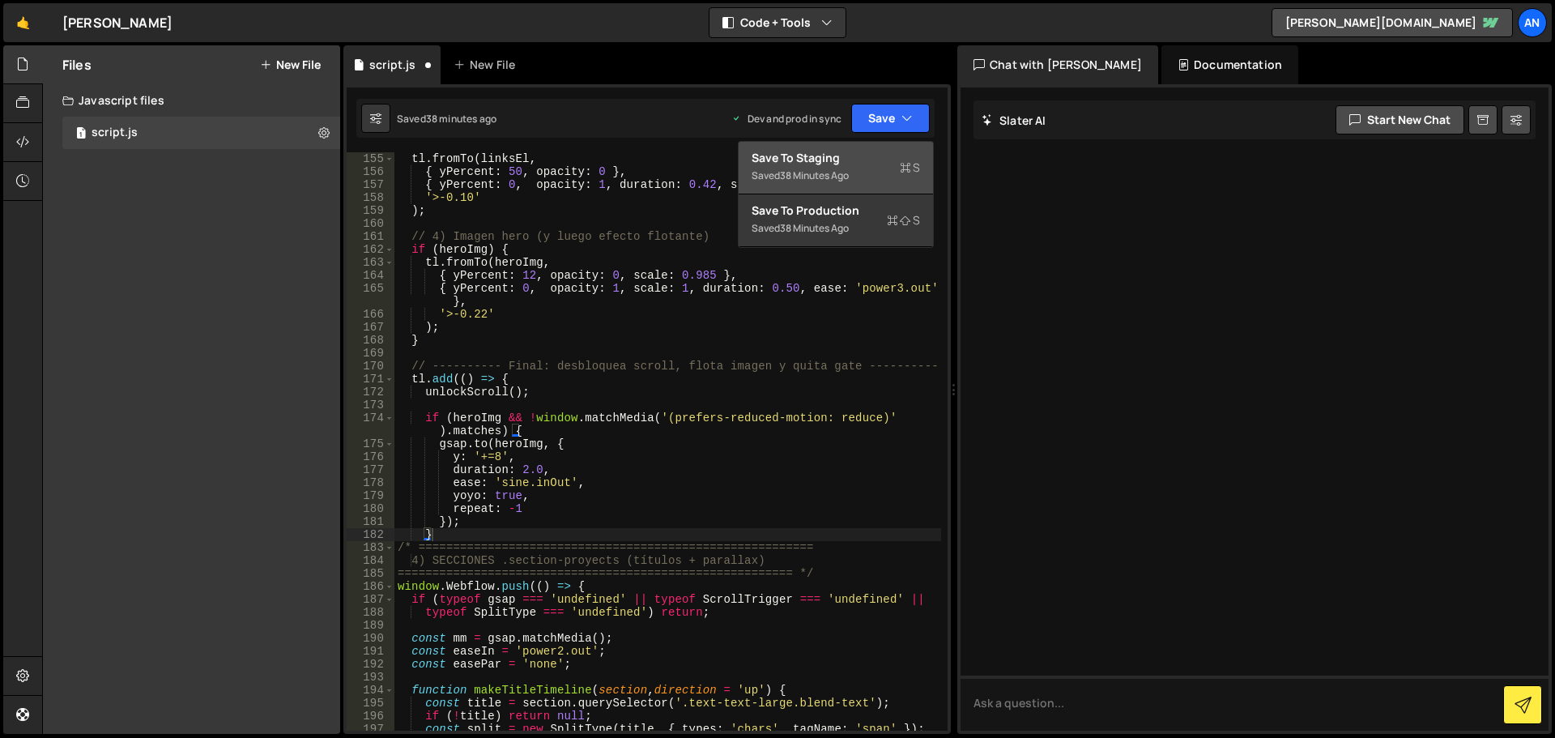
click at [849, 173] on div "38 minutes ago" at bounding box center [814, 175] width 69 height 14
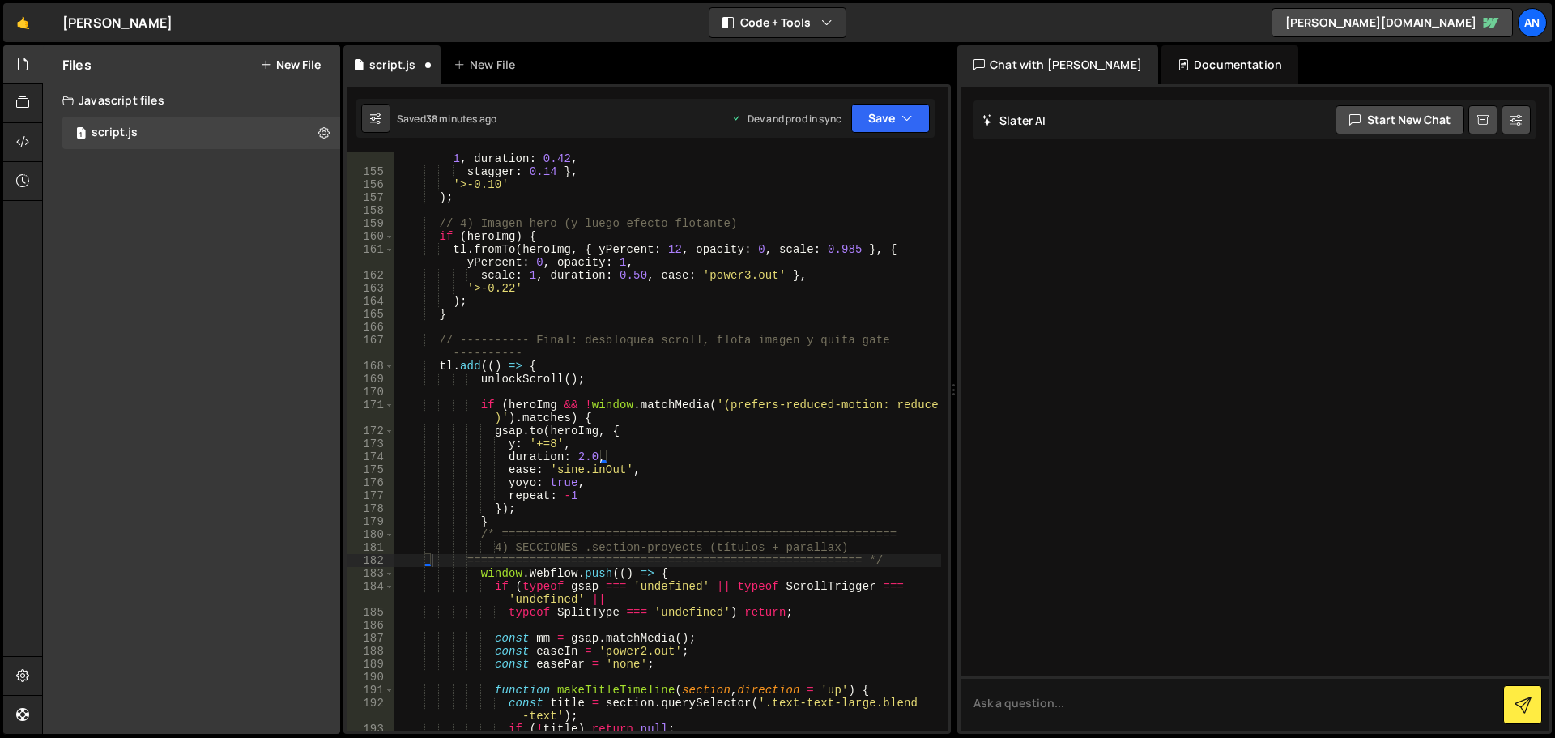
scroll to position [2293, 0]
click at [860, 130] on button "Save" at bounding box center [890, 118] width 79 height 29
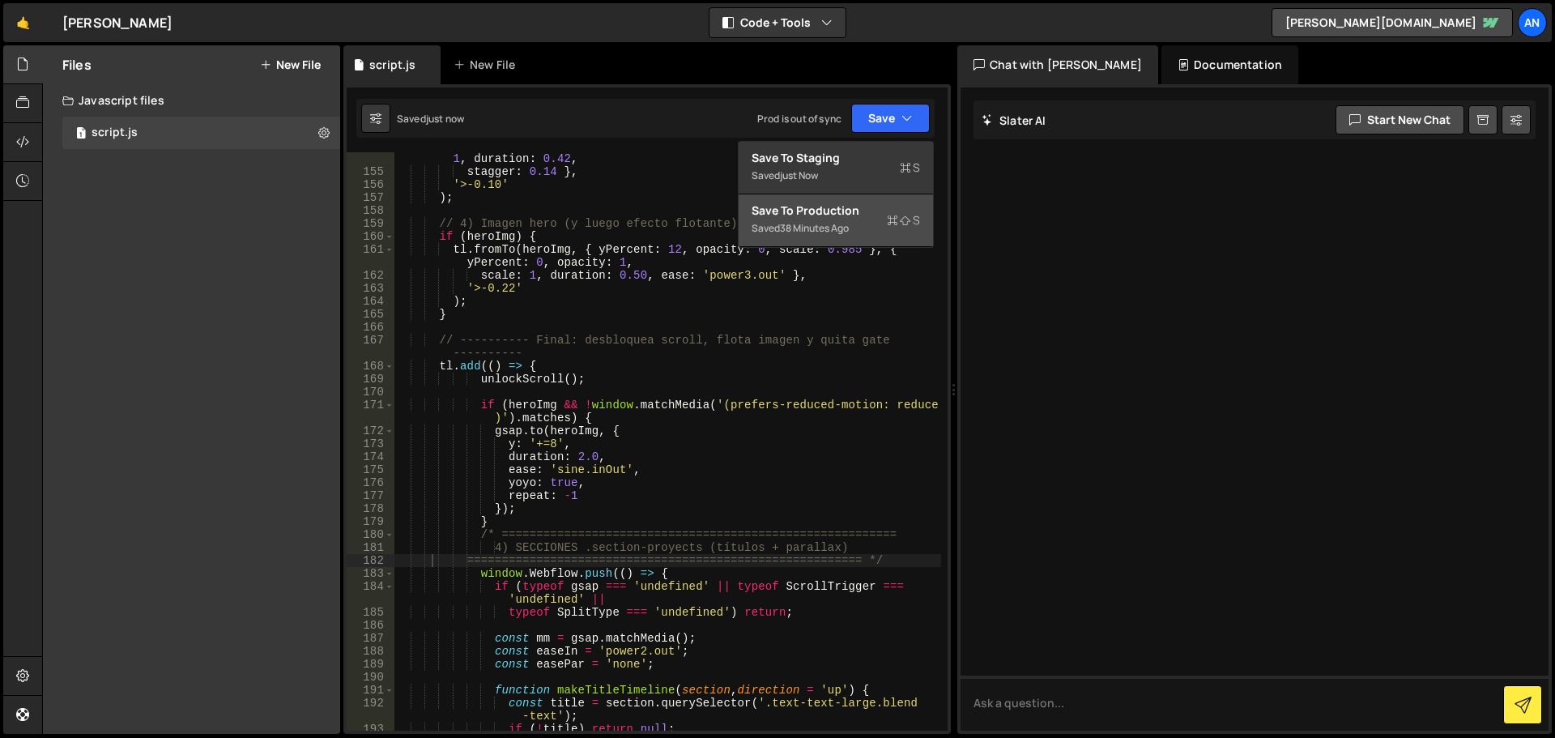
click at [855, 202] on div "Save to Production S" at bounding box center [835, 210] width 168 height 16
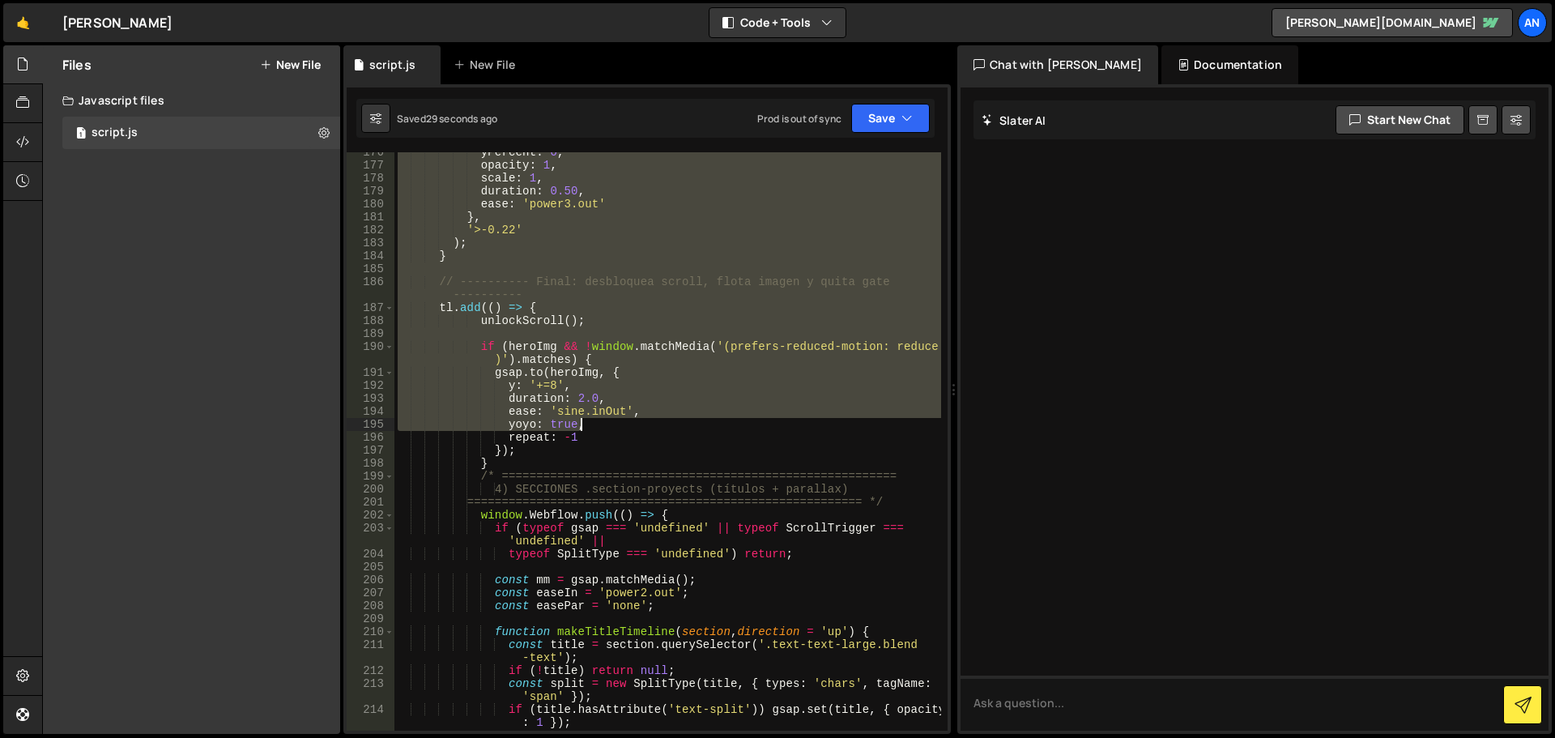
scroll to position [2533, 0]
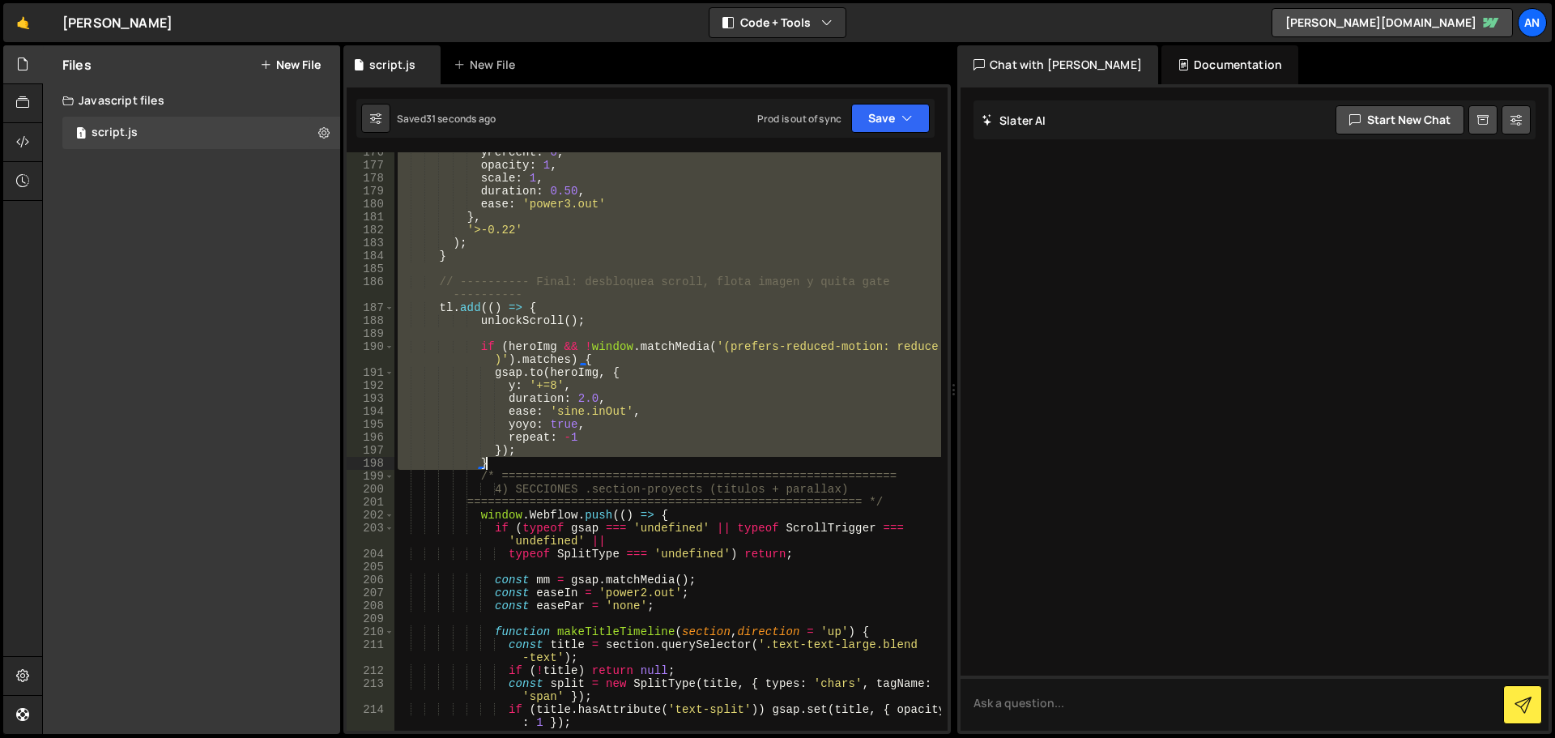
drag, startPoint x: 398, startPoint y: 263, endPoint x: 734, endPoint y: 463, distance: 391.1
click at [734, 463] on div "yPercent : 0 , opacity : 1 , scale : 1 , duration : 0.50 , ease : 'power3.out' …" at bounding box center [667, 448] width 547 height 604
paste textarea "});"
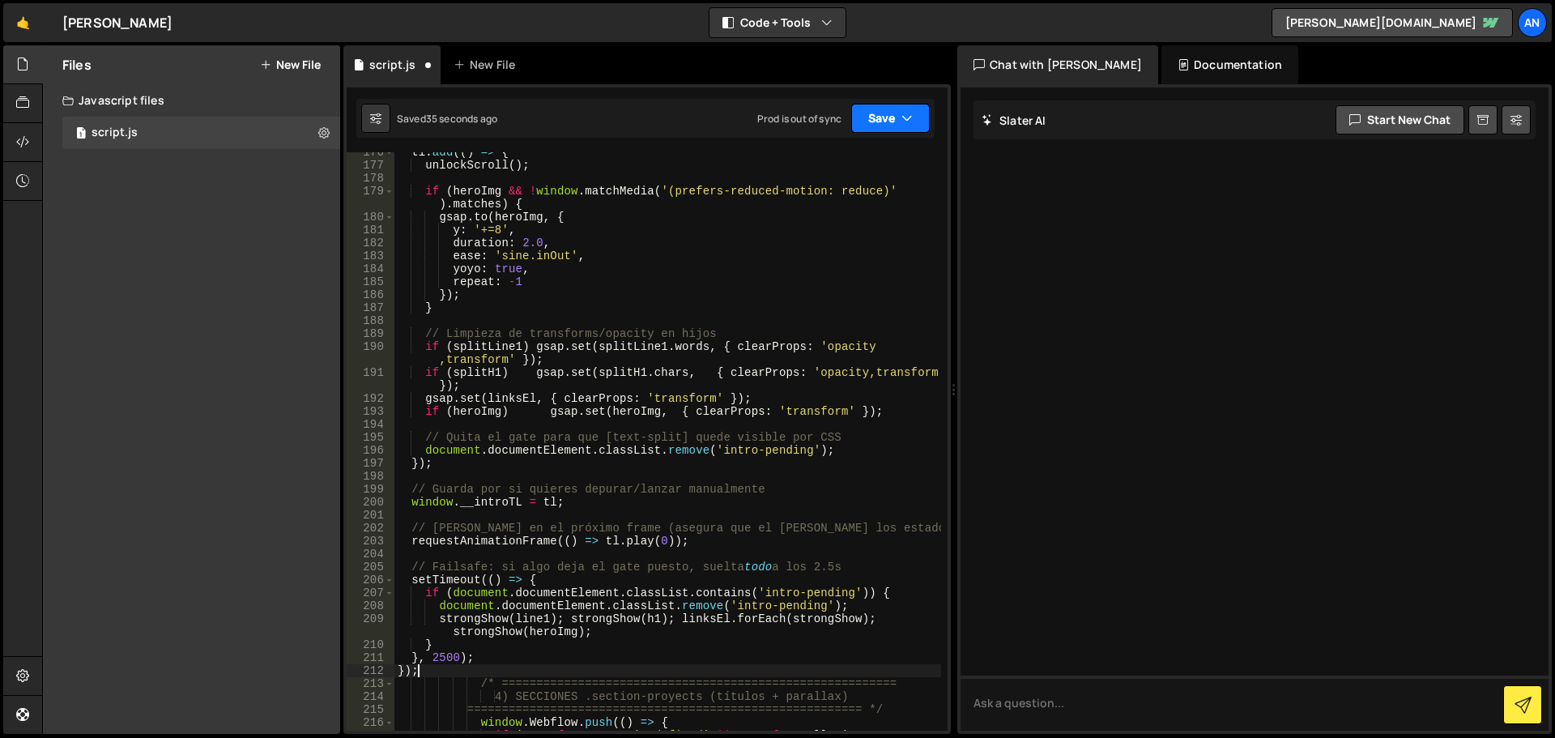
click at [881, 129] on button "Save" at bounding box center [890, 118] width 79 height 29
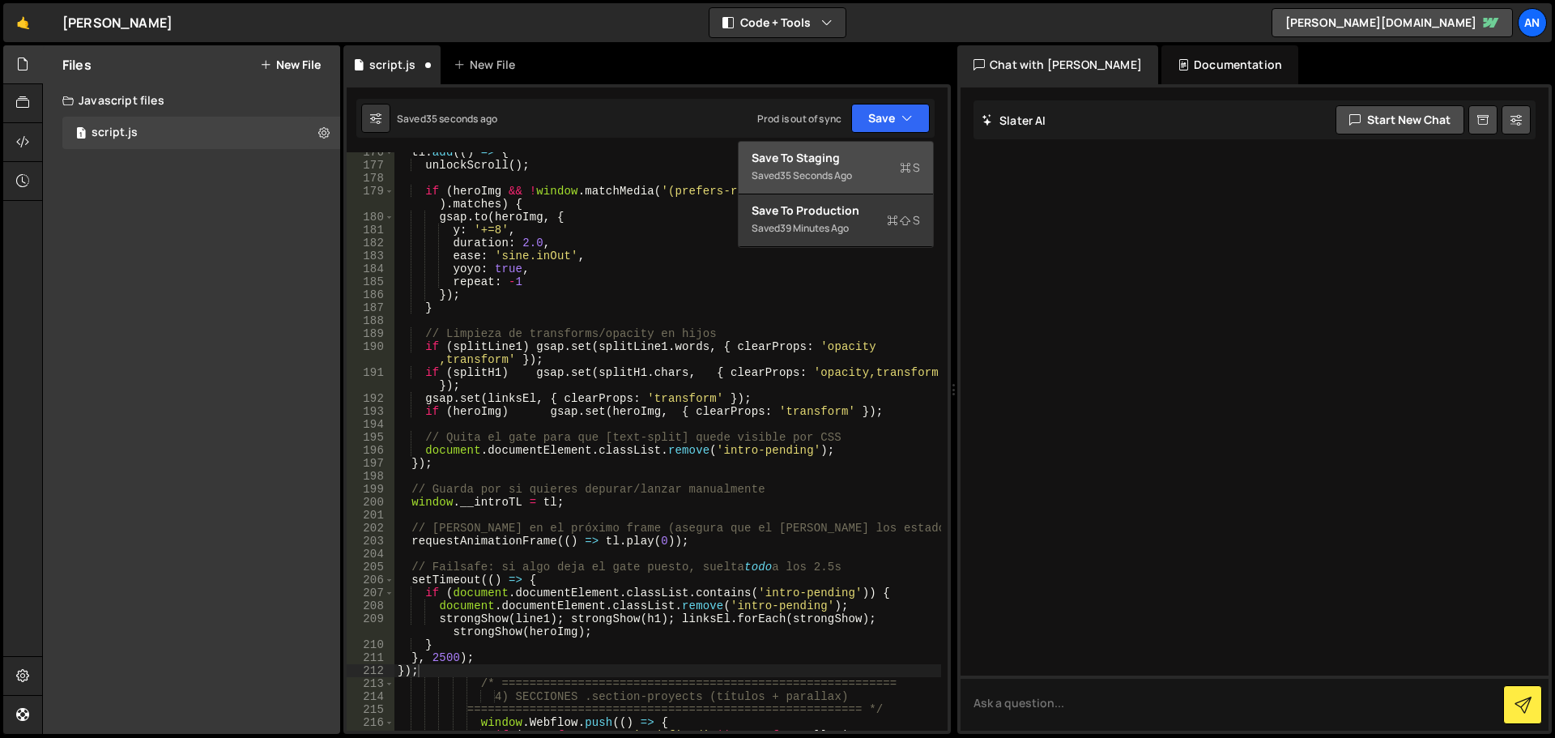
click at [877, 161] on div "Save to Staging S" at bounding box center [835, 158] width 168 height 16
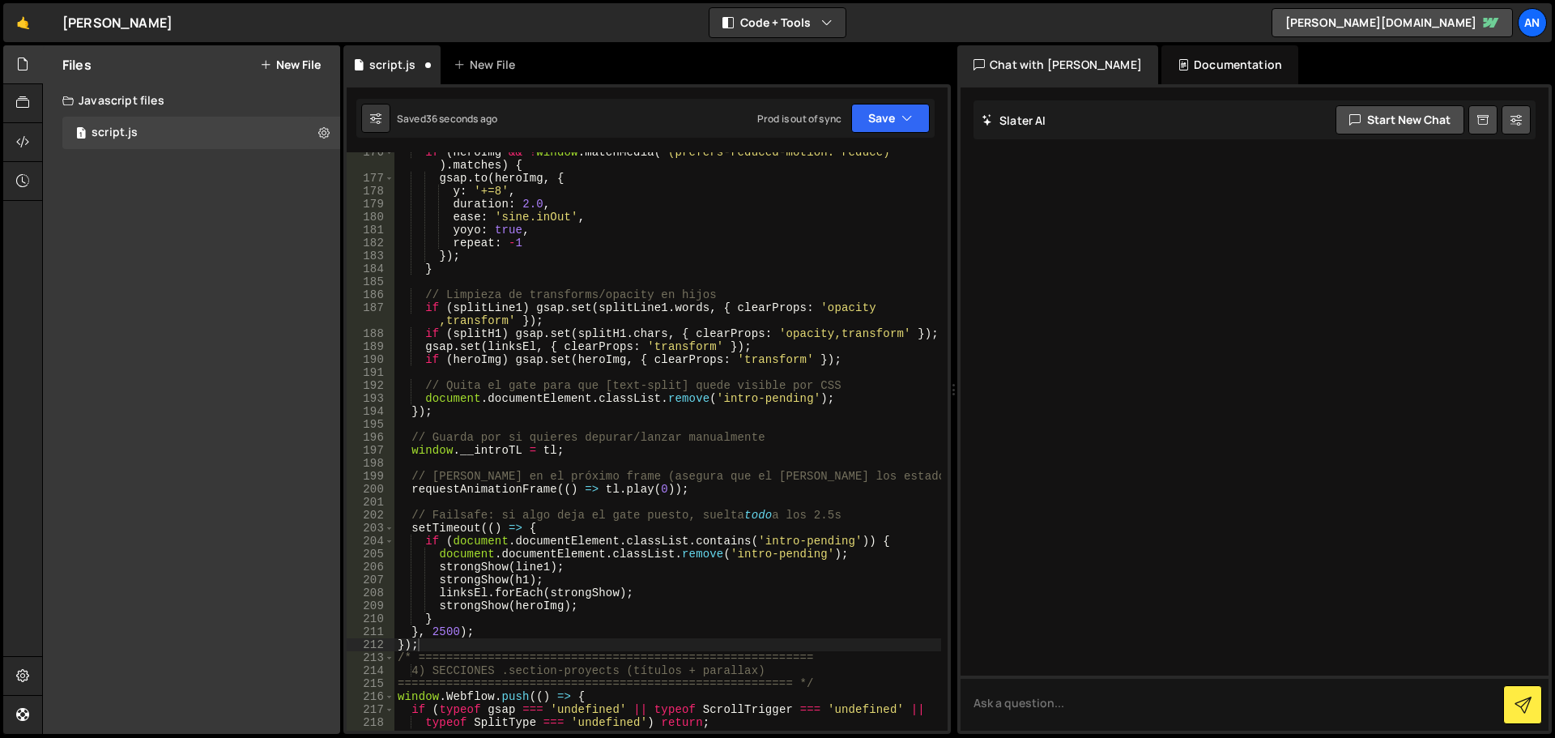
scroll to position [2559, 0]
click at [870, 111] on button "Save" at bounding box center [890, 118] width 79 height 29
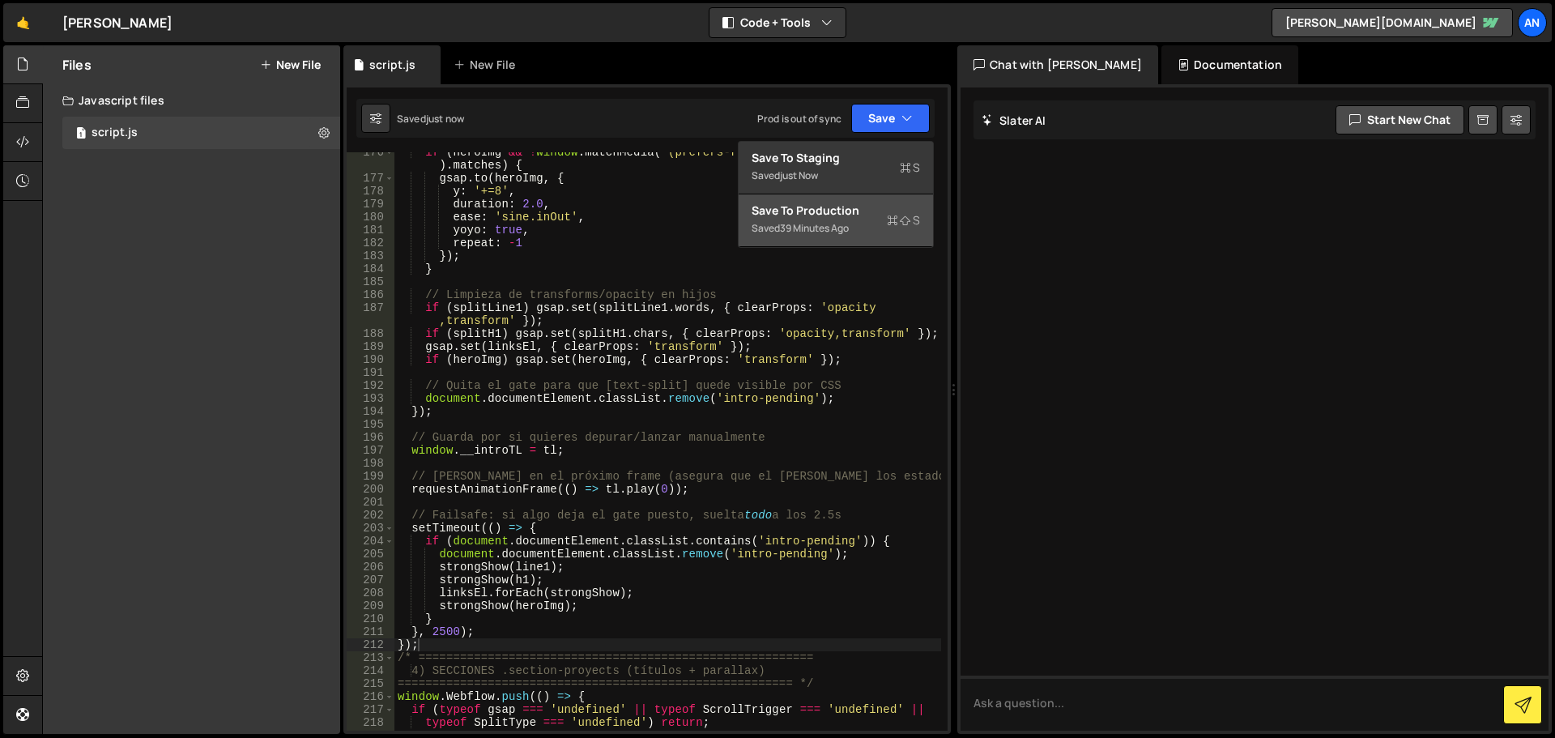
click at [850, 208] on div "Save to Production S" at bounding box center [835, 210] width 168 height 16
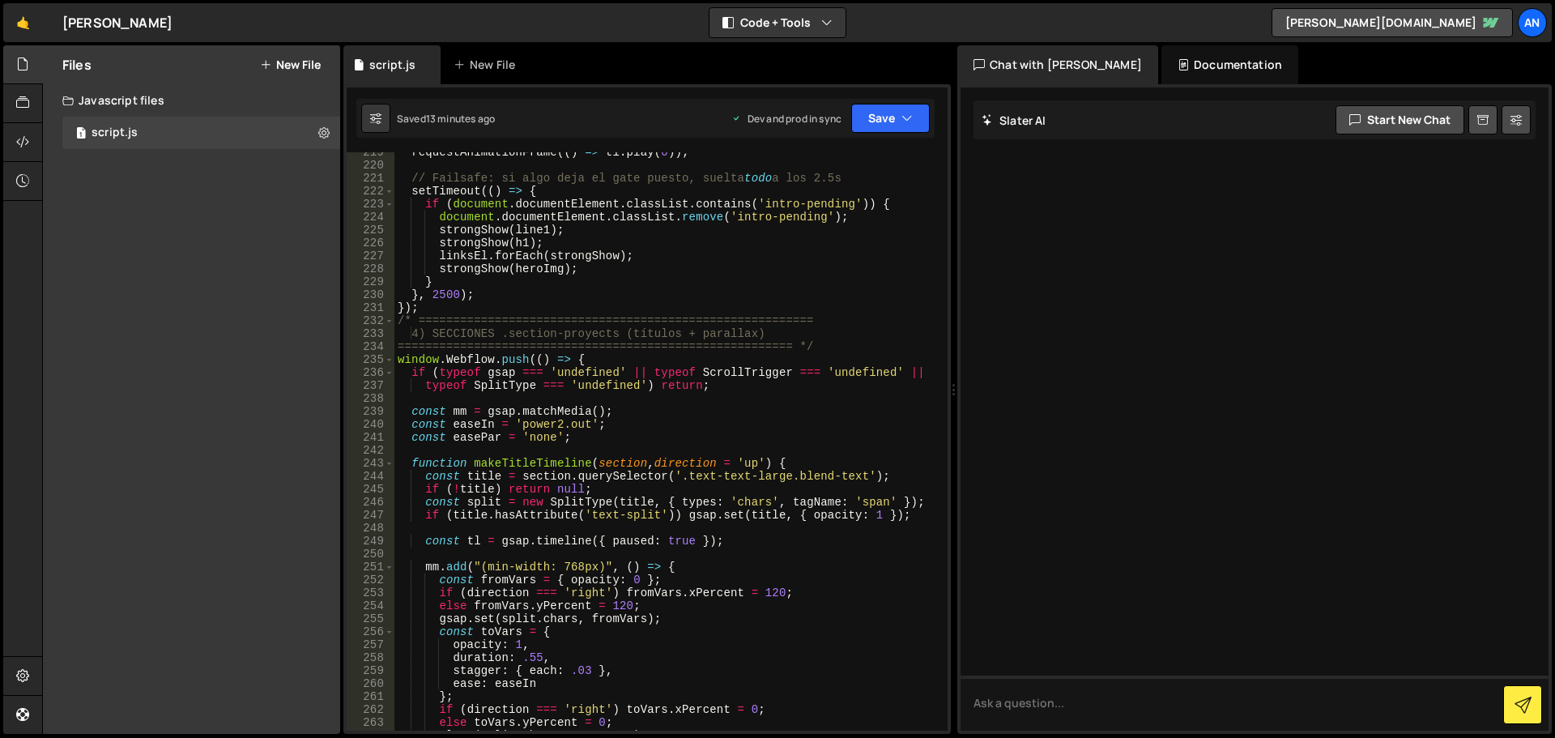
scroll to position [2980, 0]
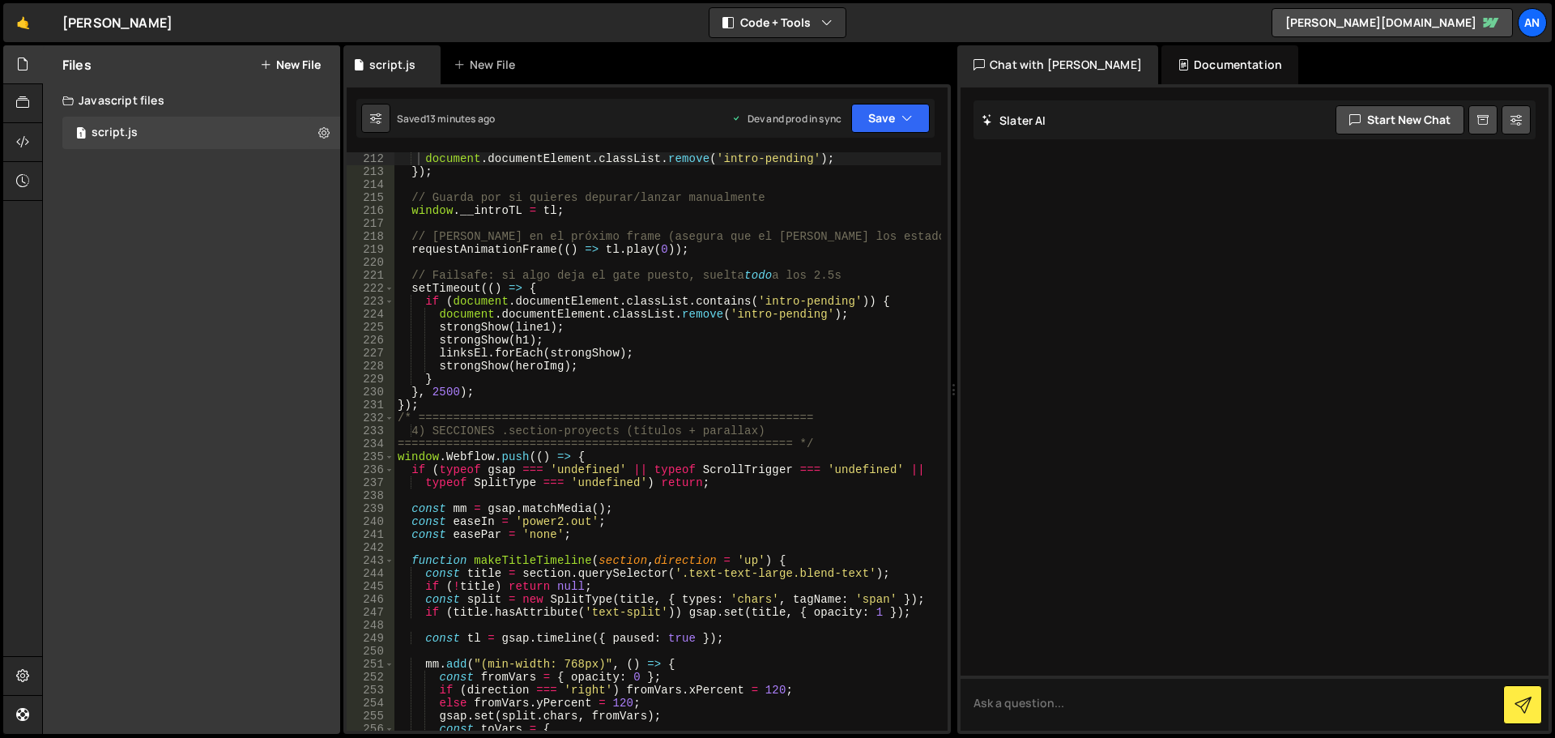
click at [441, 412] on div "document . documentElement . classList . remove ( 'intro-pending' ) ; }) ; // G…" at bounding box center [667, 454] width 547 height 604
click at [439, 403] on div "document . documentElement . classList . remove ( 'intro-pending' ) ; }) ; // G…" at bounding box center [667, 454] width 547 height 604
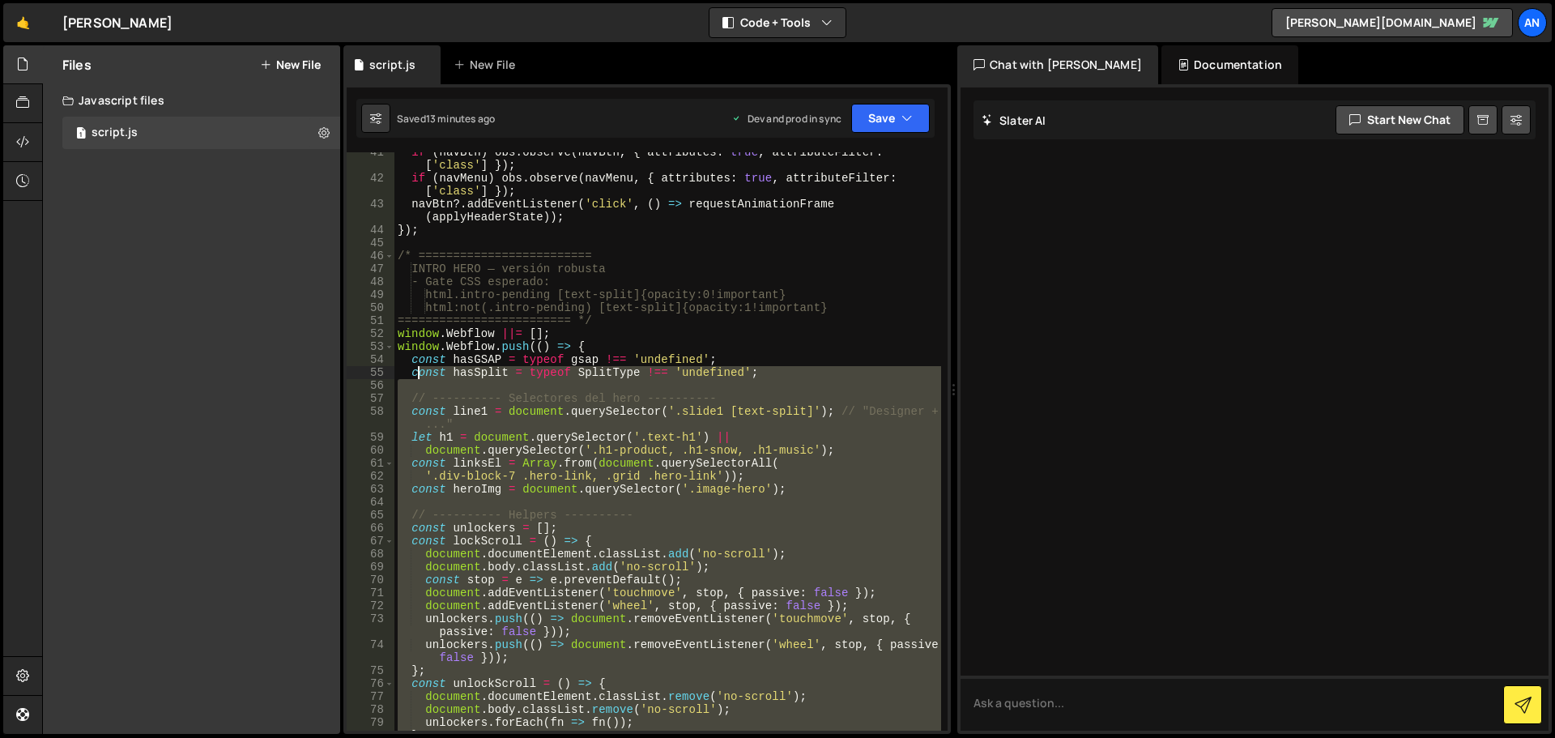
scroll to position [551, 0]
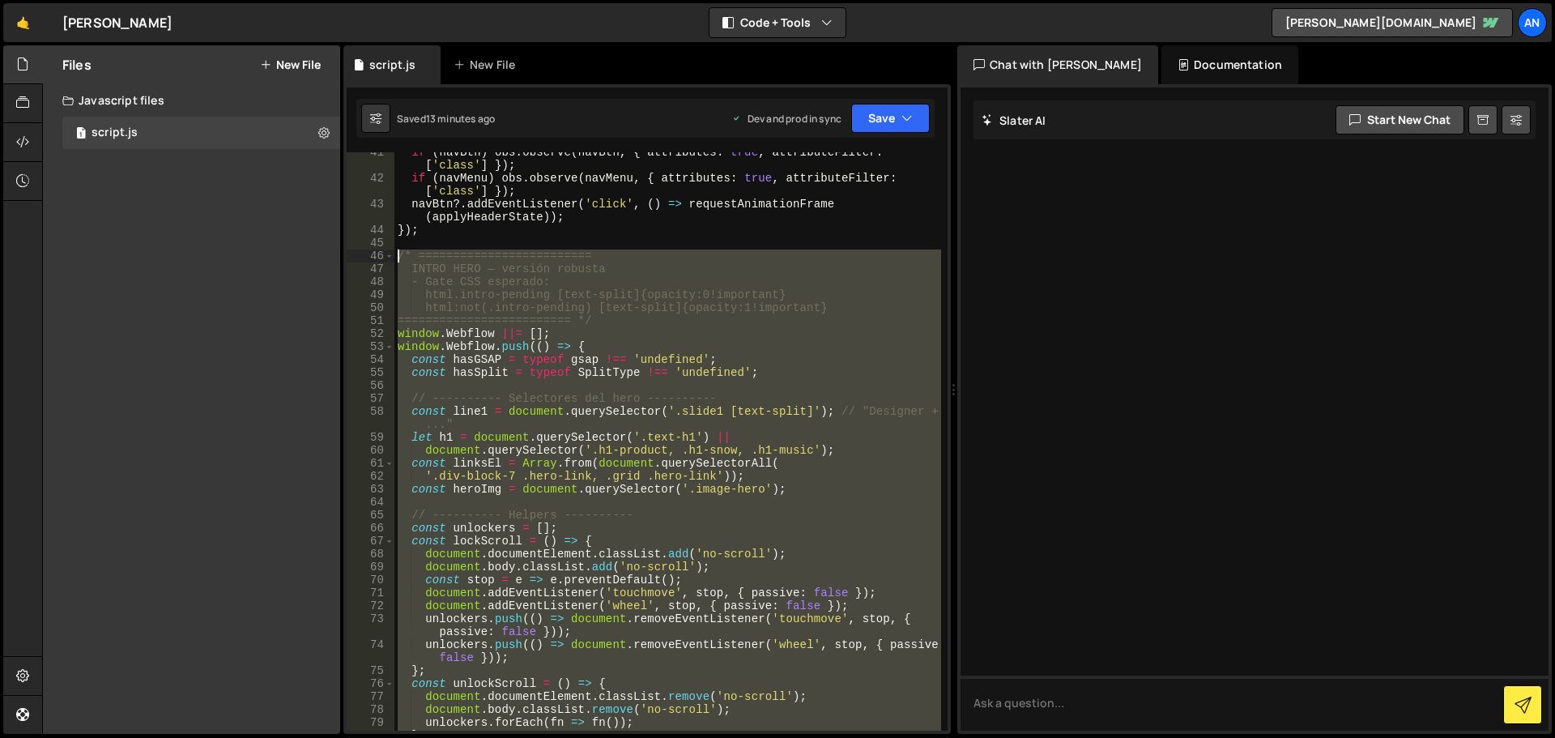
drag, startPoint x: 433, startPoint y: 403, endPoint x: 398, endPoint y: 256, distance: 151.4
click at [398, 256] on div "if ( navBtn ) obs . observe ( navBtn , { attributes : true , attributeFilter : …" at bounding box center [667, 454] width 547 height 617
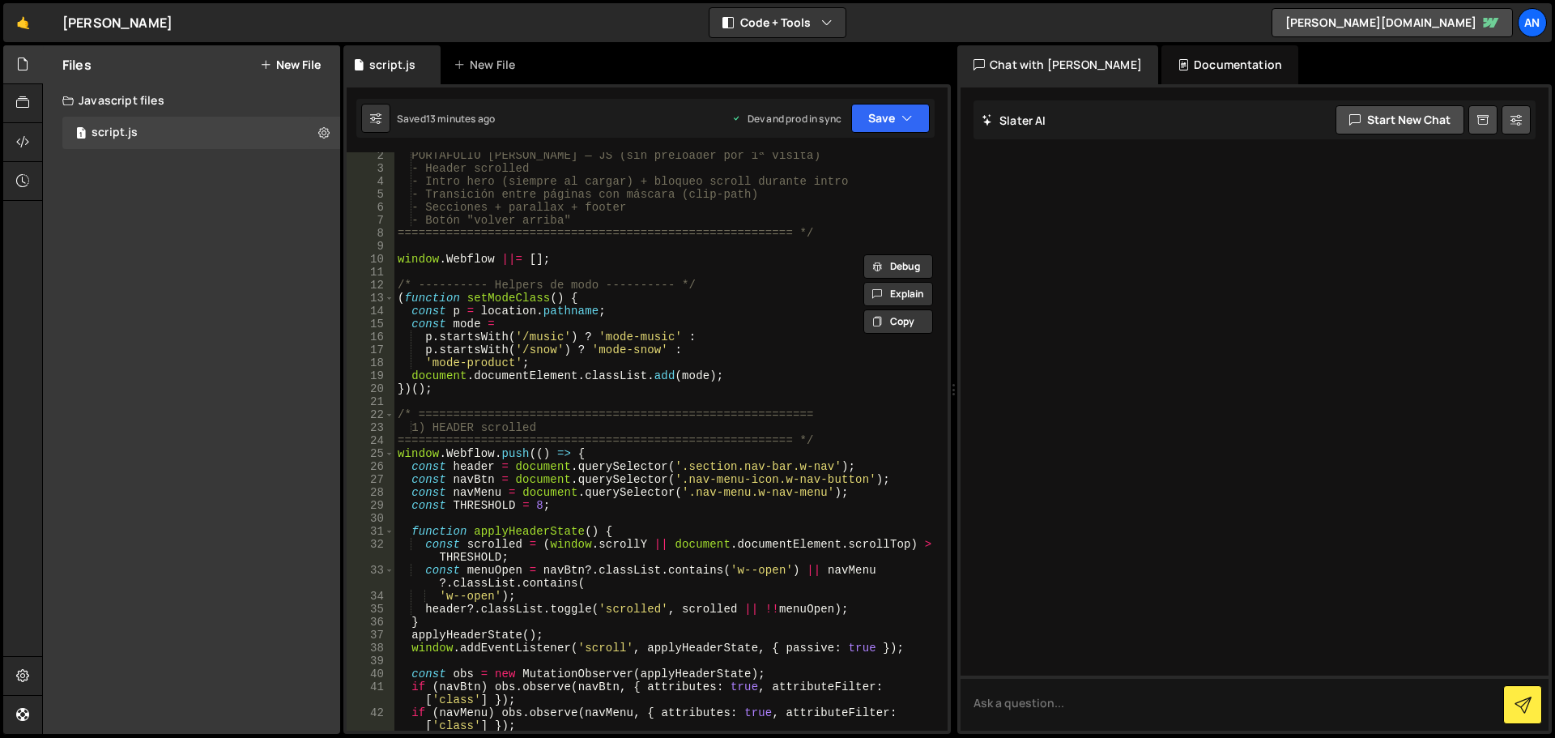
scroll to position [0, 0]
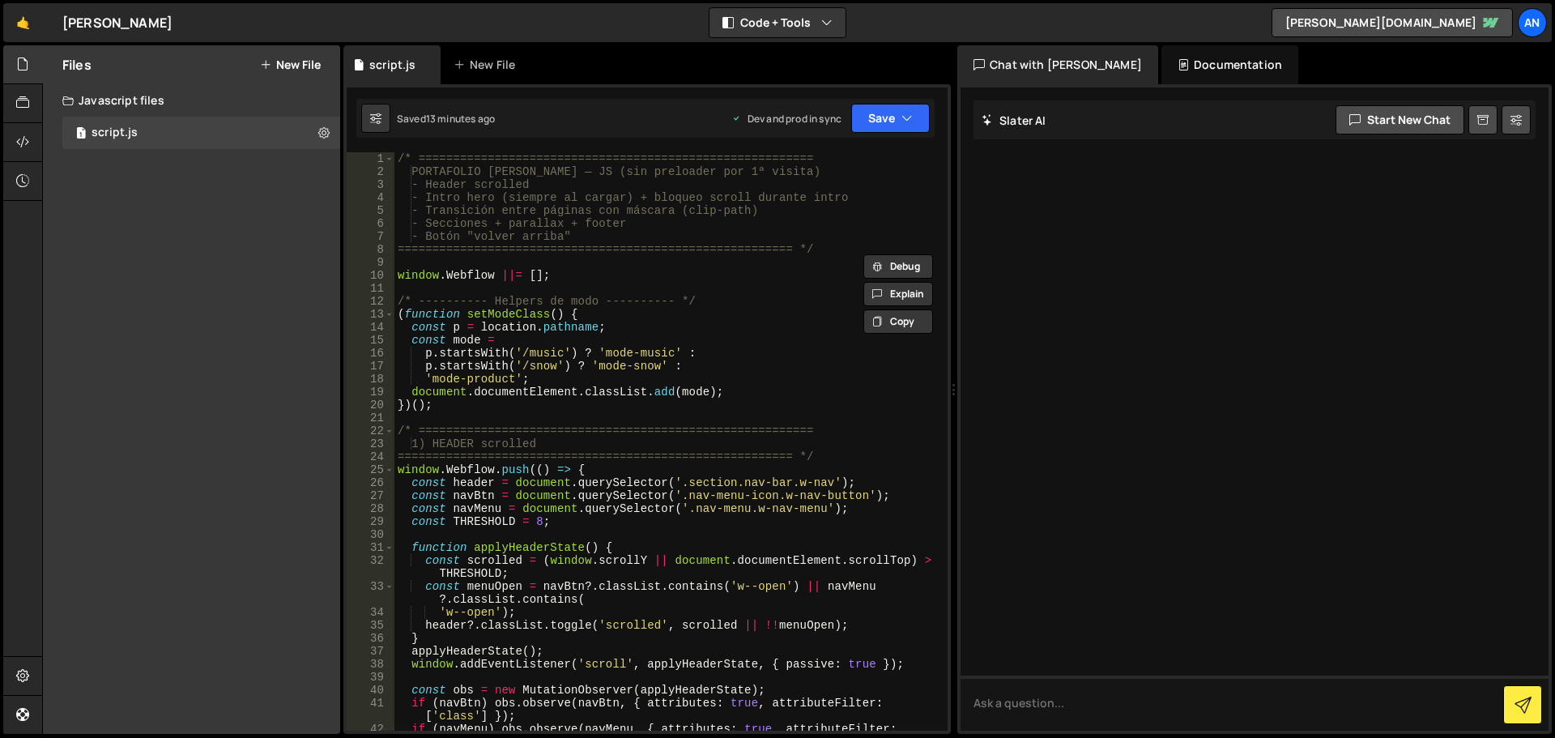
paste textarea "});"
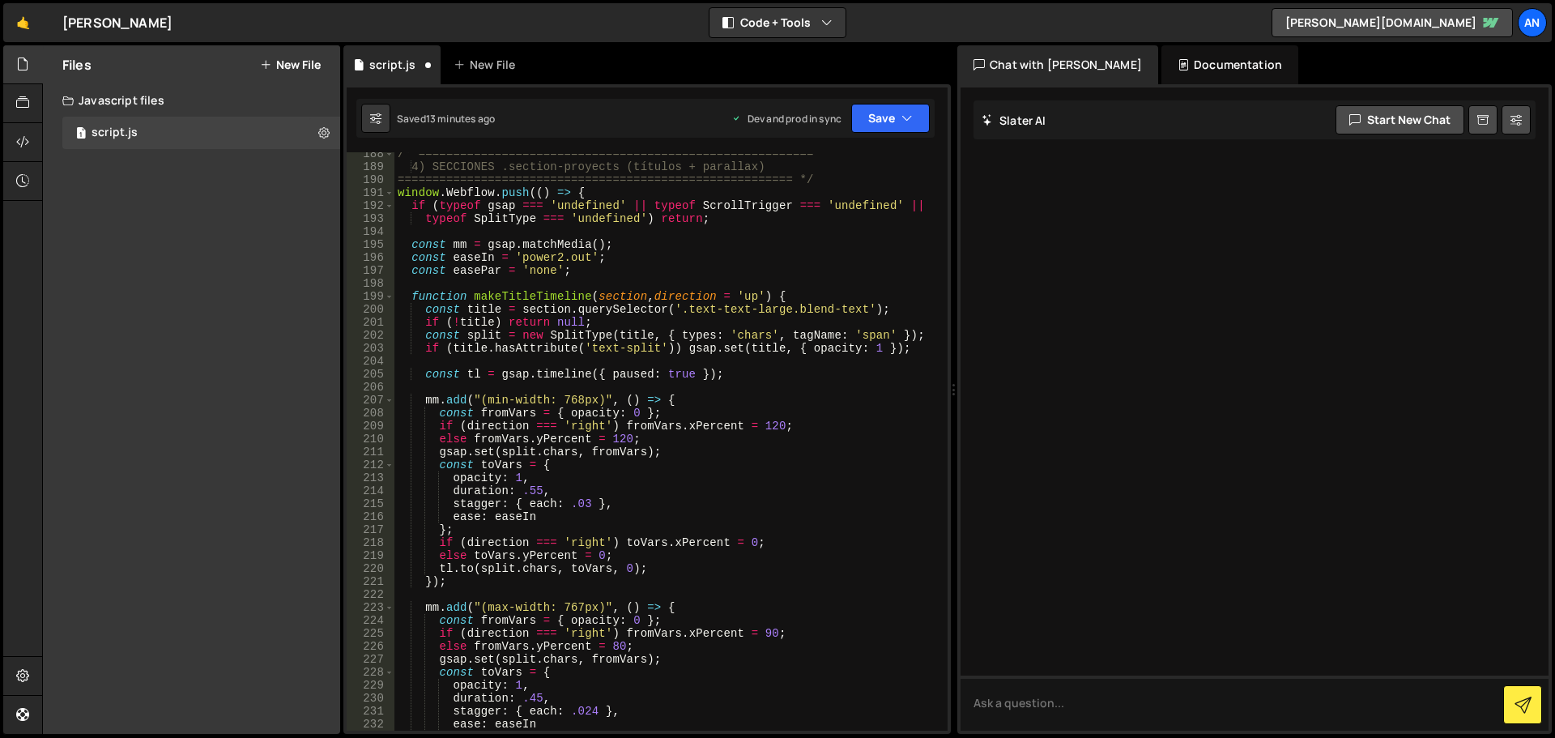
scroll to position [2700, 0]
click at [857, 116] on button "Save" at bounding box center [890, 118] width 79 height 29
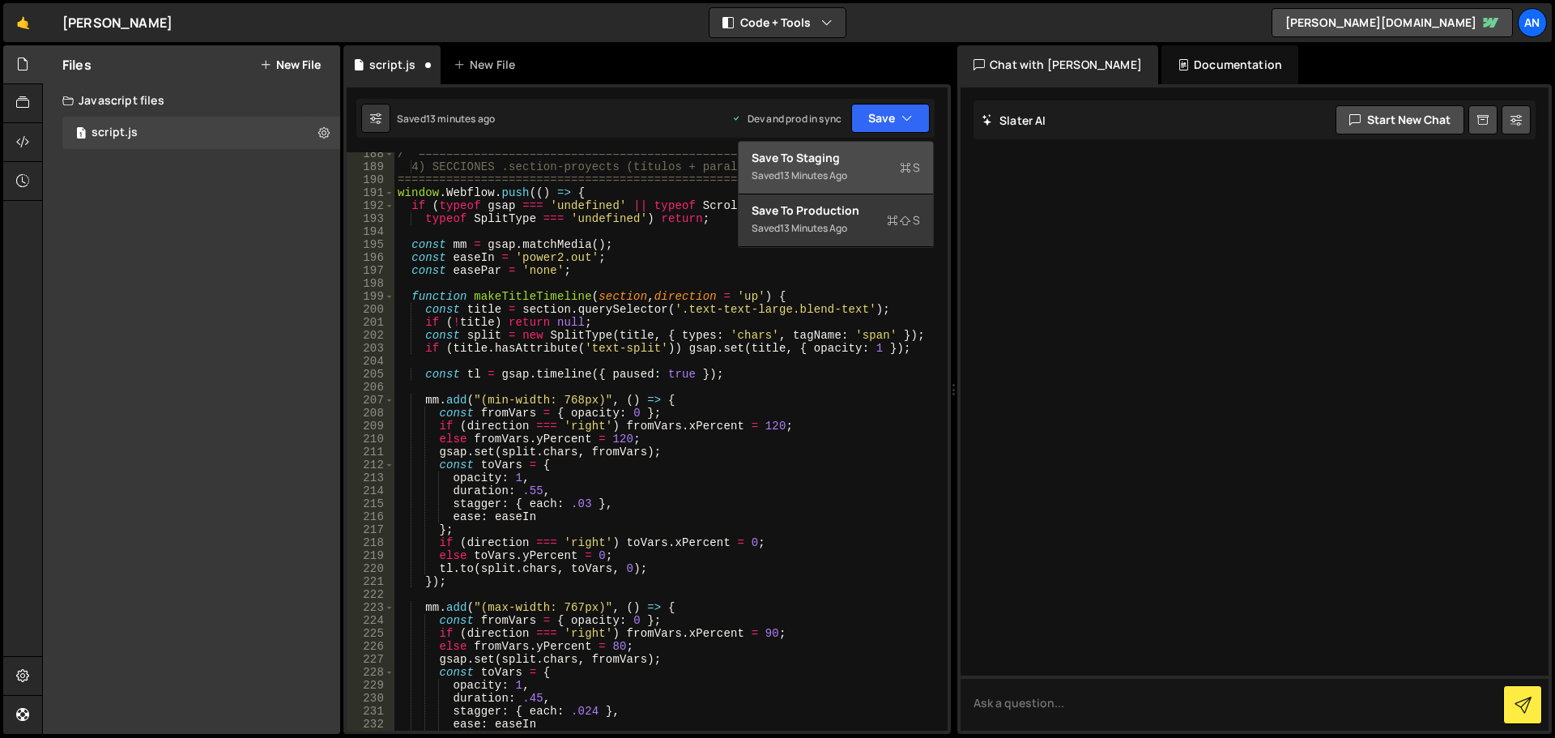
click at [861, 171] on div "Saved 13 minutes ago" at bounding box center [835, 175] width 168 height 19
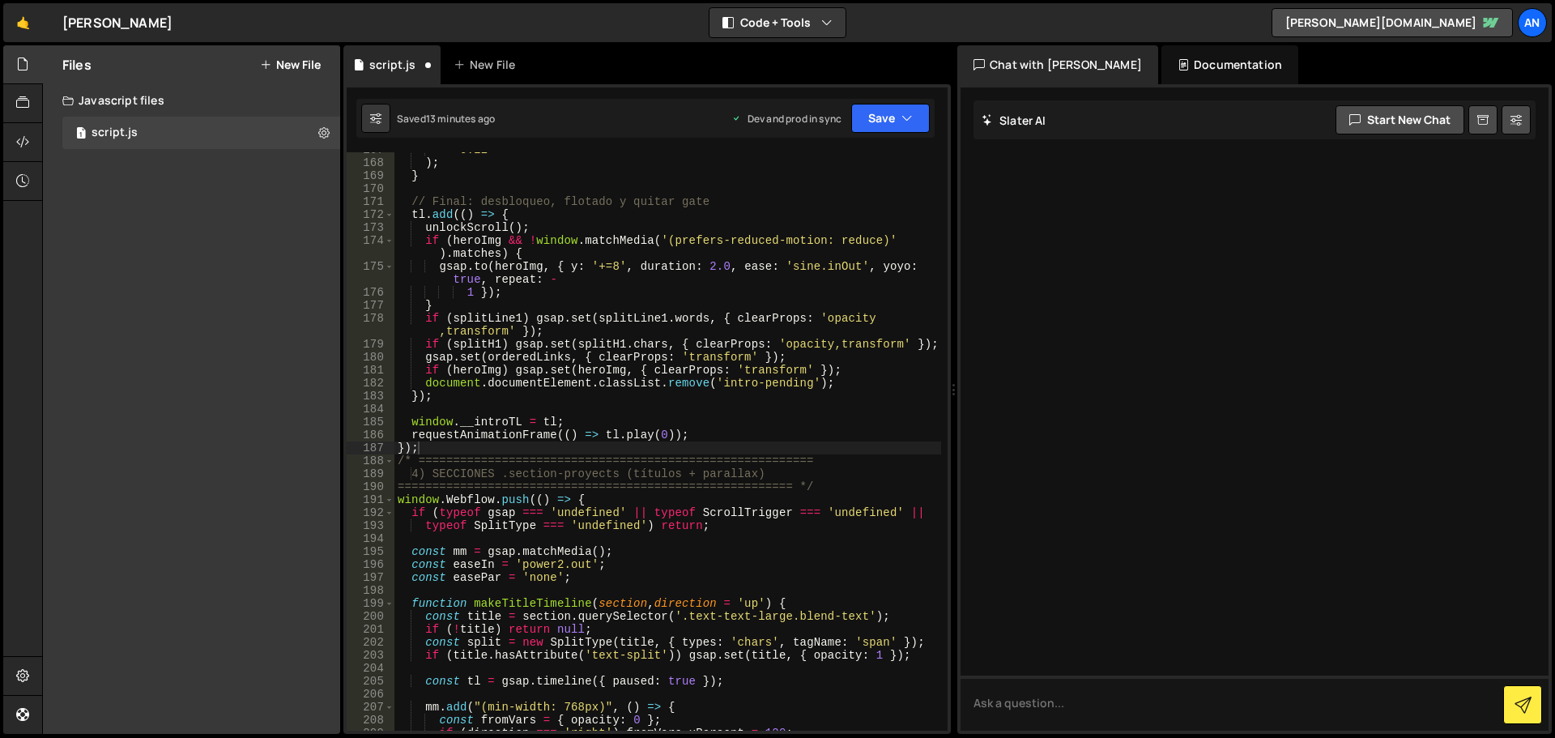
scroll to position [2380, 0]
click at [868, 117] on button "Save" at bounding box center [890, 118] width 79 height 29
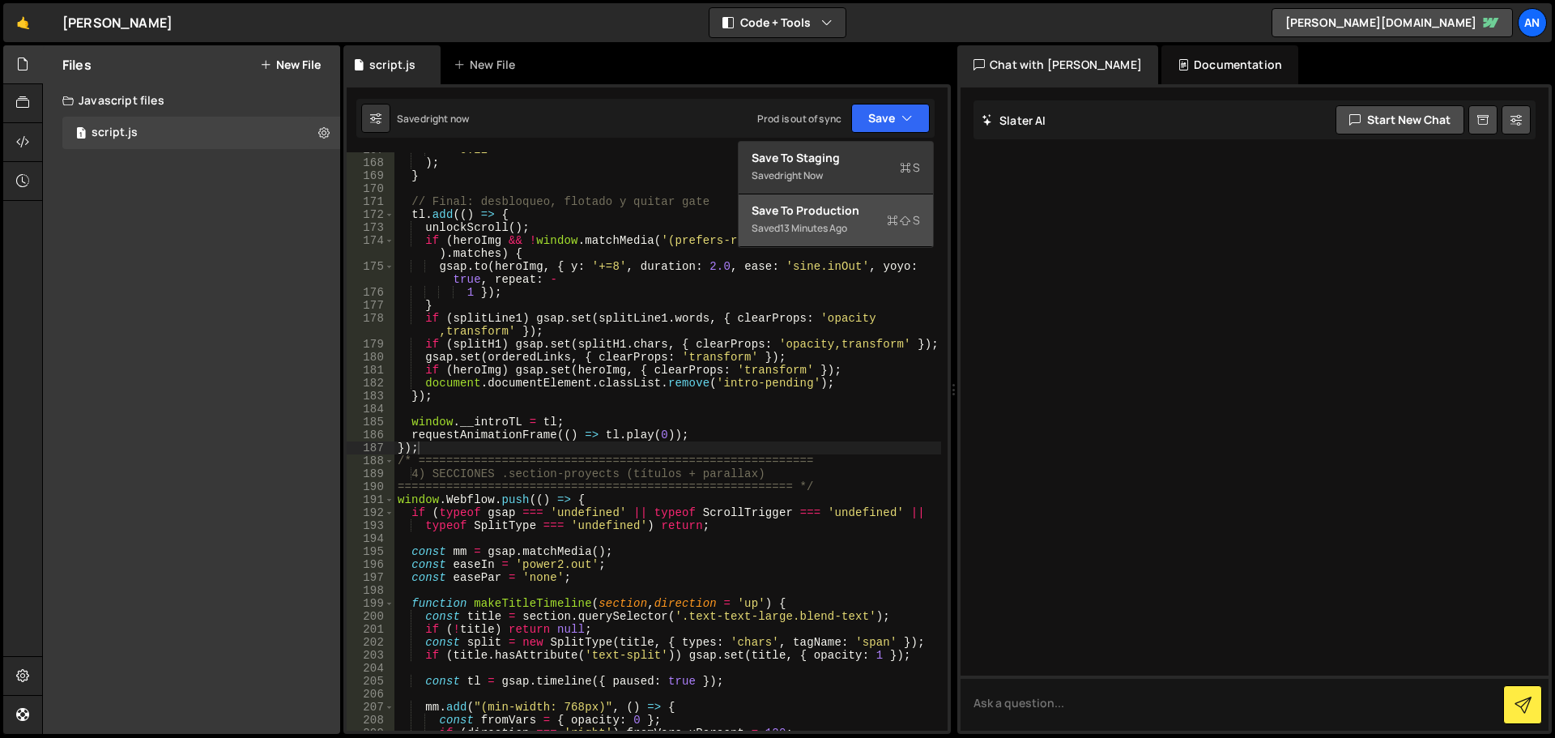
click at [838, 225] on div "13 minutes ago" at bounding box center [813, 228] width 67 height 14
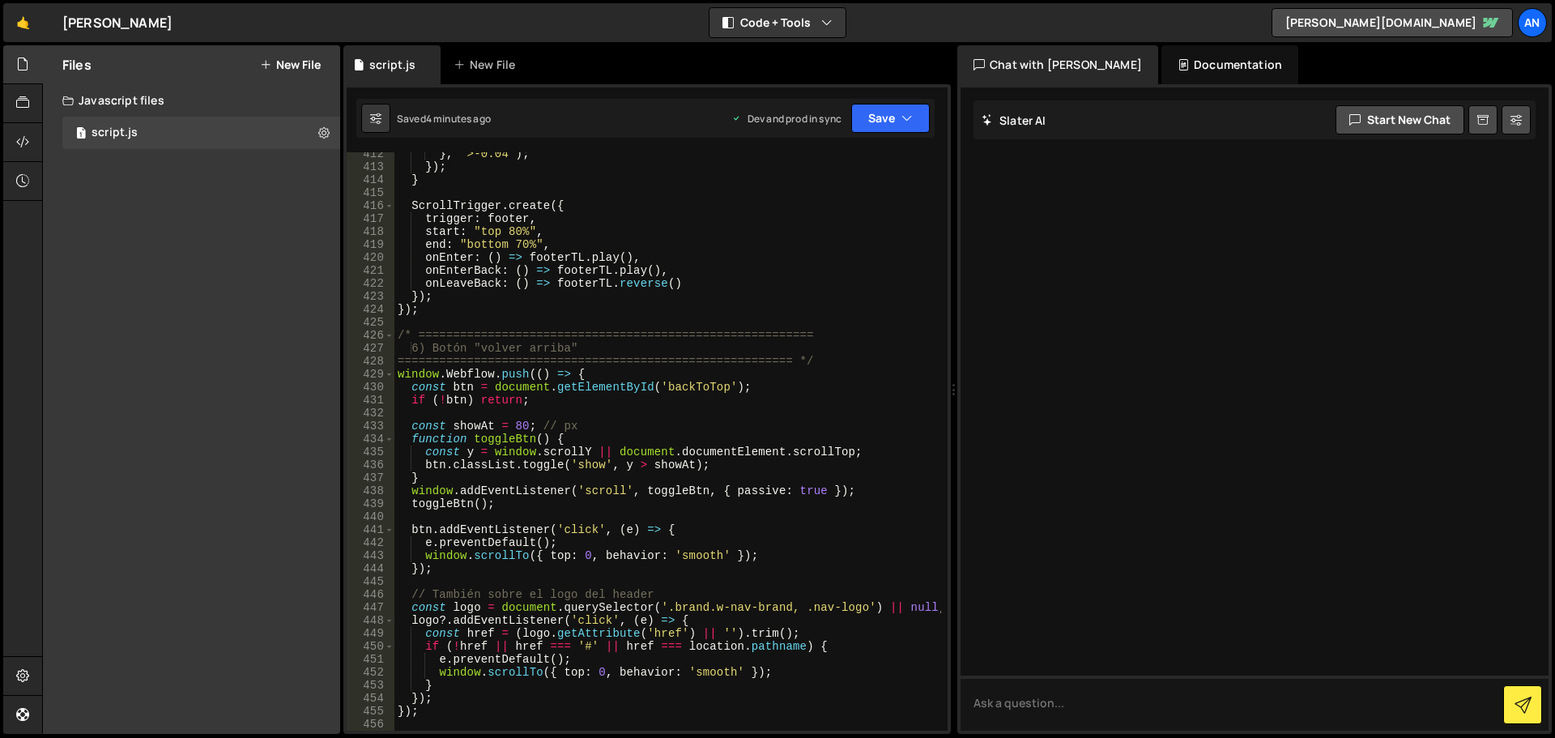
scroll to position [5550, 0]
type textarea "});"
click at [452, 708] on div "} , '>-0.04' ) ; }) ; } ScrollTrigger . create ({ trigger : footer , start : "t…" at bounding box center [667, 449] width 547 height 604
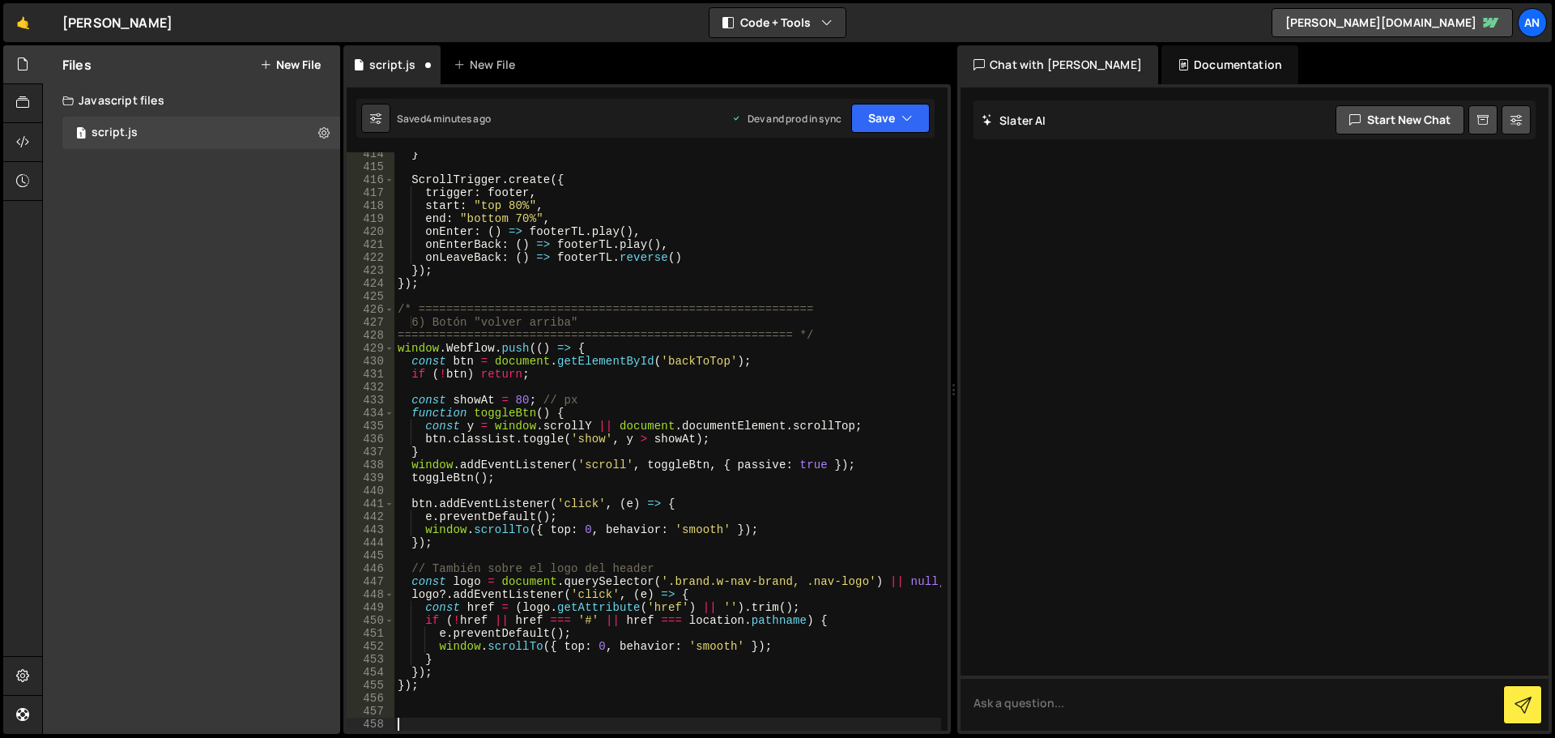
scroll to position [5589, 0]
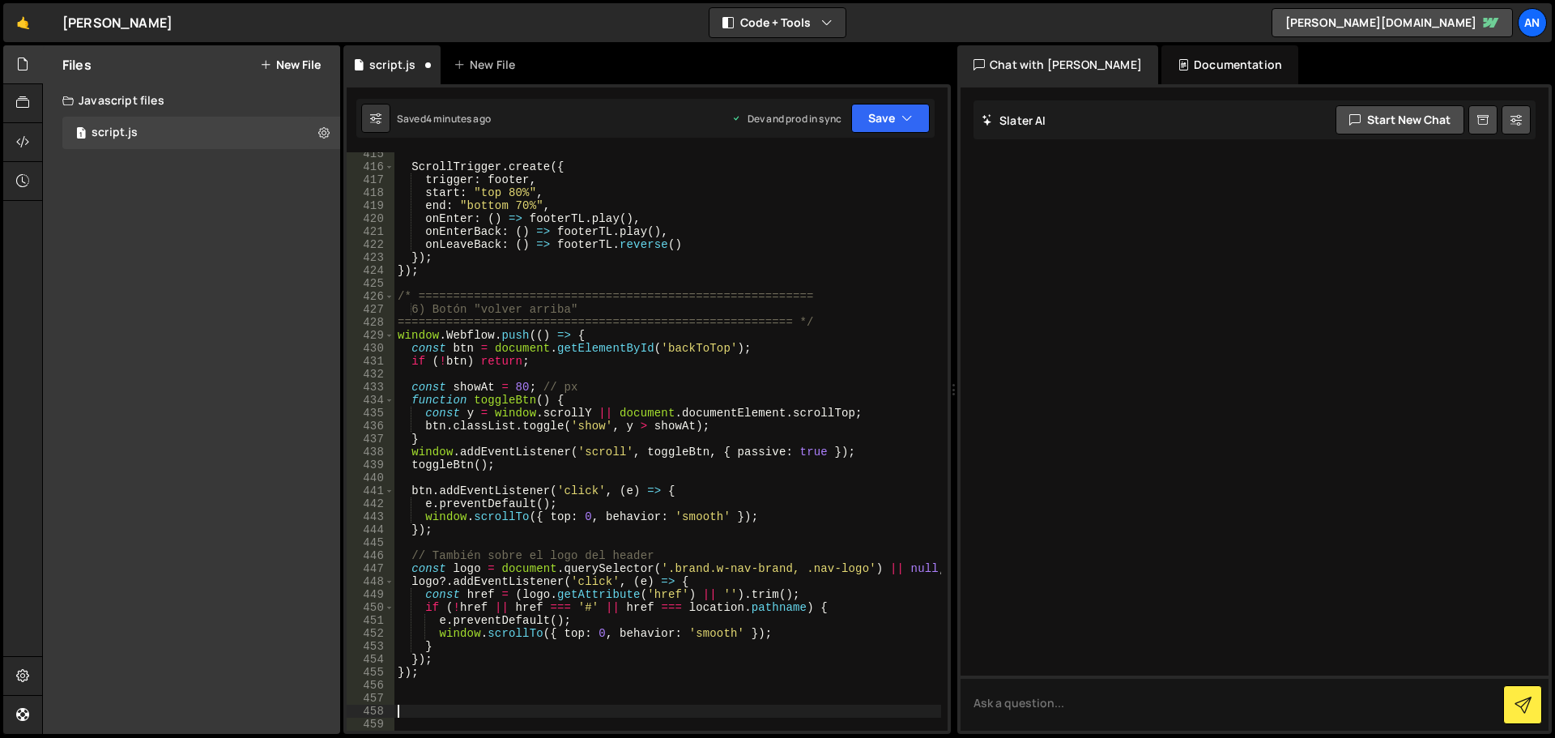
paste textarea "});"
type textarea "});"
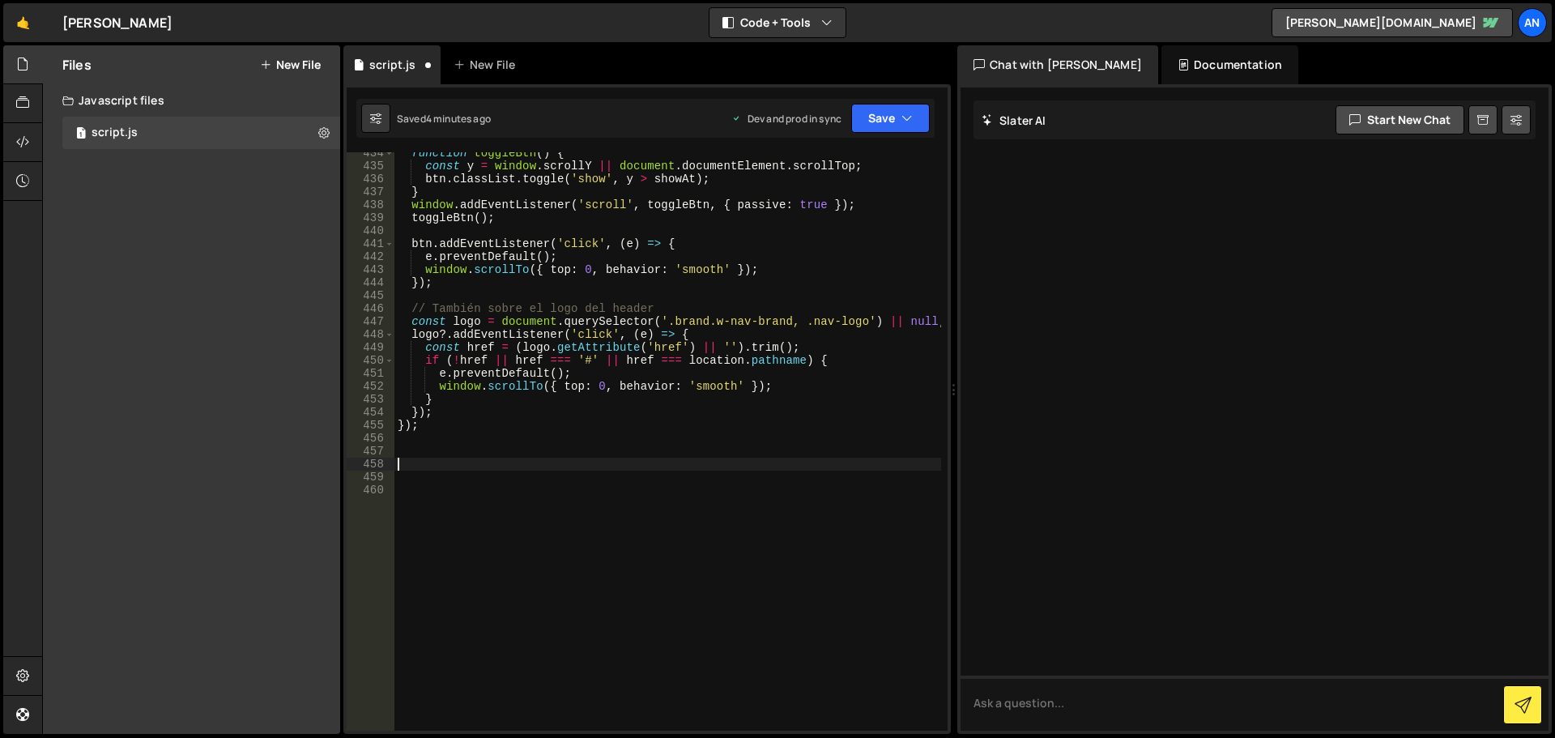
scroll to position [5884, 0]
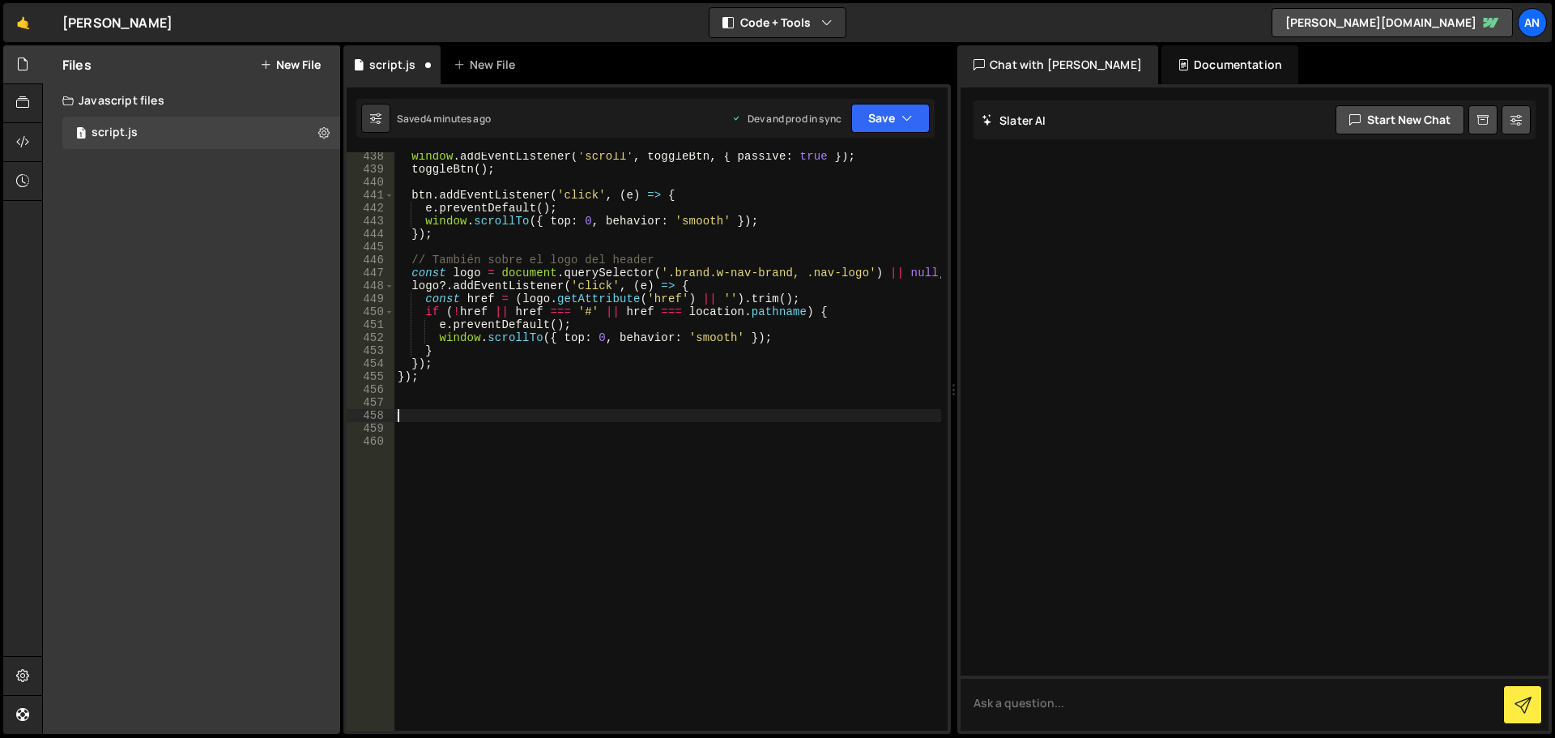
paste textarea "});"
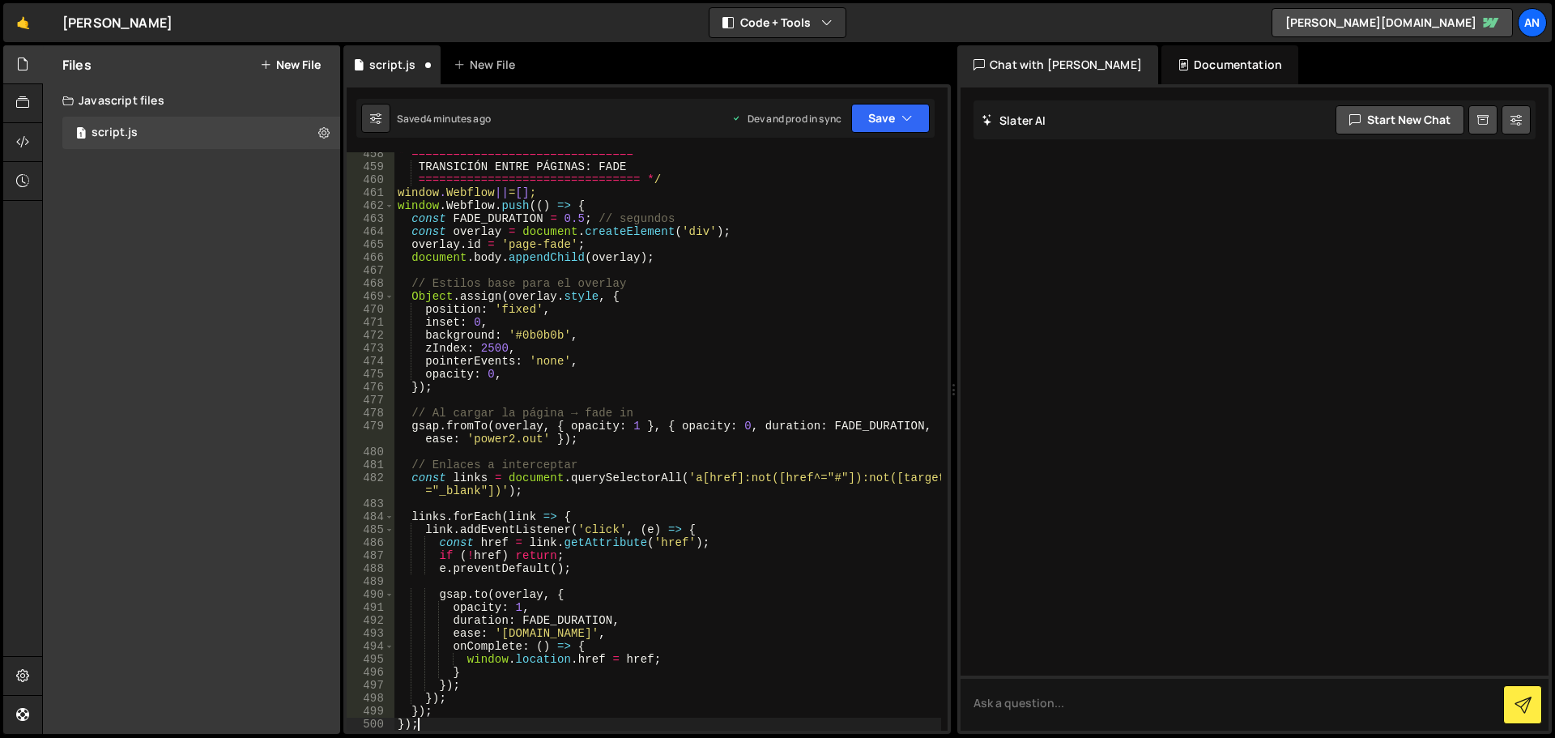
scroll to position [6000, 0]
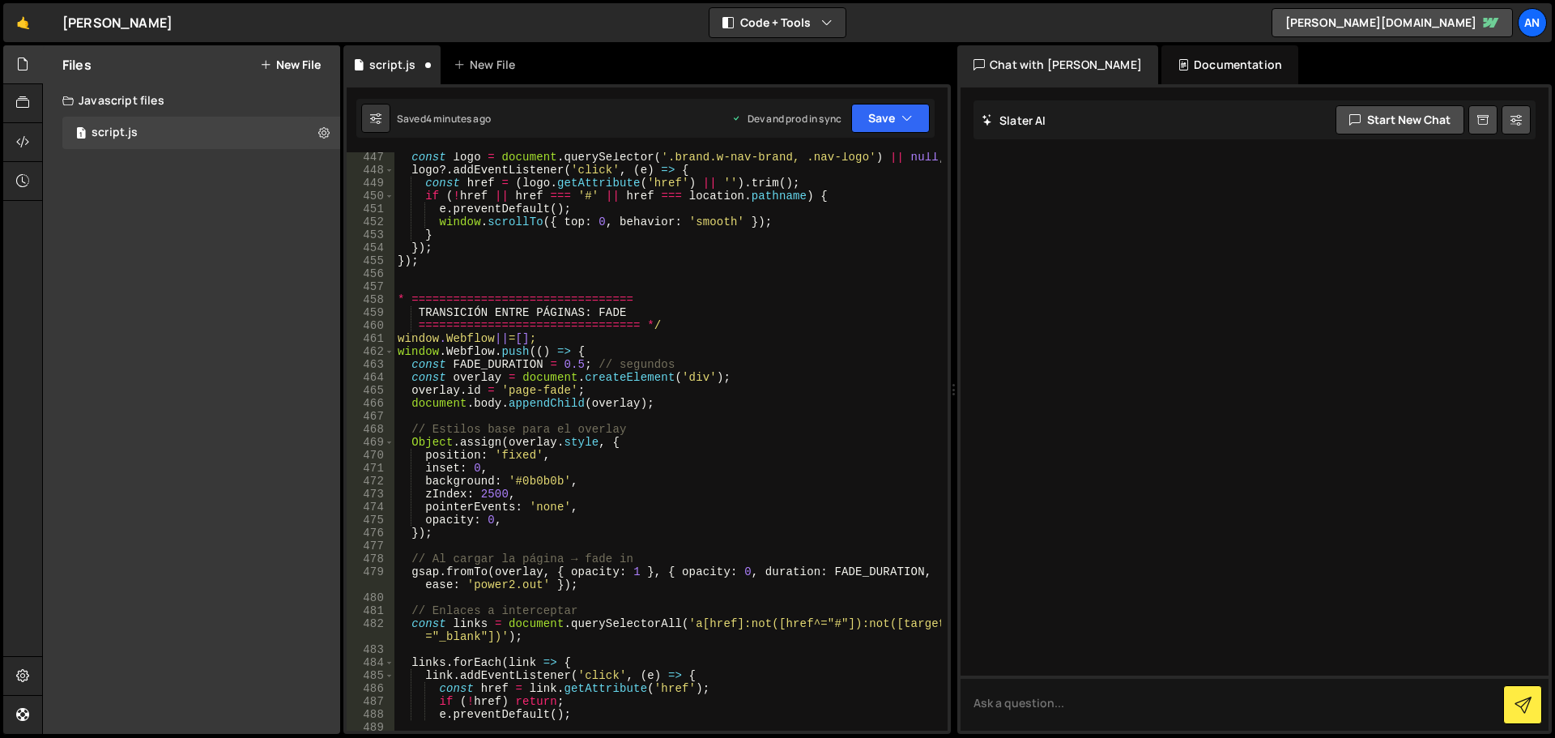
click at [396, 295] on div "const logo = document . querySelector ( '.brand.w-nav-brand, .nav-logo' ) || nu…" at bounding box center [667, 453] width 547 height 604
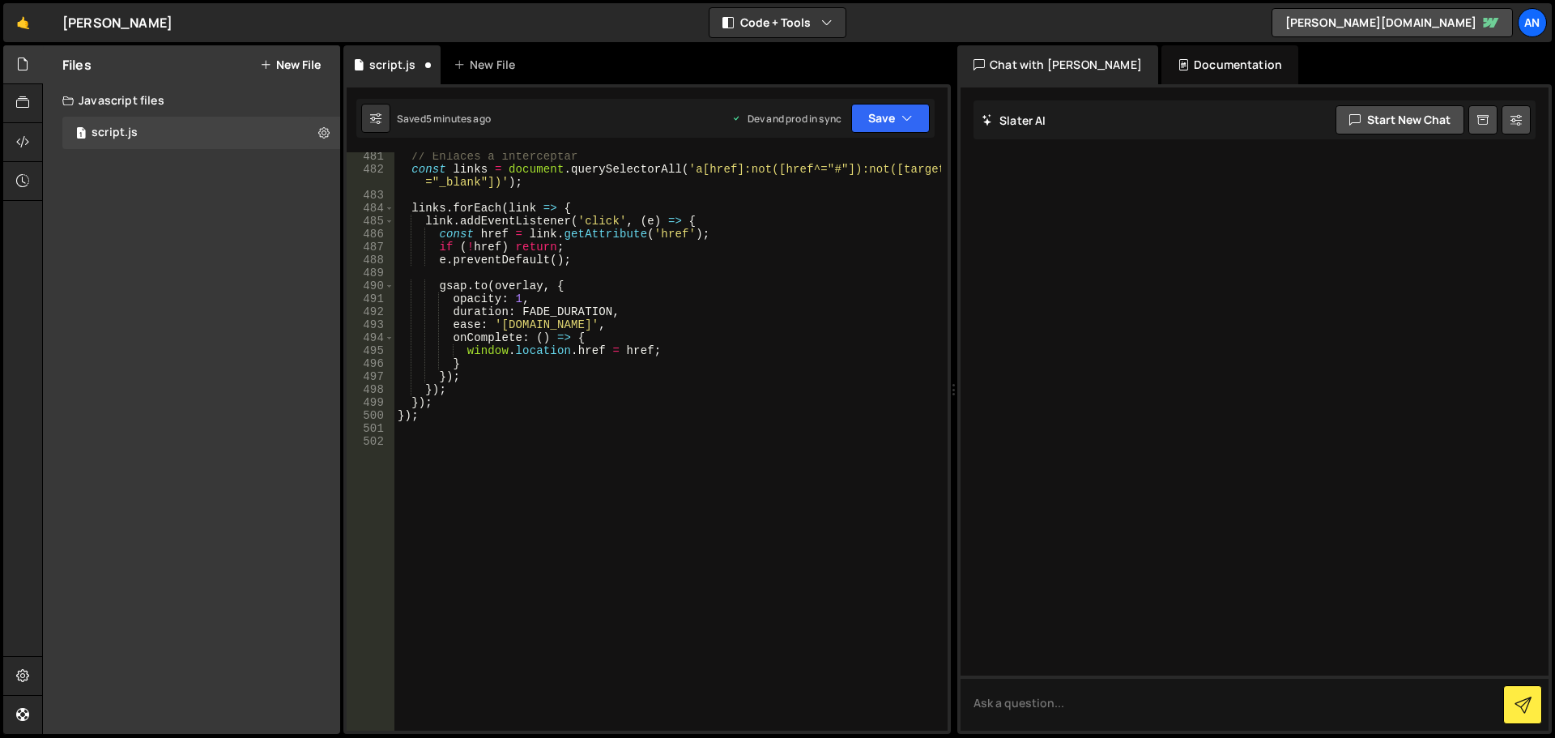
scroll to position [6455, 0]
click at [870, 131] on button "Save" at bounding box center [890, 118] width 79 height 29
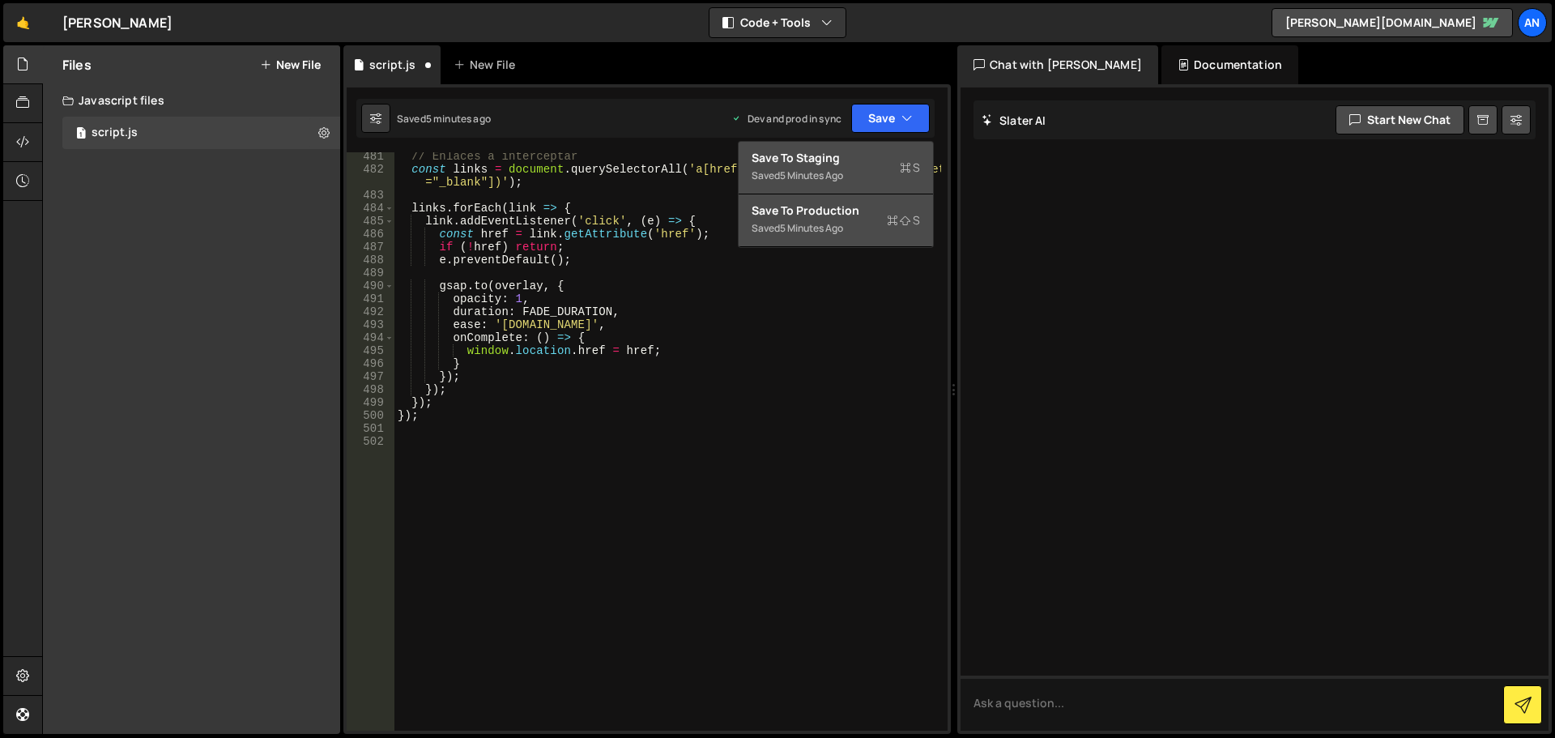
click at [865, 148] on button "Save to Staging S Saved 5 minutes ago" at bounding box center [835, 168] width 194 height 53
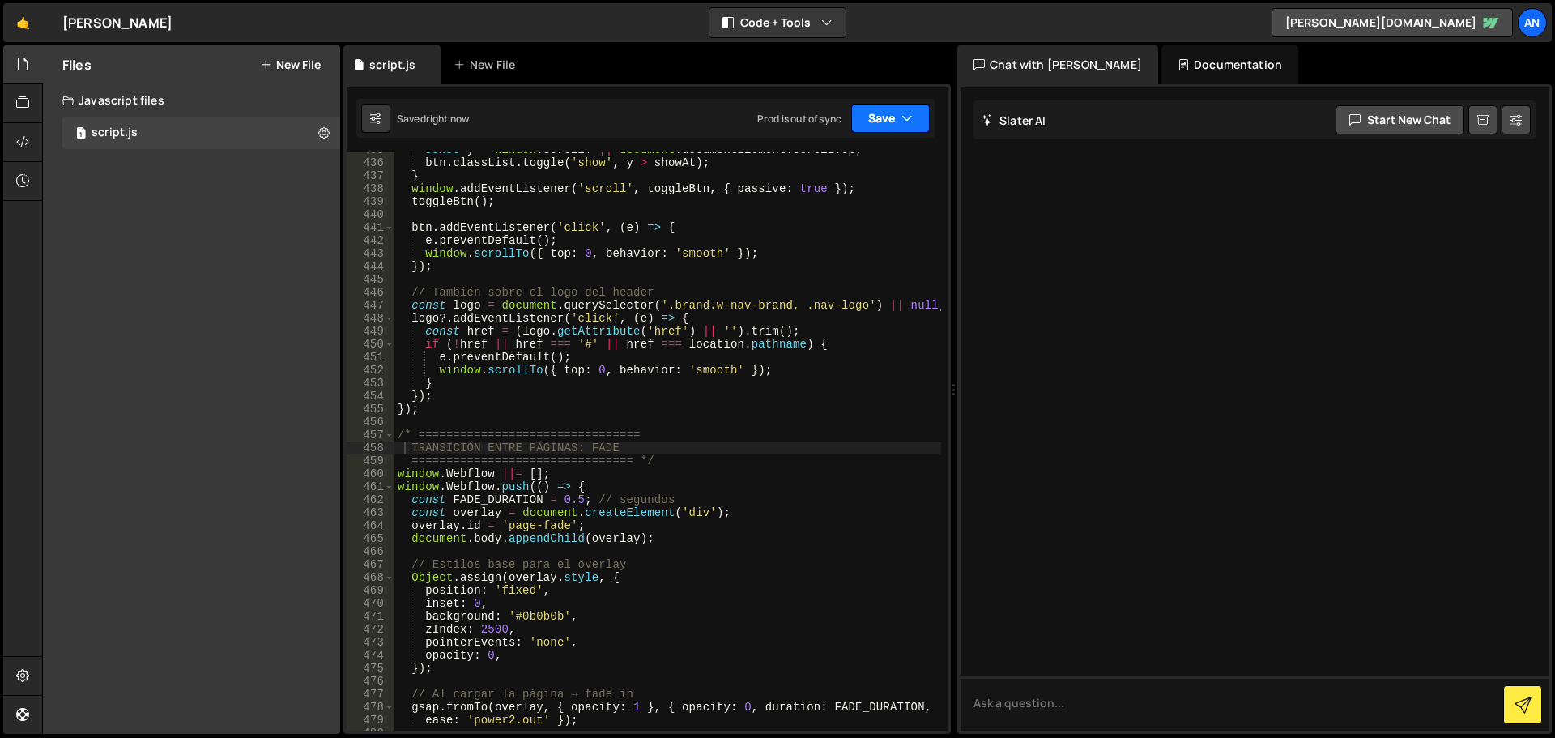
click at [874, 116] on button "Save" at bounding box center [890, 118] width 79 height 29
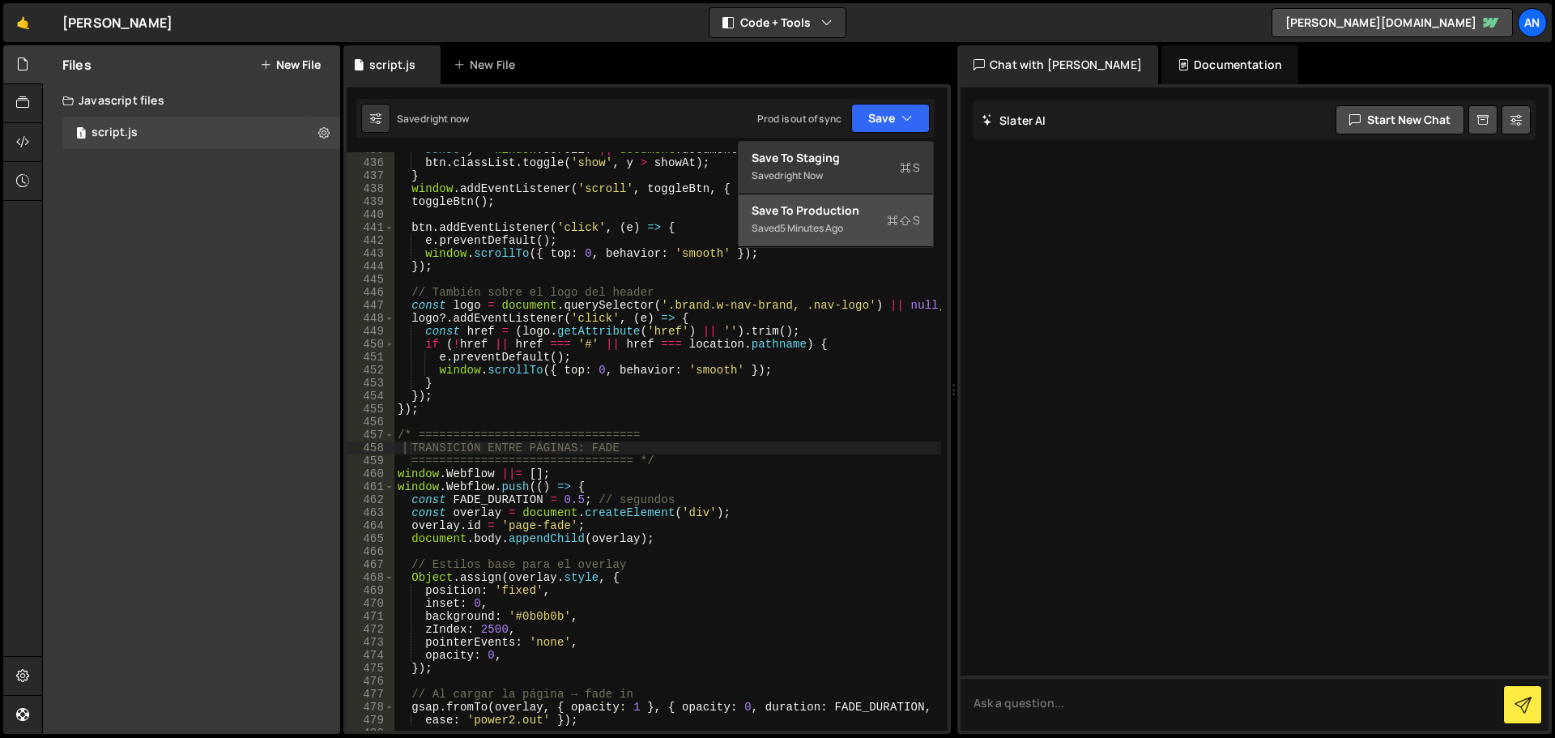
click at [842, 206] on div "Save to Production S" at bounding box center [835, 210] width 168 height 16
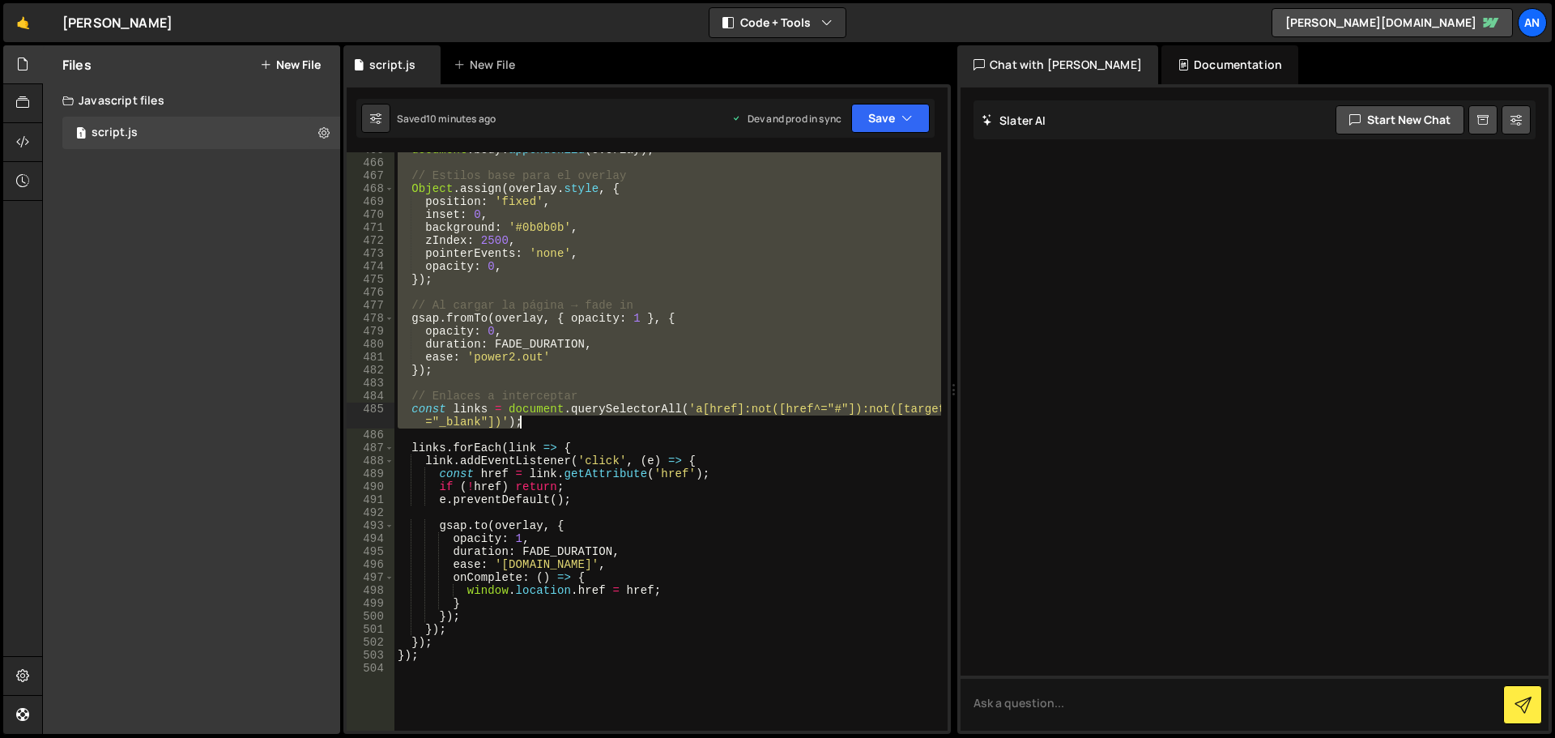
scroll to position [6289, 0]
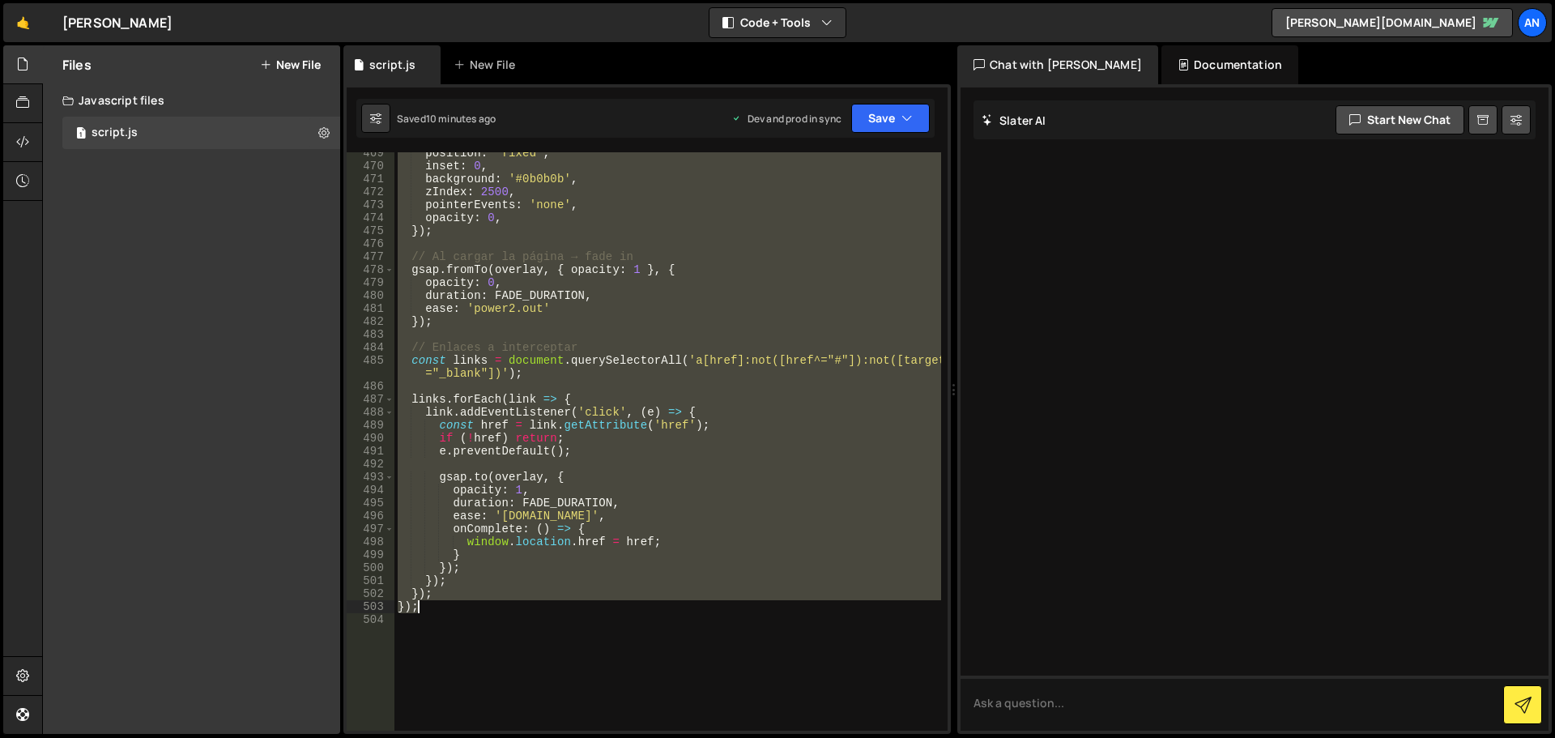
drag, startPoint x: 398, startPoint y: 287, endPoint x: 672, endPoint y: 611, distance: 424.6
click at [672, 611] on div "position : 'fixed' , inset : 0 , background : '#0b0b0b' , zIndex : 2500 , point…" at bounding box center [667, 449] width 547 height 604
paste textarea
type textarea "});"
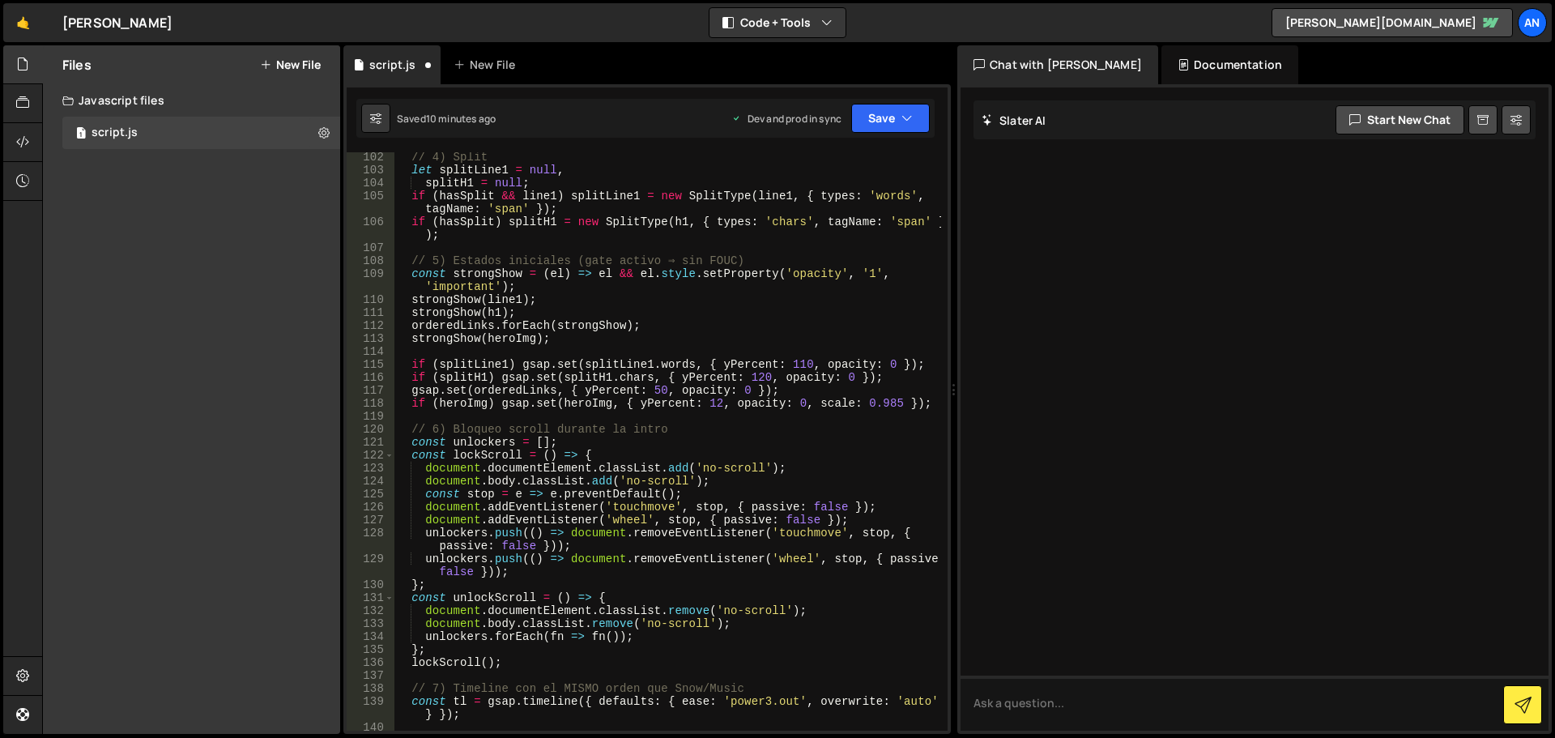
scroll to position [1339, 0]
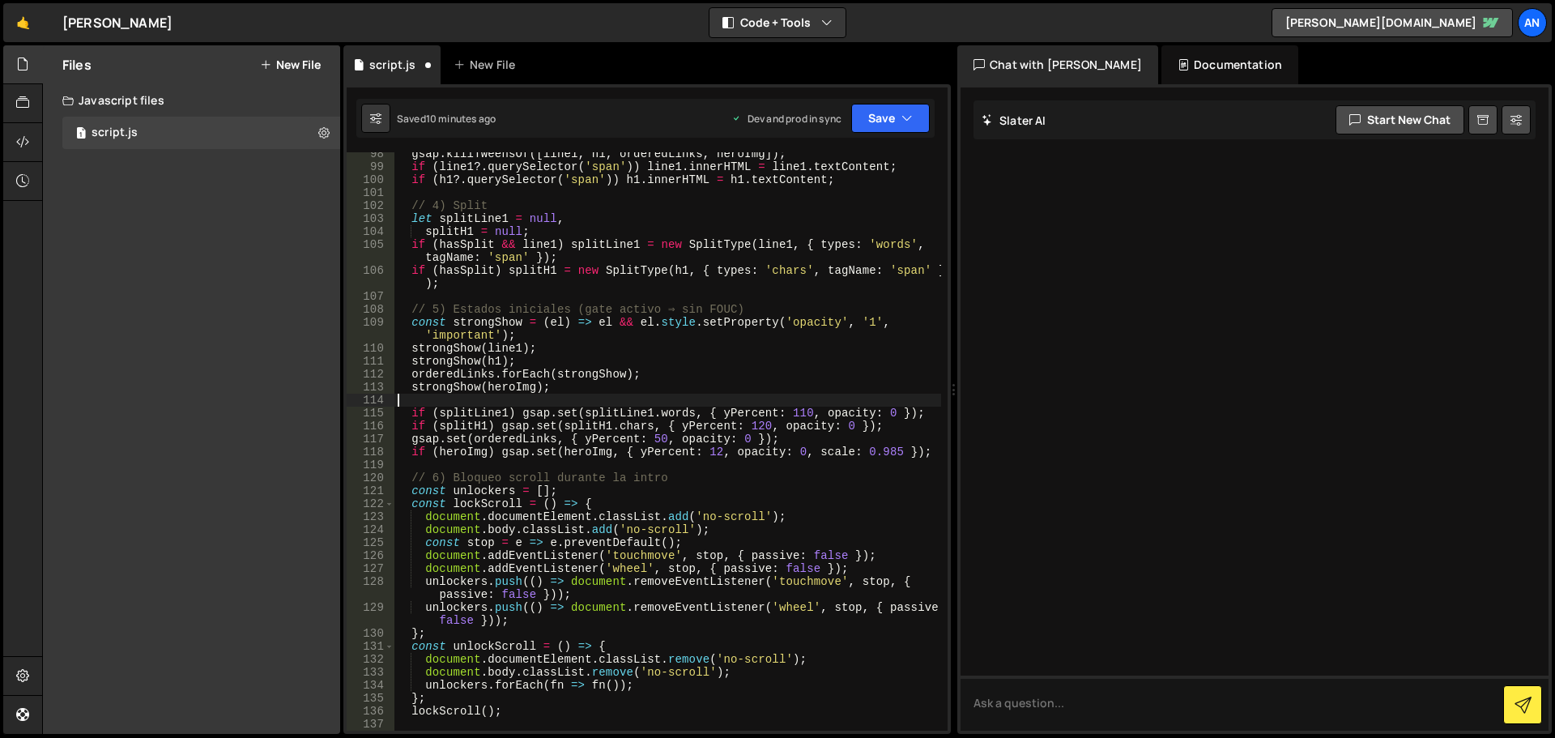
click at [553, 396] on div "gsap . killTweensOf ([ line1 , h1 , orderedLinks , heroImg ]) ; if ( line1 ?. q…" at bounding box center [667, 449] width 547 height 604
click at [917, 454] on div "gsap . killTweensOf ([ line1 , h1 , orderedLinks , heroImg ]) ; if ( line1 ?. q…" at bounding box center [667, 449] width 547 height 604
type textarea "if (heroImg) gsap.set([PERSON_NAME], { yPercent: 12, opacity: 0, scale: 0.985 }…"
click at [921, 452] on div "gsap . killTweensOf ([ line1 , h1 , orderedLinks , heroImg ]) ; if ( line1 ?. q…" at bounding box center [667, 449] width 547 height 604
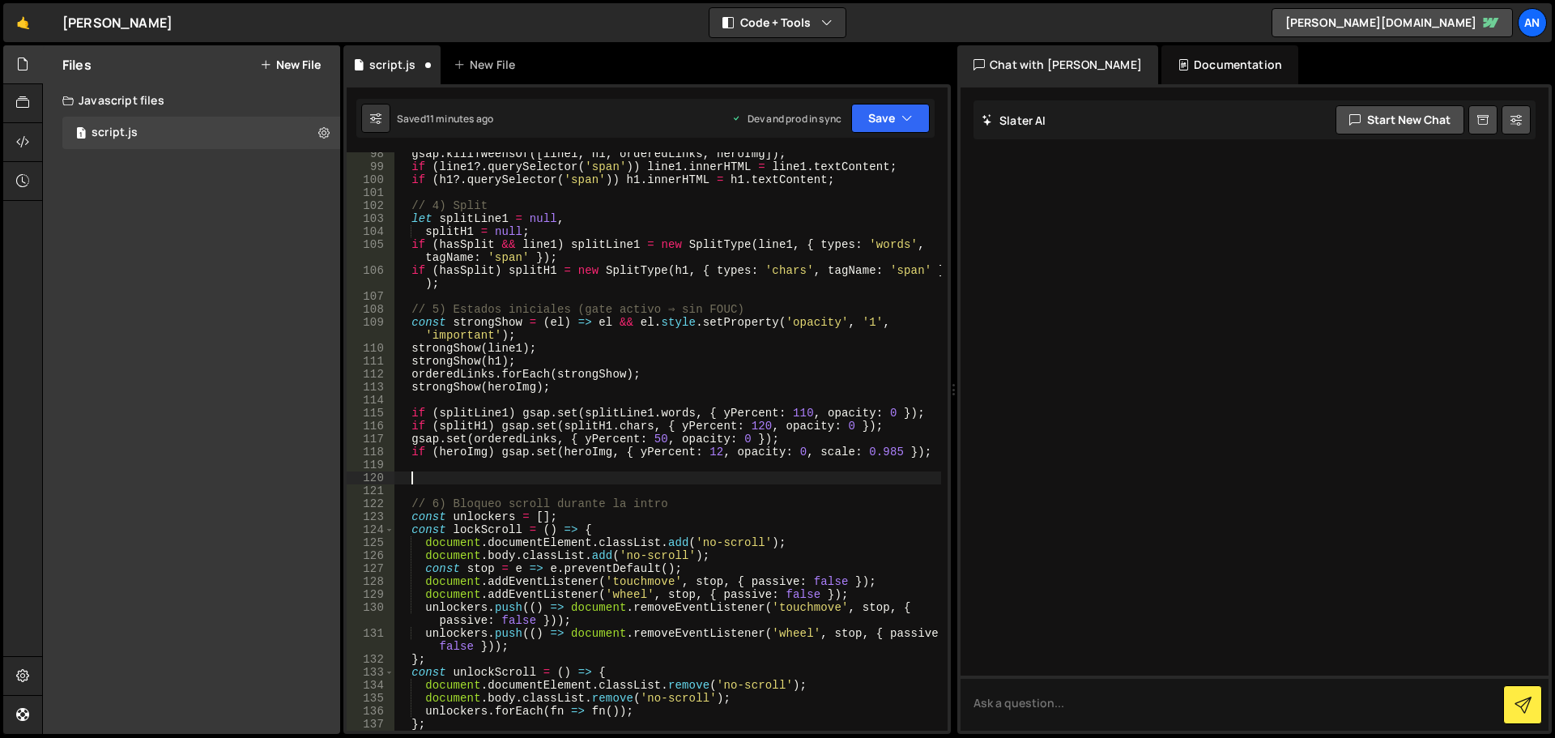
paste textarea "window.dispatchEvent(new CustomEvent('av:intro:start'));"
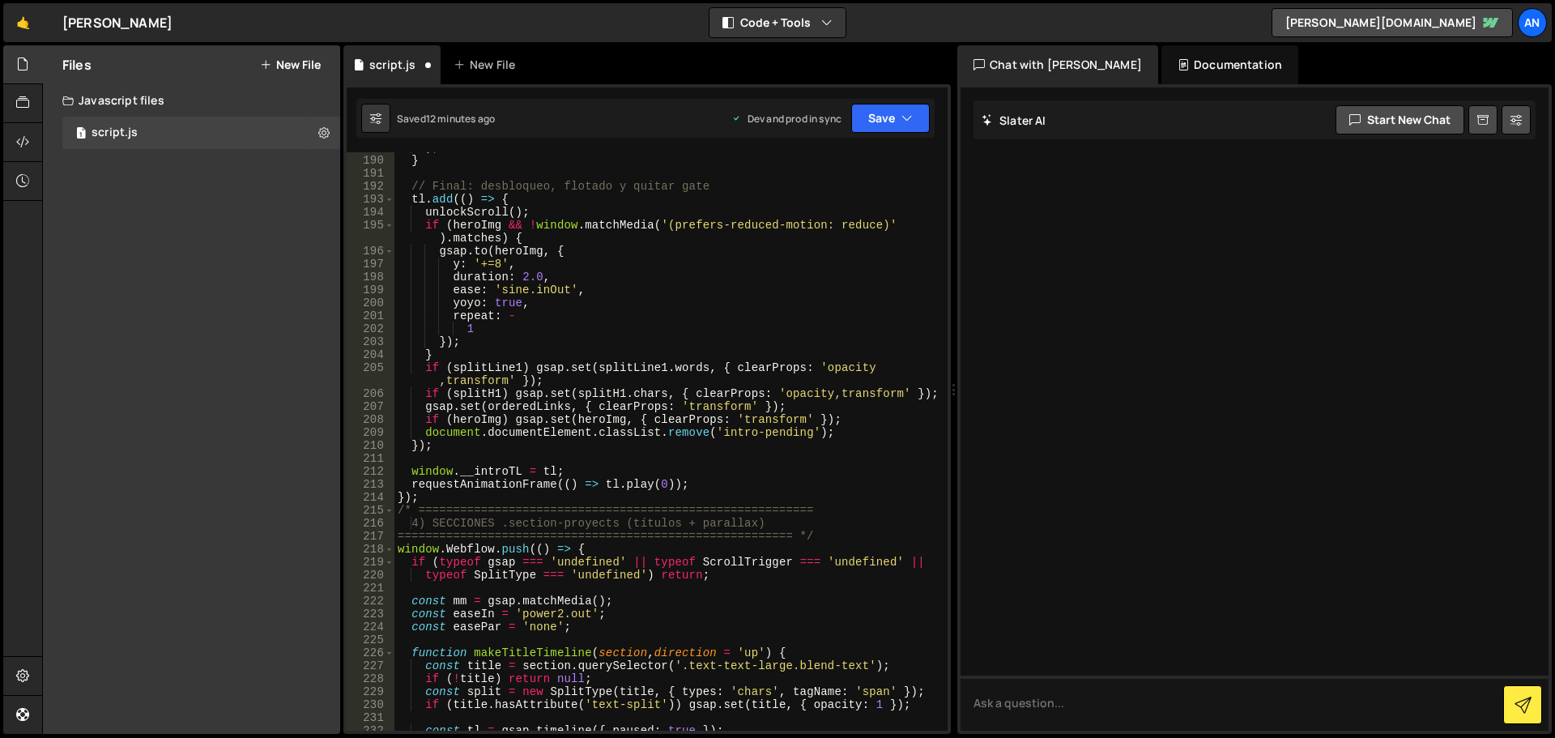
scroll to position [2408, 0]
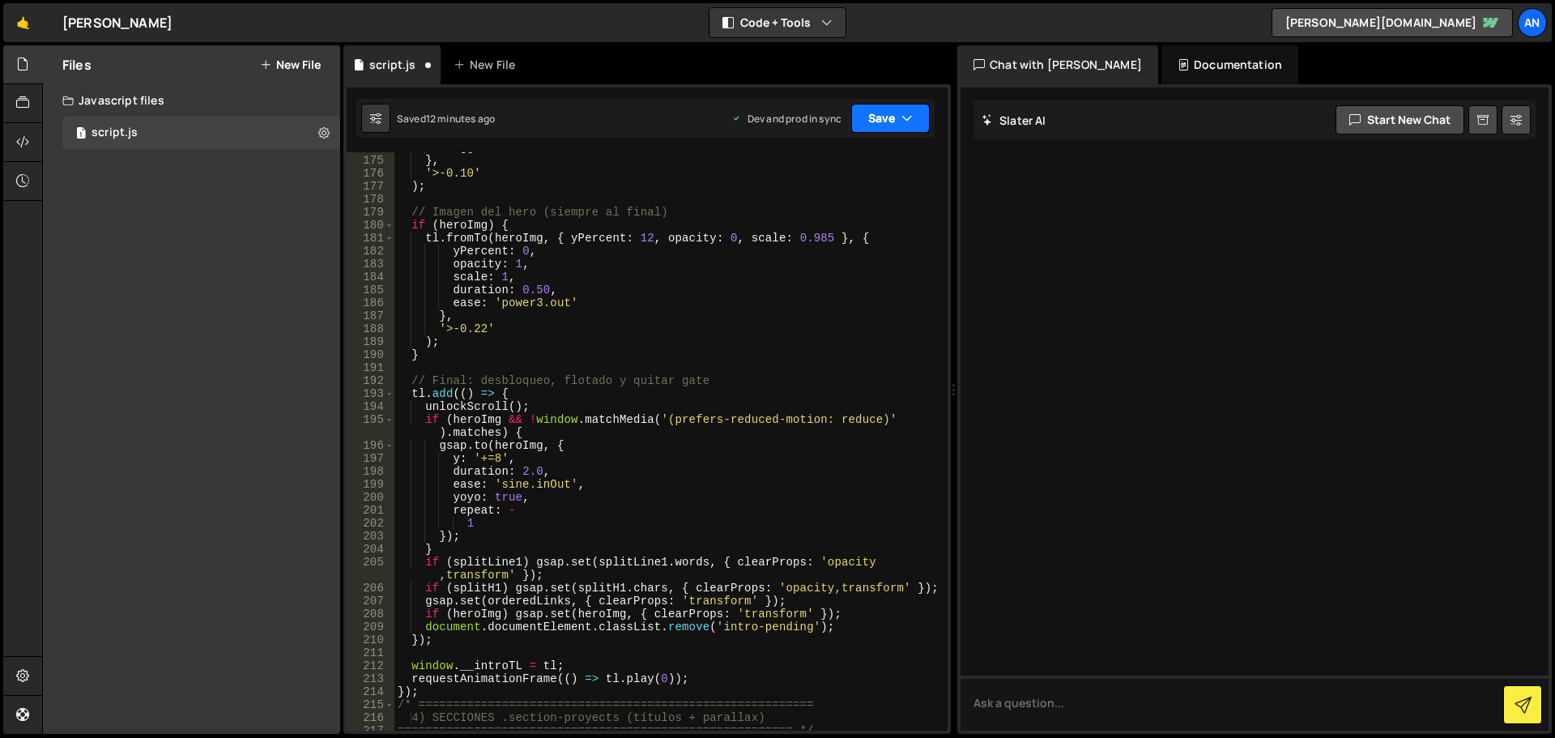
click at [887, 130] on button "Save" at bounding box center [890, 118] width 79 height 29
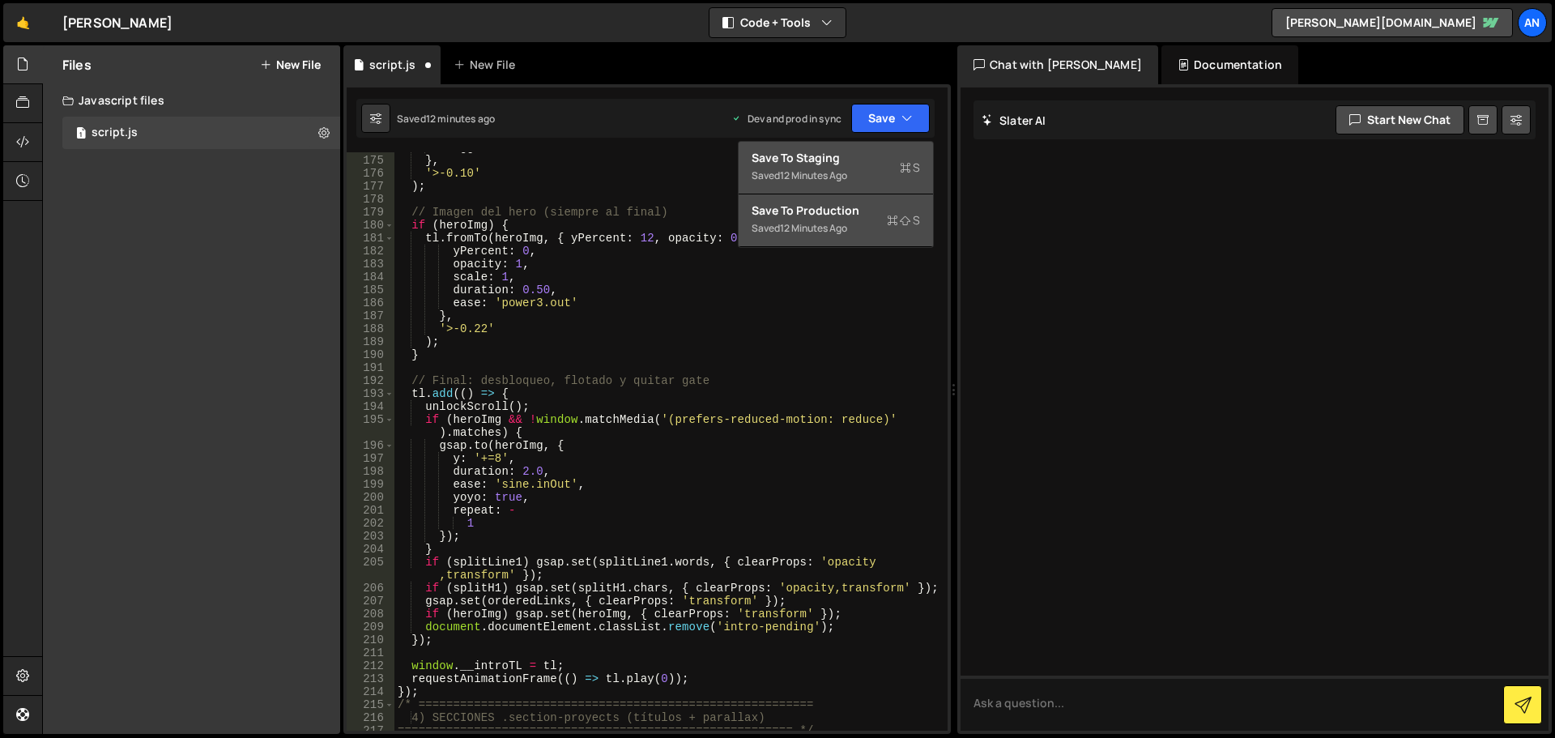
click at [862, 161] on div "Save to Staging S" at bounding box center [835, 158] width 168 height 16
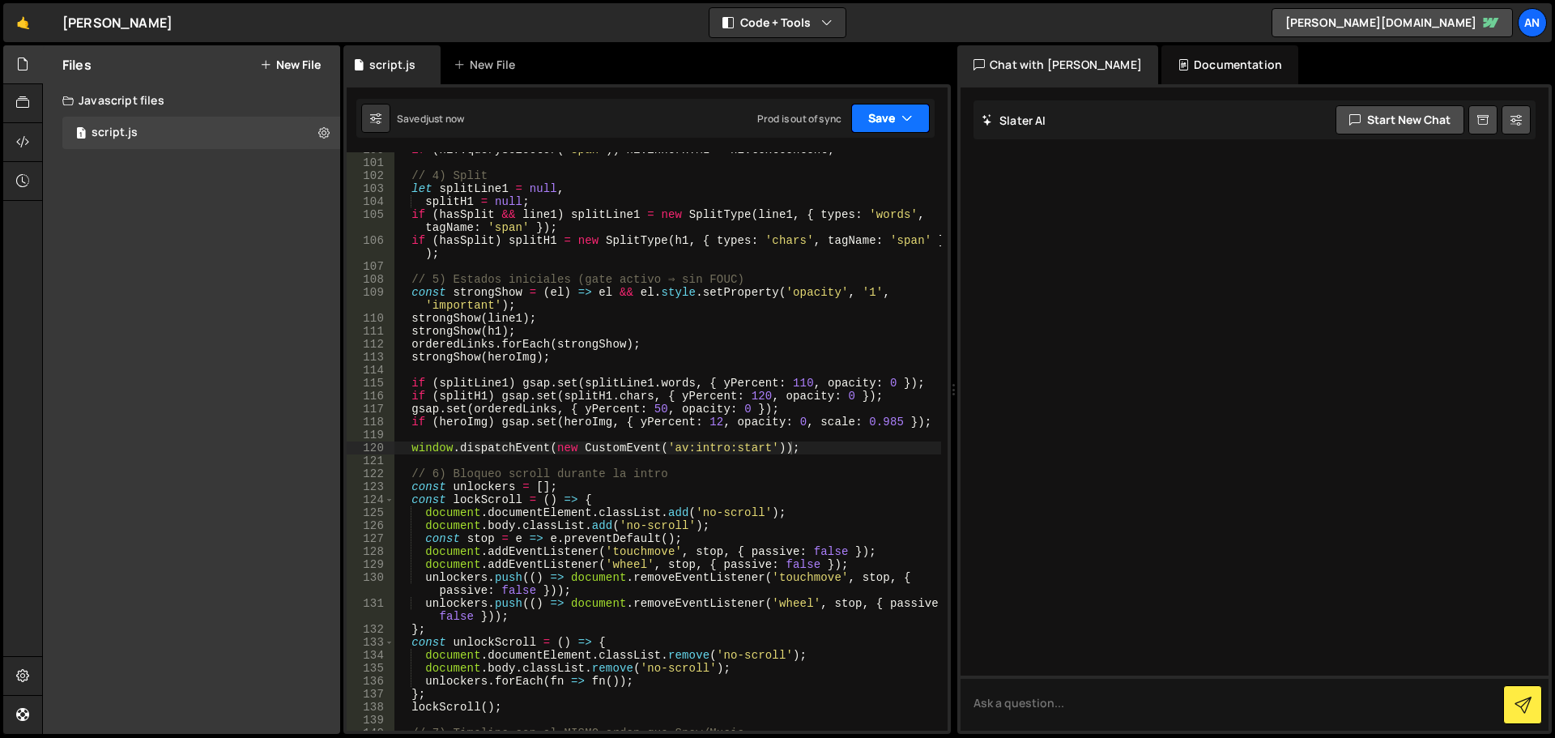
click at [872, 117] on button "Save" at bounding box center [890, 118] width 79 height 29
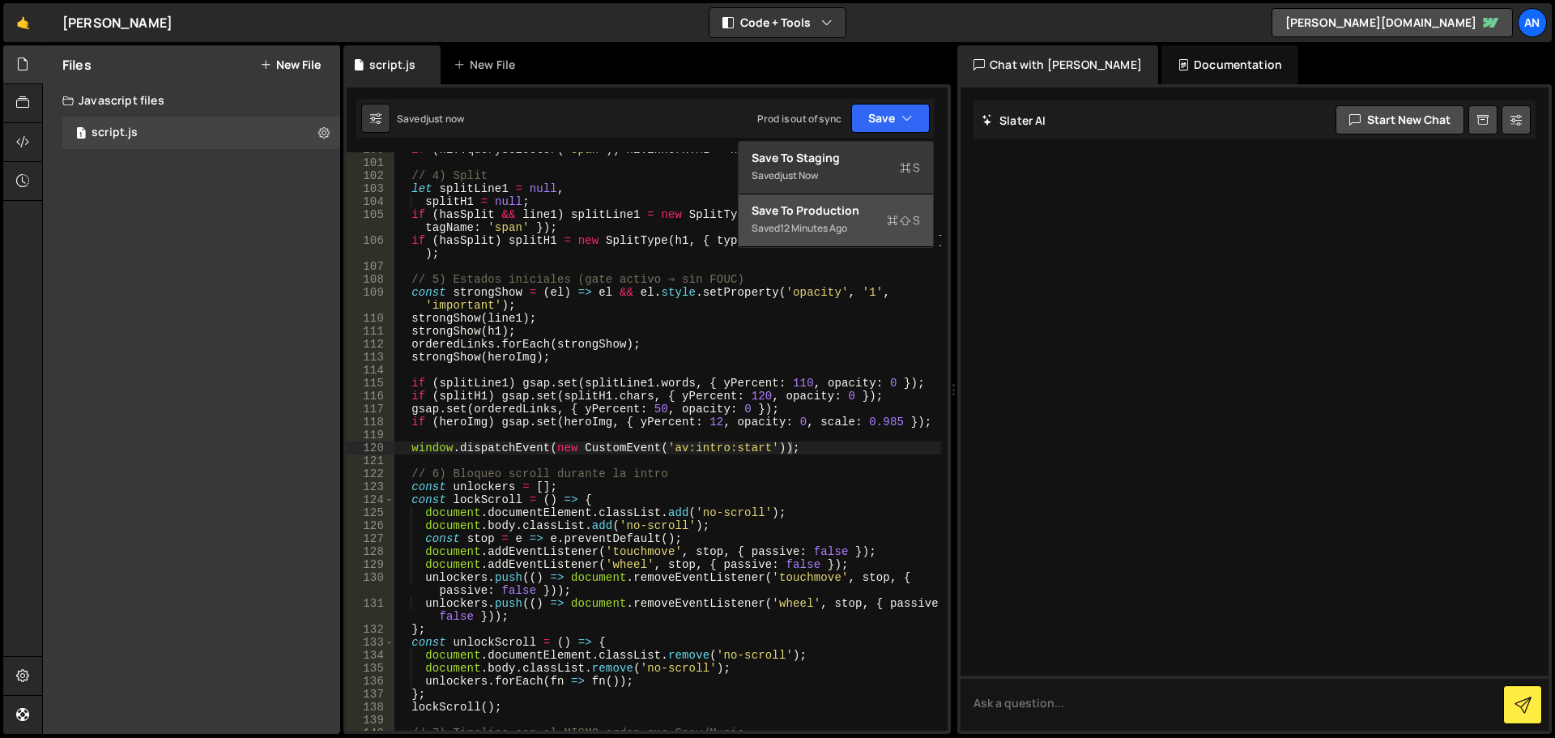
click at [855, 208] on div "Save to Production S" at bounding box center [835, 210] width 168 height 16
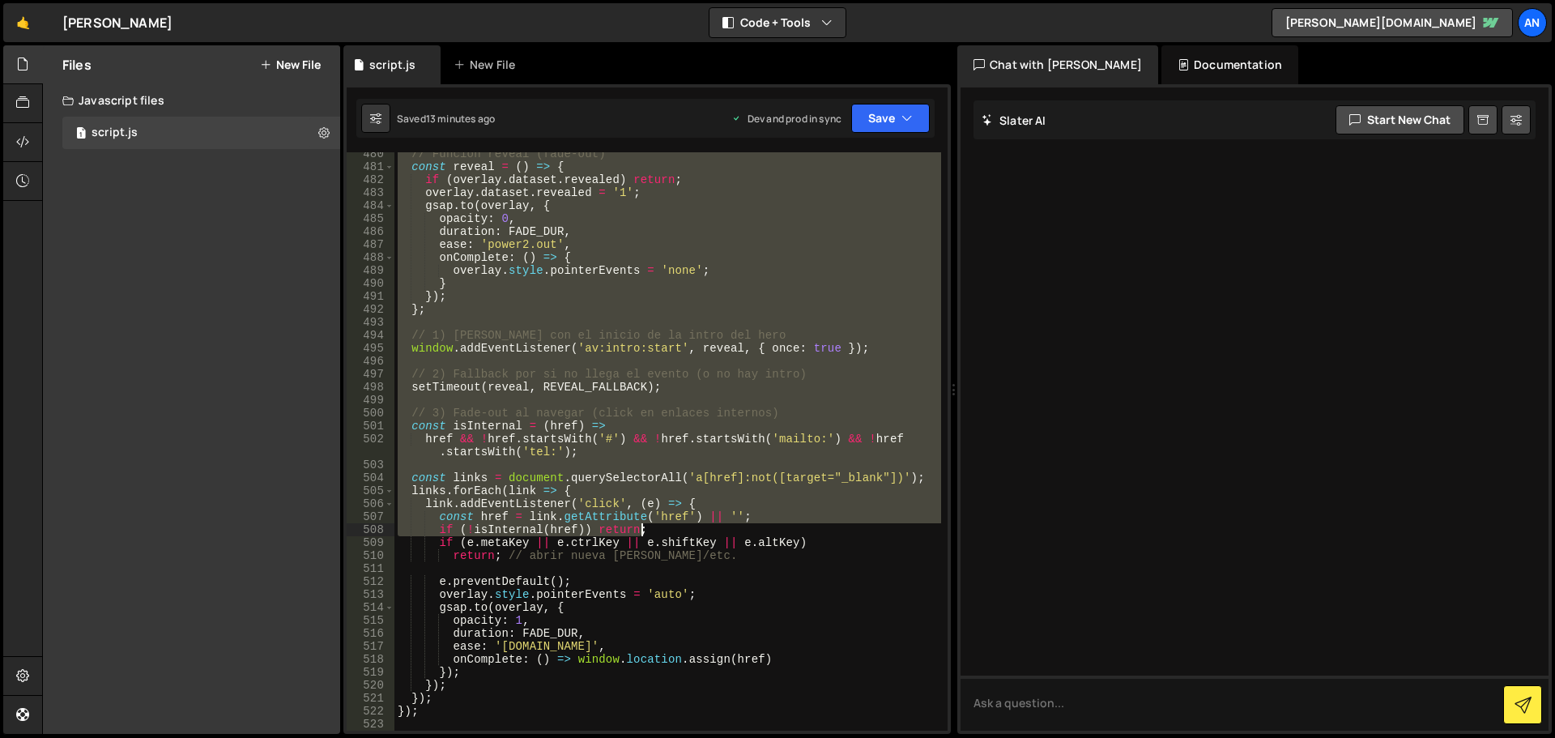
scroll to position [6528, 0]
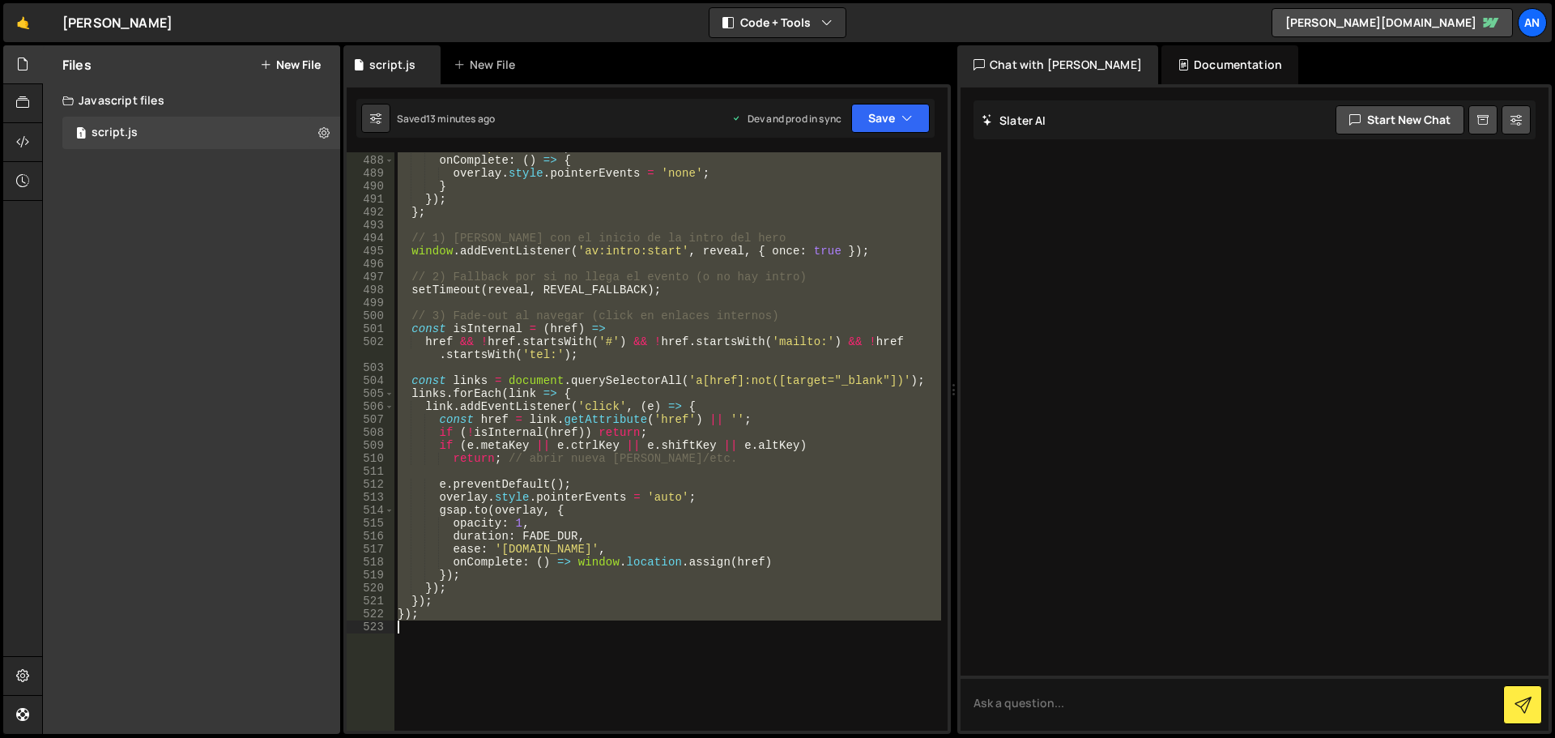
drag, startPoint x: 399, startPoint y: 317, endPoint x: 726, endPoint y: 645, distance: 462.6
click at [726, 645] on div "ease : 'power2.out' , onComplete : ( ) => { overlay . style . pointerEvents = '…" at bounding box center [667, 443] width 547 height 604
paste textarea "();"
type textarea "})();"
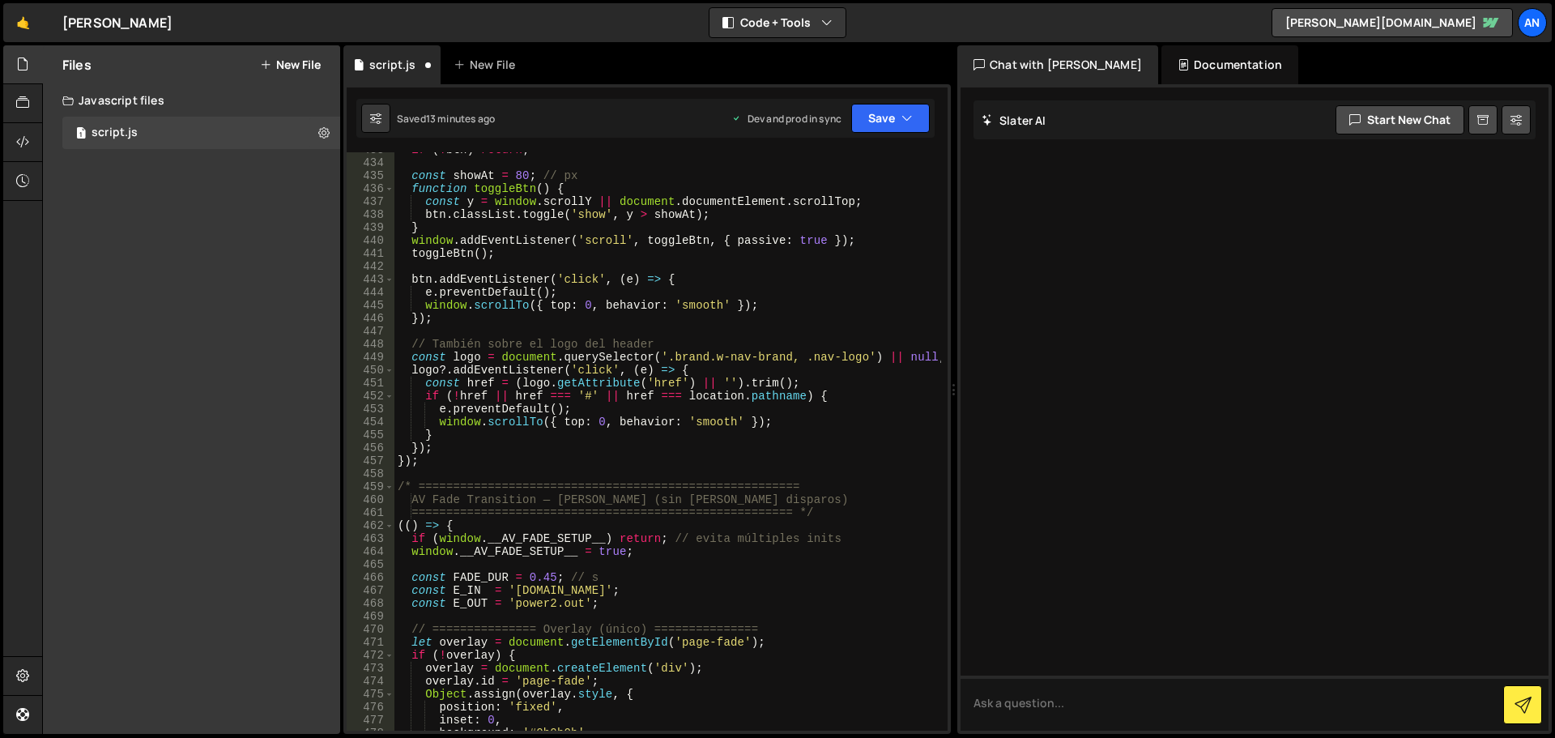
scroll to position [5778, 0]
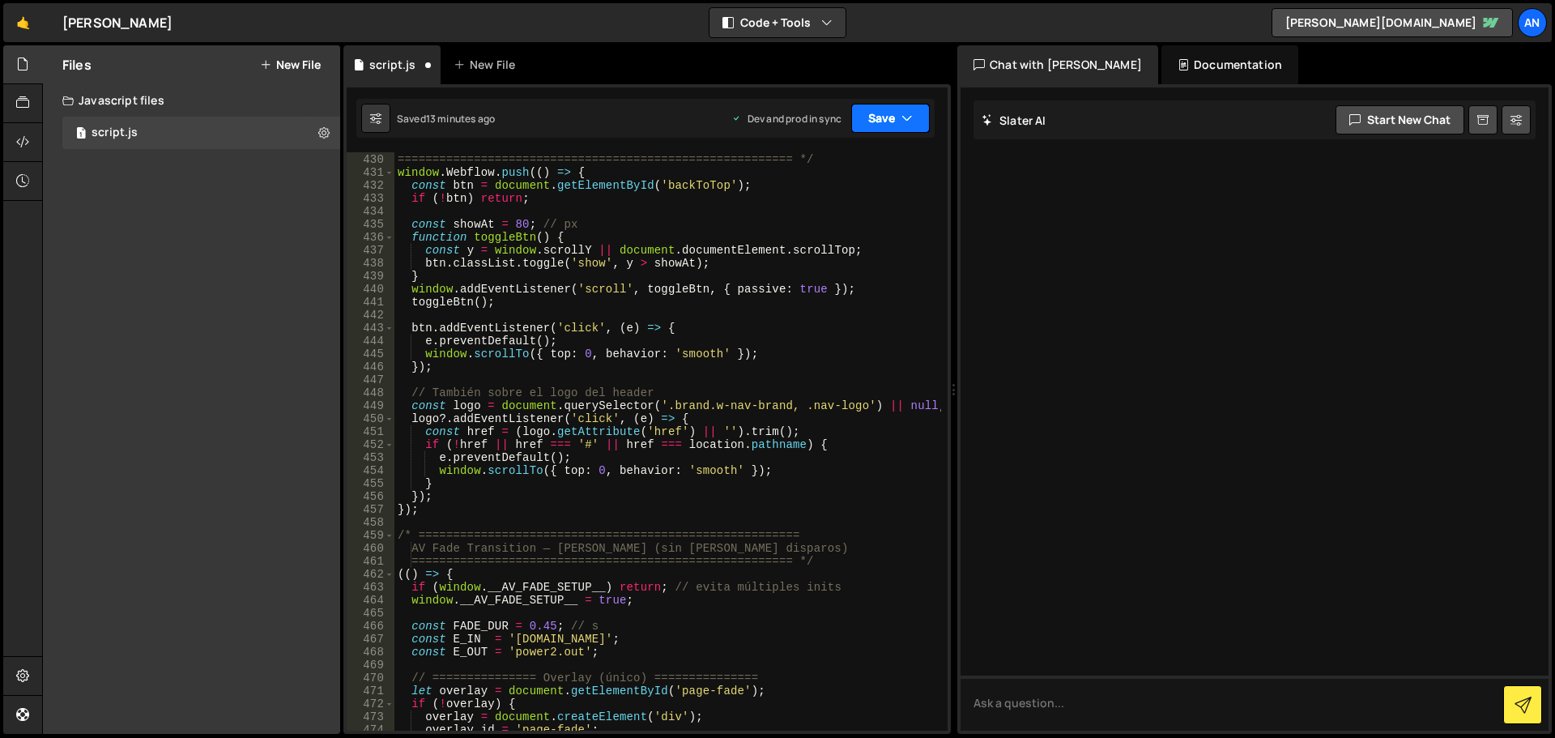
click at [878, 114] on button "Save" at bounding box center [890, 118] width 79 height 29
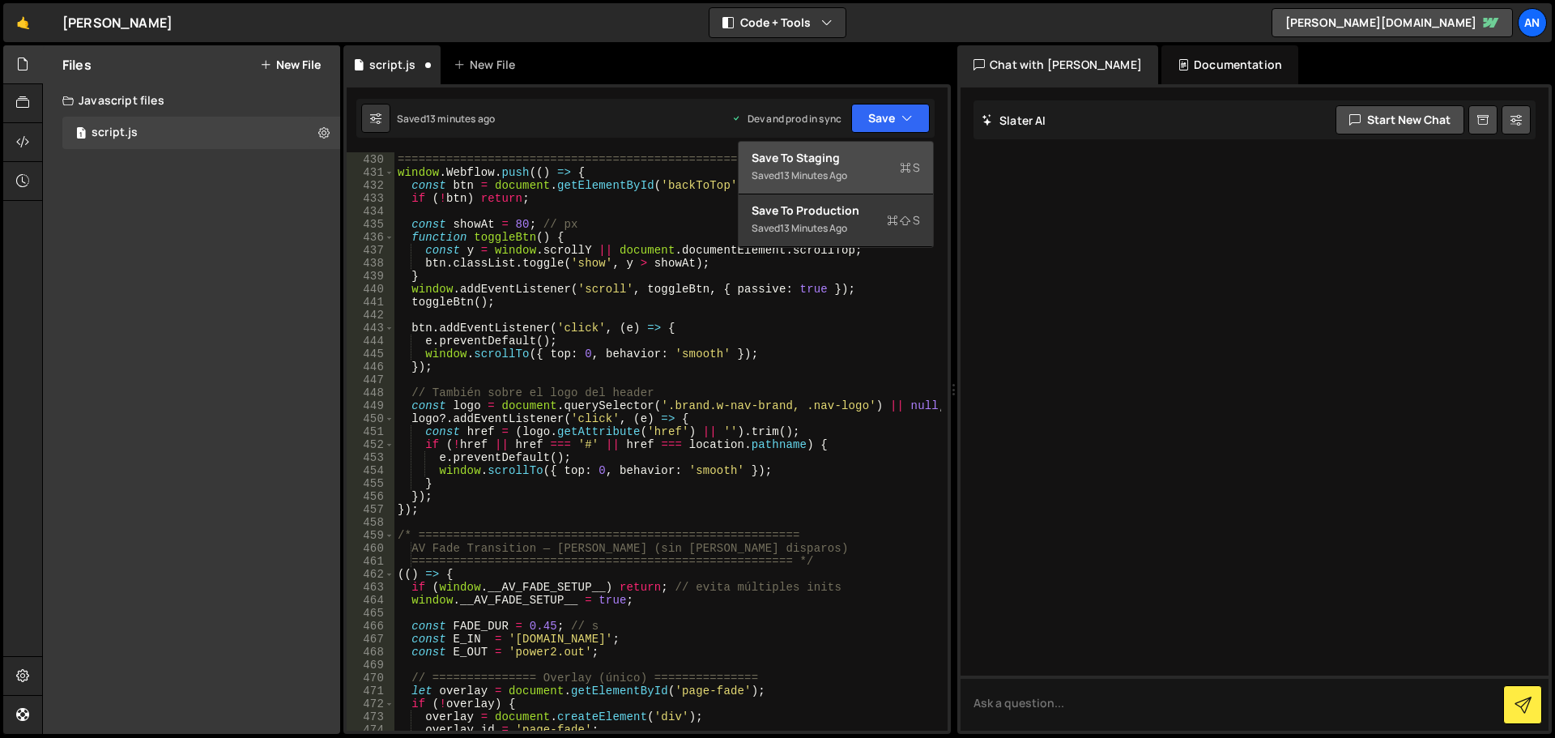
click at [877, 155] on div "Save to Staging S" at bounding box center [835, 158] width 168 height 16
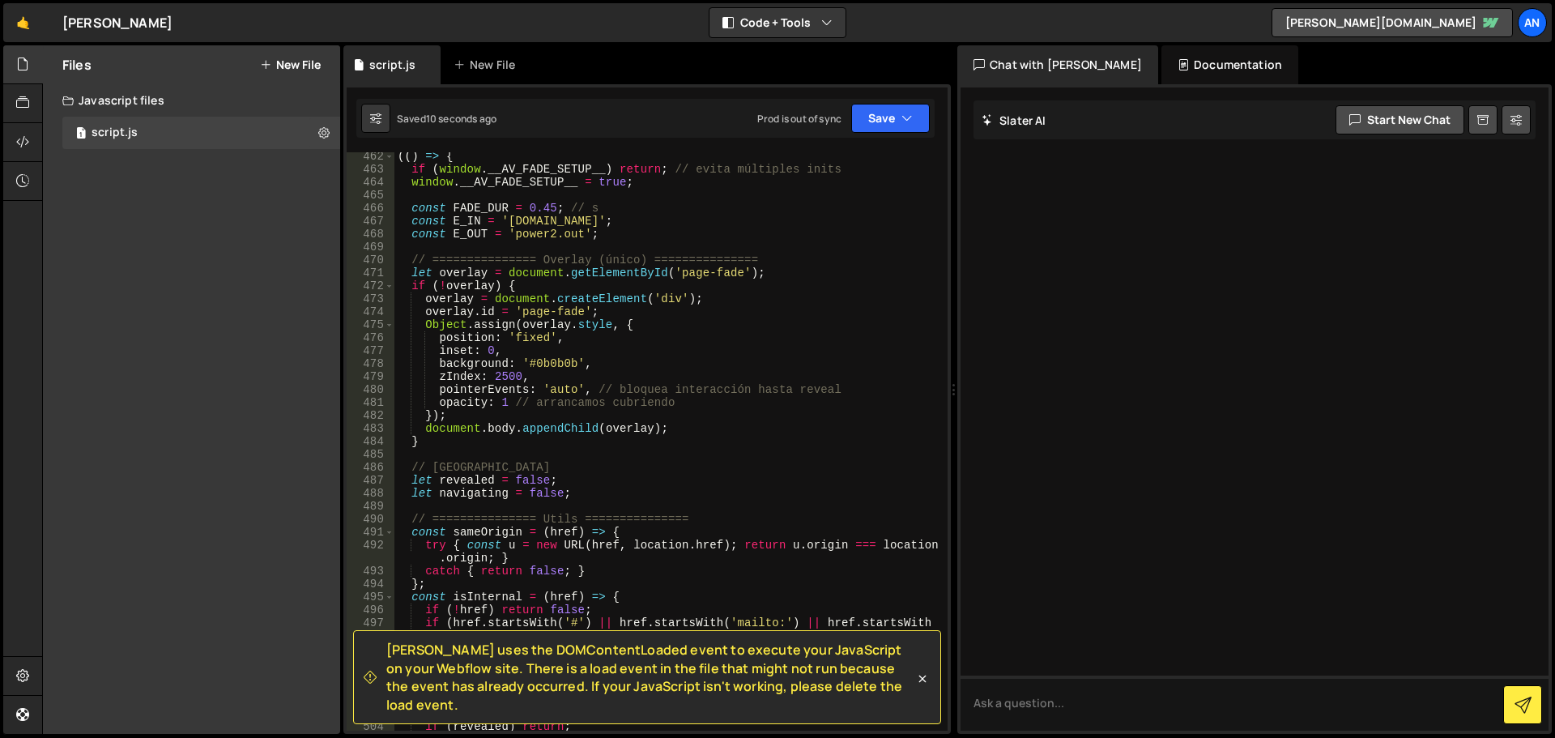
scroll to position [6001, 0]
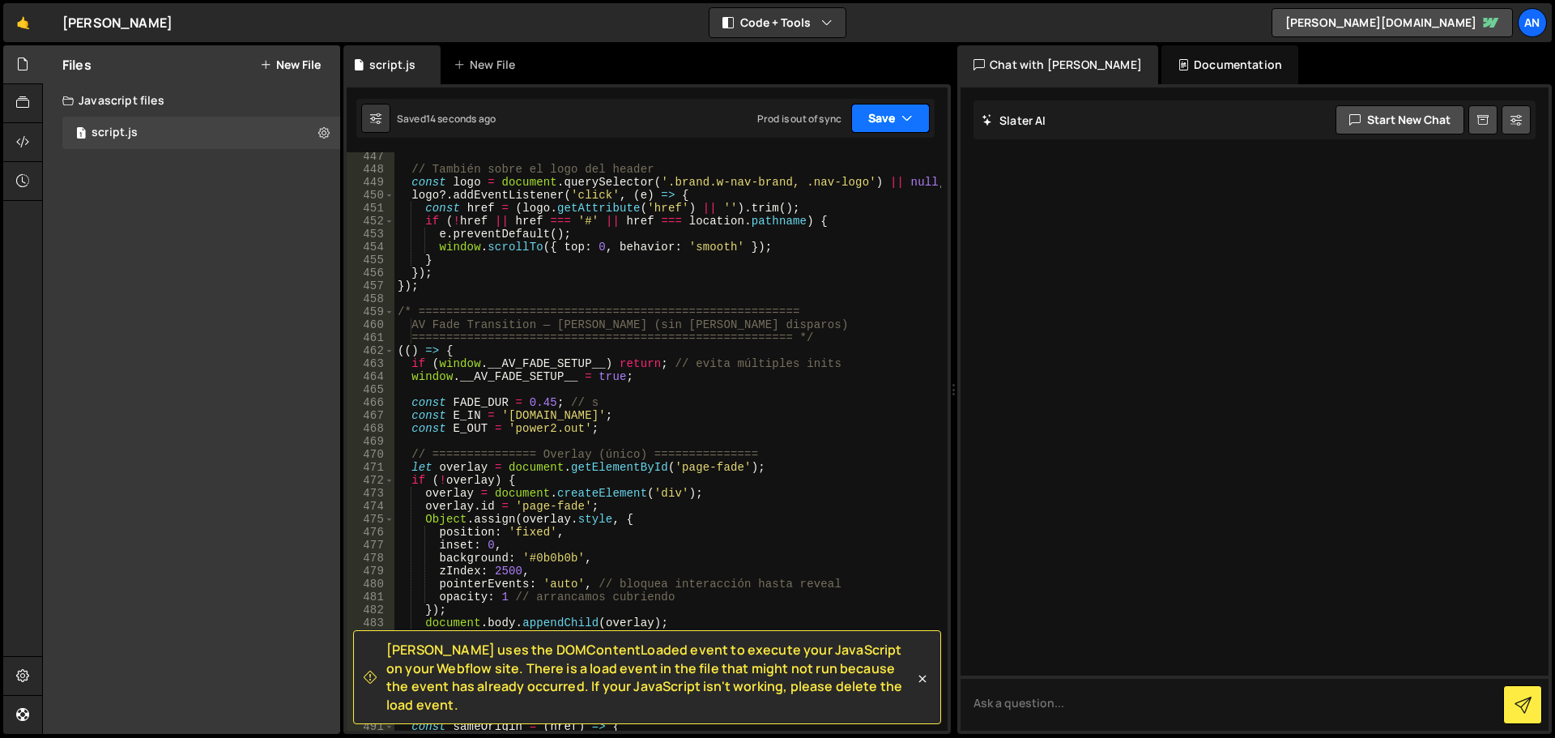
click at [863, 123] on button "Save" at bounding box center [890, 118] width 79 height 29
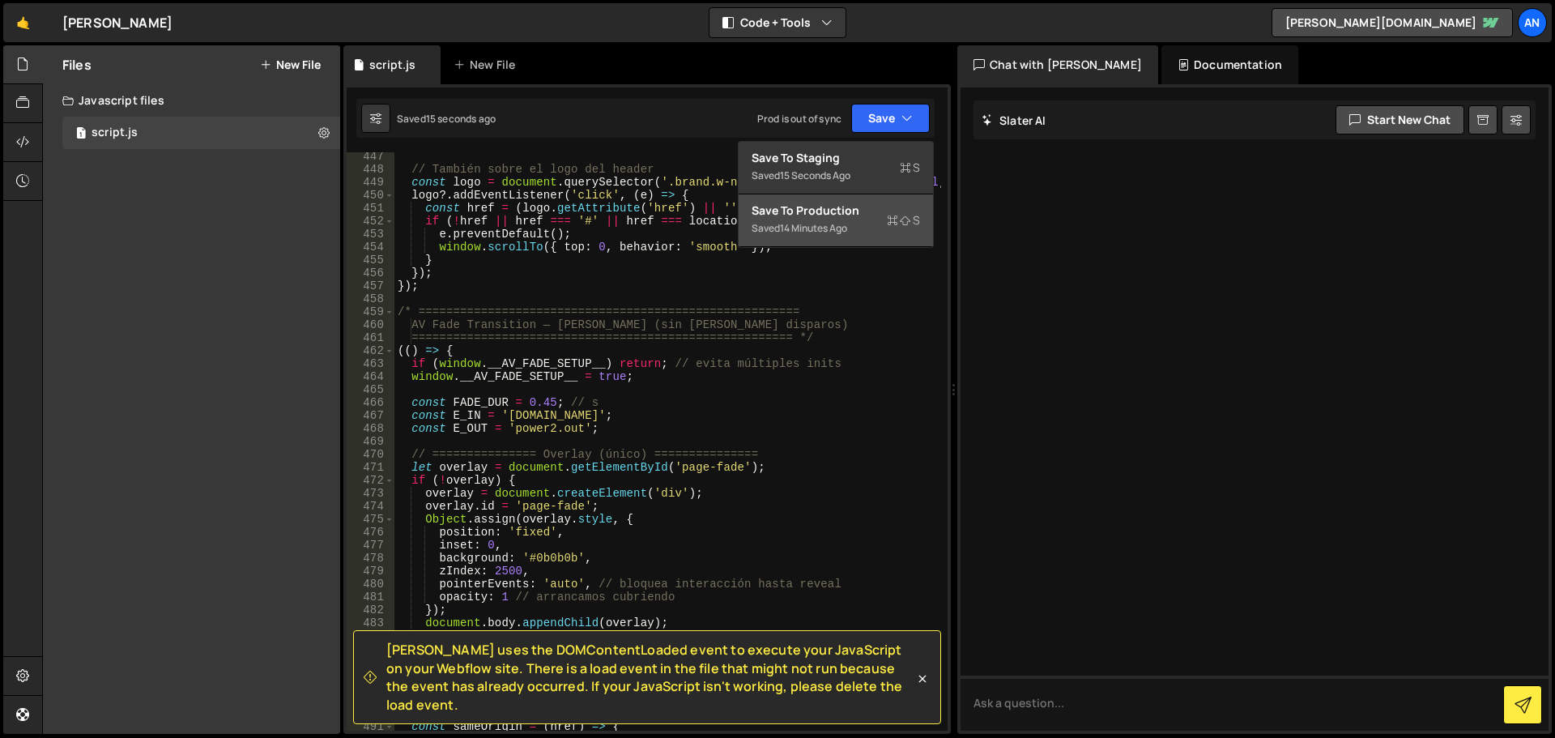
click at [858, 211] on div "Save to Production S" at bounding box center [835, 210] width 168 height 16
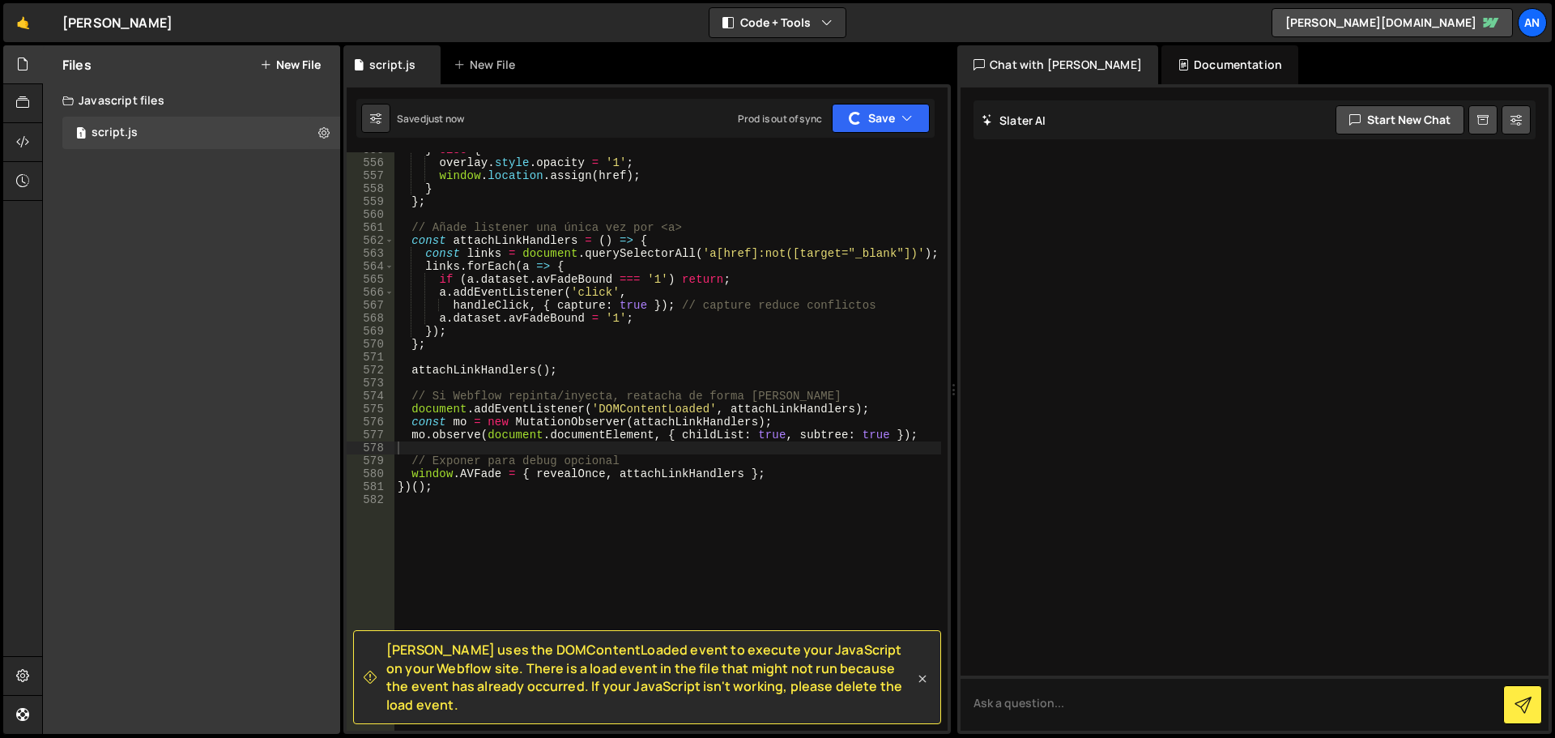
click at [917, 686] on icon at bounding box center [922, 678] width 16 height 16
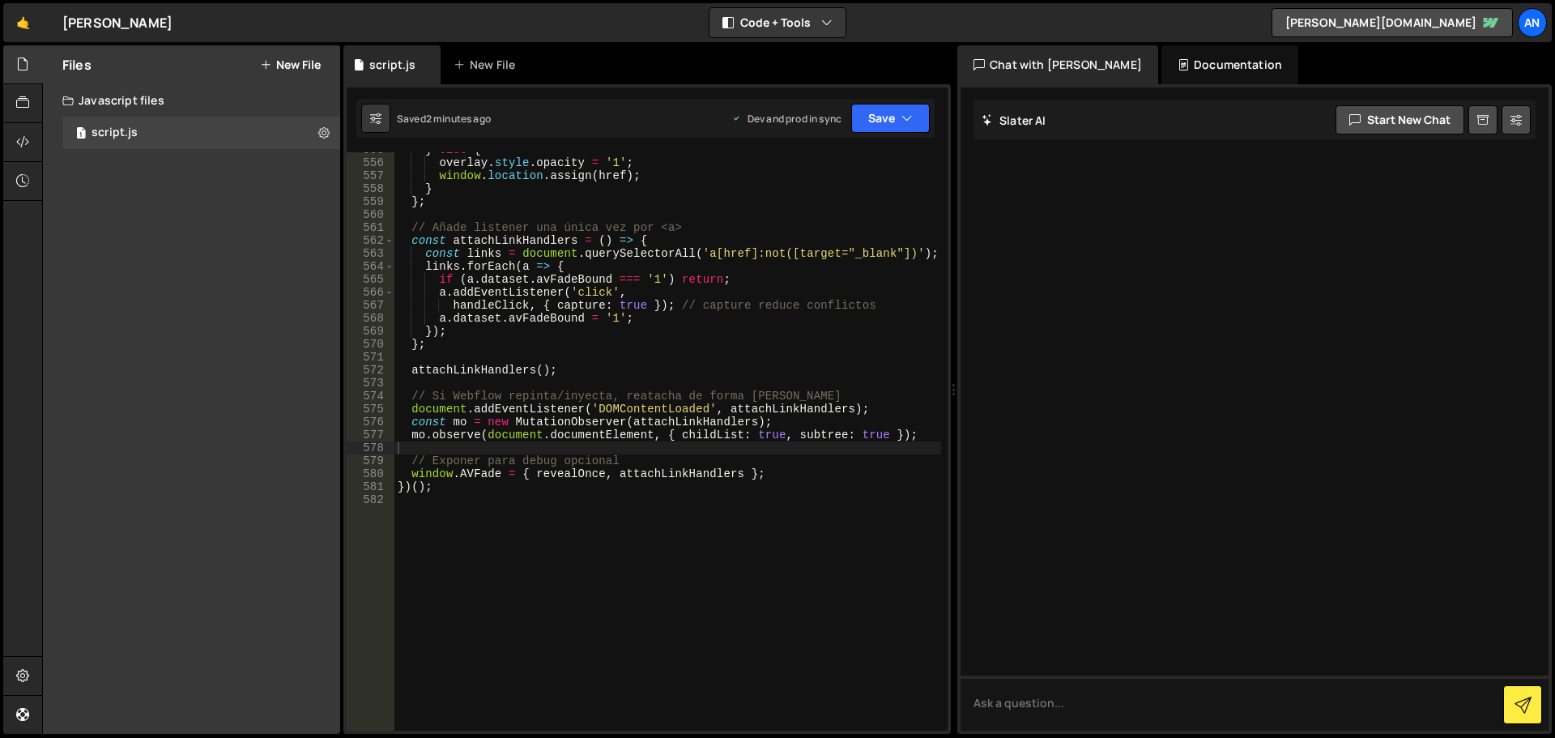
click at [443, 494] on div "} else { overlay . style . opacity = '1' ; window . location . assign ( href ) …" at bounding box center [667, 445] width 547 height 604
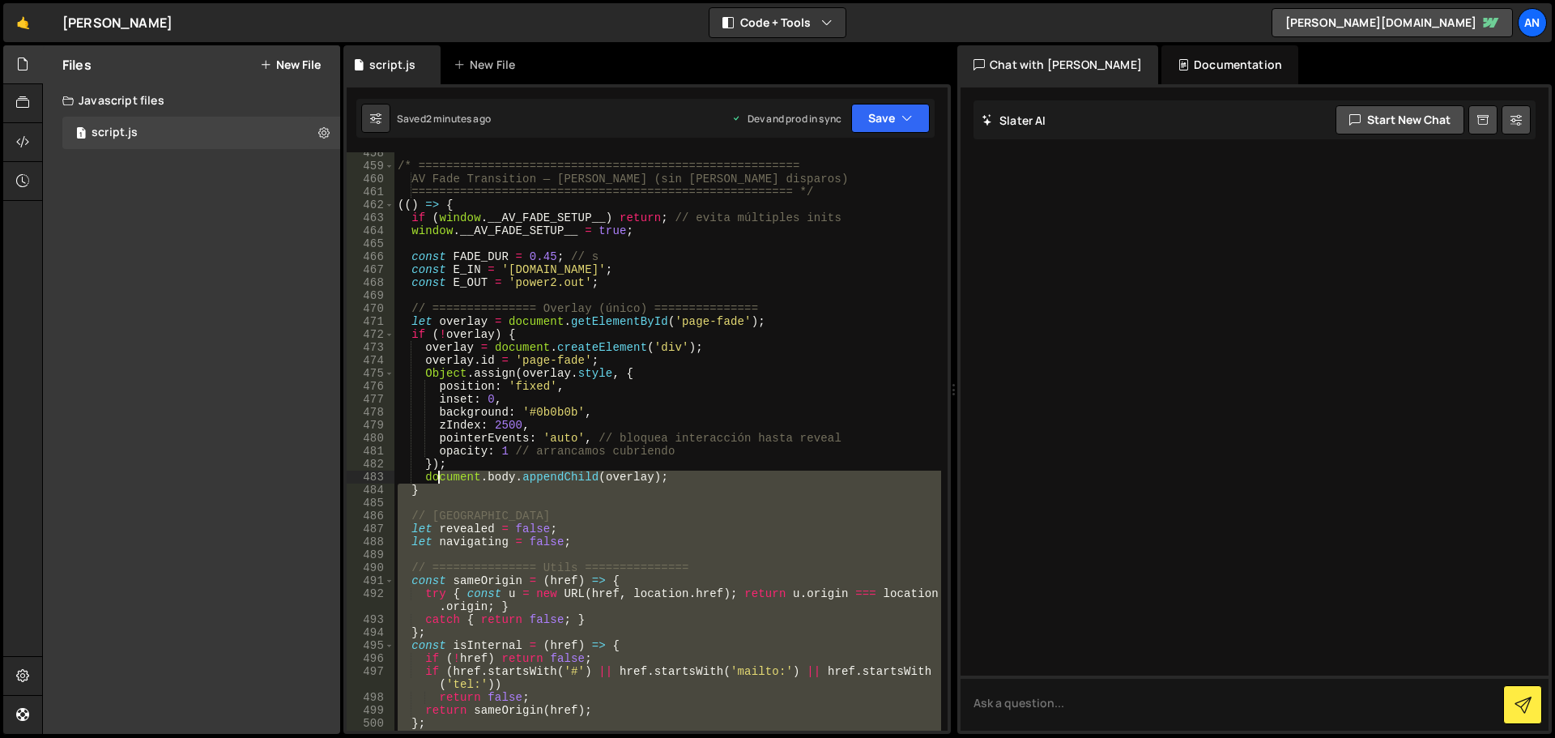
scroll to position [6050, 0]
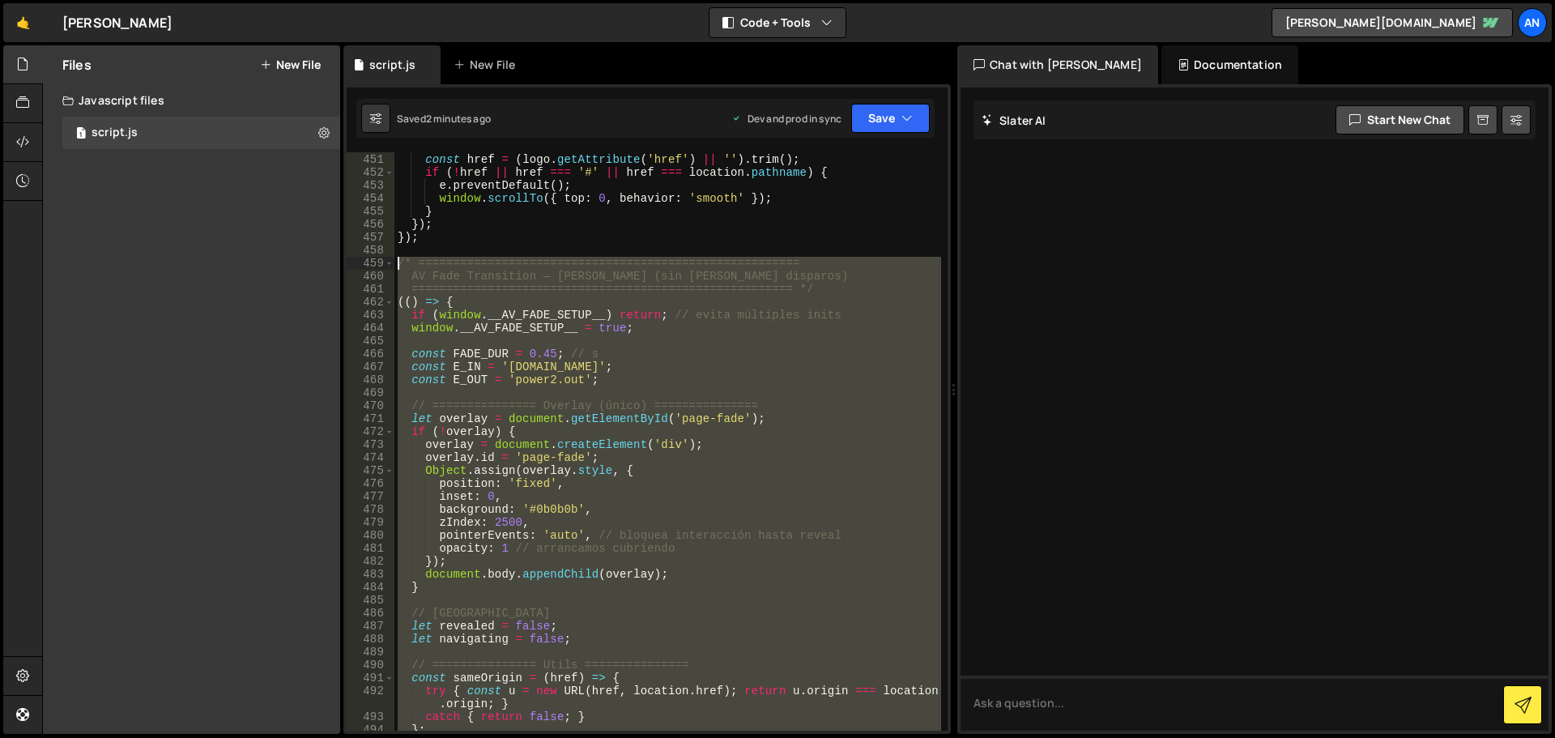
drag, startPoint x: 445, startPoint y: 487, endPoint x: 382, endPoint y: 260, distance: 236.1
click at [382, 260] on div "450 451 452 453 454 455 456 457 458 459 460 461 462 463 464 465 466 467 468 469…" at bounding box center [647, 441] width 601 height 578
paste textarea "})();"
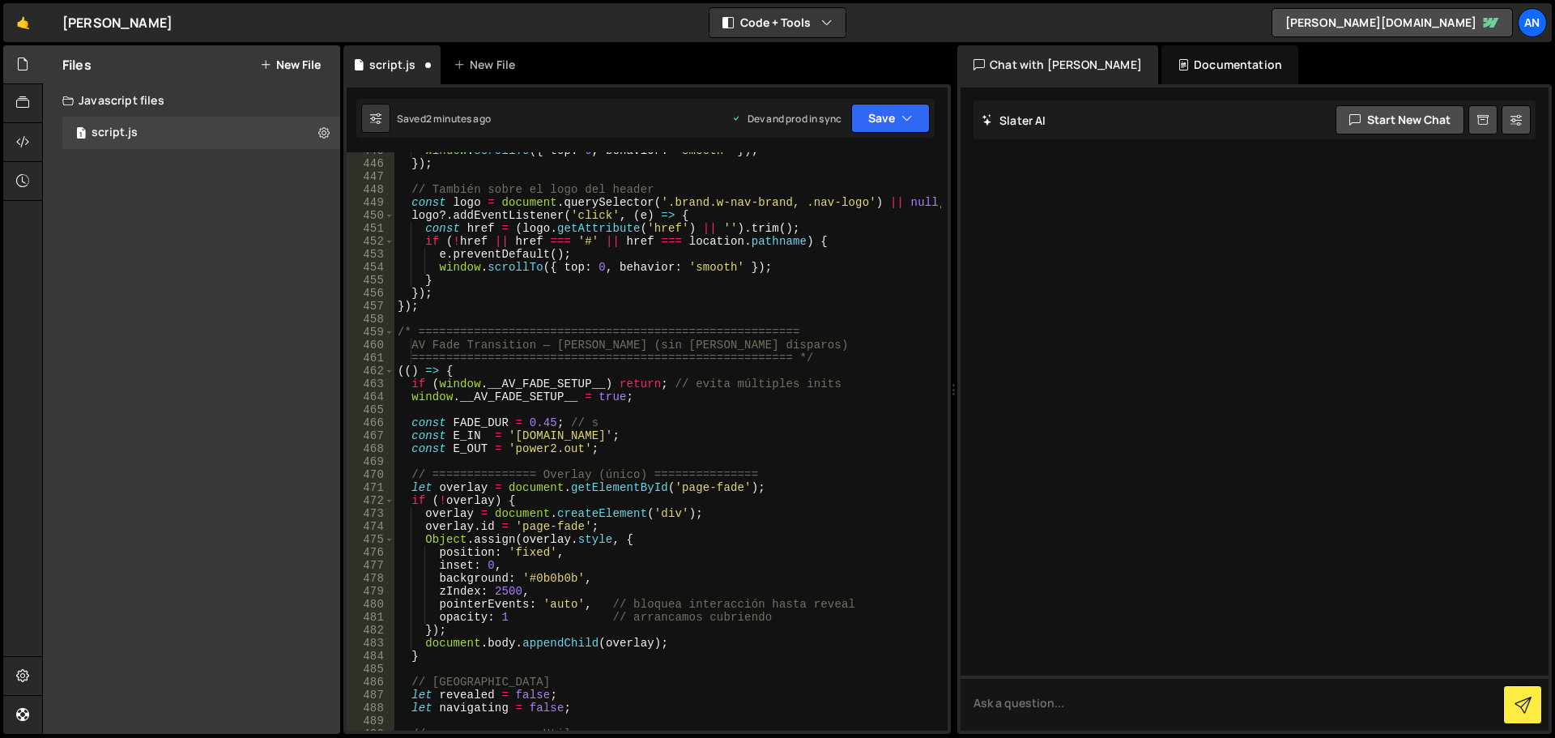
scroll to position [5981, 0]
click at [889, 123] on button "Save" at bounding box center [890, 118] width 79 height 29
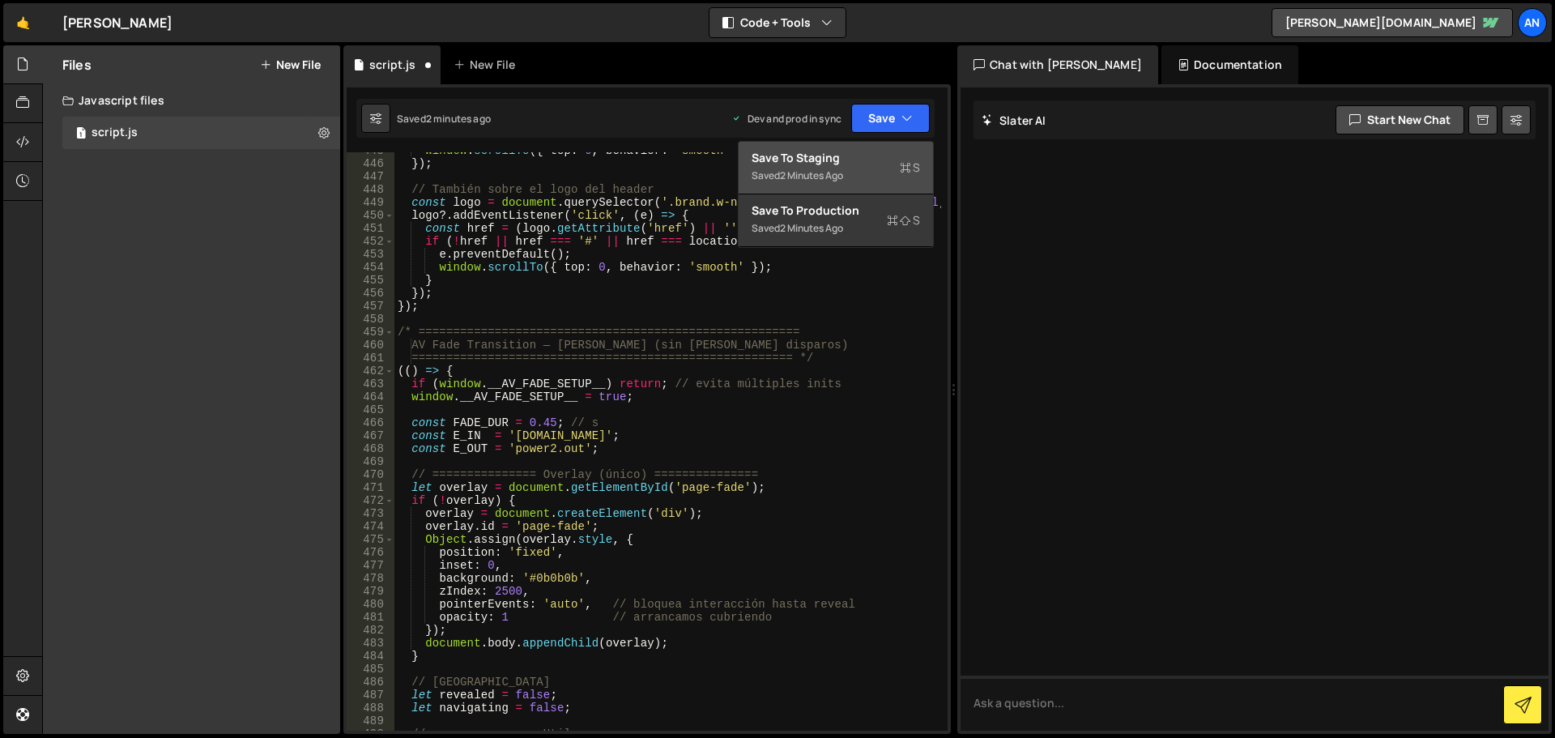
click at [881, 178] on div "Saved 2 minutes ago" at bounding box center [835, 175] width 168 height 19
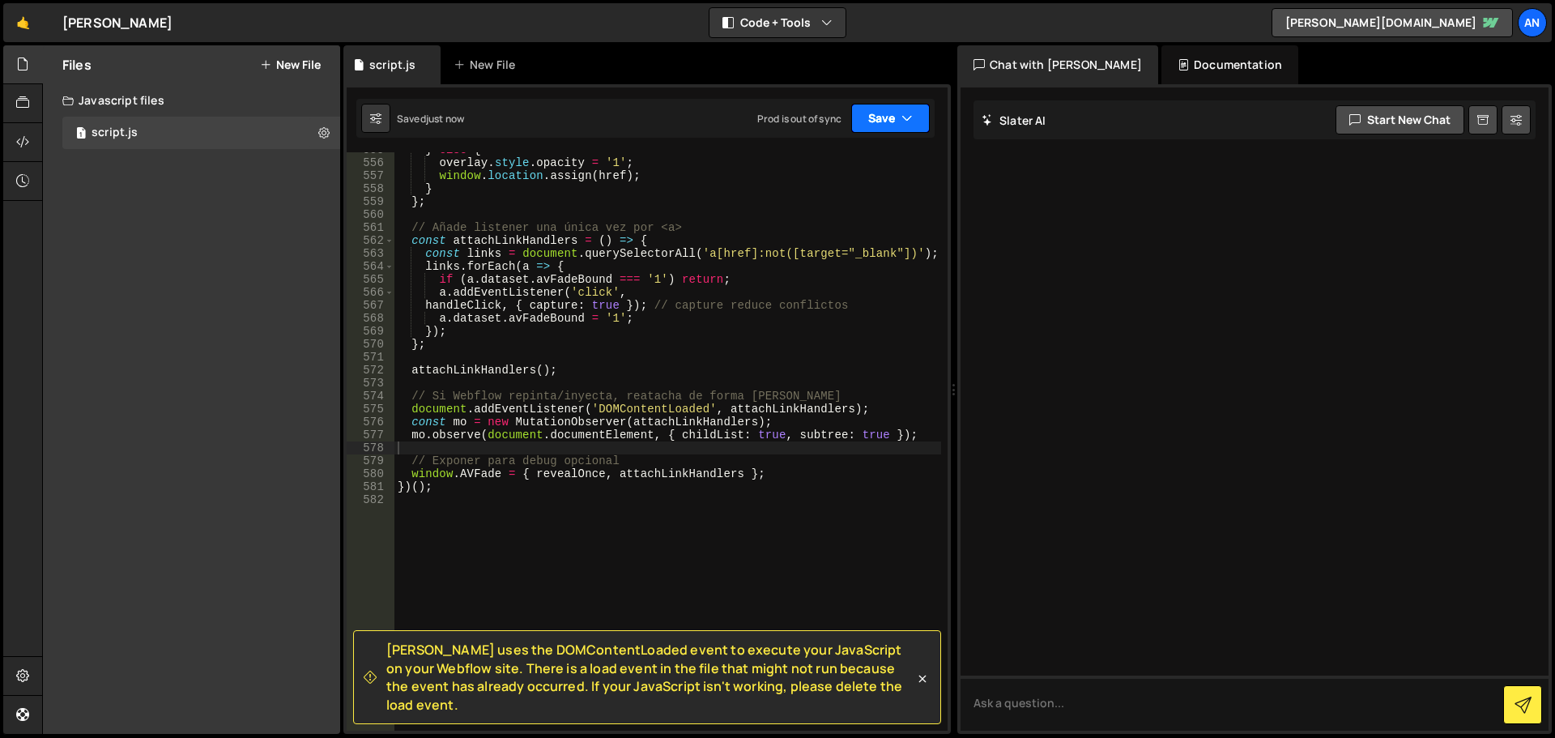
click at [873, 115] on button "Save" at bounding box center [890, 118] width 79 height 29
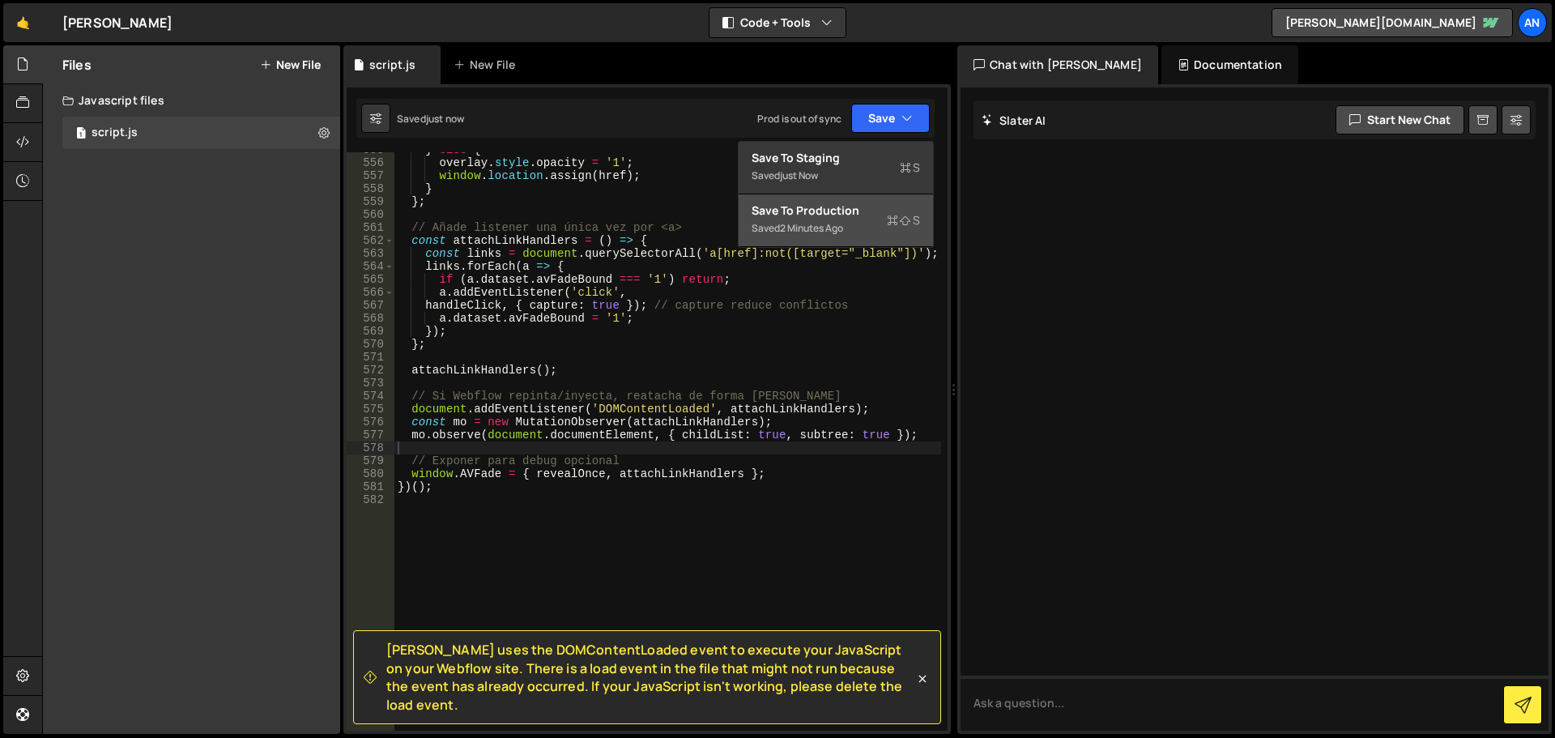
click at [836, 211] on div "Save to Production S" at bounding box center [835, 210] width 168 height 16
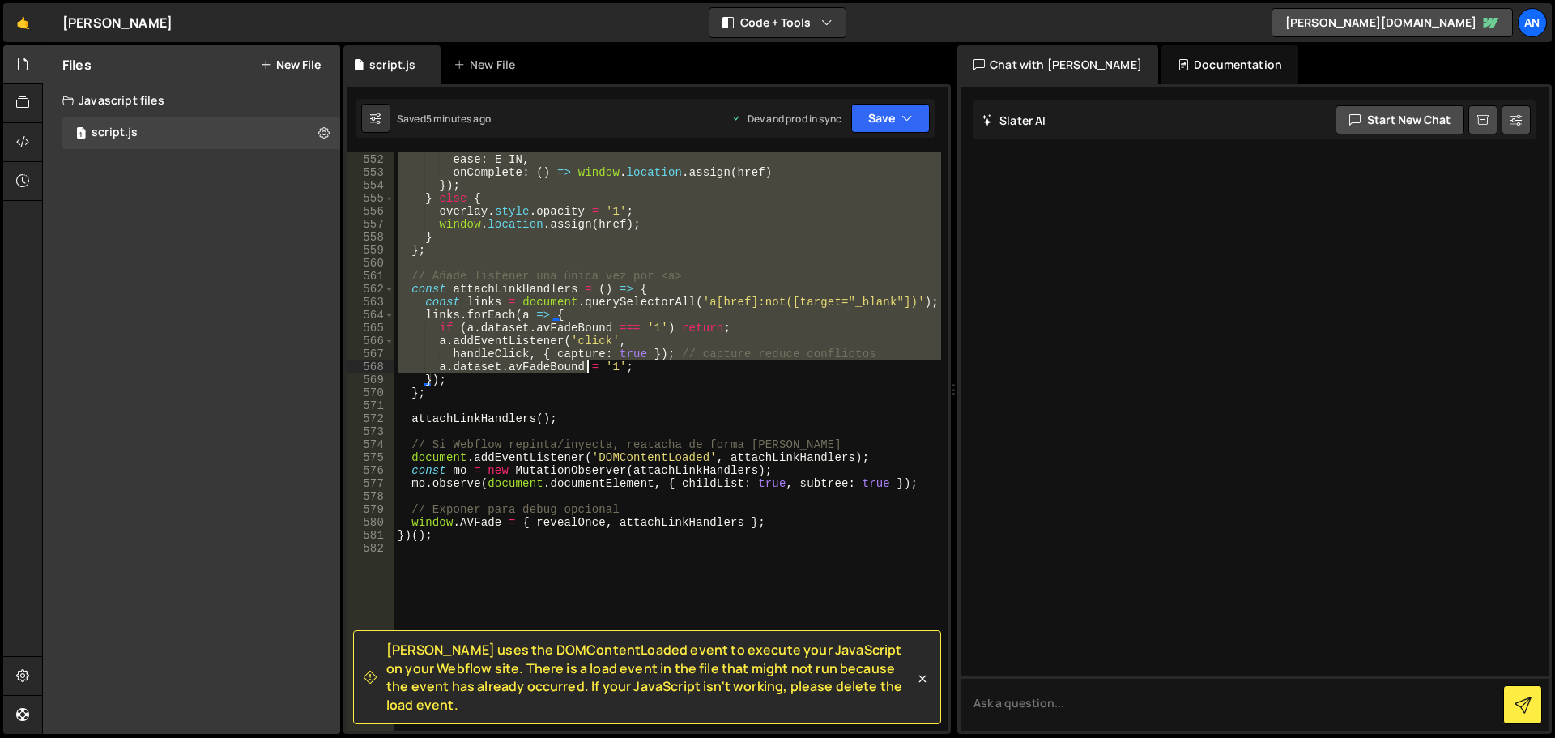
scroll to position [7507, 0]
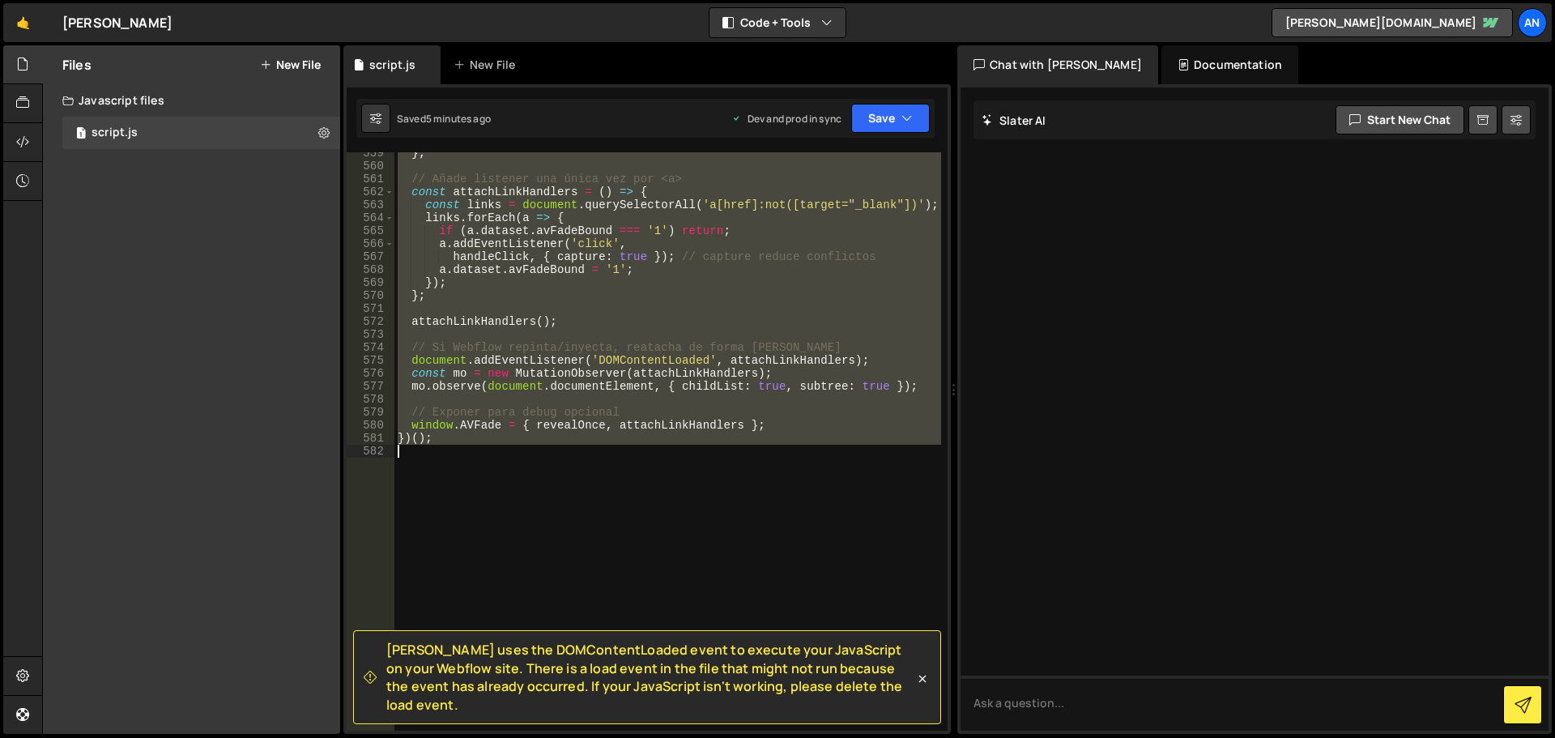
drag, startPoint x: 398, startPoint y: 311, endPoint x: 559, endPoint y: 456, distance: 216.1
click at [559, 456] on div "} ; // Añade listener una única vez por <a> const attachLinkHandlers = ( ) => {…" at bounding box center [667, 449] width 547 height 604
paste textarea
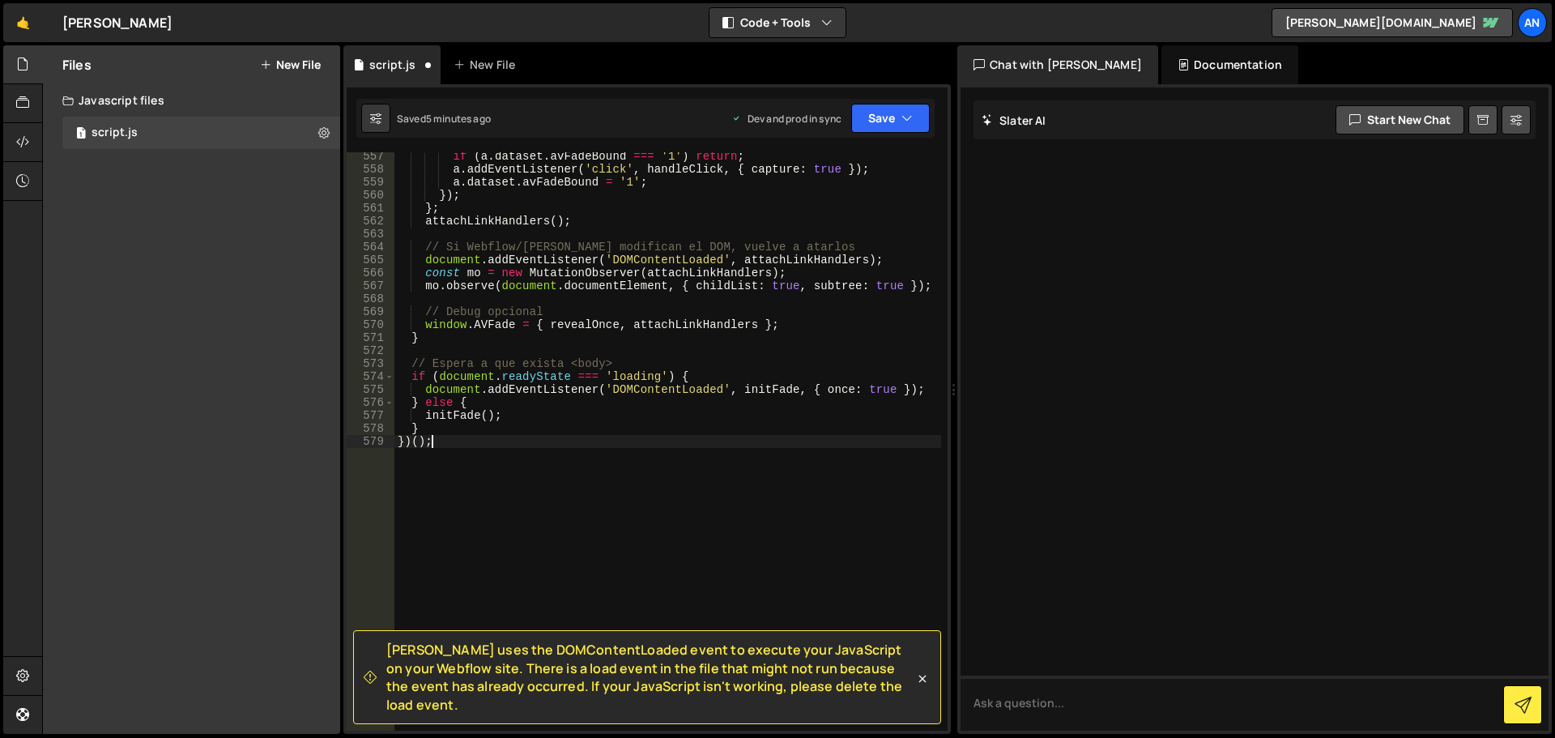
scroll to position [7491, 0]
click at [869, 115] on button "Save" at bounding box center [890, 118] width 79 height 29
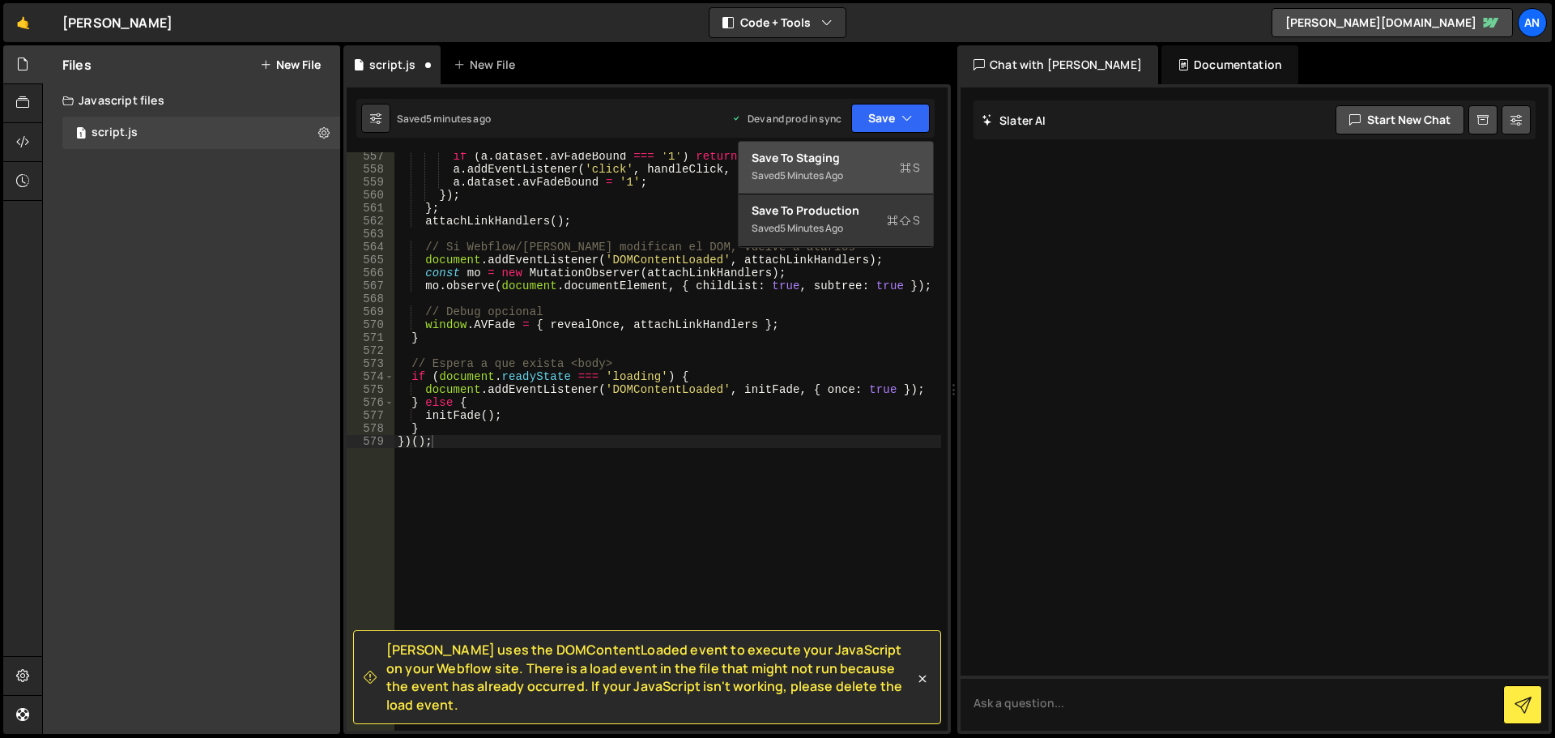
click at [840, 169] on div "5 minutes ago" at bounding box center [811, 175] width 63 height 14
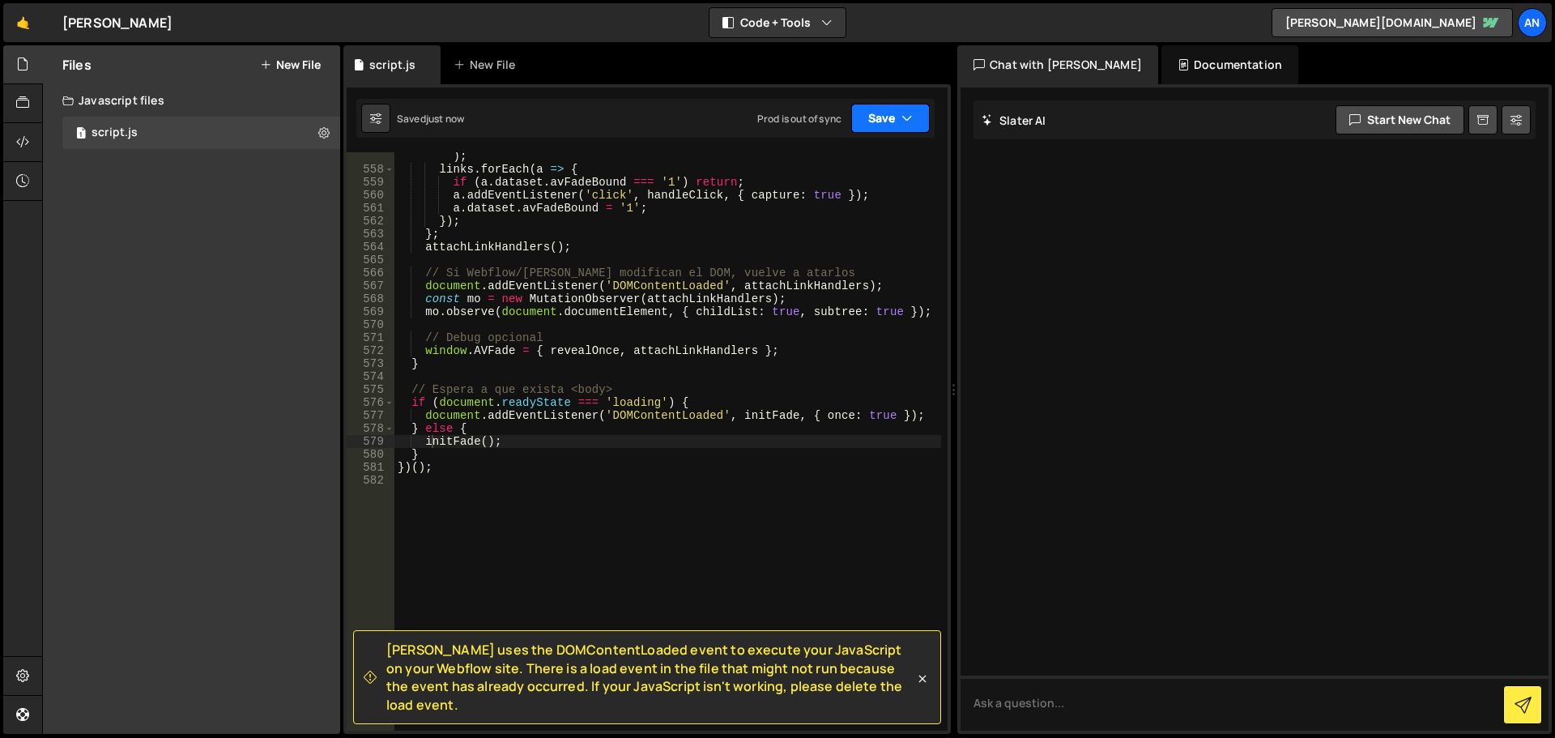
click at [866, 122] on button "Save" at bounding box center [890, 118] width 79 height 29
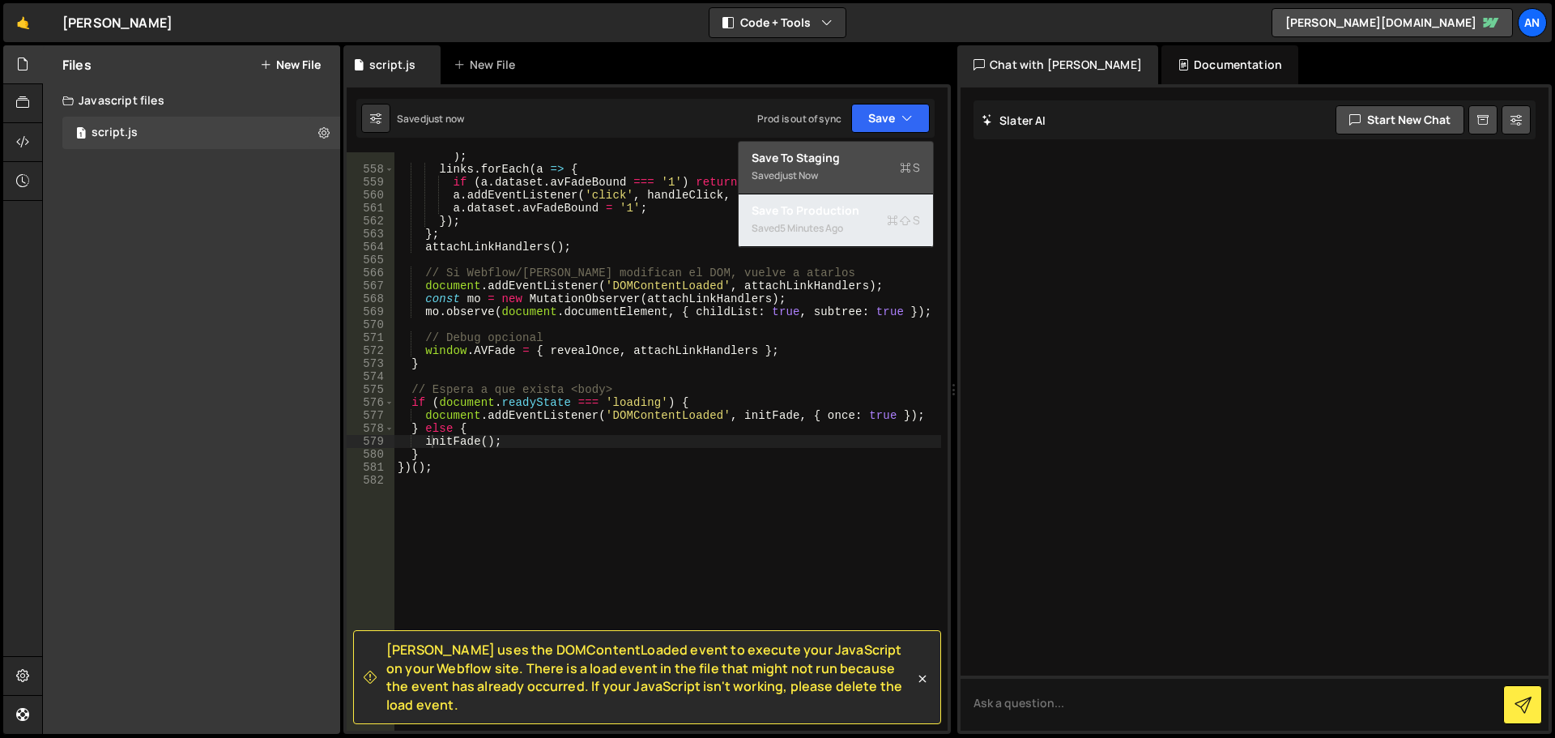
click at [825, 220] on div "Saved 5 minutes ago" at bounding box center [835, 228] width 168 height 19
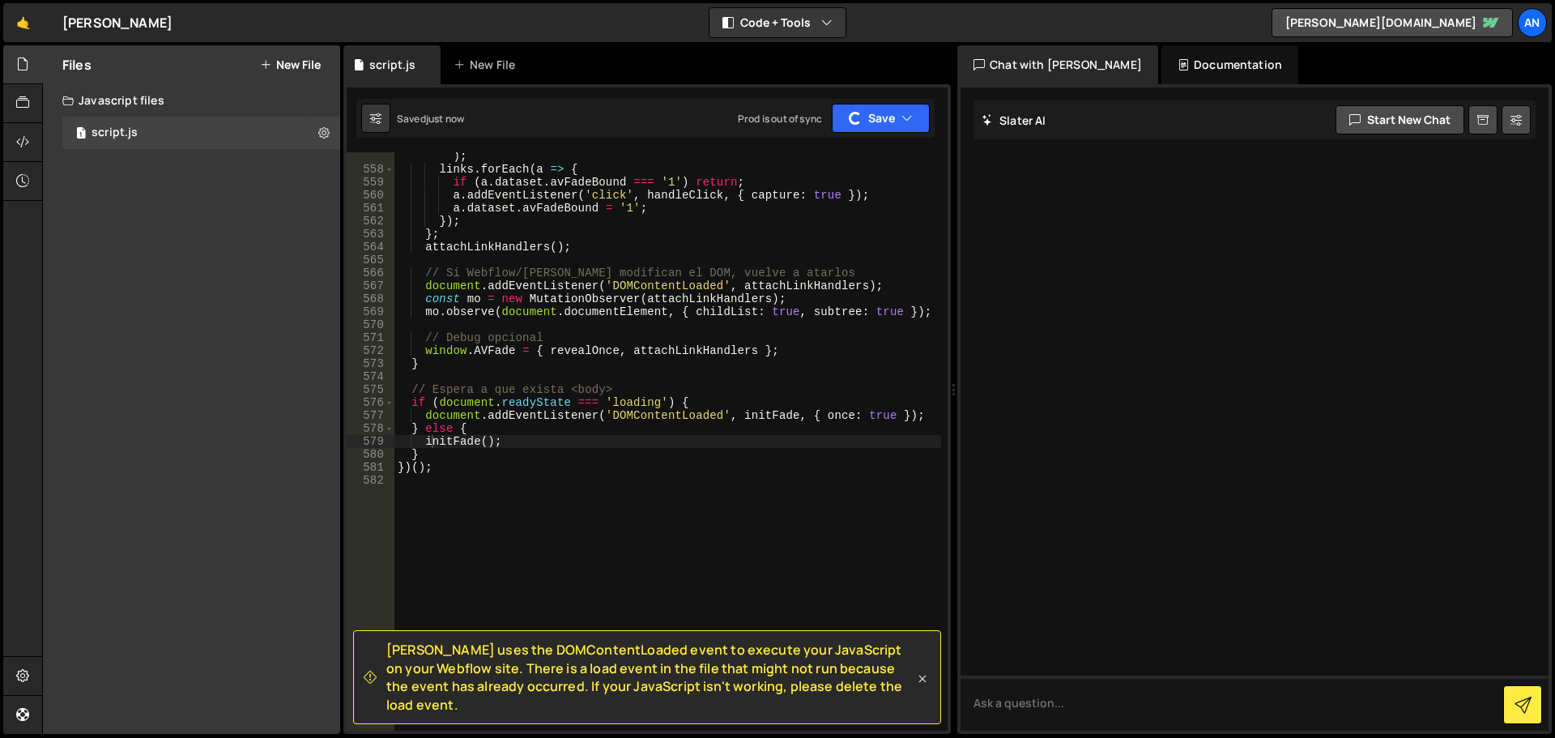
click at [922, 685] on icon at bounding box center [922, 678] width 16 height 16
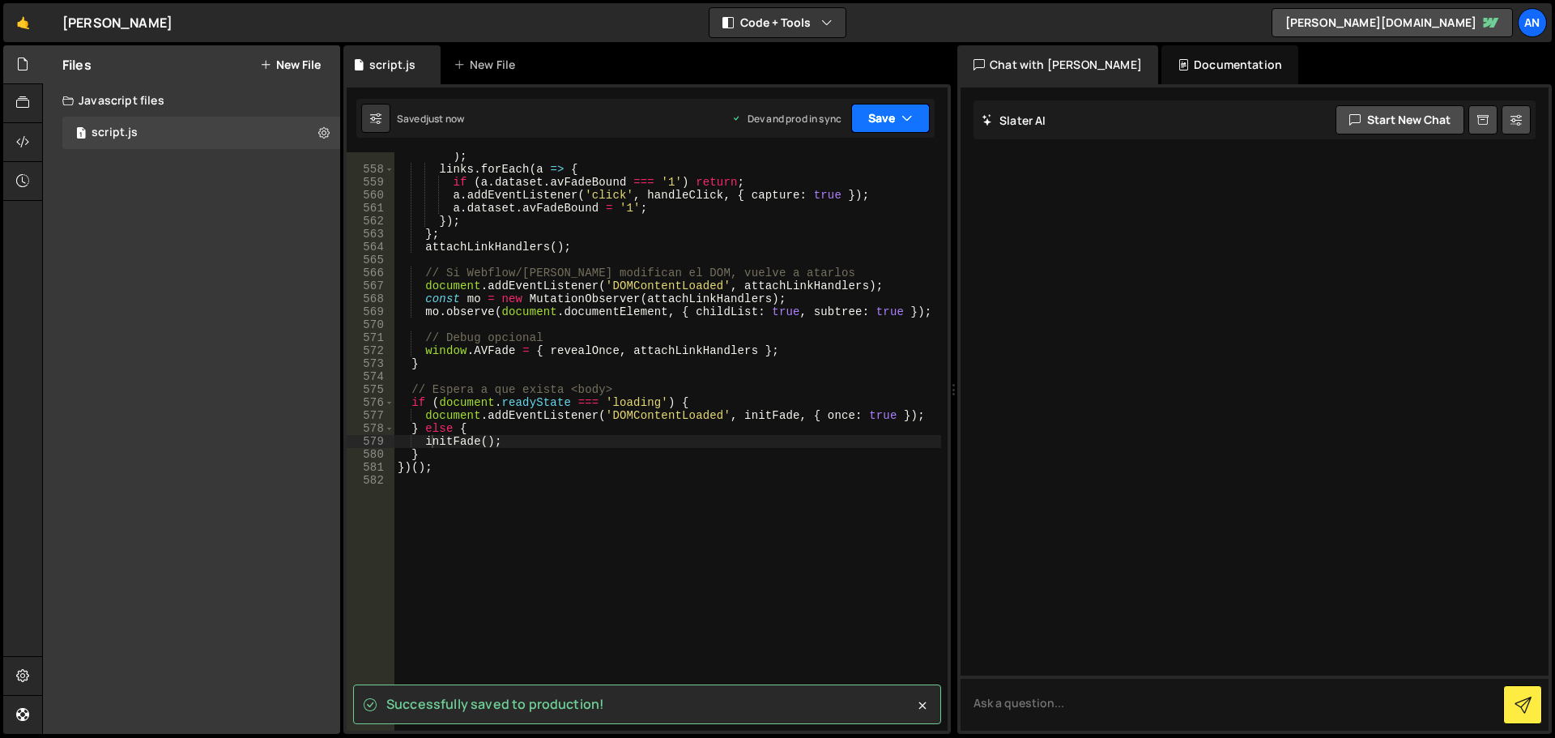
click at [859, 122] on button "Save" at bounding box center [890, 118] width 79 height 29
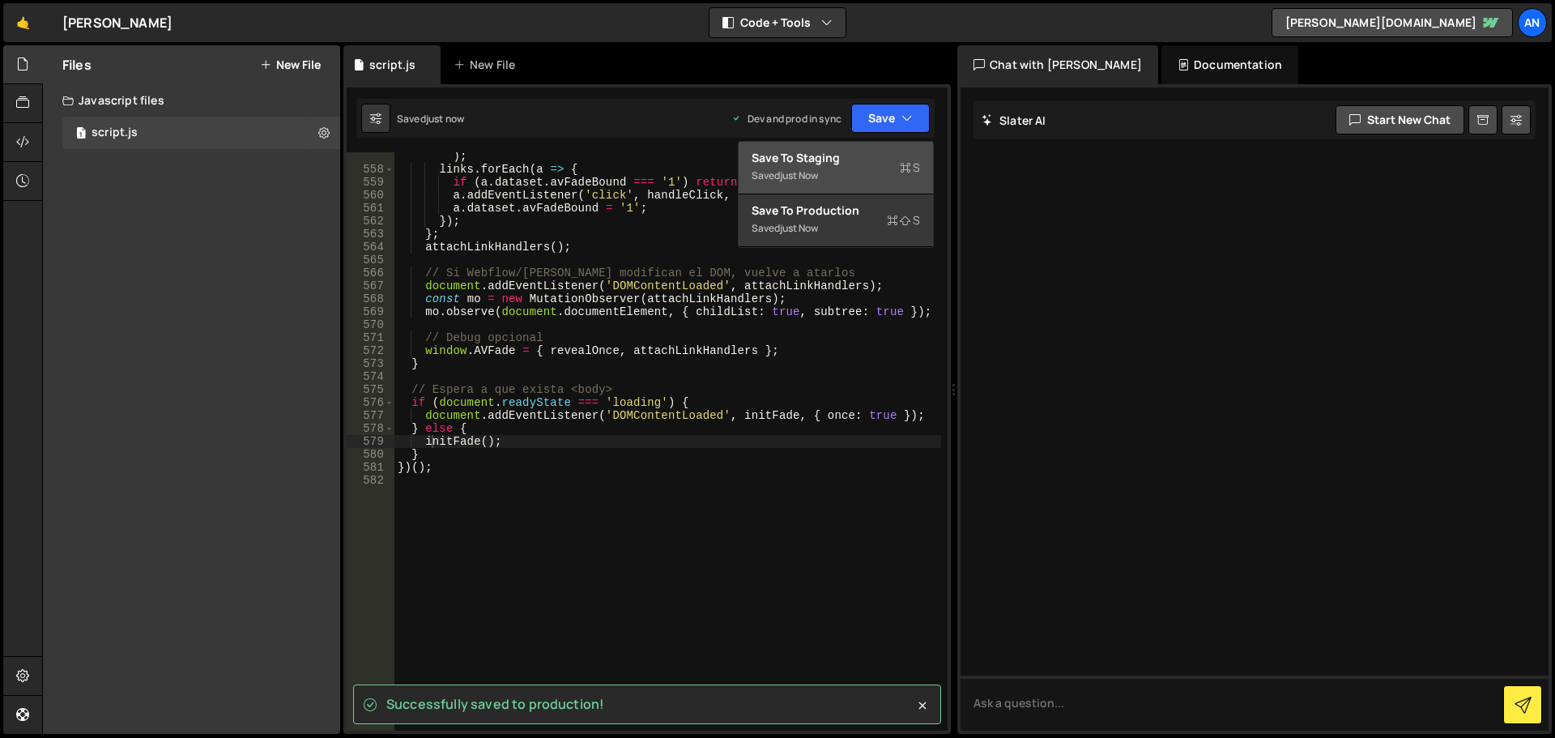
click at [836, 157] on div "Save to Staging S" at bounding box center [835, 158] width 168 height 16
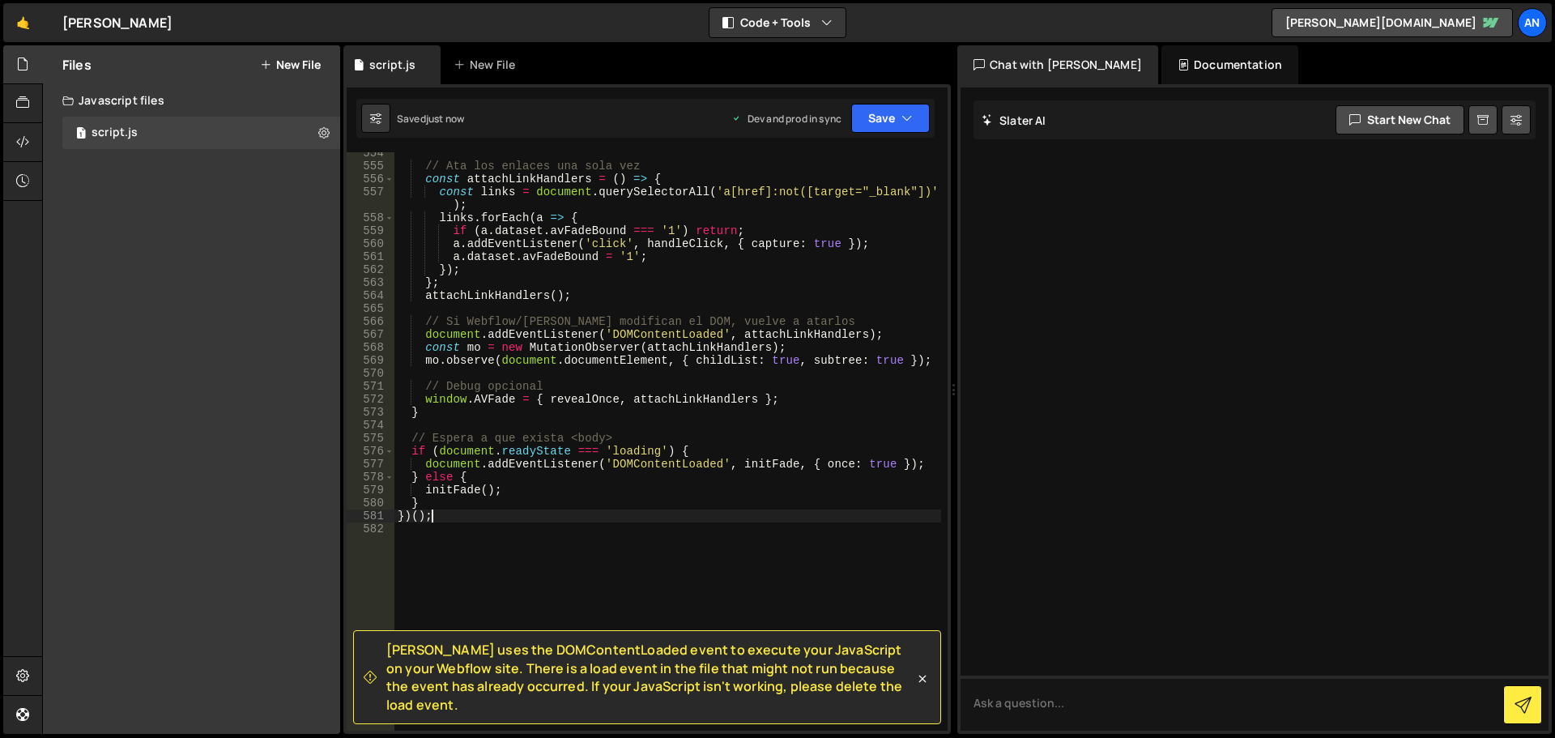
click at [479, 521] on div "// Ata los enlaces una sola vez const attachLinkHandlers = ( ) => { const links…" at bounding box center [667, 449] width 547 height 604
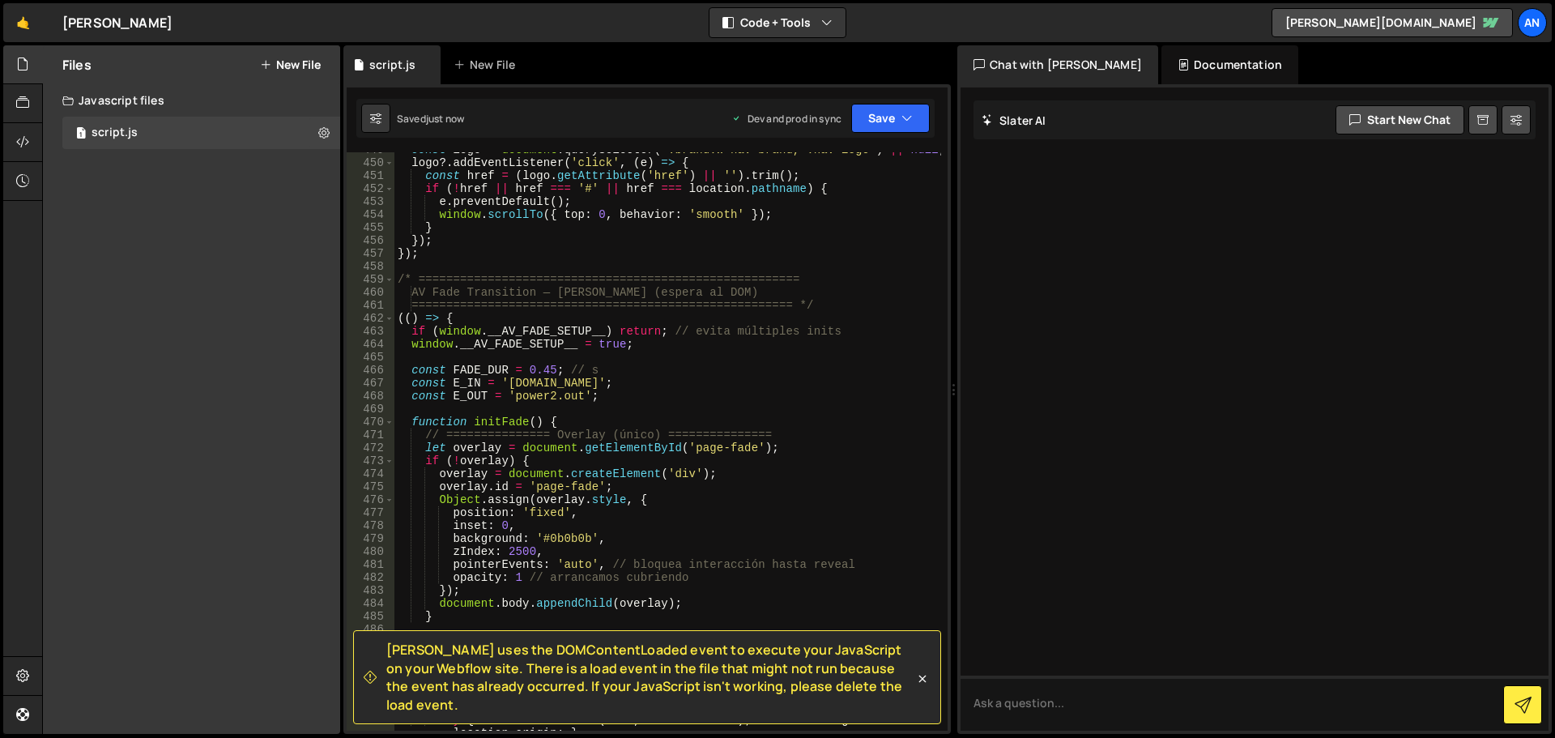
scroll to position [5985, 0]
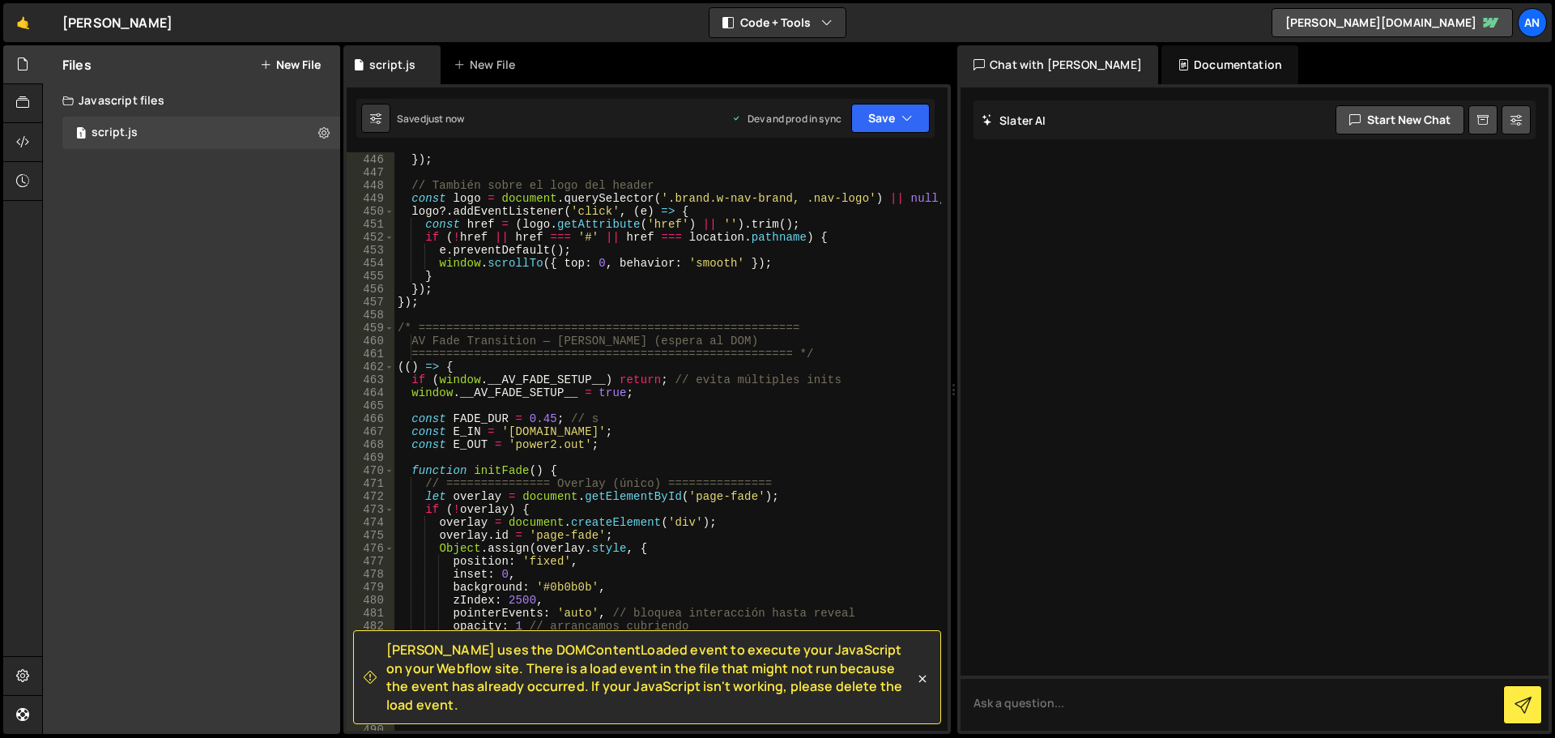
click at [458, 367] on div "window . scrollTo ({ top : 0 , behavior : 'smooth' }) ; }) ; // También sobre e…" at bounding box center [667, 442] width 547 height 604
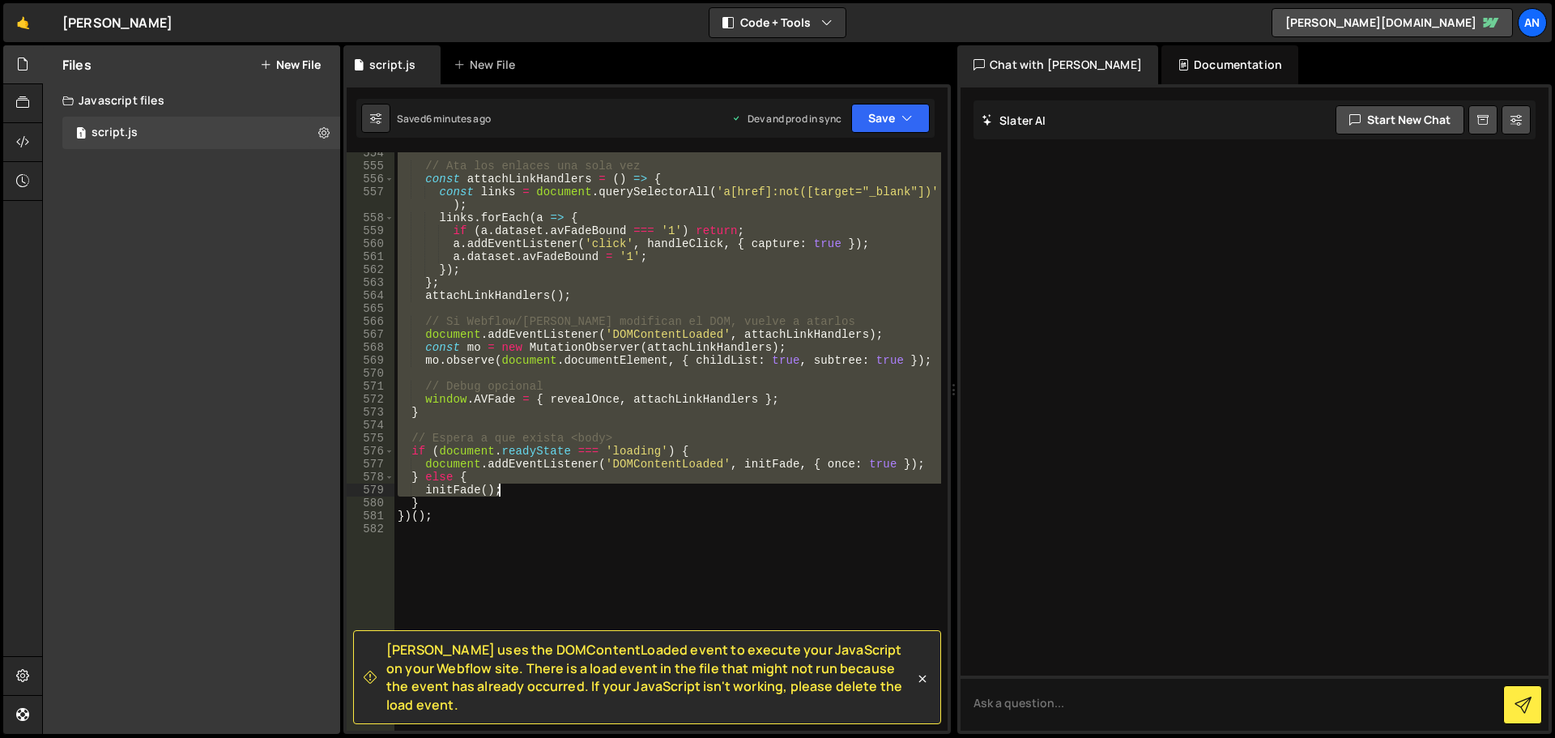
scroll to position [7530, 0]
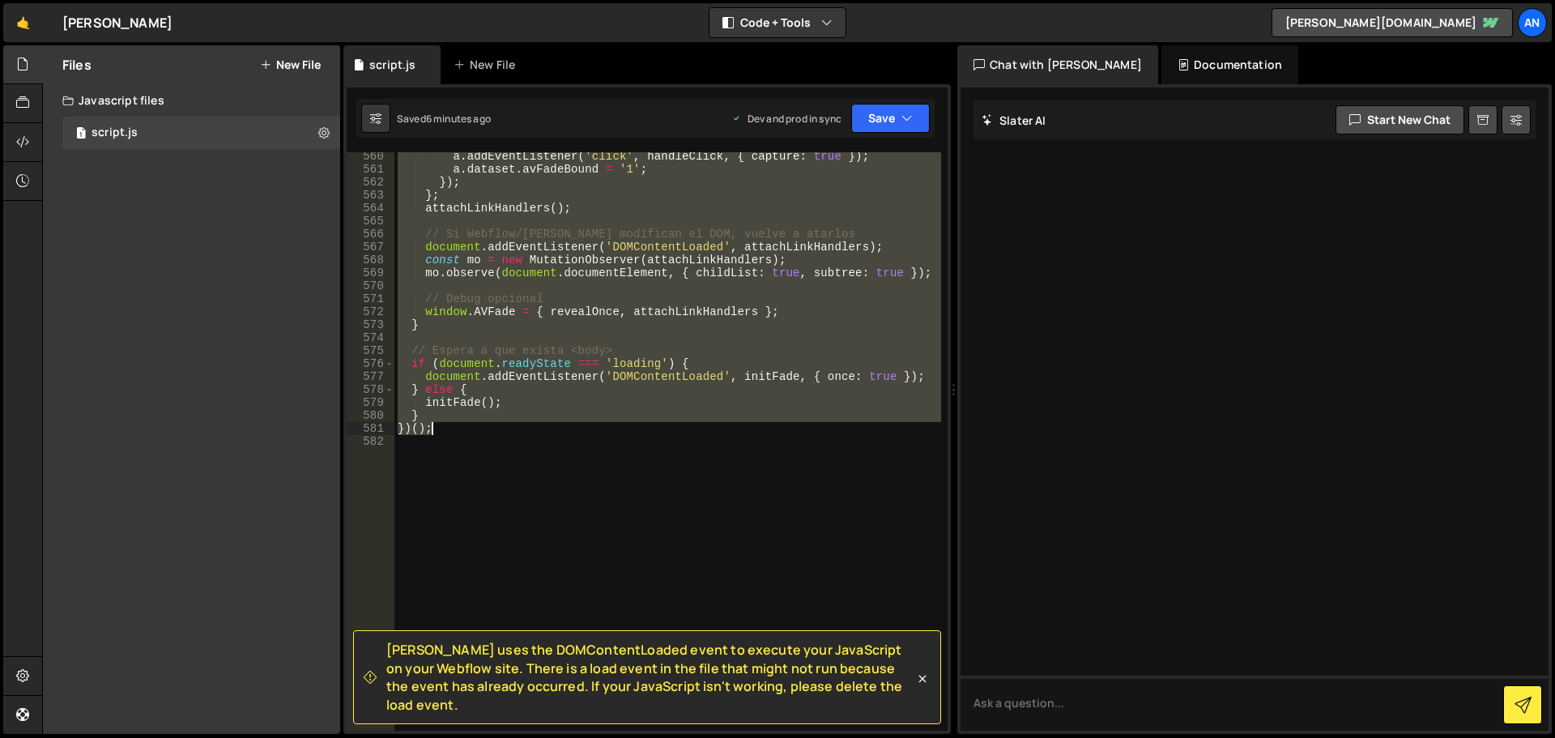
drag, startPoint x: 397, startPoint y: 364, endPoint x: 692, endPoint y: 432, distance: 303.1
click at [692, 432] on div "a . addEventListener ( 'click' , handleClick , { capture : true }) ; a . datase…" at bounding box center [667, 452] width 547 height 604
paste textarea
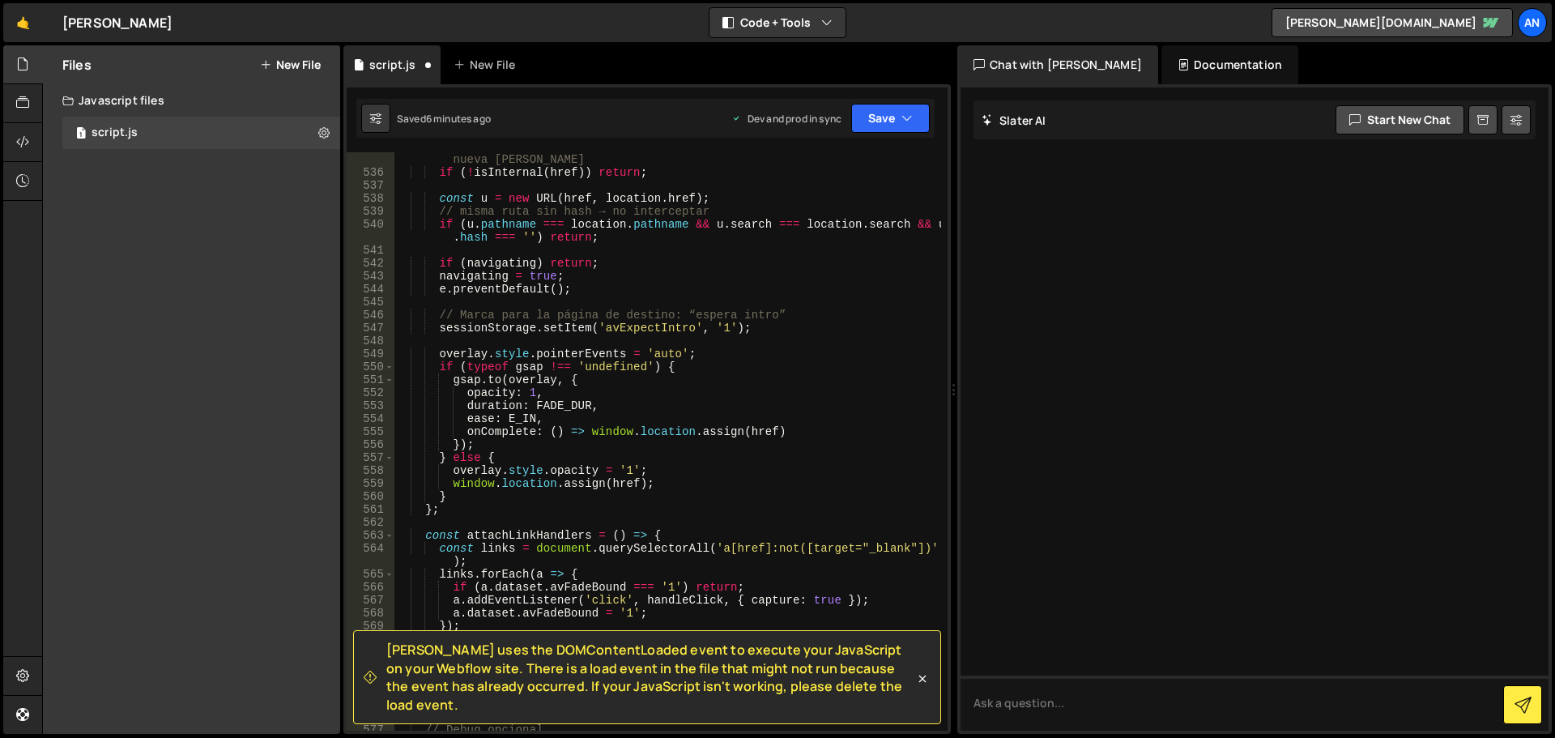
scroll to position [6911, 0]
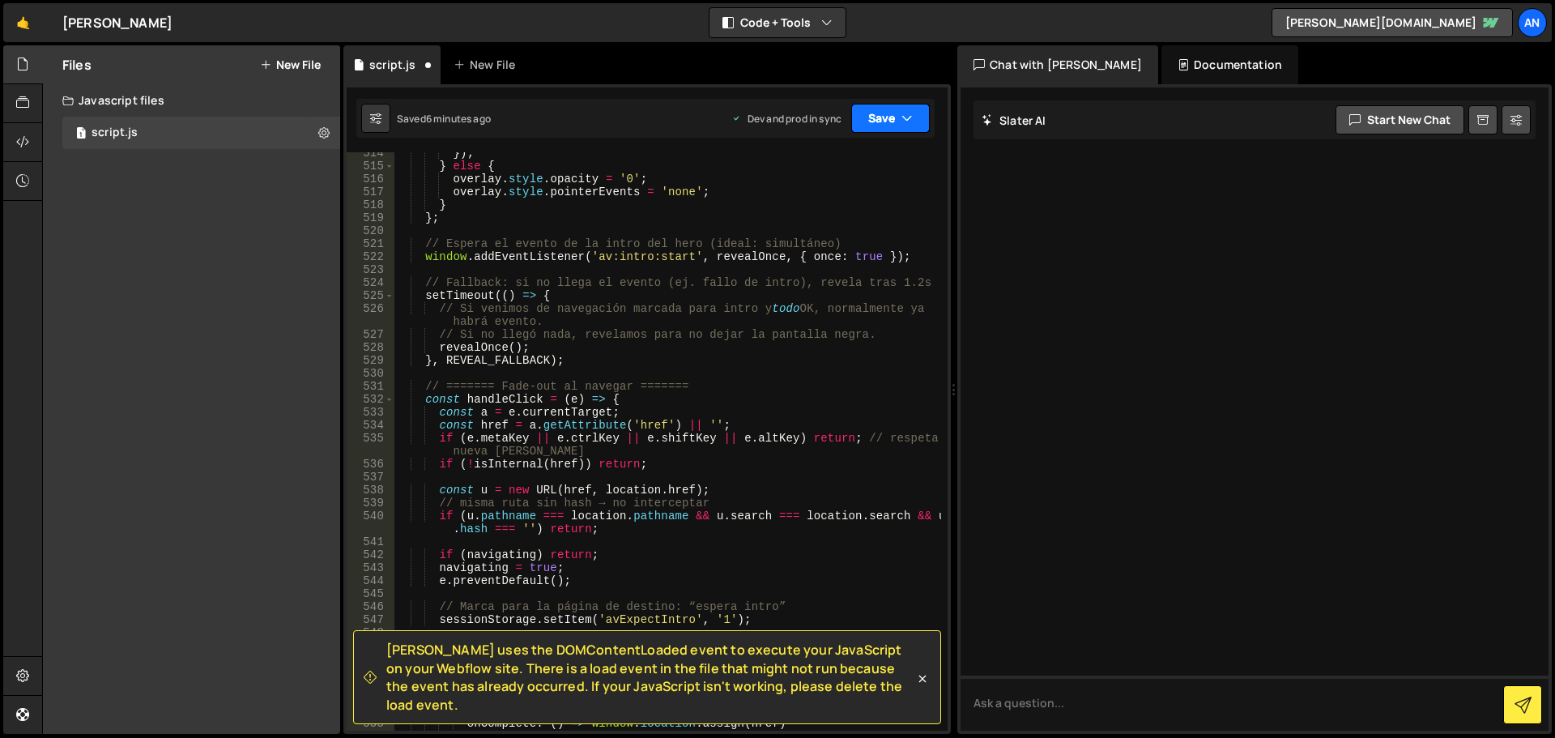
click at [879, 122] on button "Save" at bounding box center [890, 118] width 79 height 29
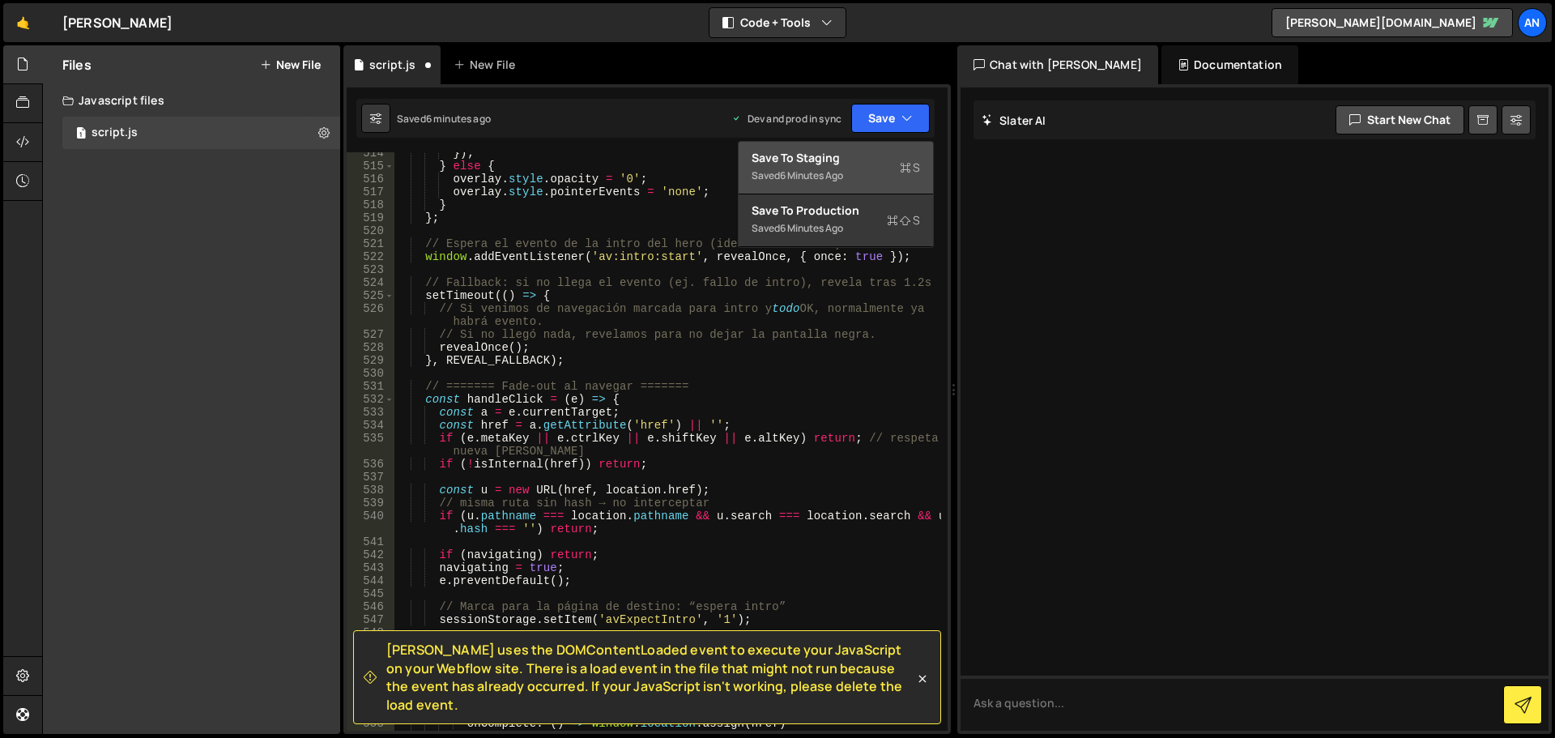
click at [865, 156] on div "Save to Staging S" at bounding box center [835, 158] width 168 height 16
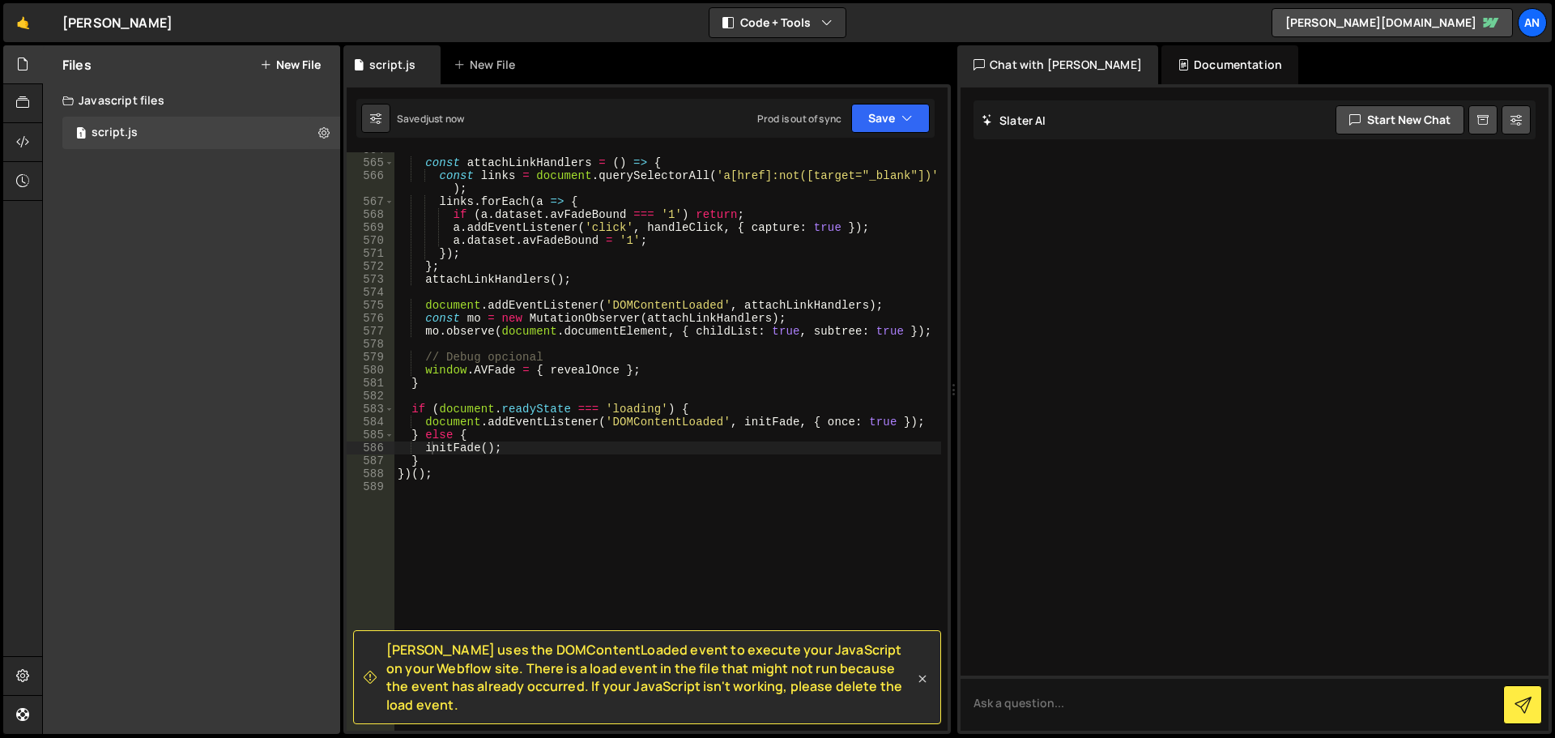
click at [920, 687] on icon at bounding box center [922, 678] width 16 height 16
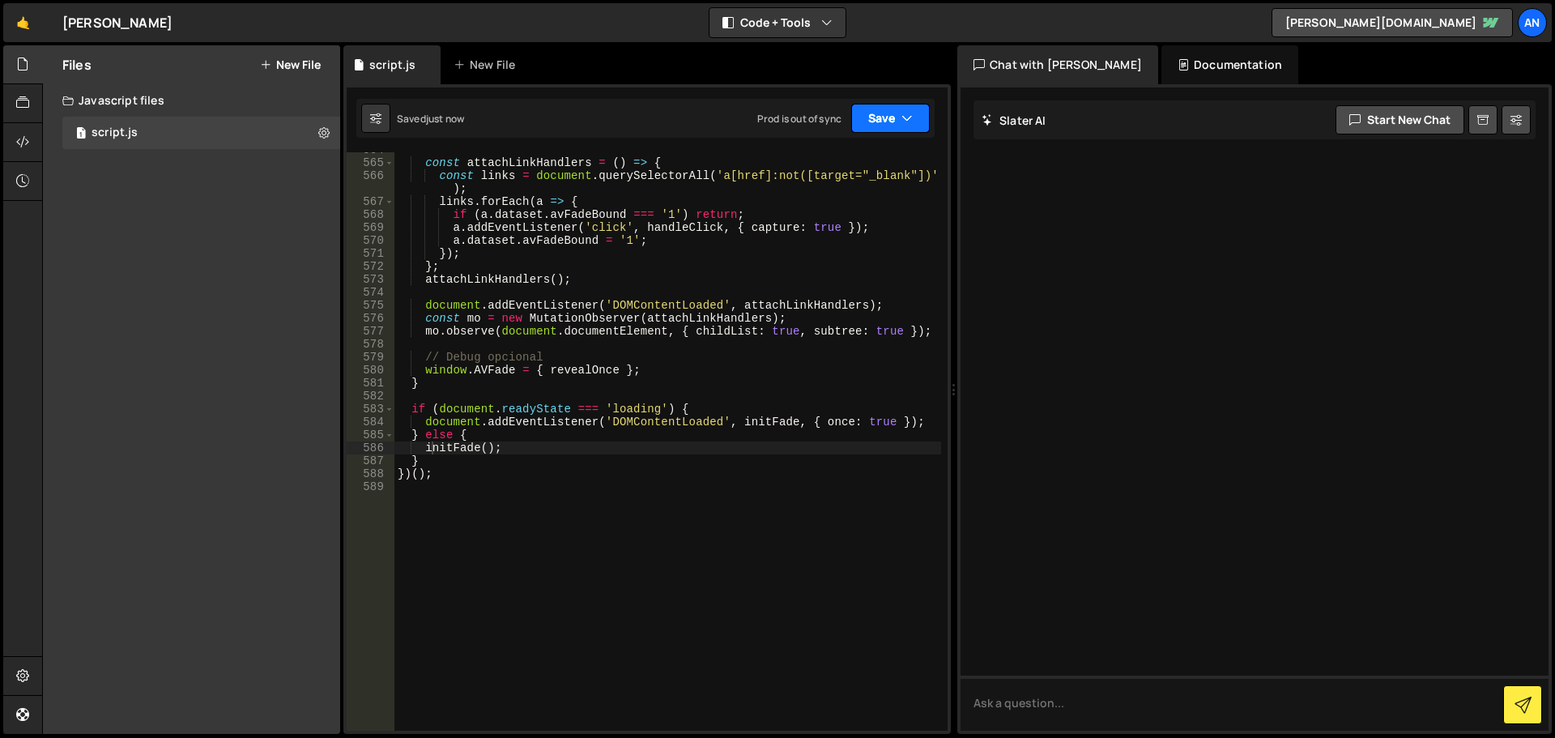
click at [863, 120] on button "Save" at bounding box center [890, 118] width 79 height 29
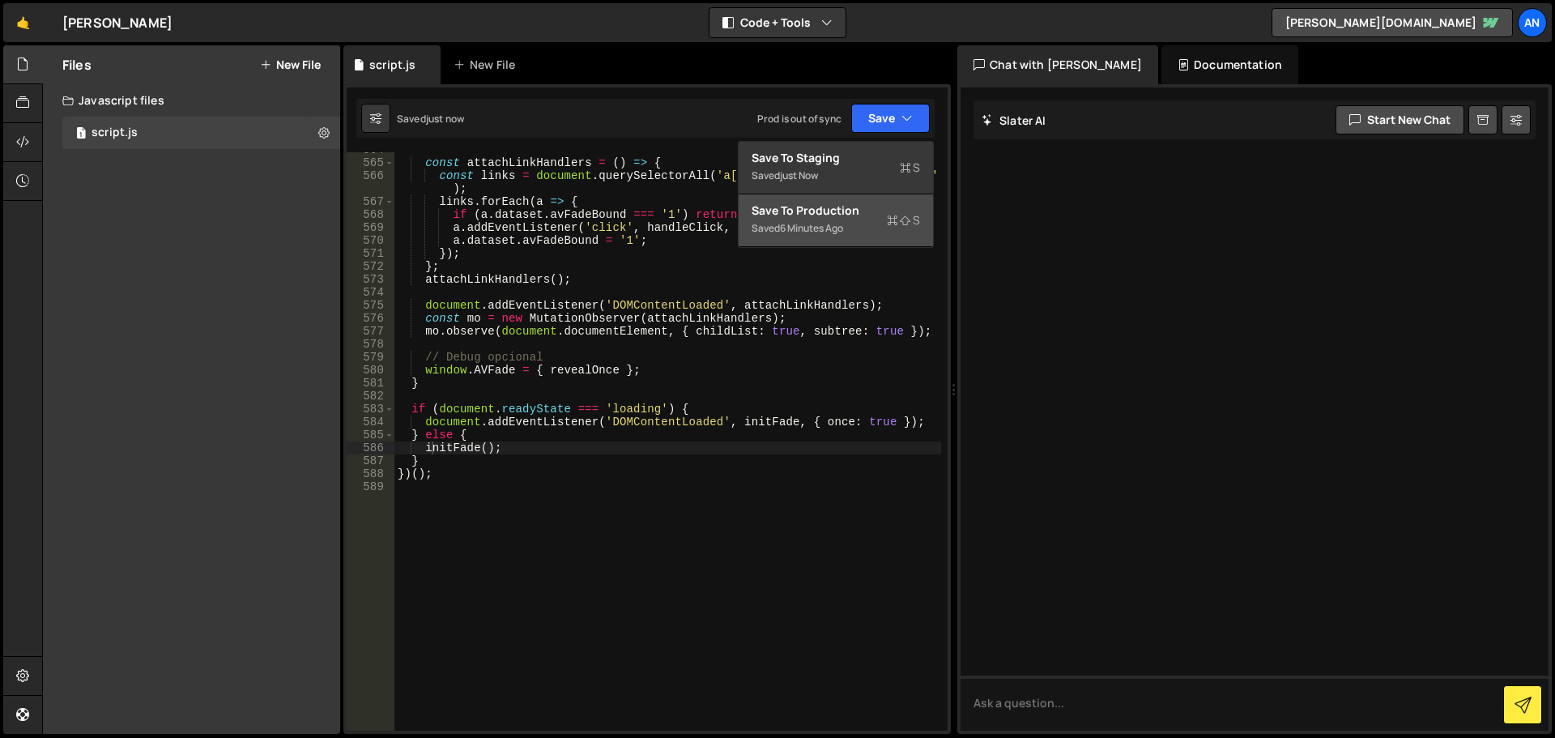
click at [858, 217] on div "Save to Production S" at bounding box center [835, 210] width 168 height 16
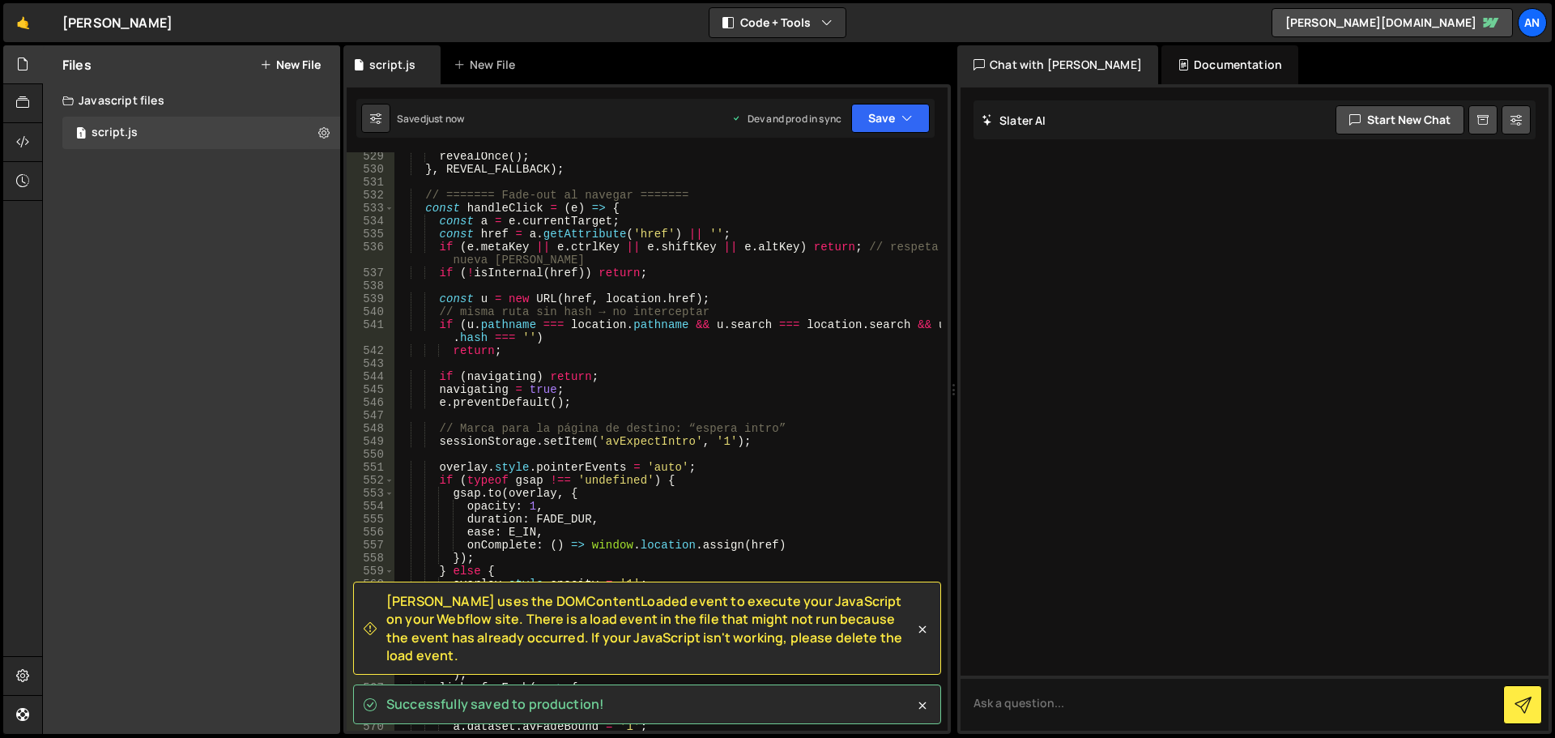
scroll to position [7115, 0]
click at [923, 633] on icon at bounding box center [922, 629] width 7 height 7
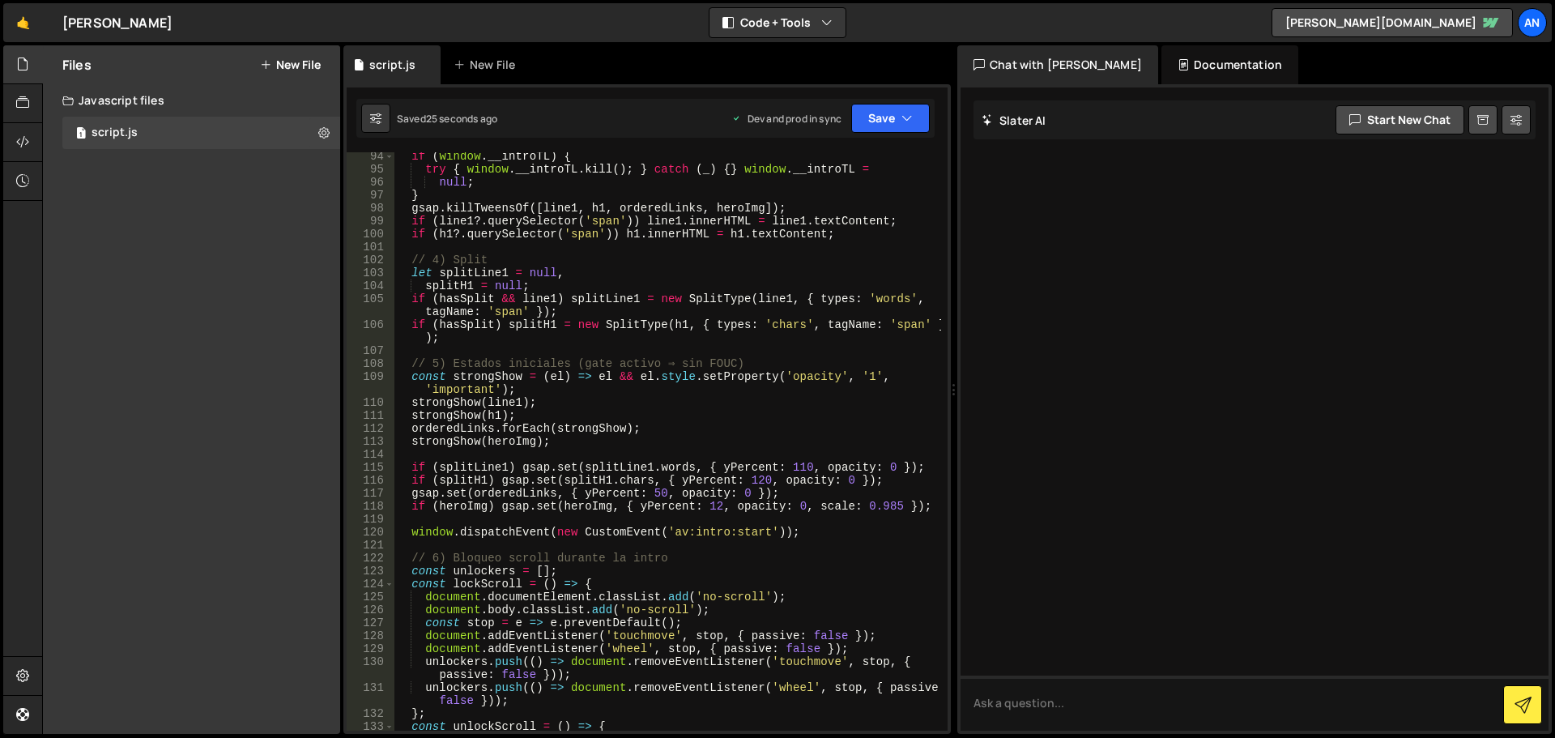
scroll to position [1334, 0]
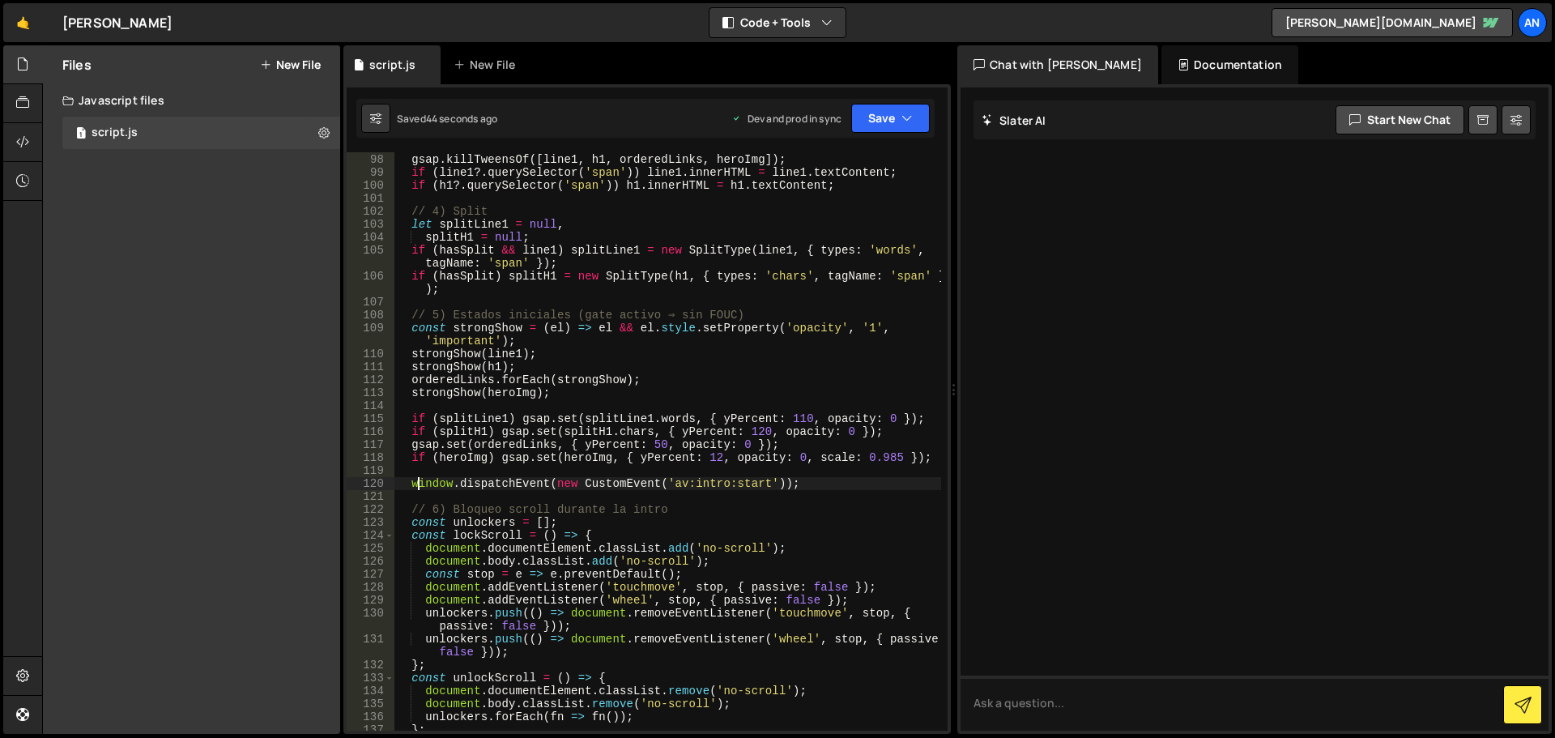
click at [420, 484] on div "} gsap . killTweensOf ([ line1 , h1 , orderedLinks , heroImg ]) ; if ( line1 ?.…" at bounding box center [667, 442] width 547 height 604
drag, startPoint x: 408, startPoint y: 485, endPoint x: 806, endPoint y: 485, distance: 397.6
click at [806, 485] on div "} gsap . killTweensOf ([ line1 , h1 , orderedLinks , heroImg ]) ; if ( line1 ?.…" at bounding box center [667, 442] width 547 height 604
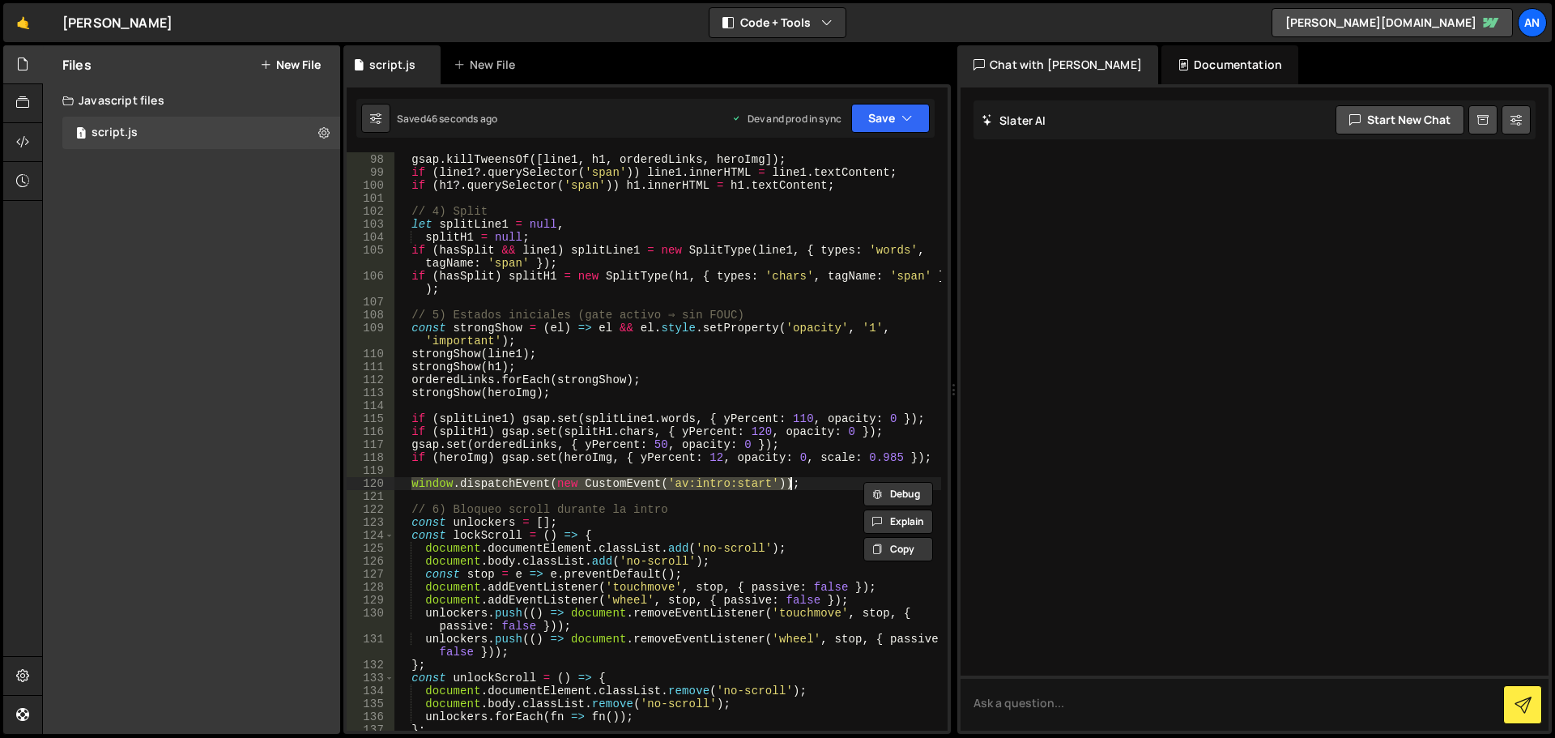
paste textarea "requestAnimationFrame(() => [DOMAIN_NAME](0"
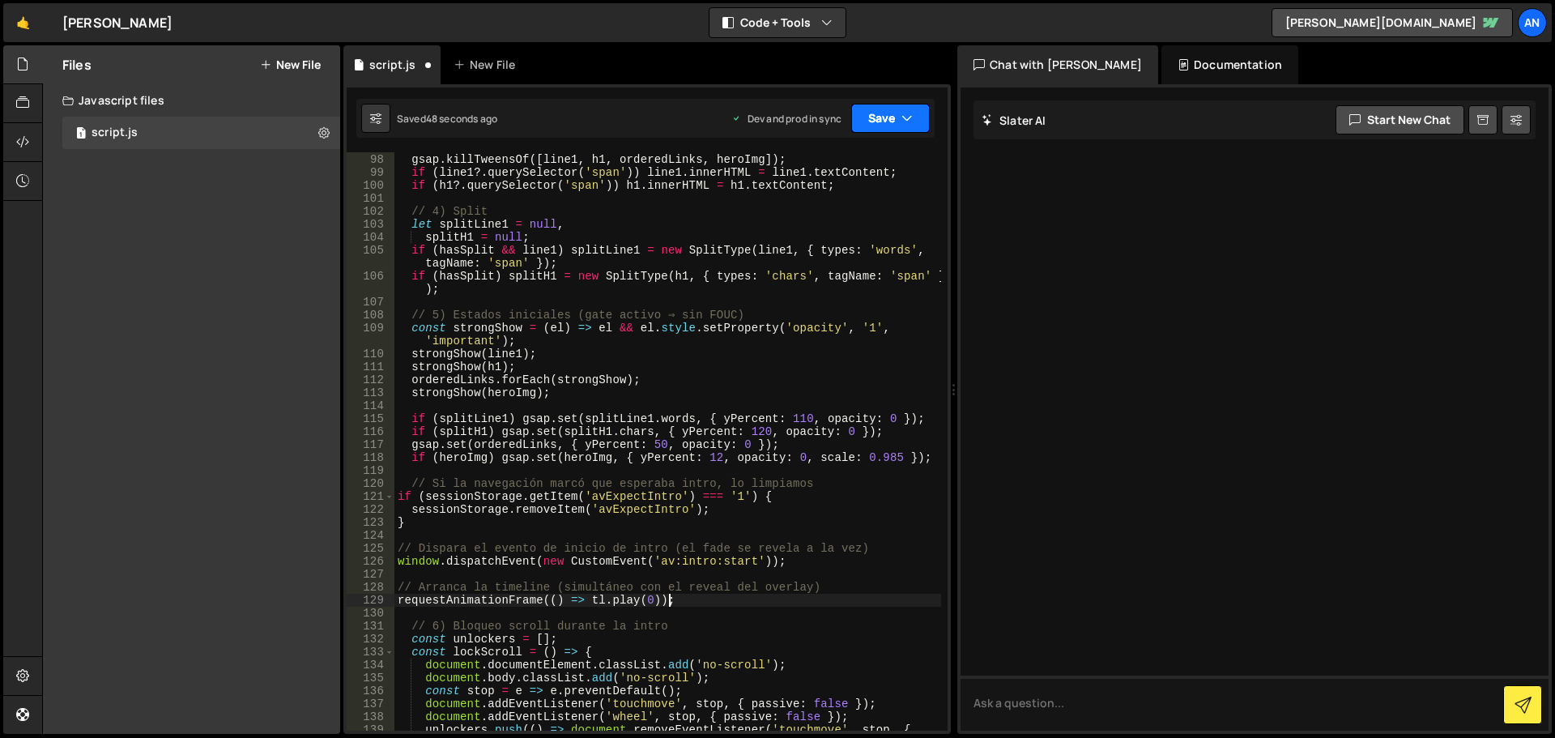
click at [902, 118] on icon "button" at bounding box center [906, 118] width 11 height 16
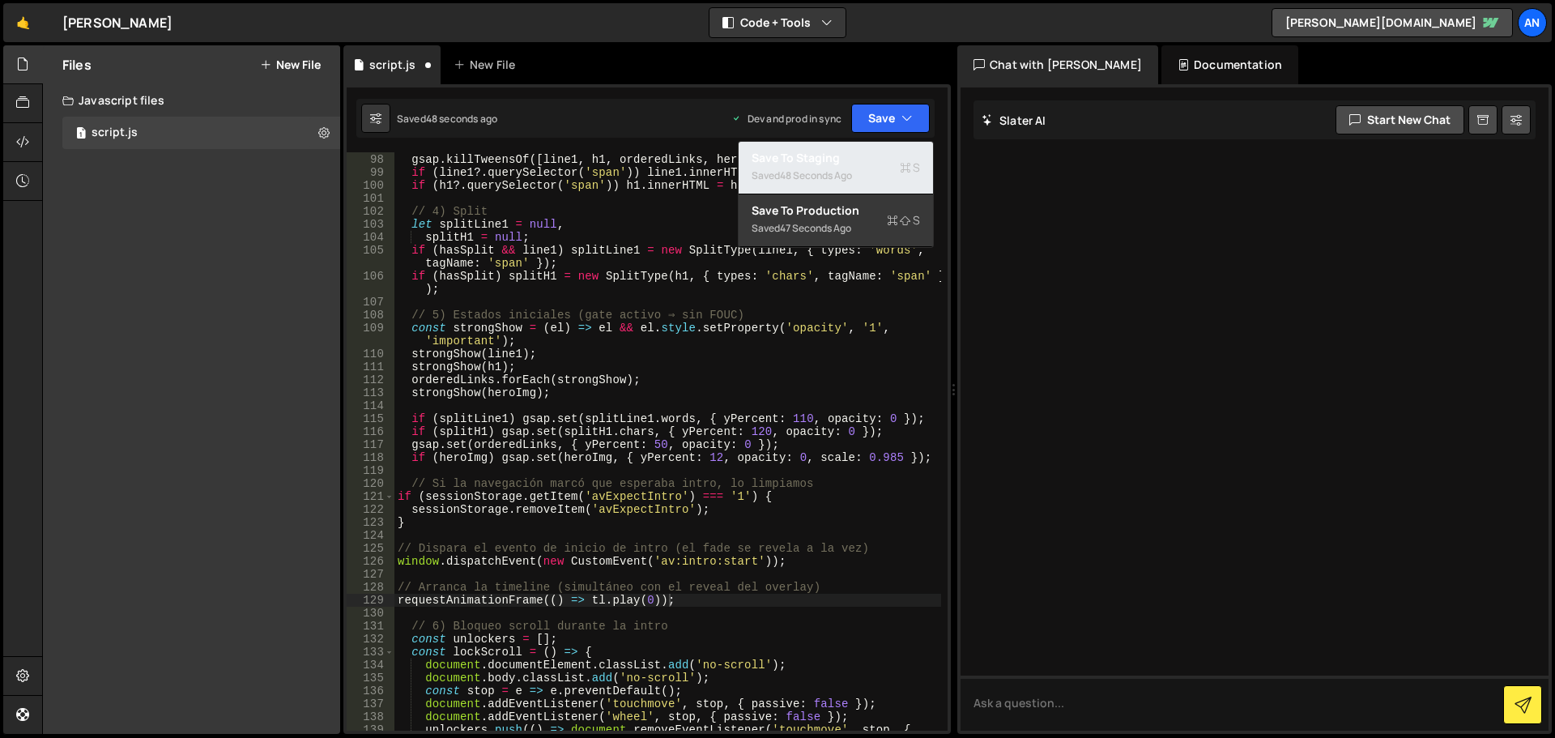
click at [882, 173] on div "Saved 48 seconds ago" at bounding box center [835, 175] width 168 height 19
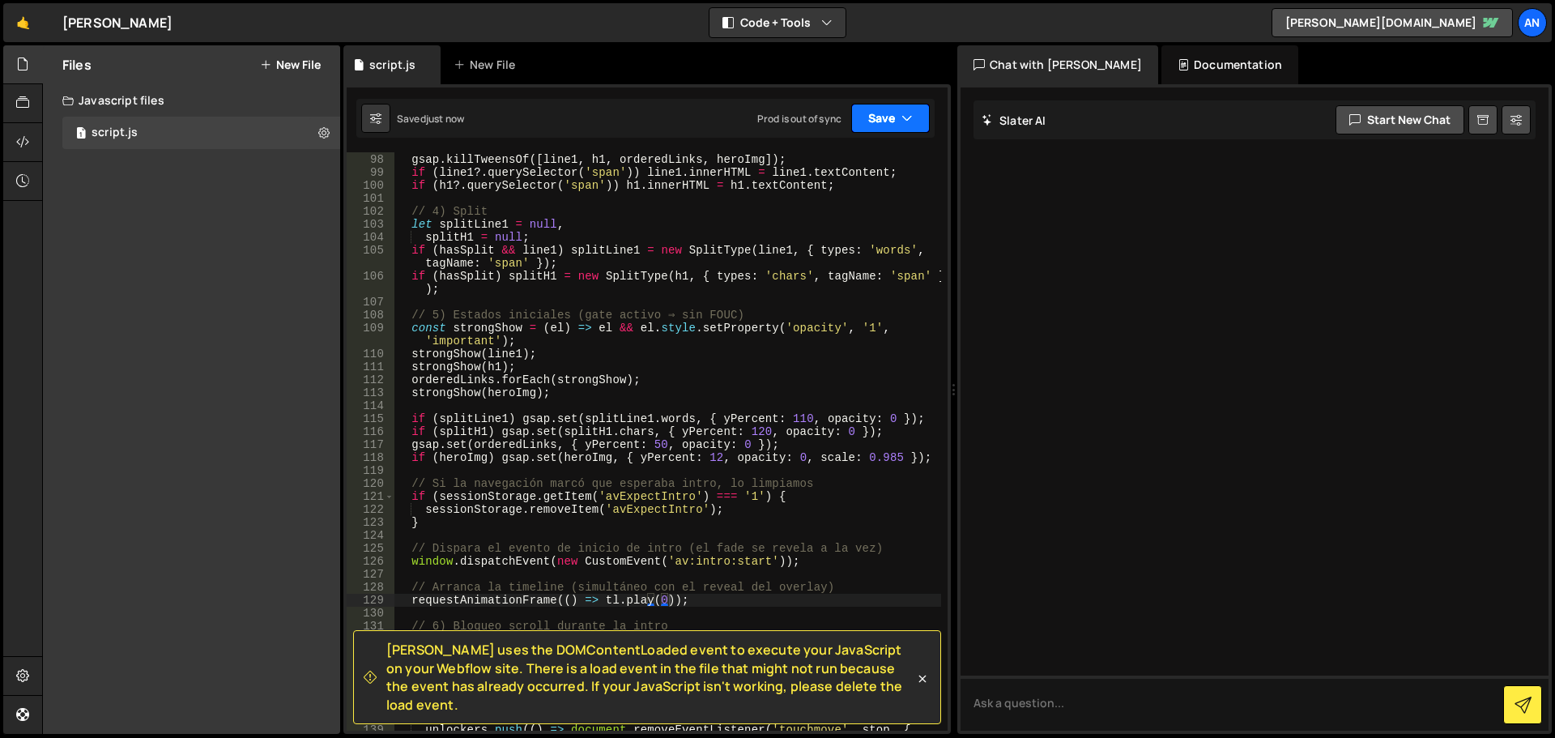
click at [884, 120] on button "Save" at bounding box center [890, 118] width 79 height 29
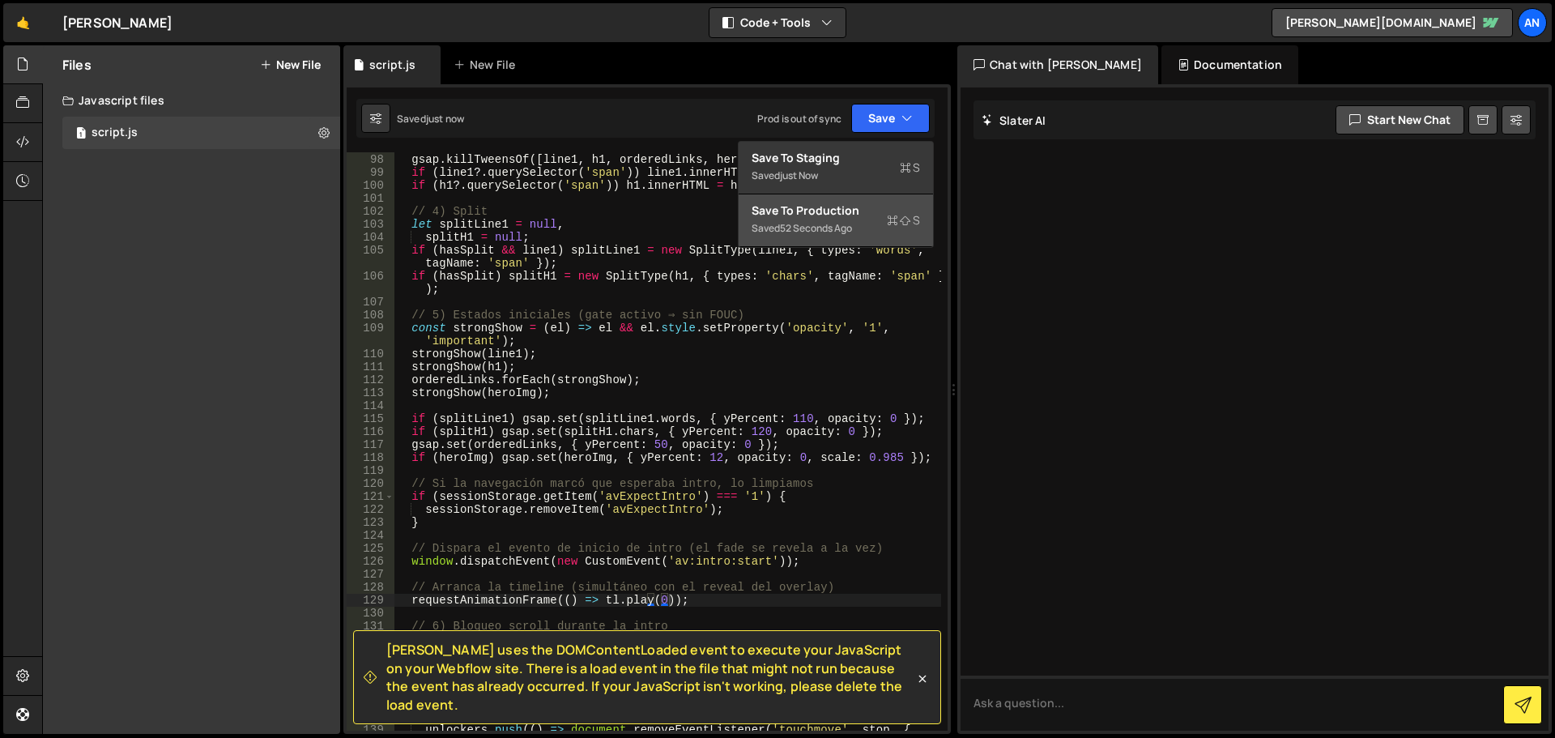
click at [870, 219] on div "Saved 52 seconds ago" at bounding box center [835, 228] width 168 height 19
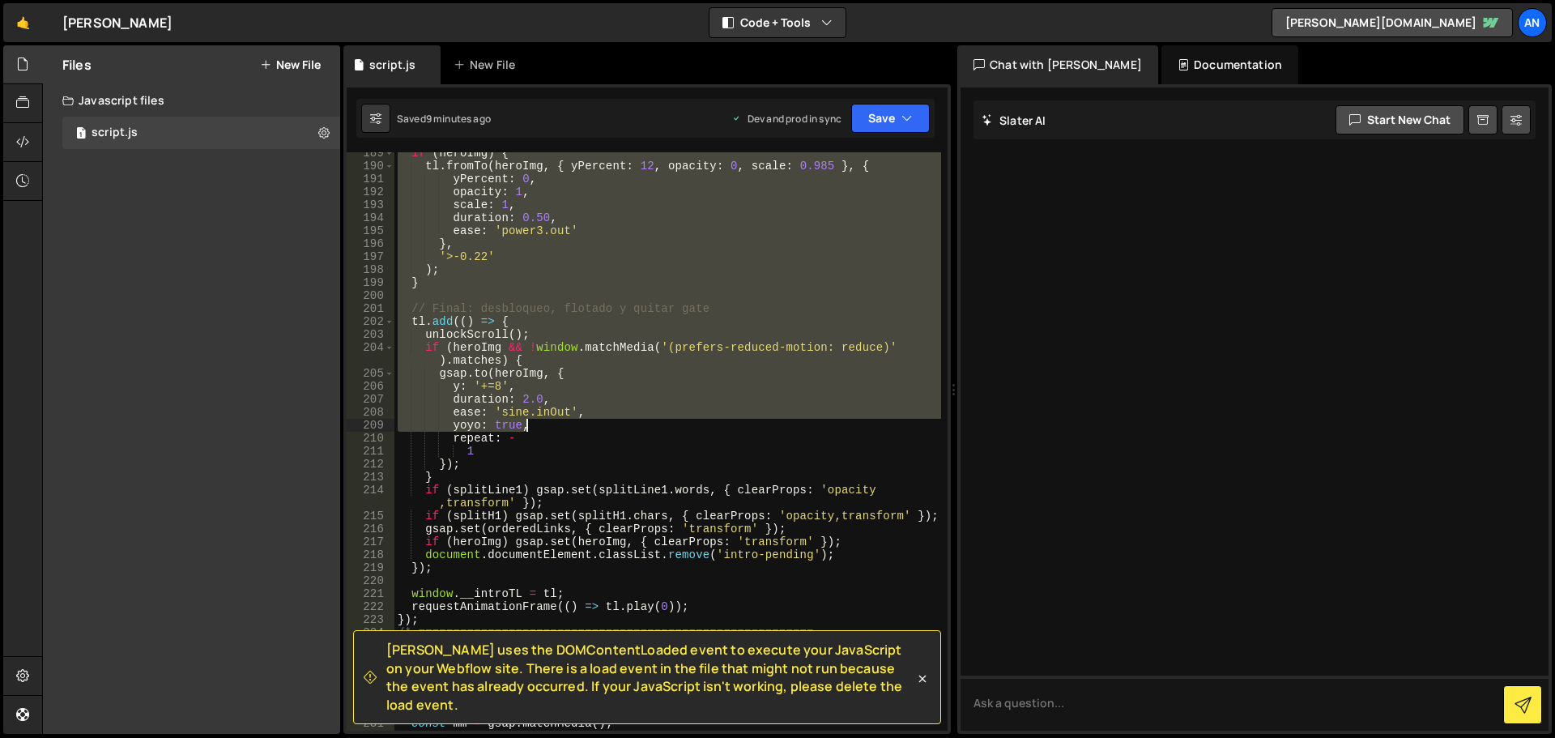
scroll to position [2645, 0]
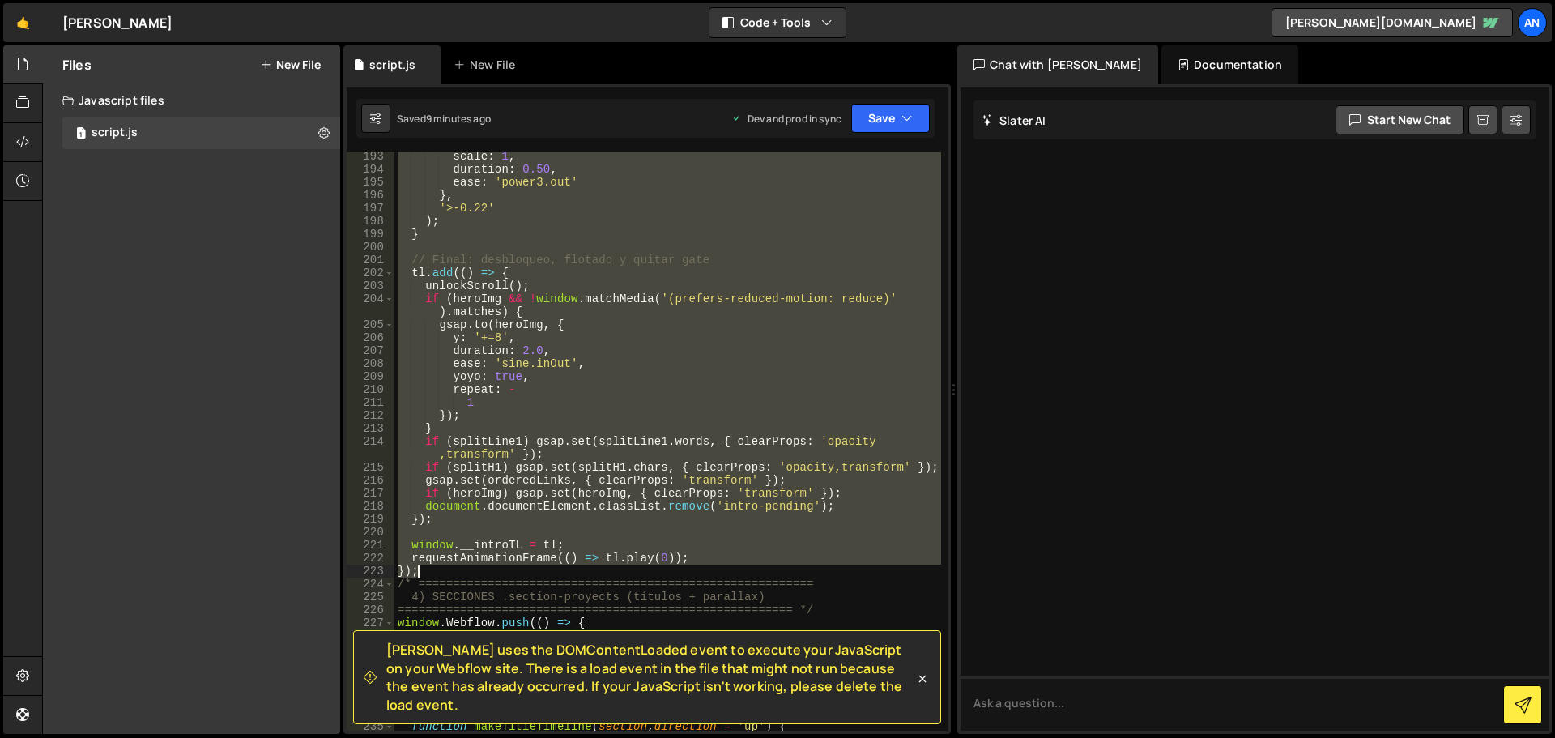
drag, startPoint x: 398, startPoint y: 326, endPoint x: 721, endPoint y: 565, distance: 402.3
click at [721, 565] on div "scale : 1 , duration : 0.50 , ease : 'power3.out' } , '>-0.22' ) ; } // Final: …" at bounding box center [667, 452] width 547 height 604
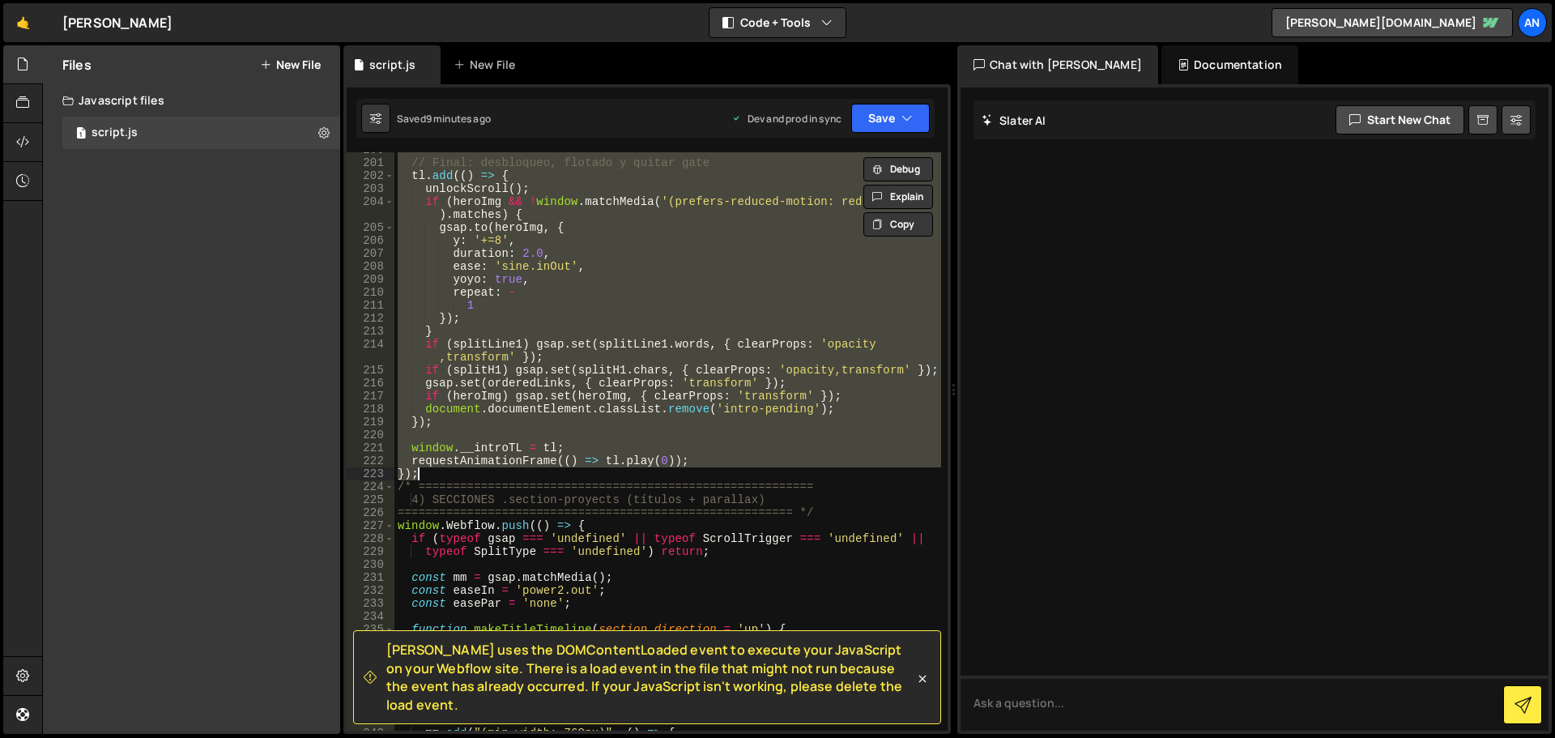
paste textarea
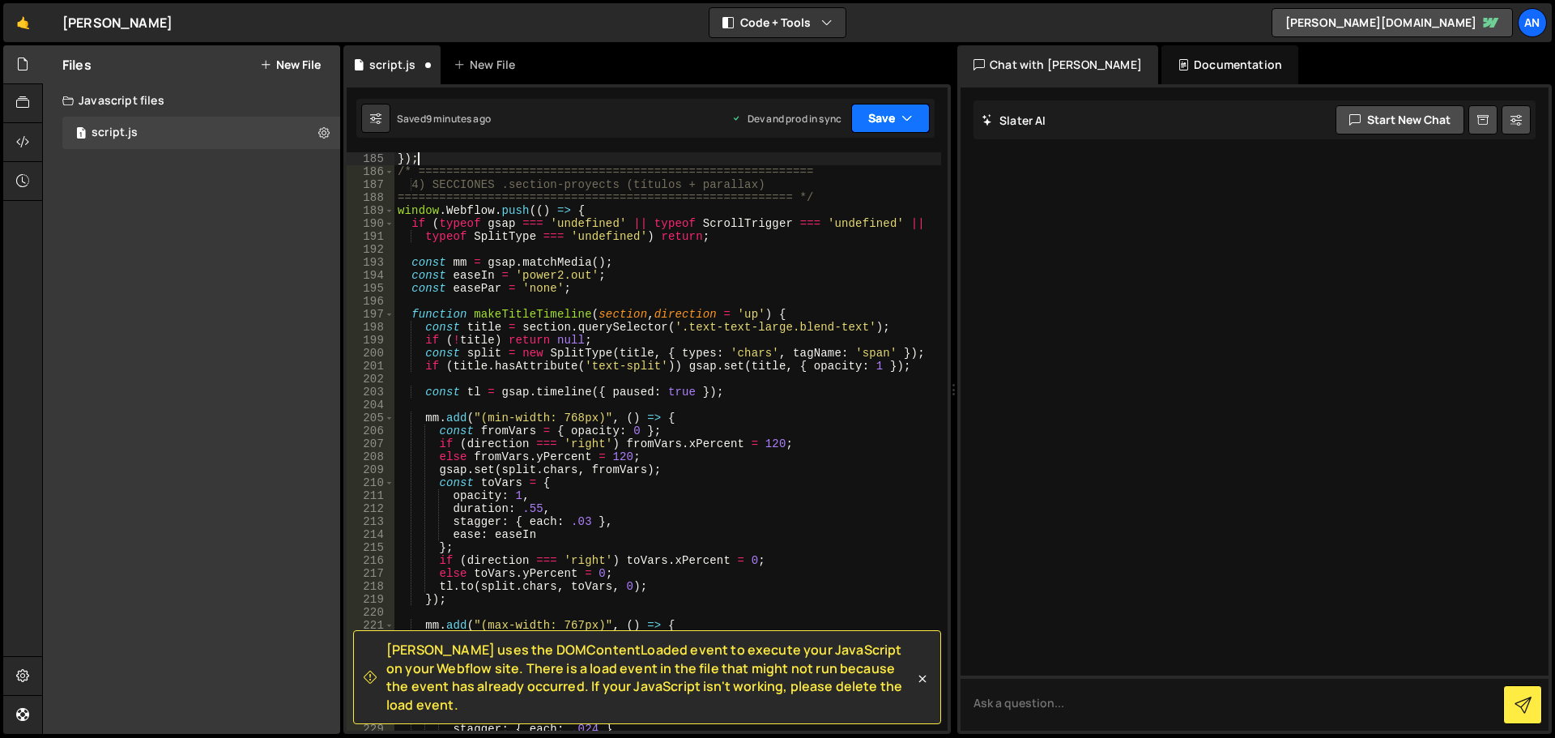
click at [875, 117] on button "Save" at bounding box center [890, 118] width 79 height 29
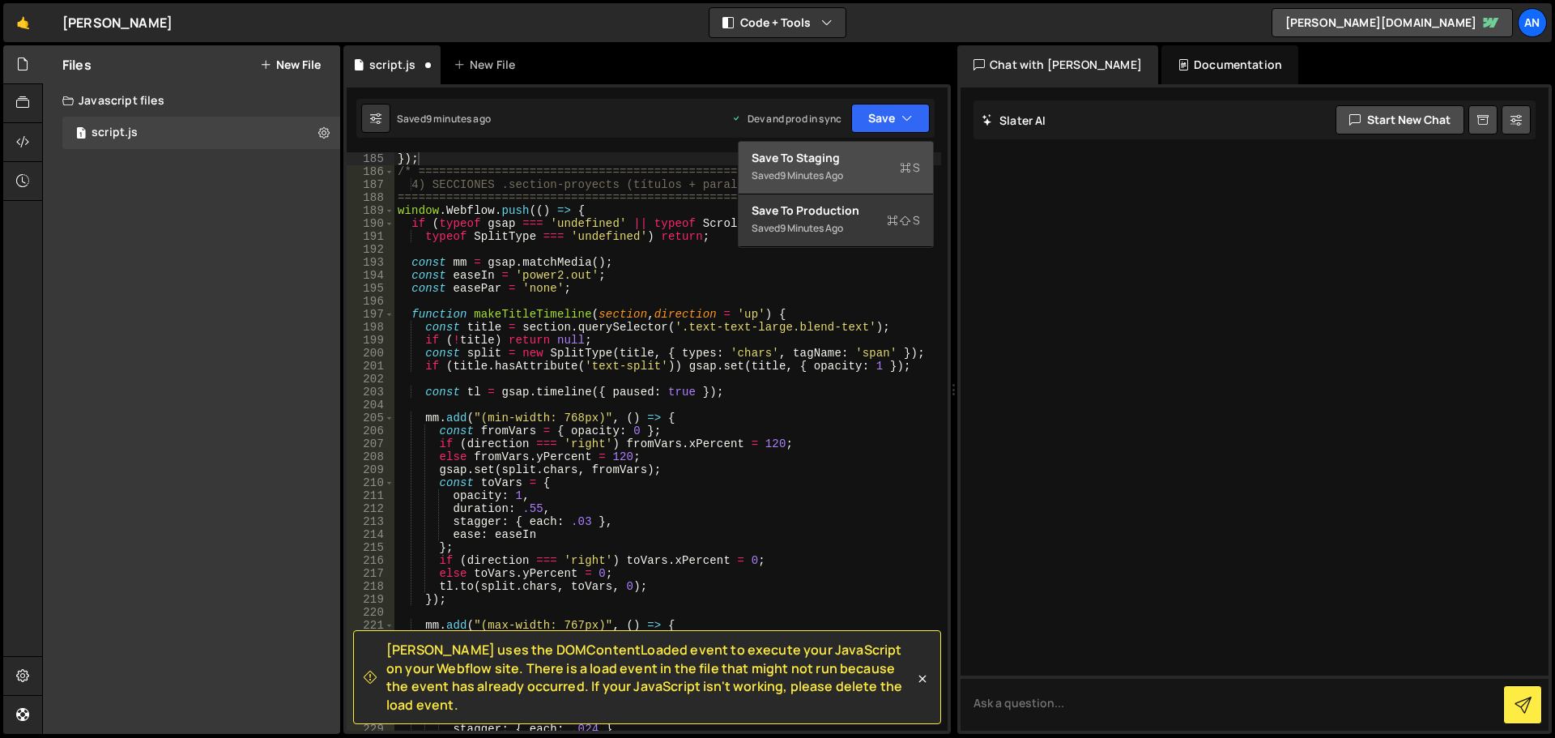
click at [875, 165] on div "Save to Staging S" at bounding box center [835, 158] width 168 height 16
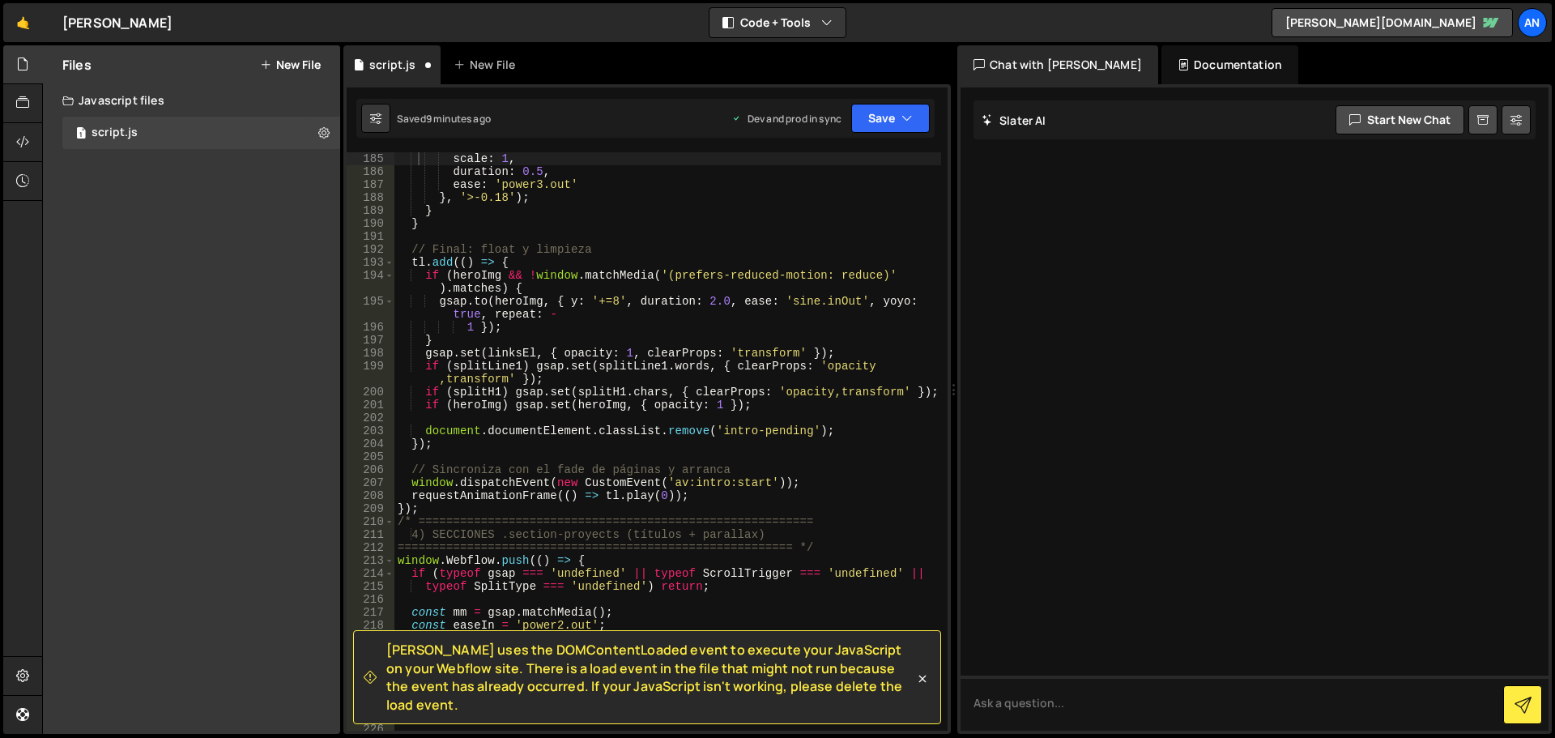
scroll to position [2552, 0]
click at [877, 117] on button "Save" at bounding box center [890, 118] width 79 height 29
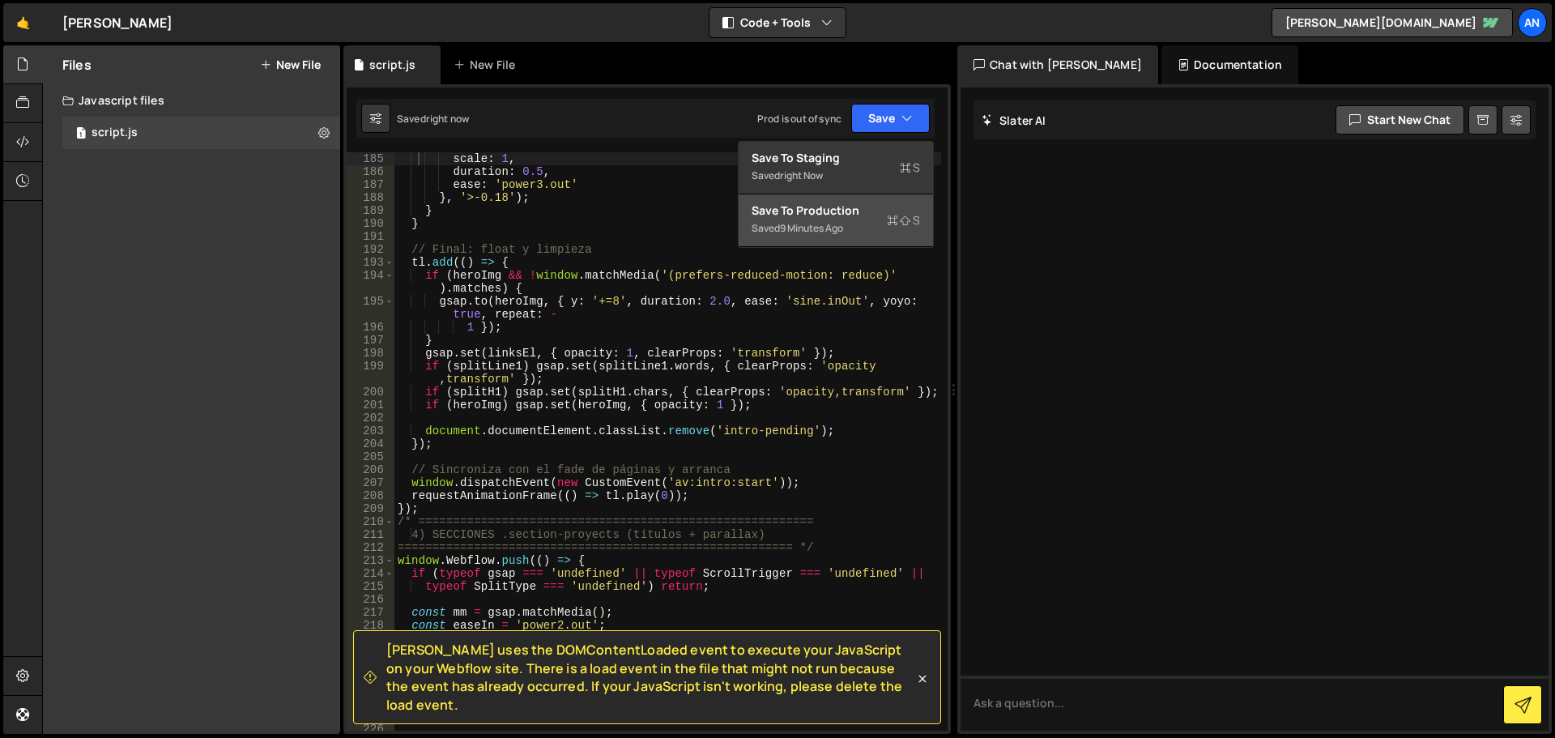
click at [843, 226] on div "9 minutes ago" at bounding box center [811, 228] width 63 height 14
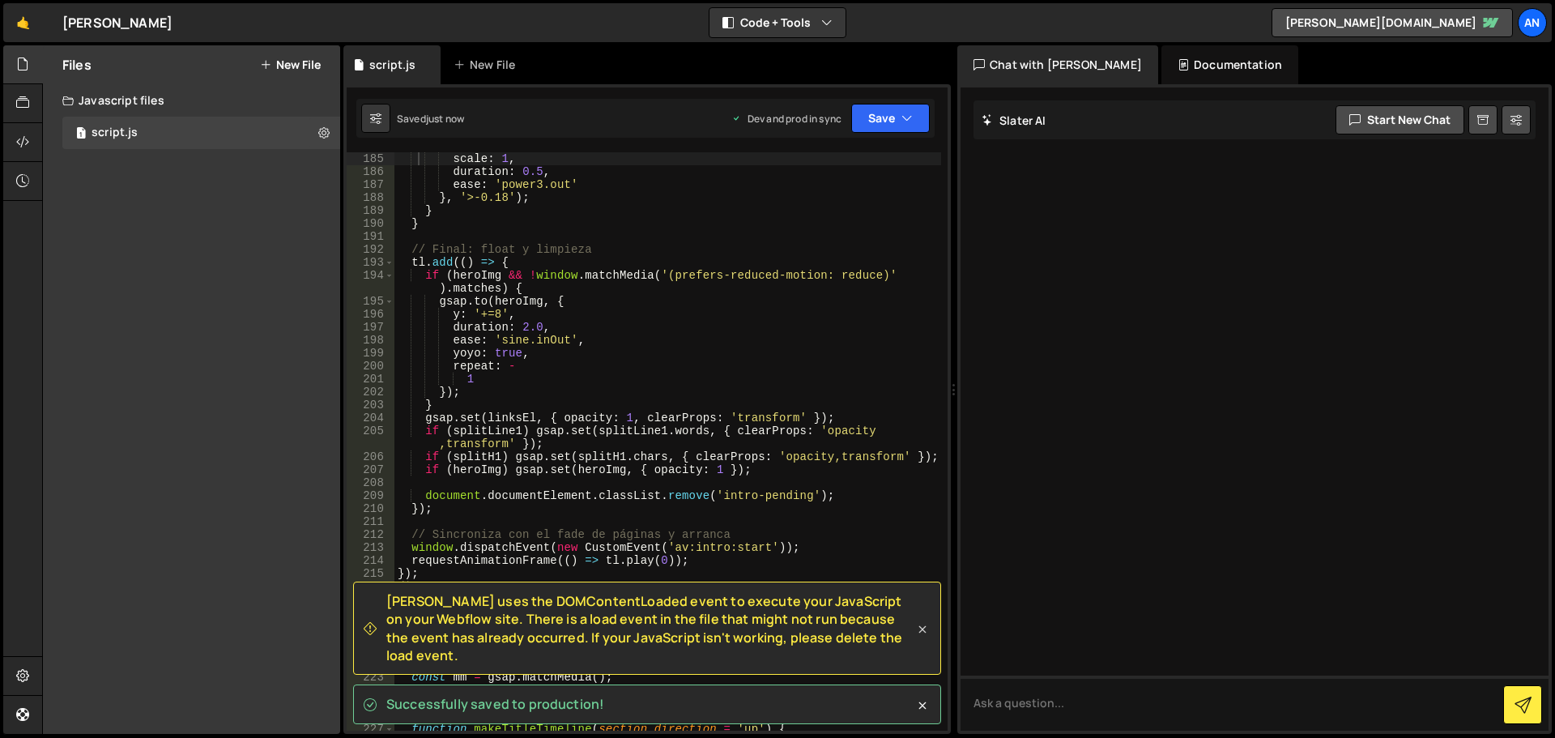
click at [923, 636] on icon at bounding box center [922, 629] width 16 height 16
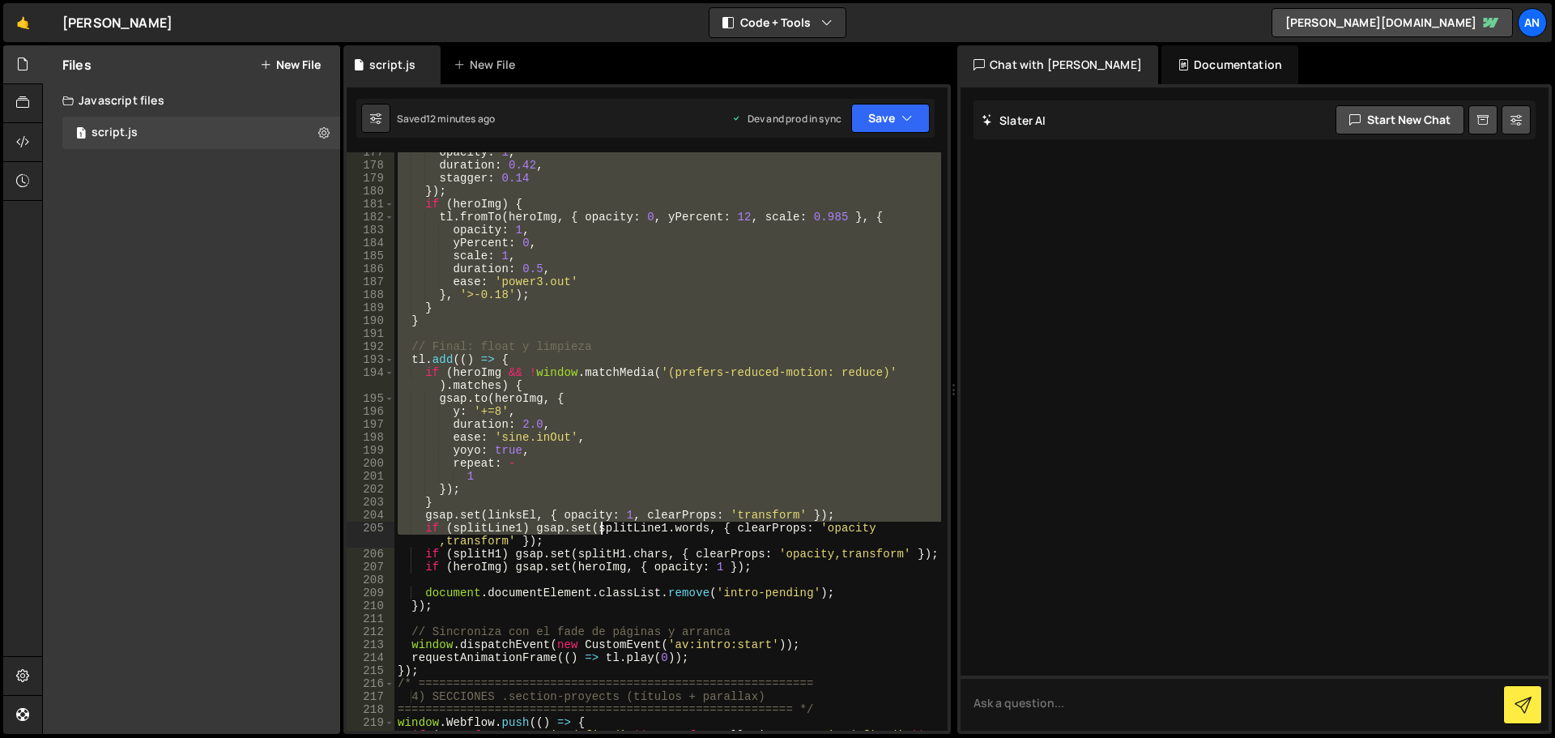
scroll to position [2601, 0]
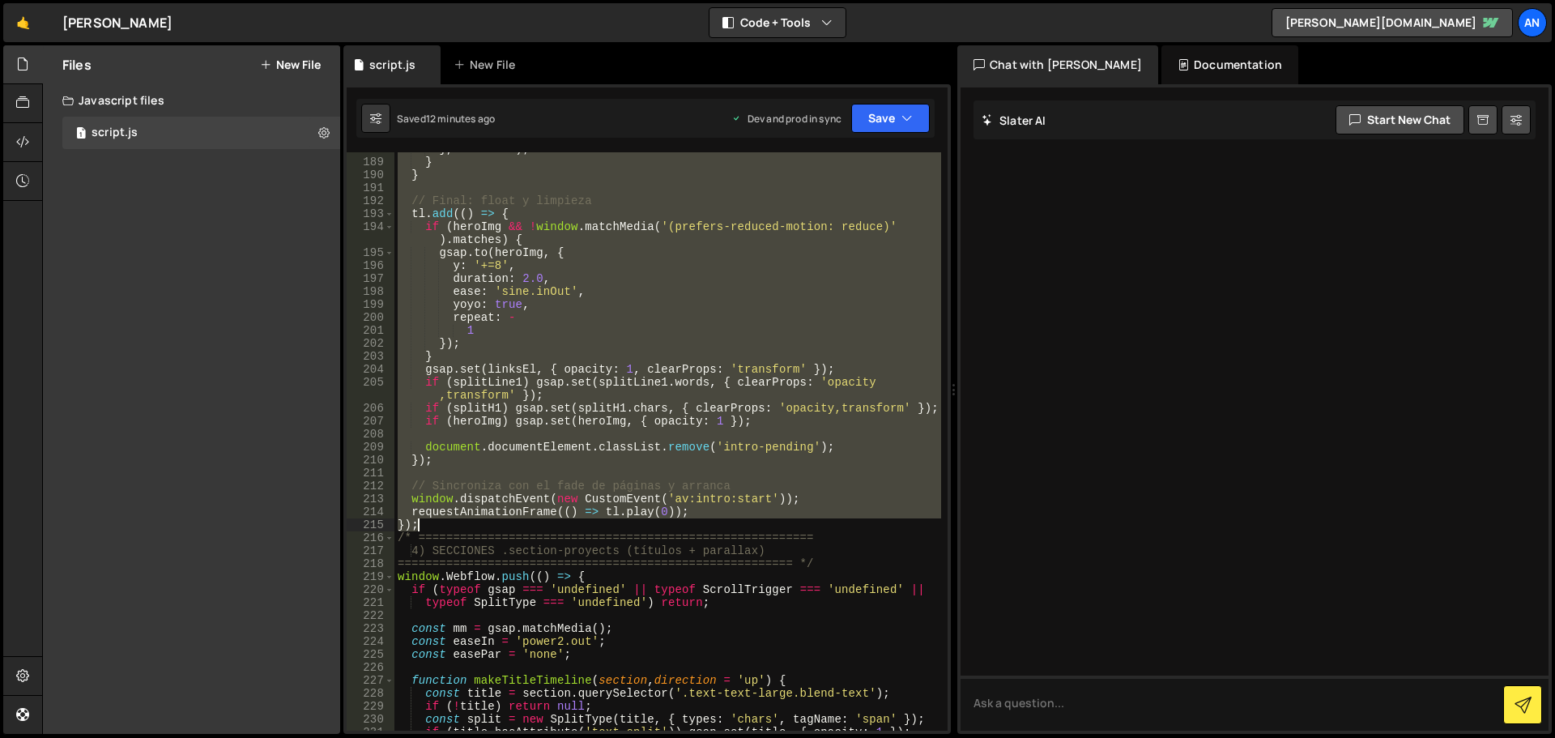
drag, startPoint x: 397, startPoint y: 242, endPoint x: 612, endPoint y: 522, distance: 353.4
click at [612, 522] on div "} , '>-0.18' ) ; } } // Final: float y limpieza tl . add (( ) => { if ( [PERSON…" at bounding box center [667, 445] width 547 height 604
paste textarea
type textarea "});"
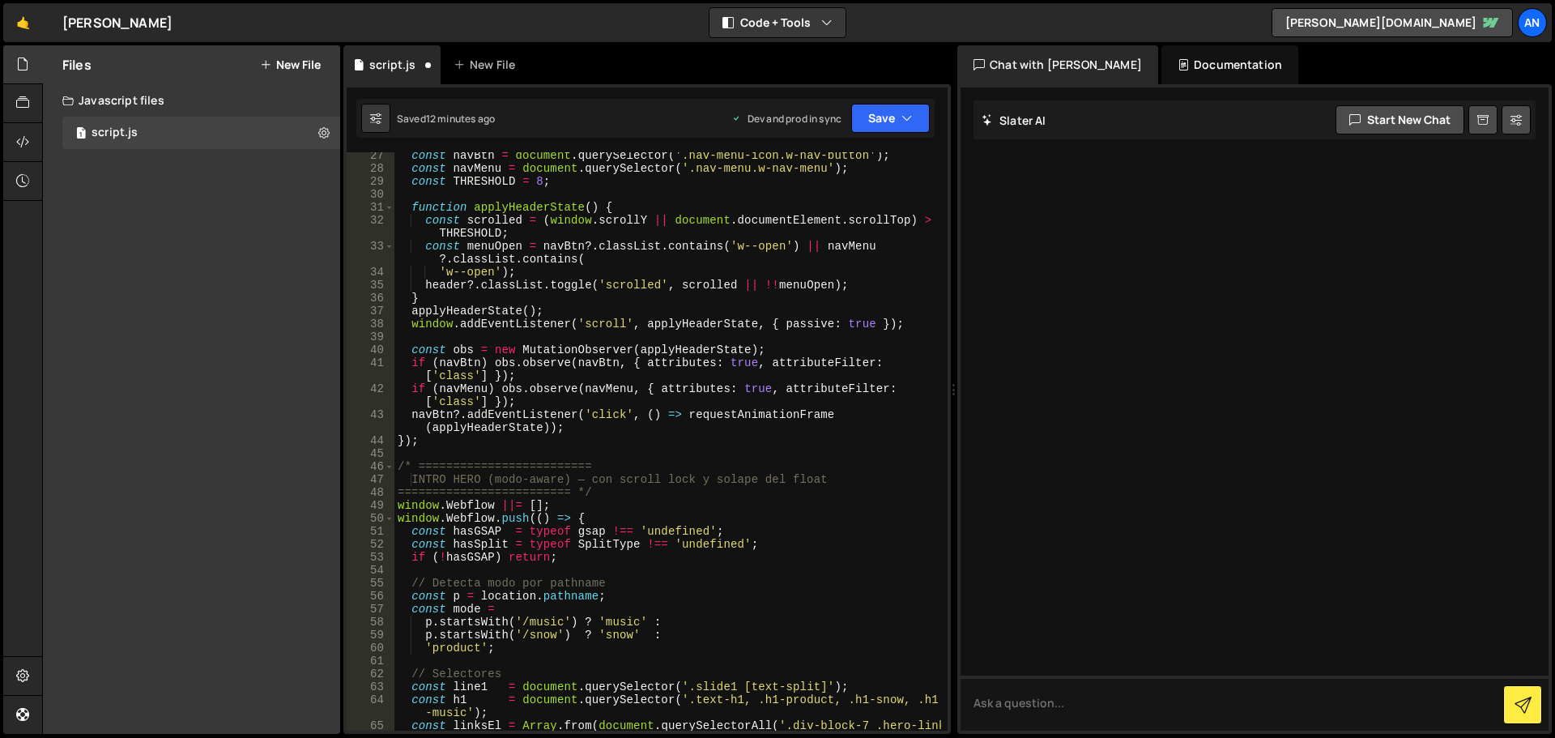
scroll to position [340, 0]
click at [875, 116] on button "Save" at bounding box center [890, 118] width 79 height 29
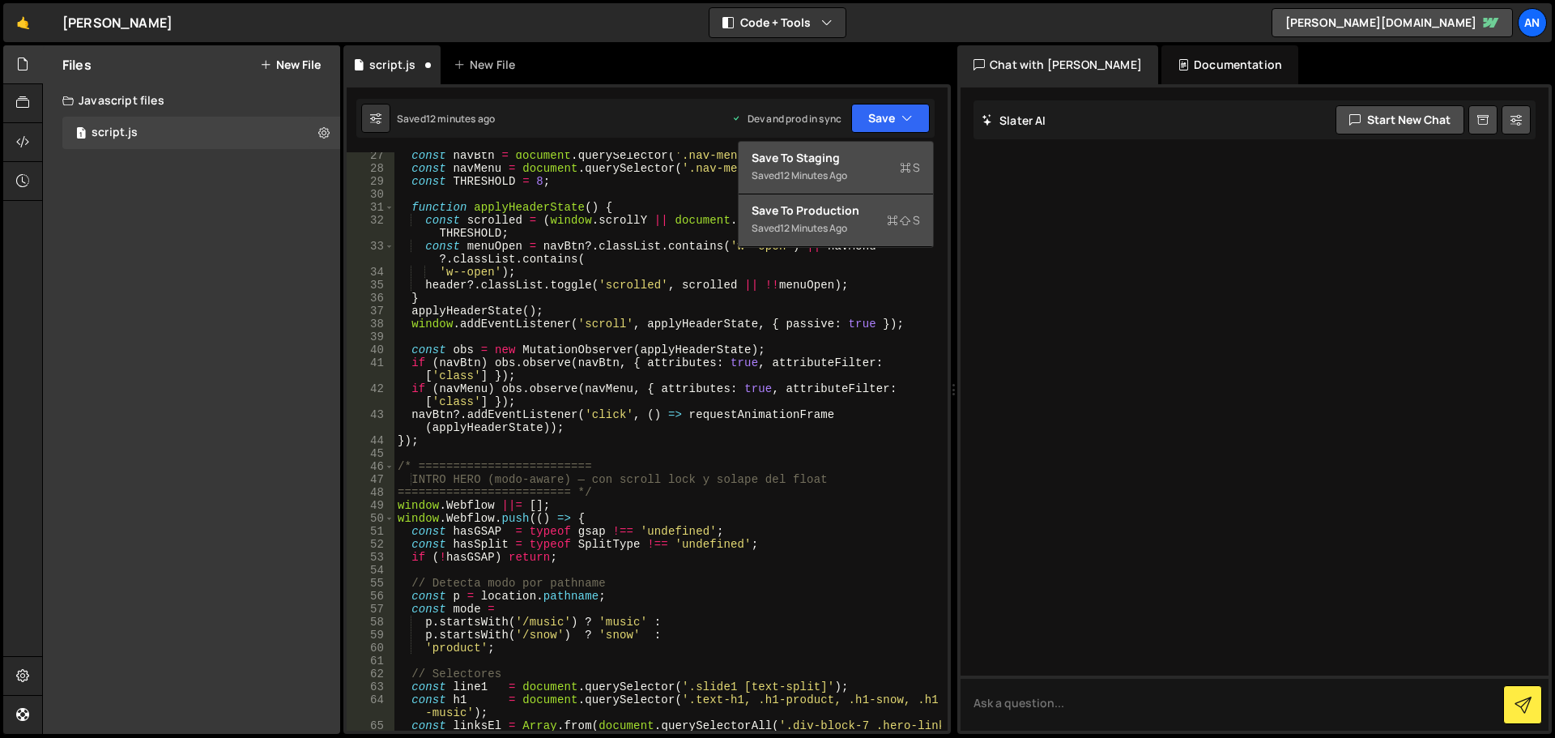
click at [860, 167] on div "Saved 12 minutes ago" at bounding box center [835, 175] width 168 height 19
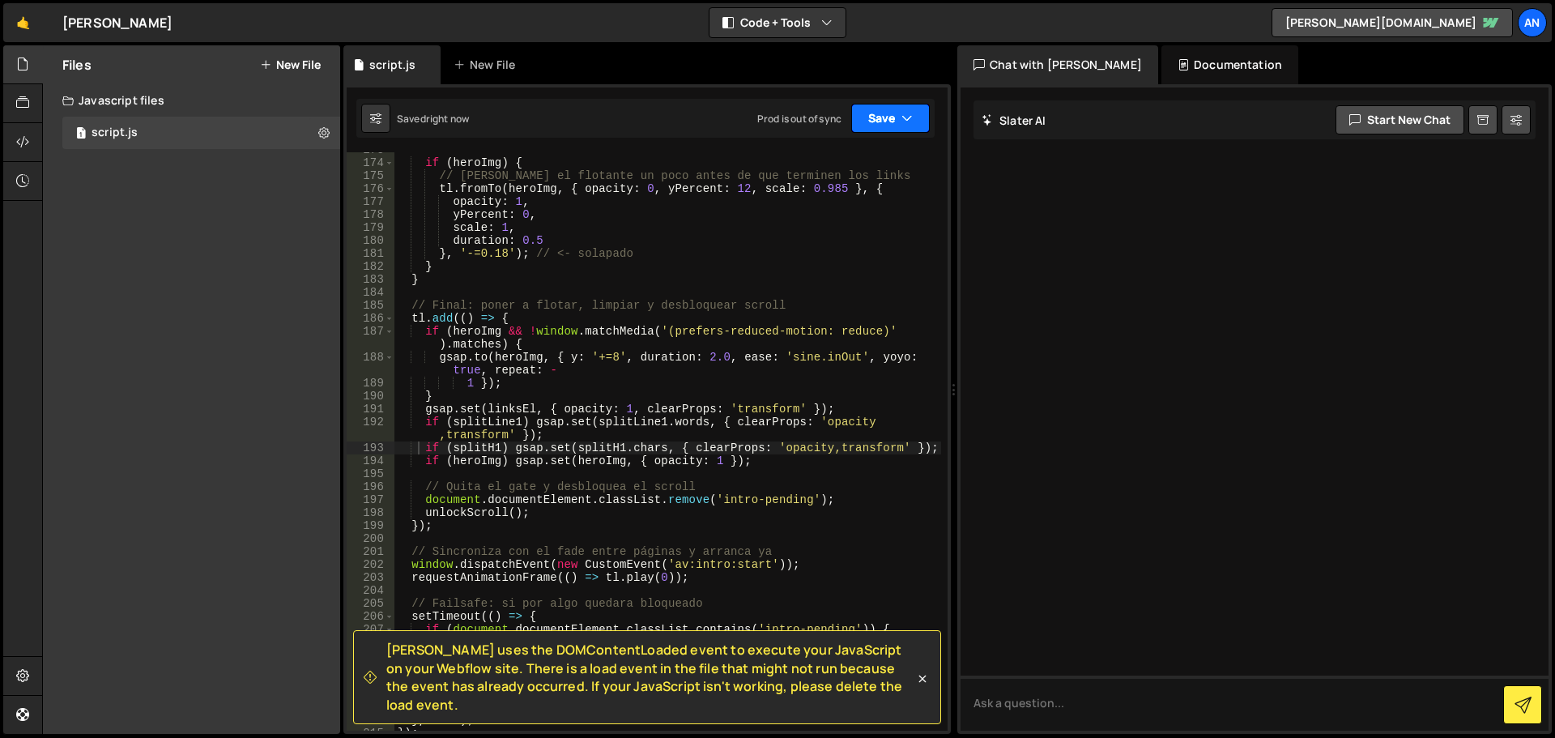
click at [875, 119] on button "Save" at bounding box center [890, 118] width 79 height 29
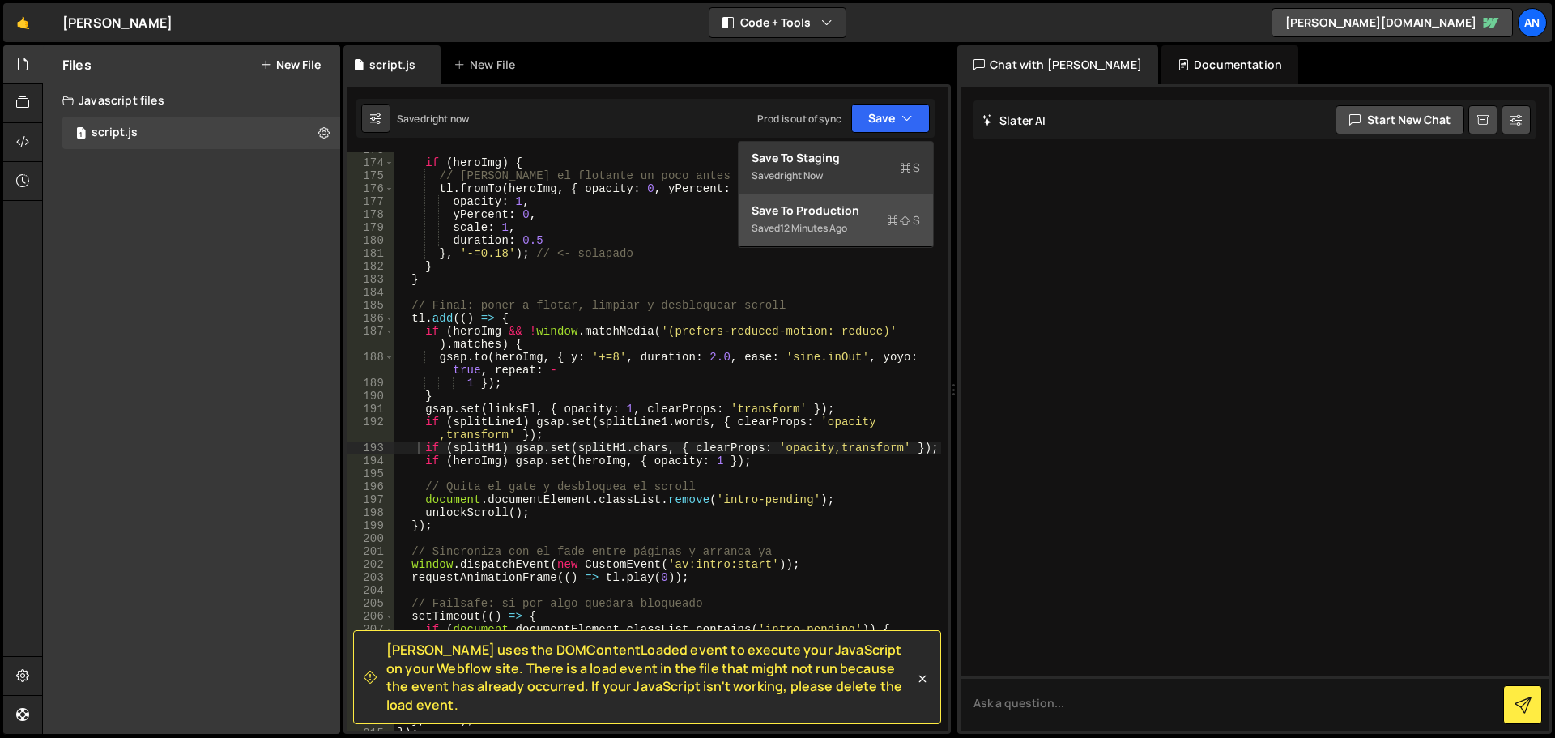
click at [855, 225] on div "Saved 12 minutes ago" at bounding box center [835, 228] width 168 height 19
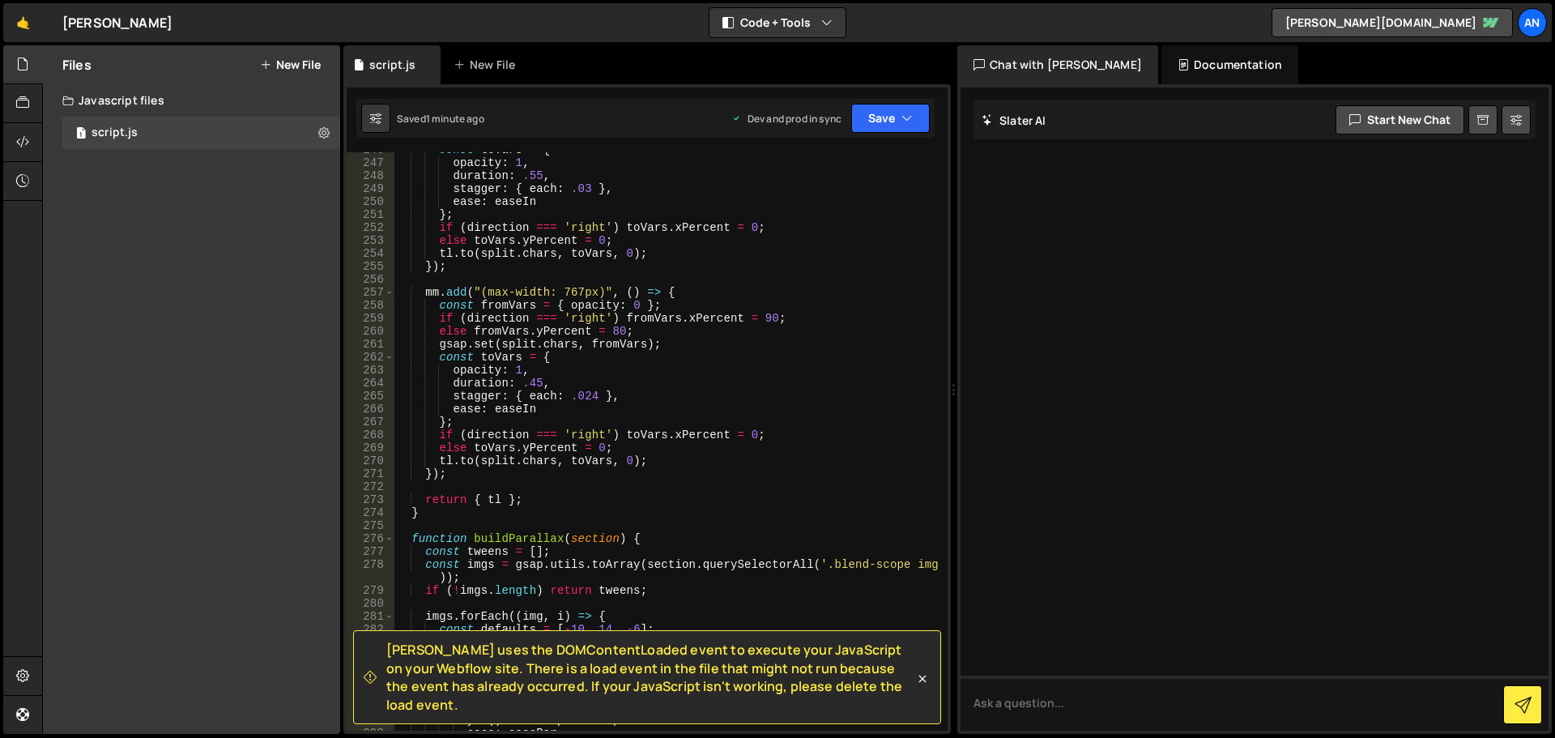
scroll to position [3656, 0]
